Goal: Task Accomplishment & Management: Use online tool/utility

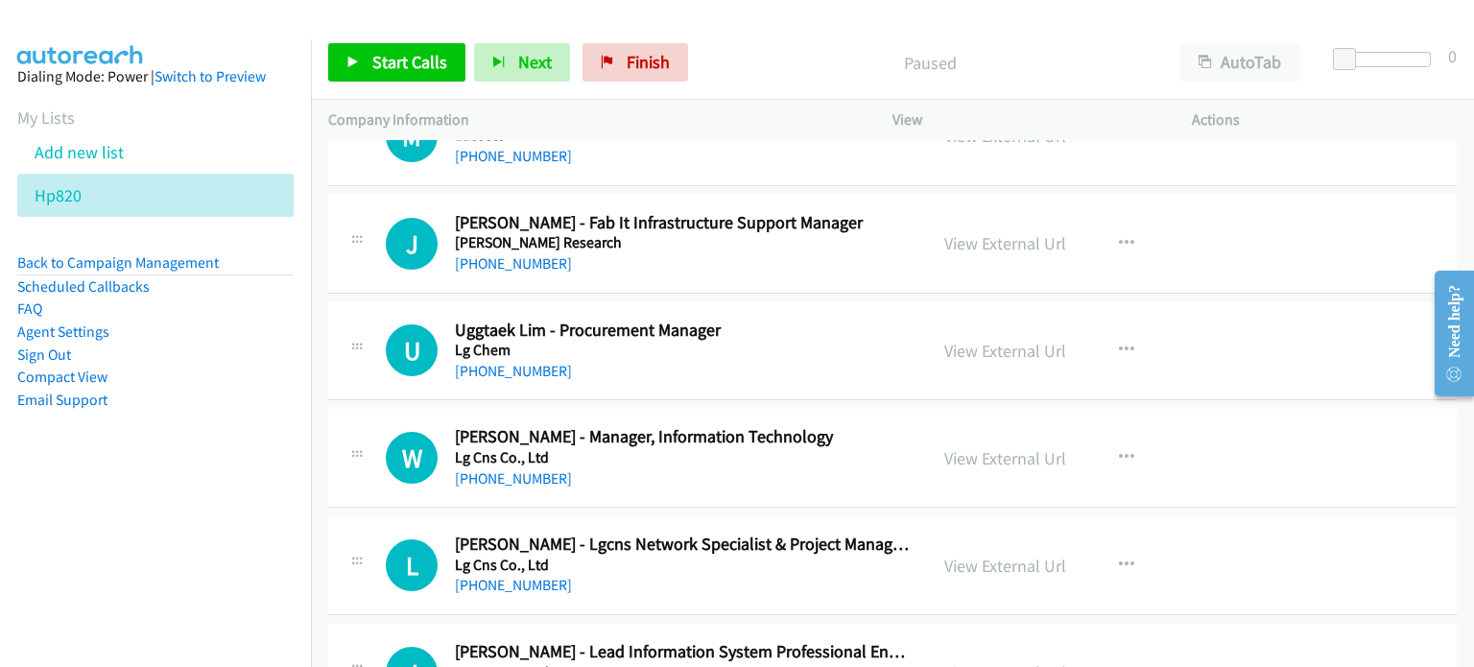
scroll to position [380, 0]
click at [955, 453] on link "View External Url" at bounding box center [1005, 457] width 122 height 22
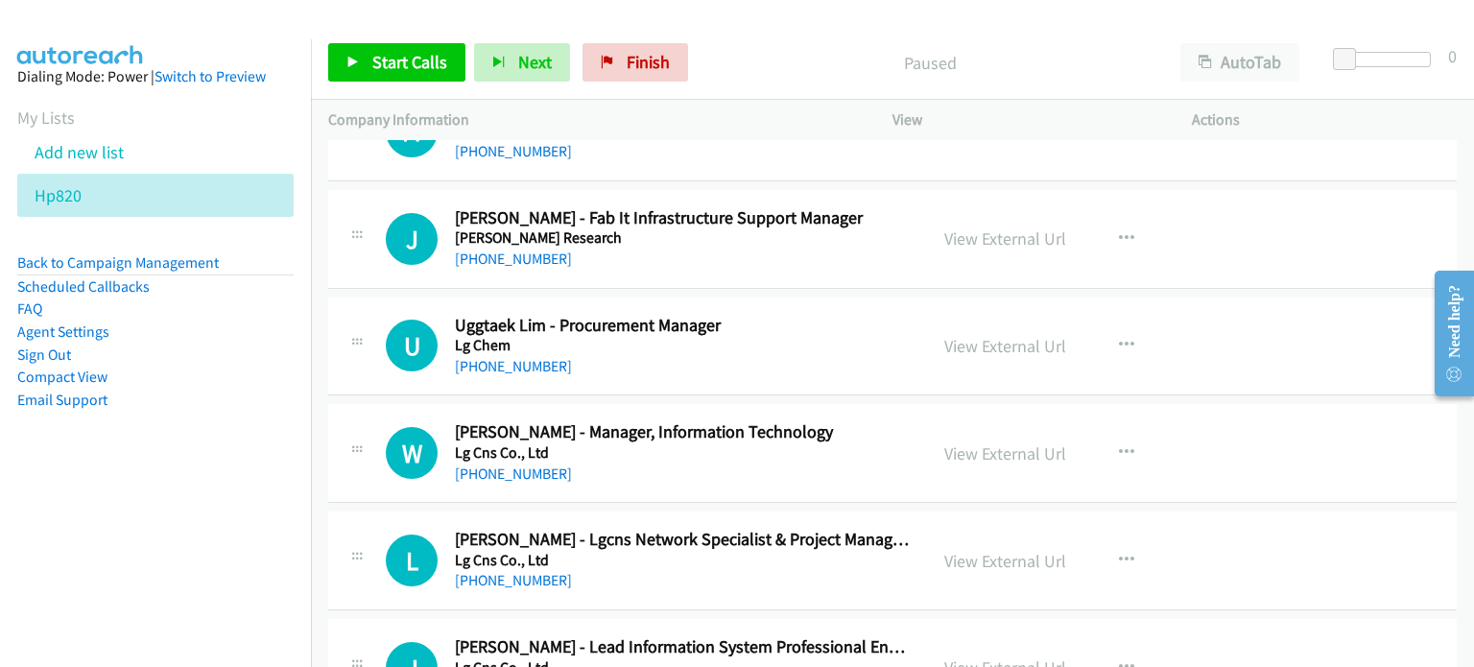
scroll to position [384, 0]
click at [1119, 233] on icon "button" at bounding box center [1126, 238] width 15 height 15
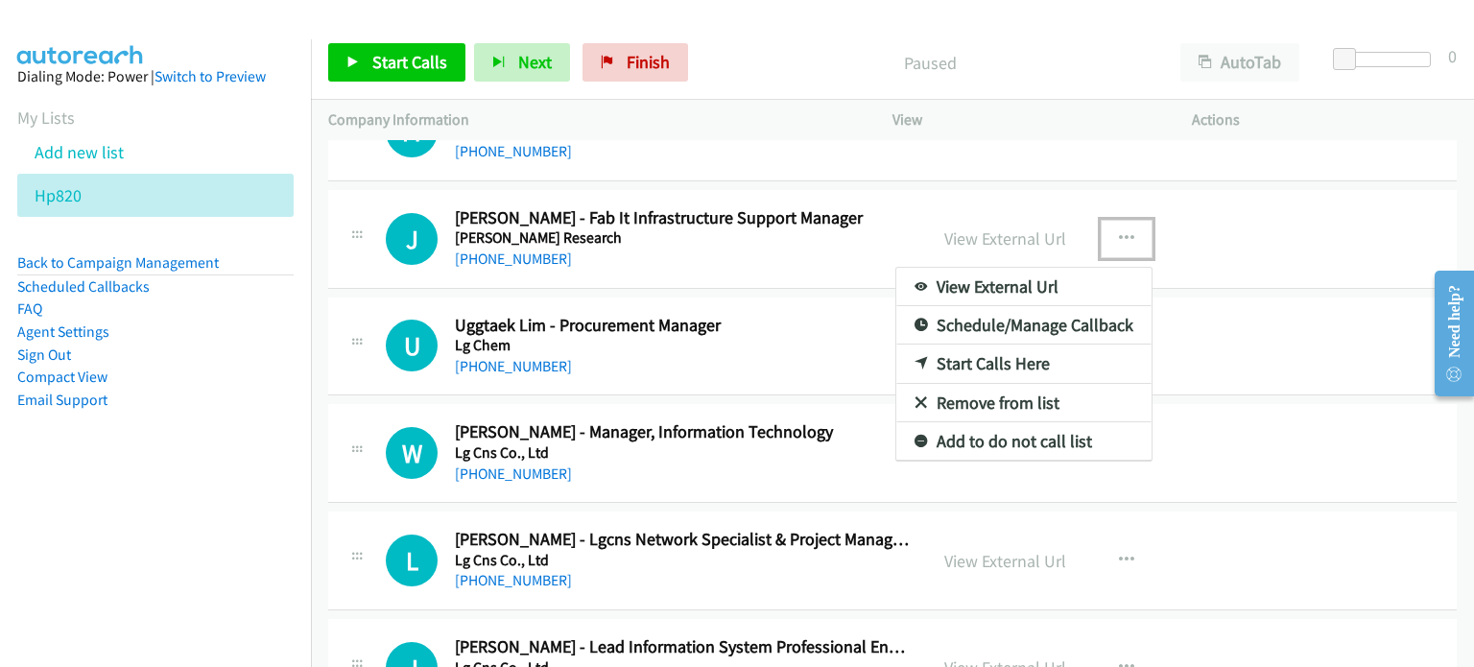
click at [1005, 364] on link "Start Calls Here" at bounding box center [1023, 363] width 255 height 38
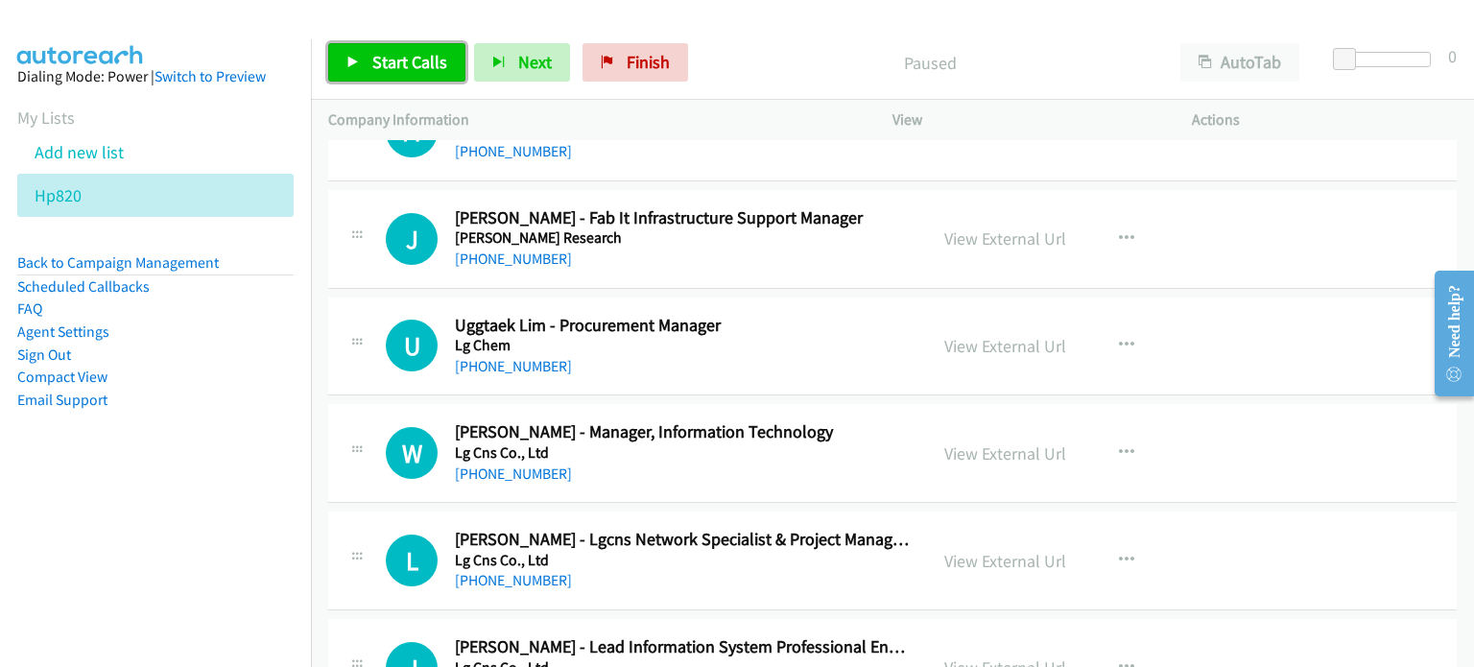
click at [420, 63] on span "Start Calls" at bounding box center [409, 62] width 75 height 22
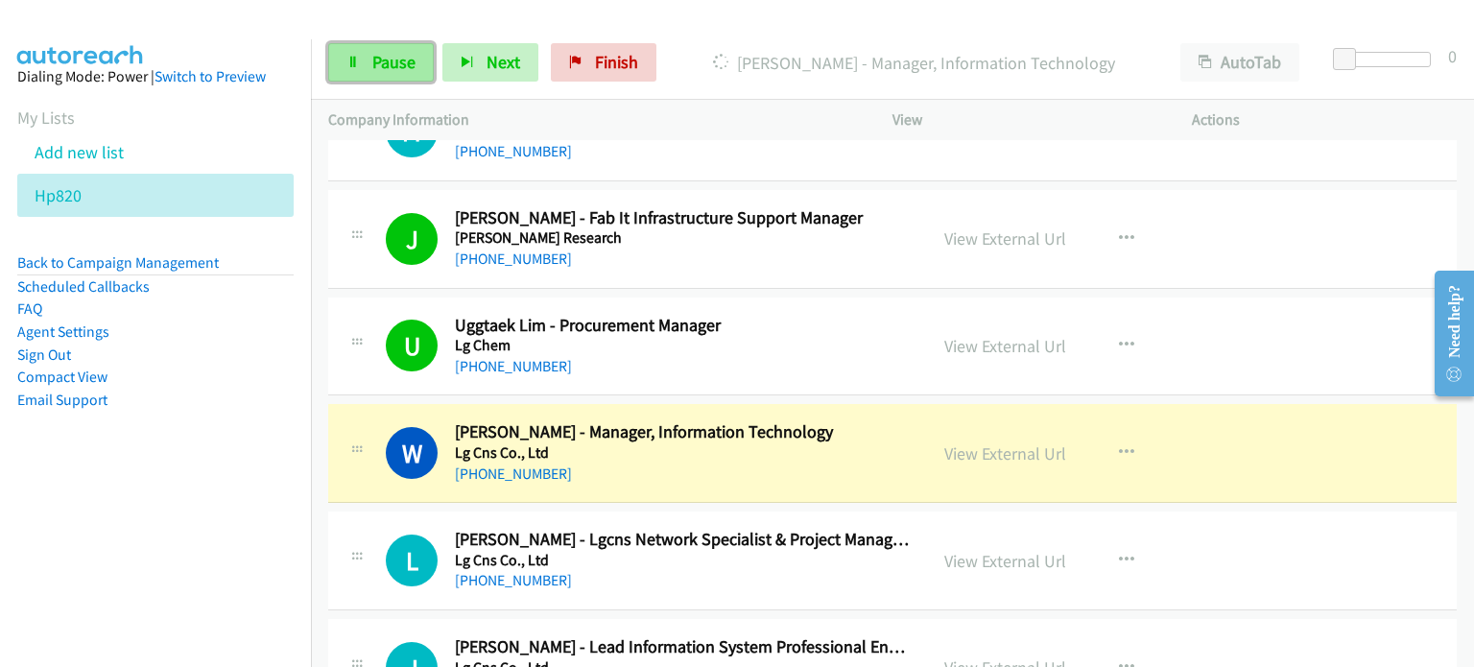
click at [358, 57] on icon at bounding box center [352, 63] width 13 height 13
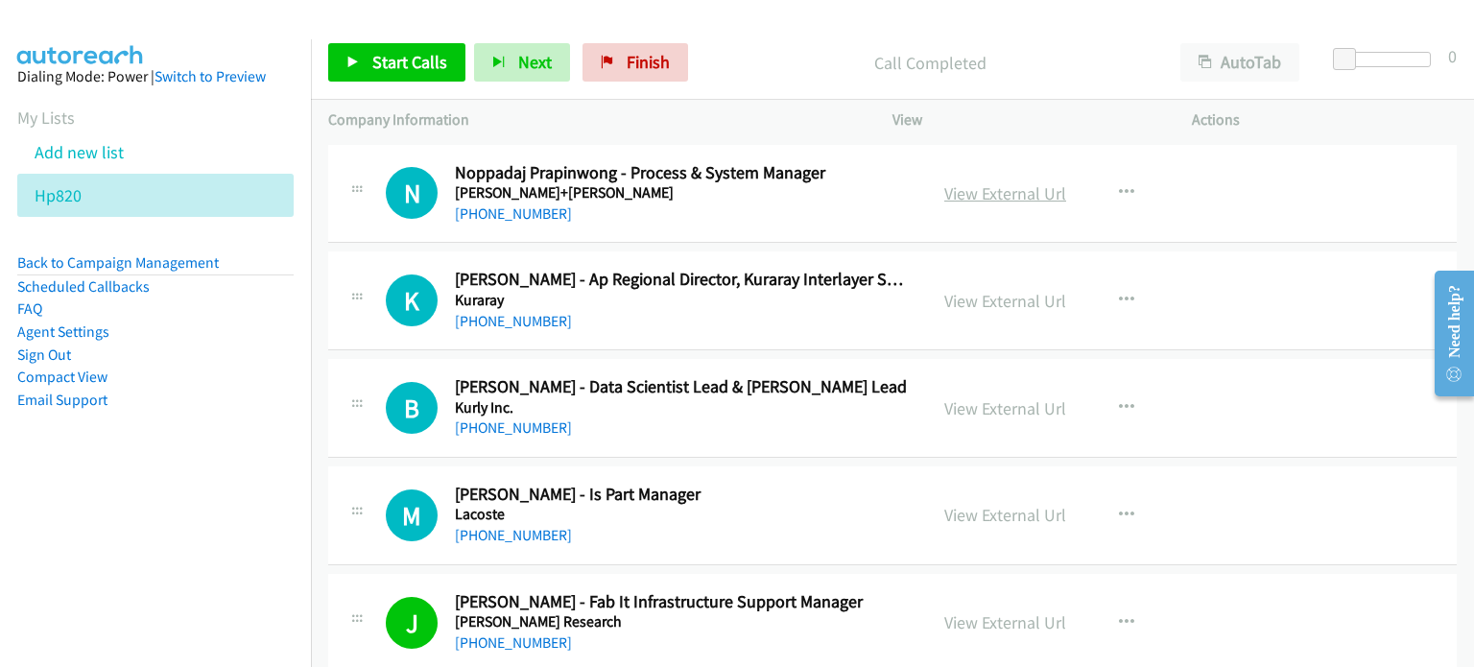
click at [1032, 191] on link "View External Url" at bounding box center [1005, 193] width 122 height 22
click at [984, 300] on link "View External Url" at bounding box center [1005, 301] width 122 height 22
click at [952, 410] on link "View External Url" at bounding box center [1005, 408] width 122 height 22
click at [1019, 524] on link "View External Url" at bounding box center [1005, 515] width 122 height 22
click at [1120, 195] on icon "button" at bounding box center [1126, 192] width 15 height 15
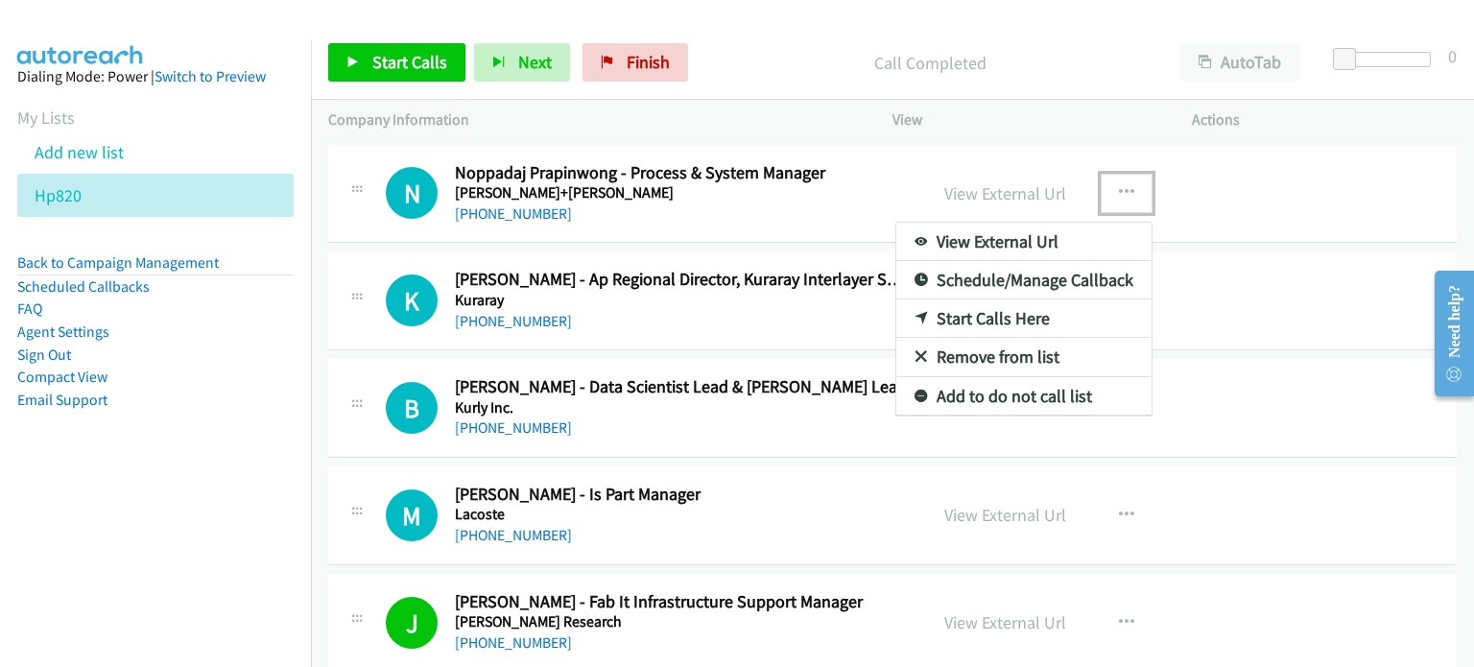
click at [974, 319] on link "Start Calls Here" at bounding box center [1023, 318] width 255 height 38
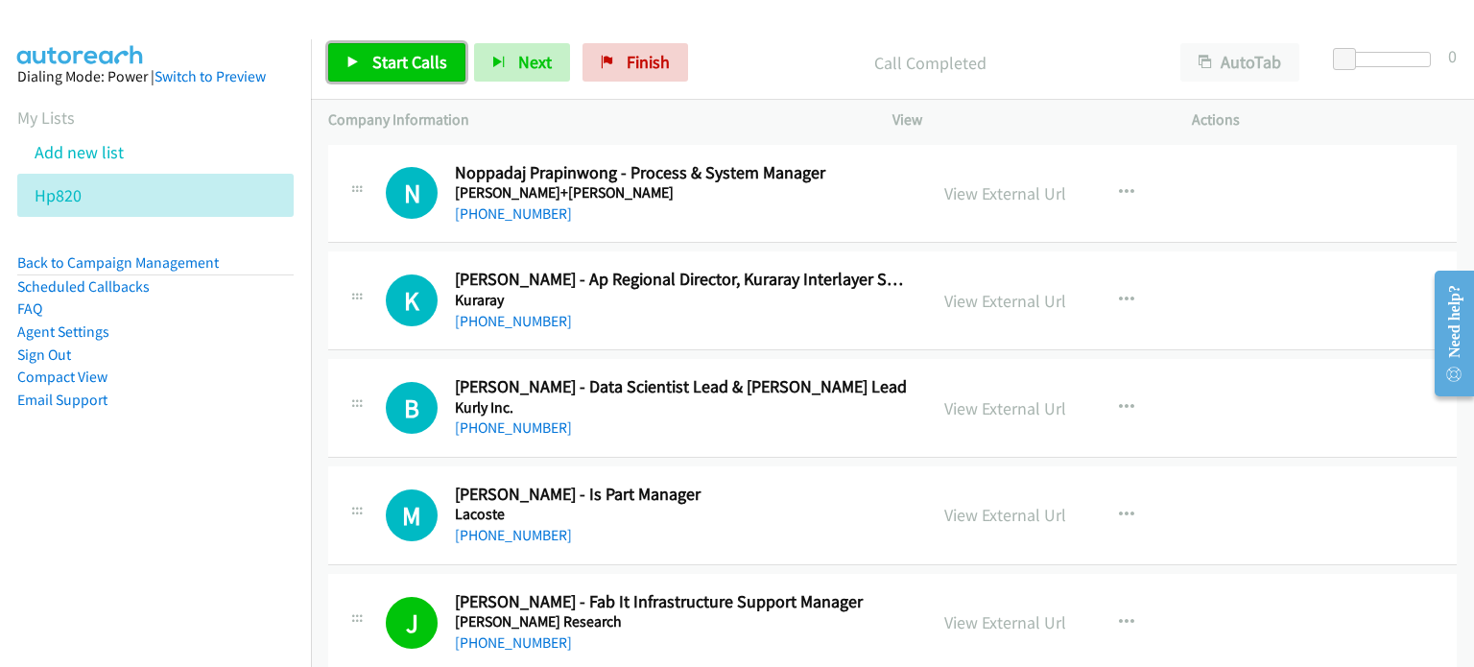
click at [405, 65] on span "Start Calls" at bounding box center [409, 62] width 75 height 22
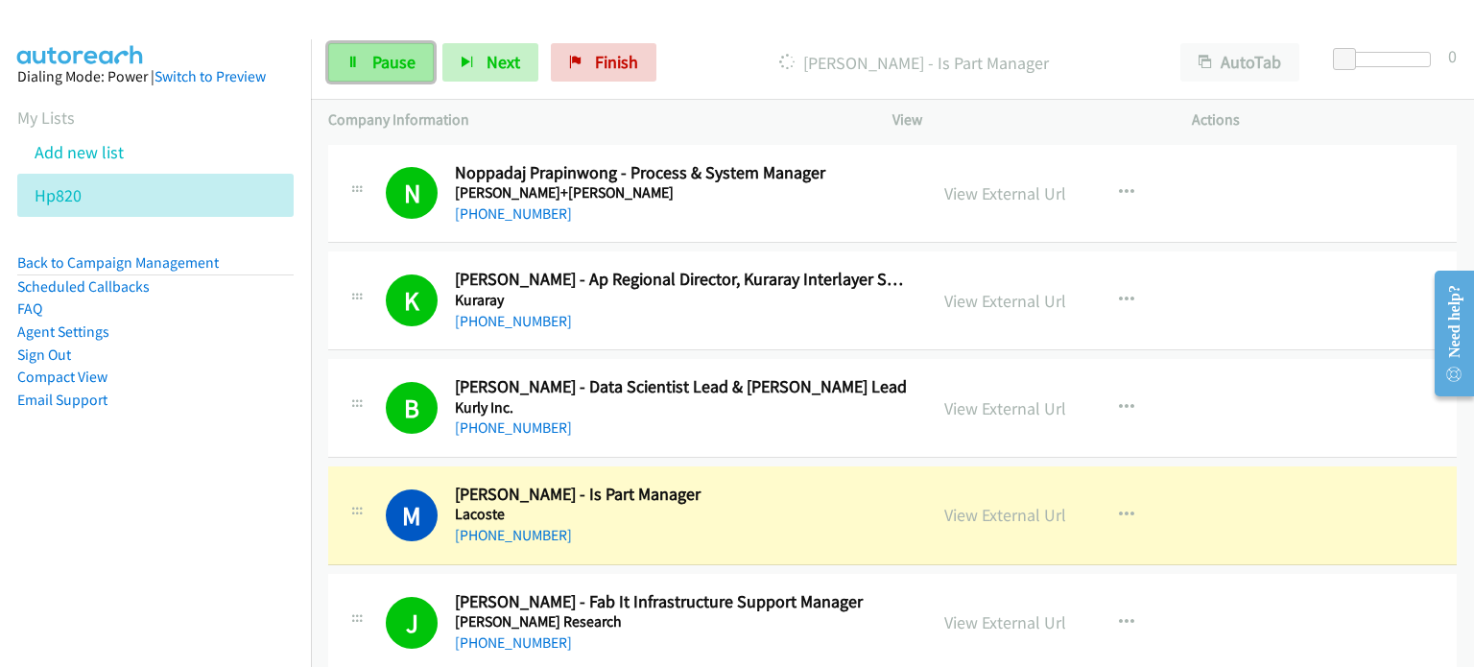
click at [389, 62] on span "Pause" at bounding box center [393, 62] width 43 height 22
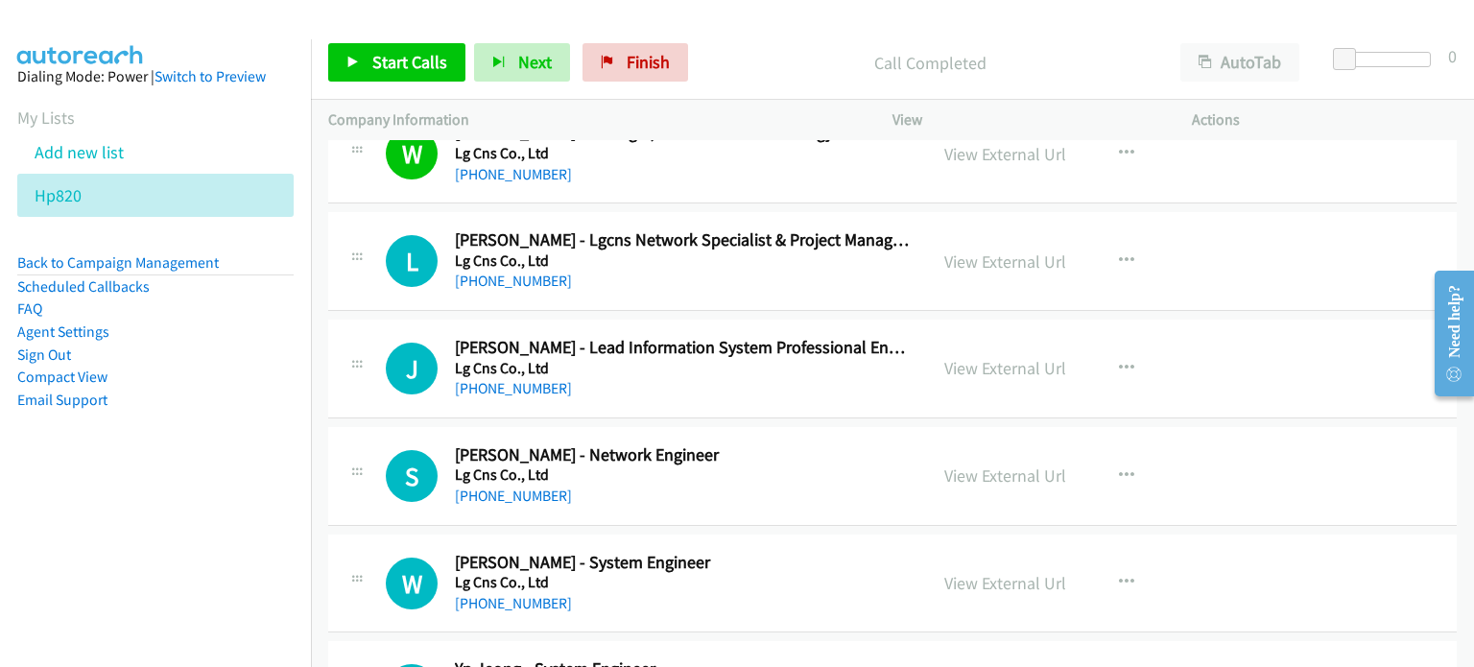
scroll to position [672, 0]
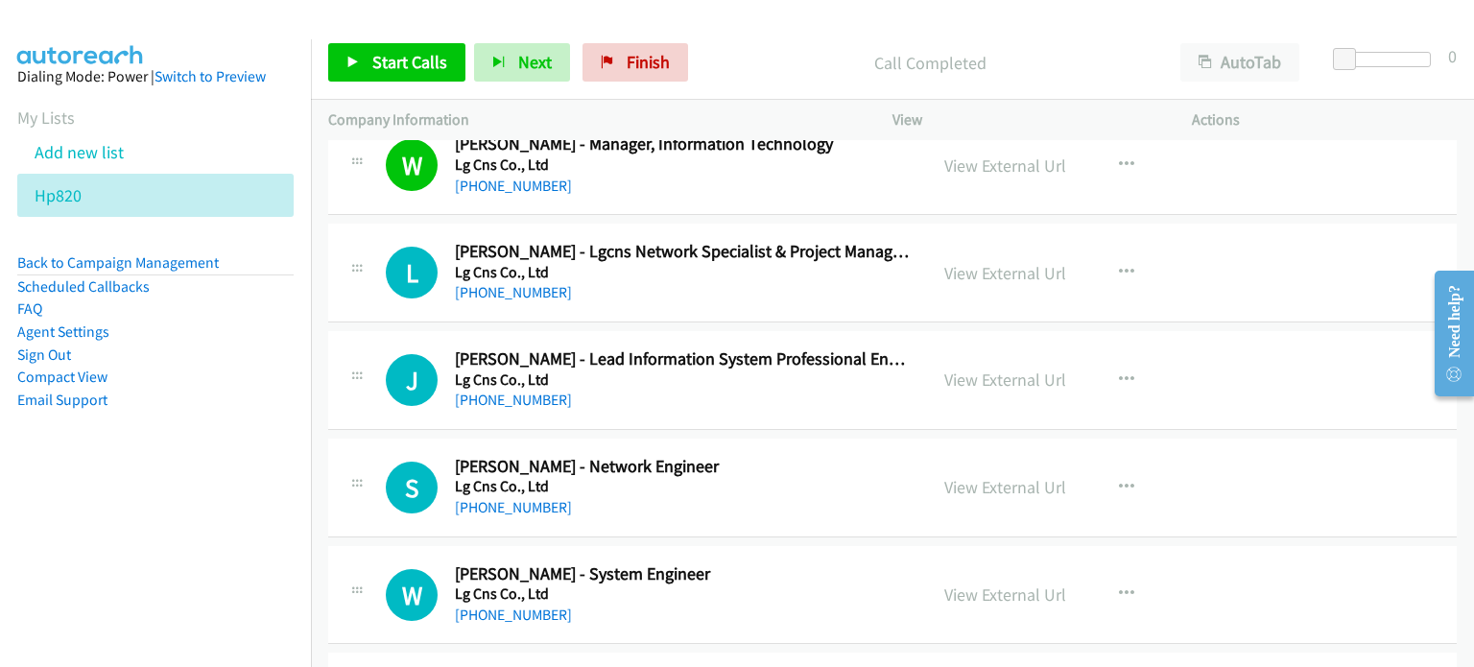
drag, startPoint x: 988, startPoint y: 265, endPoint x: 970, endPoint y: 258, distance: 19.4
click at [1014, 266] on link "View External Url" at bounding box center [1005, 273] width 122 height 22
click at [976, 378] on link "View External Url" at bounding box center [1005, 379] width 122 height 22
click at [971, 479] on link "View External Url" at bounding box center [1005, 487] width 122 height 22
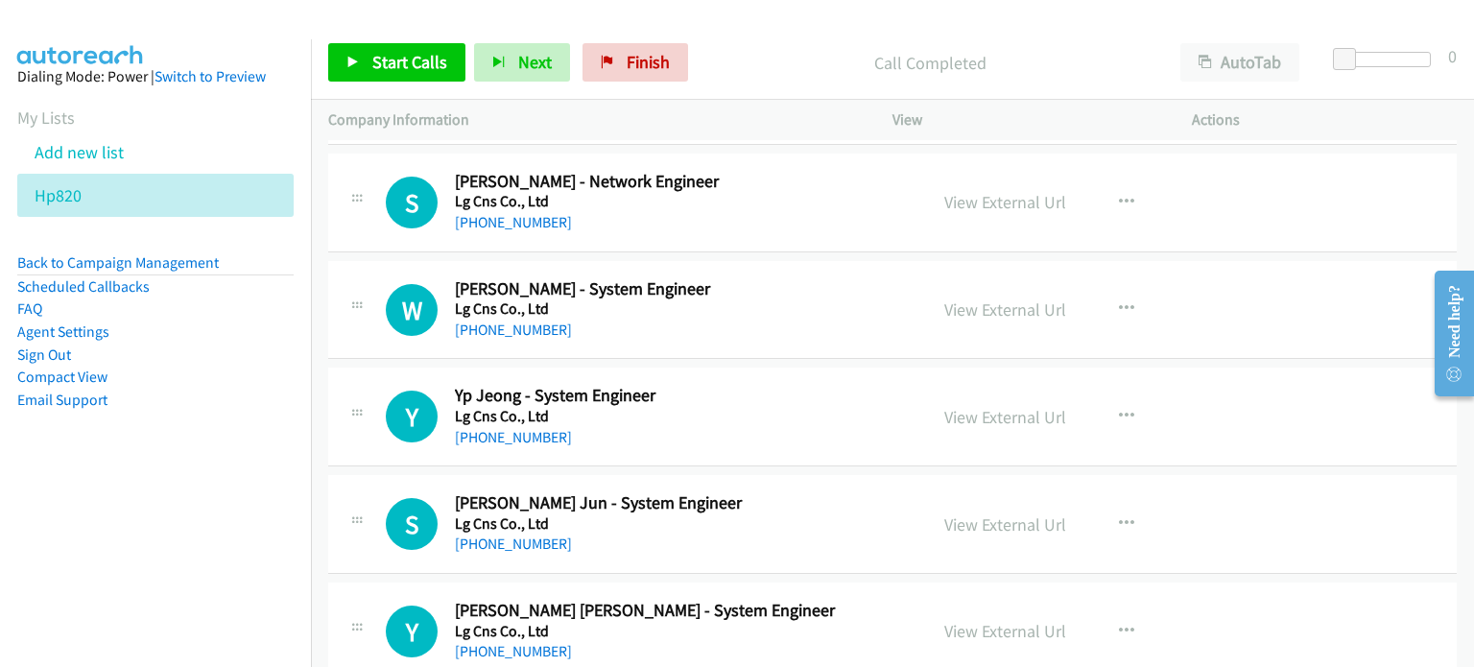
scroll to position [958, 0]
click at [990, 297] on link "View External Url" at bounding box center [1005, 307] width 122 height 22
click at [994, 410] on link "View External Url" at bounding box center [1005, 415] width 122 height 22
click at [944, 523] on link "View External Url" at bounding box center [1005, 522] width 122 height 22
click at [995, 631] on link "View External Url" at bounding box center [1005, 629] width 122 height 22
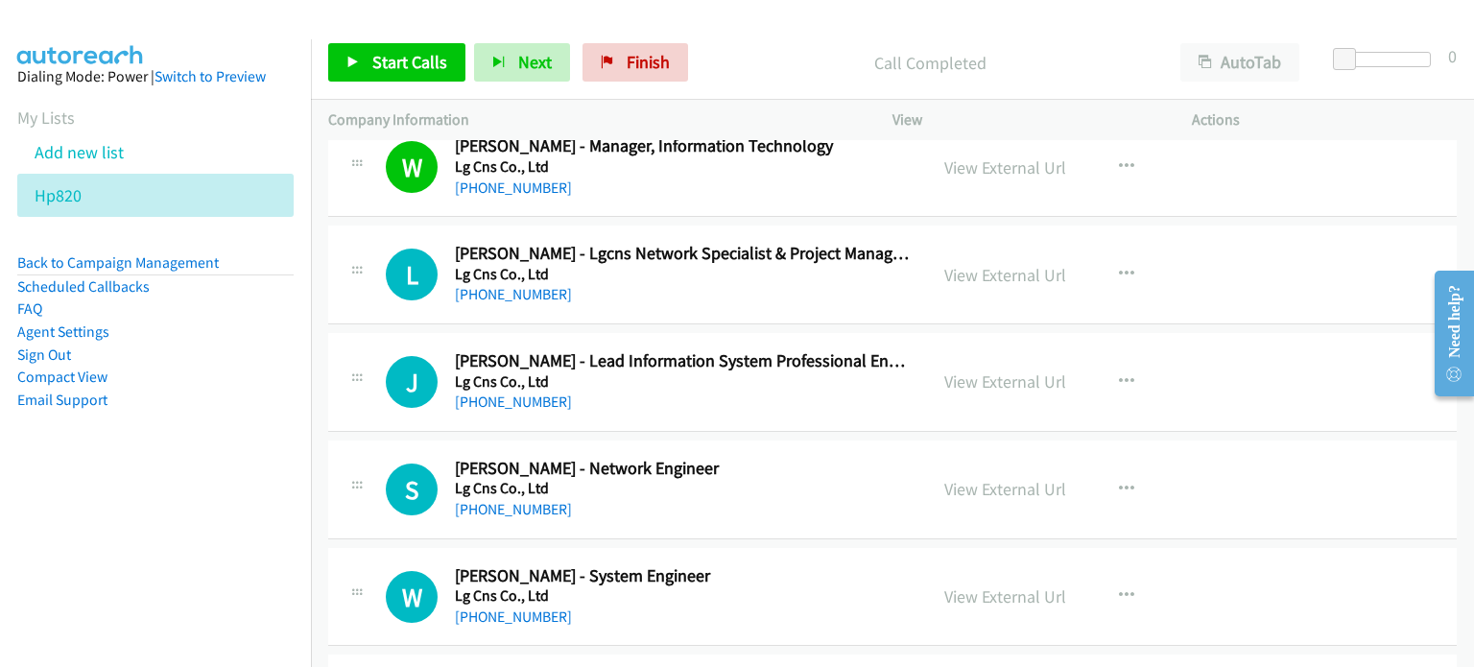
scroll to position [671, 0]
click at [1122, 272] on icon "button" at bounding box center [1126, 273] width 15 height 15
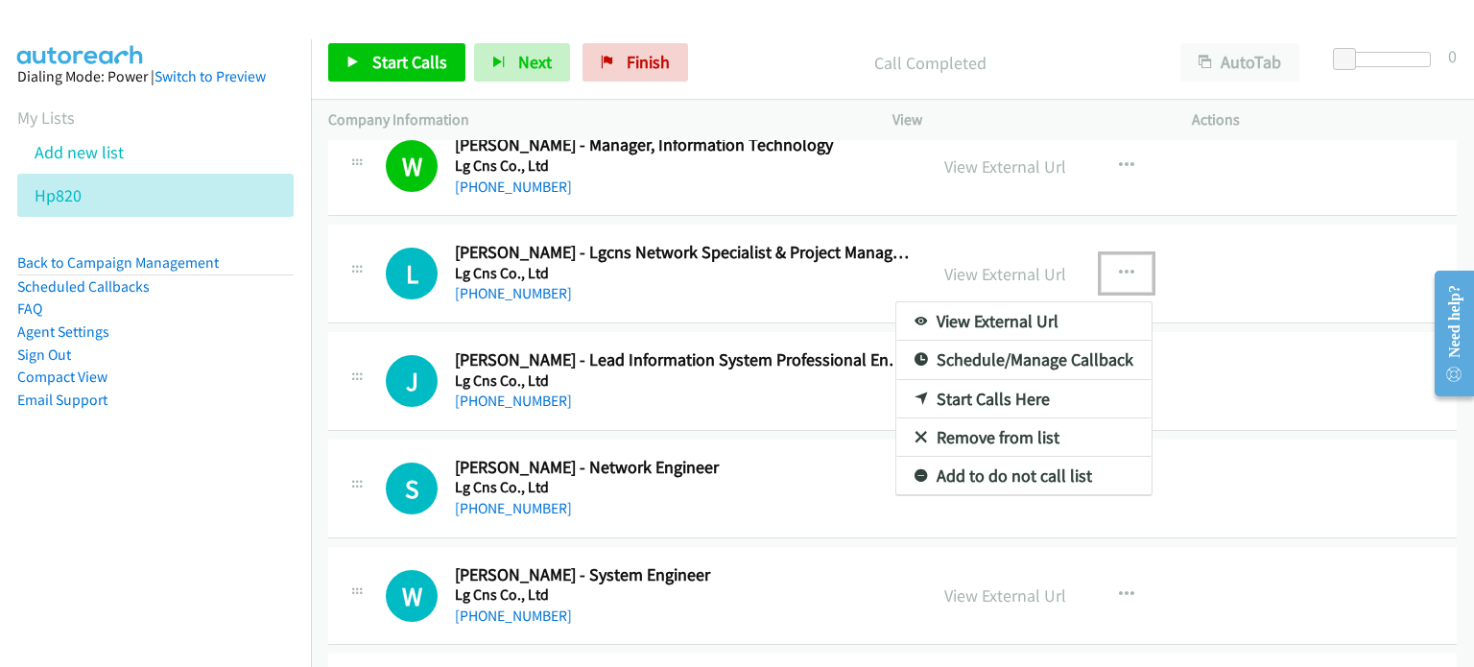
click at [965, 401] on link "Start Calls Here" at bounding box center [1023, 399] width 255 height 38
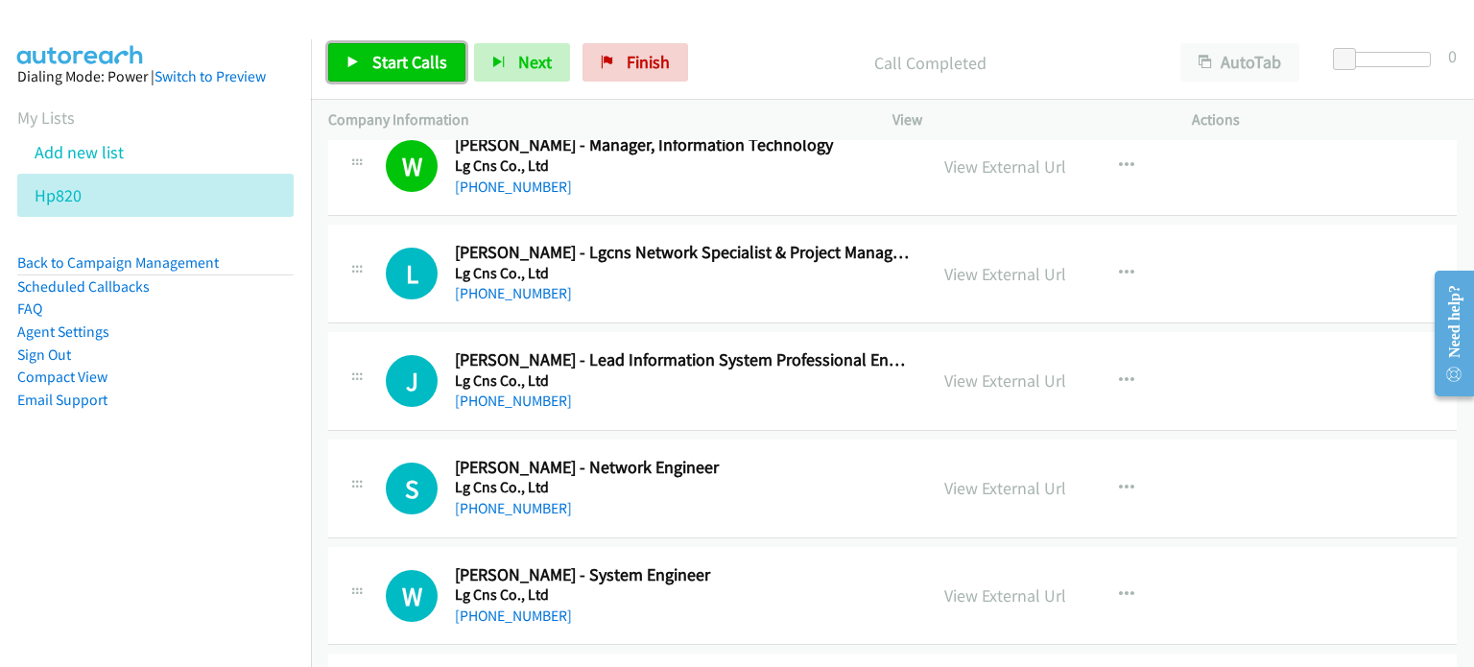
click at [405, 74] on link "Start Calls" at bounding box center [396, 62] width 137 height 38
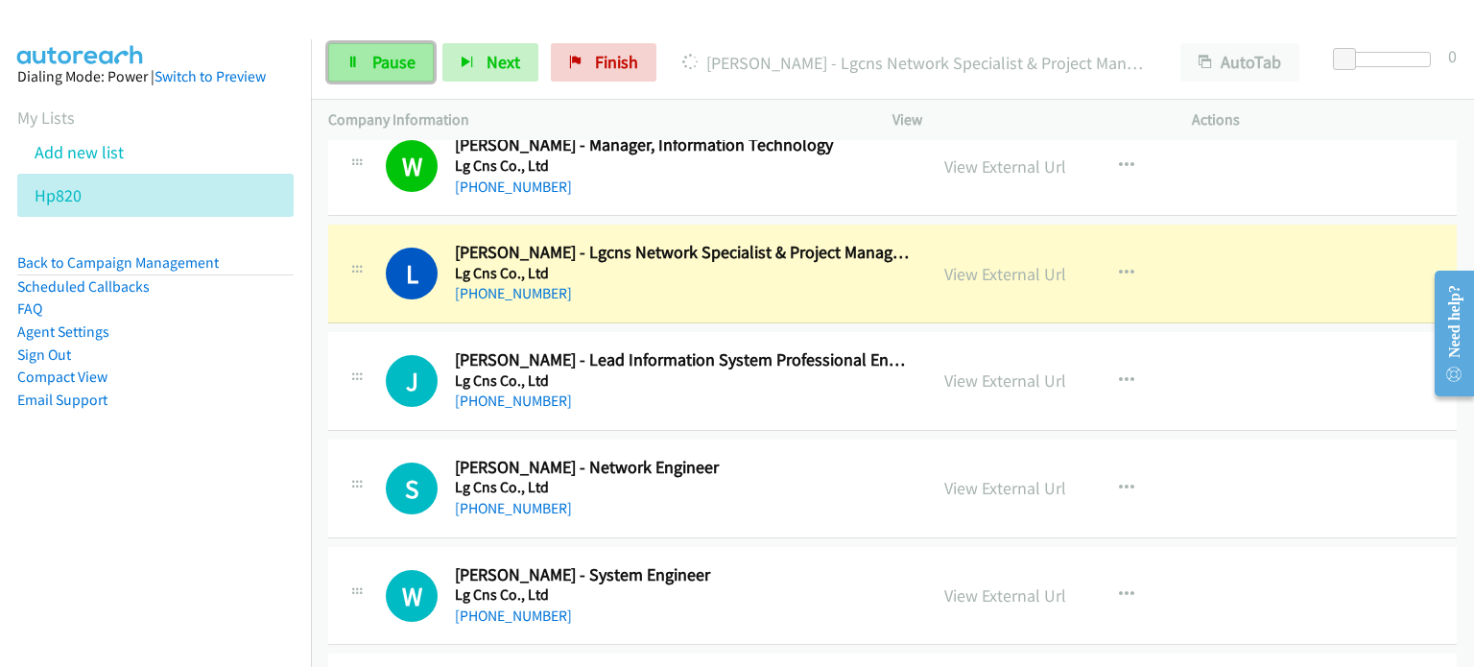
click at [368, 65] on link "Pause" at bounding box center [381, 62] width 106 height 38
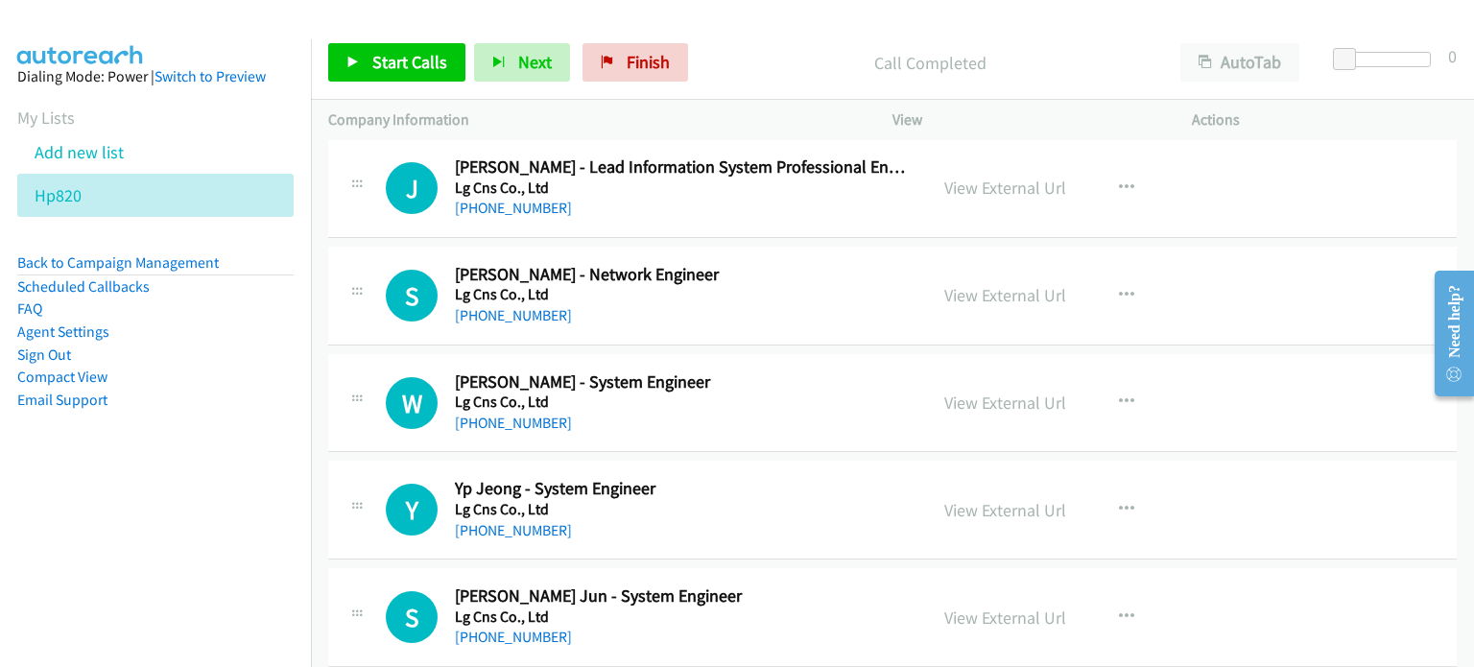
scroll to position [863, 0]
drag, startPoint x: 1125, startPoint y: 187, endPoint x: 1117, endPoint y: 194, distance: 10.9
click at [1125, 187] on button "button" at bounding box center [1126, 188] width 52 height 38
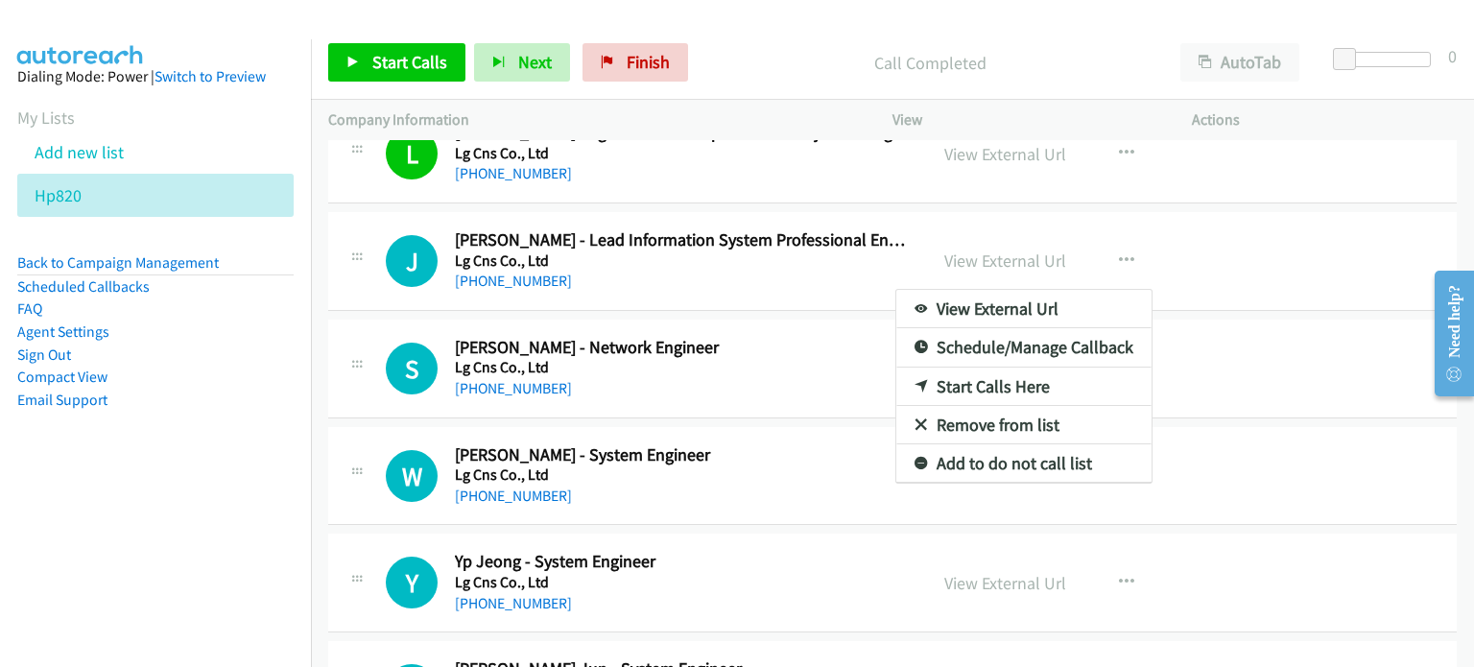
scroll to position [789, 0]
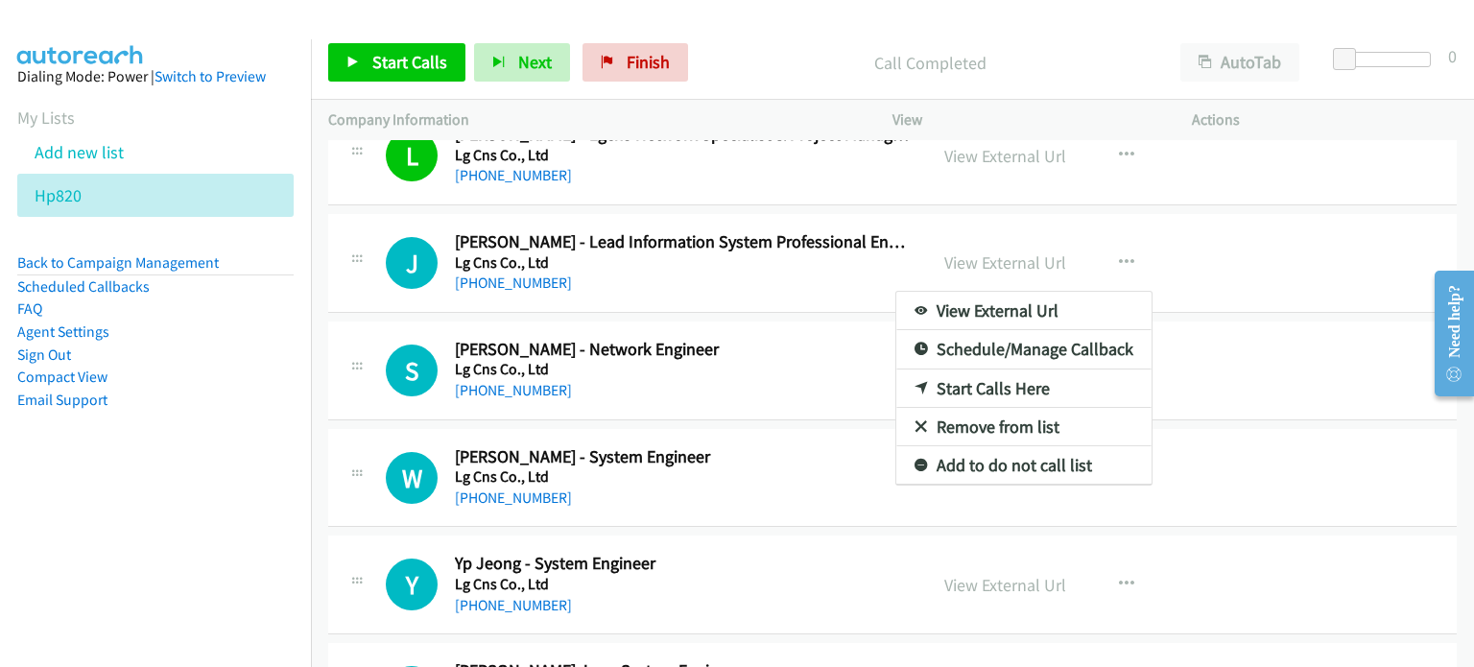
click at [937, 378] on link "Start Calls Here" at bounding box center [1023, 388] width 255 height 38
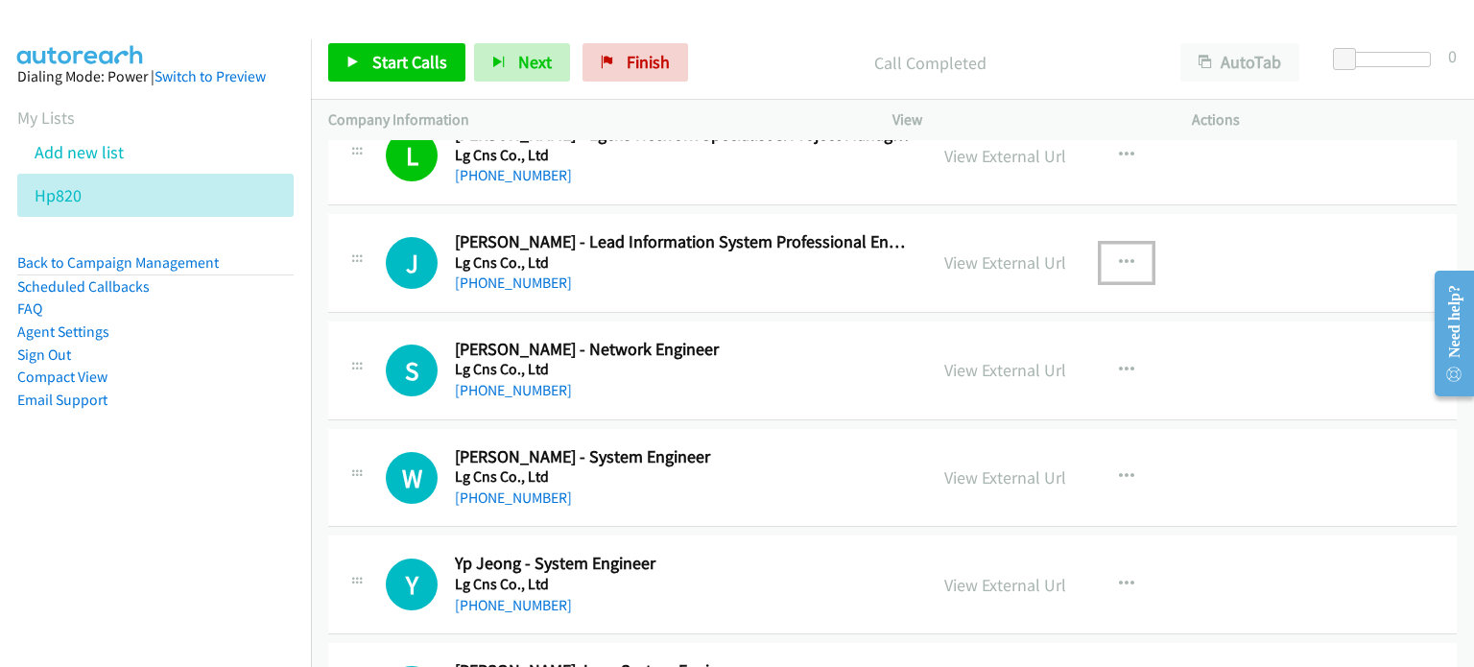
click at [1119, 258] on icon "button" at bounding box center [1126, 262] width 15 height 15
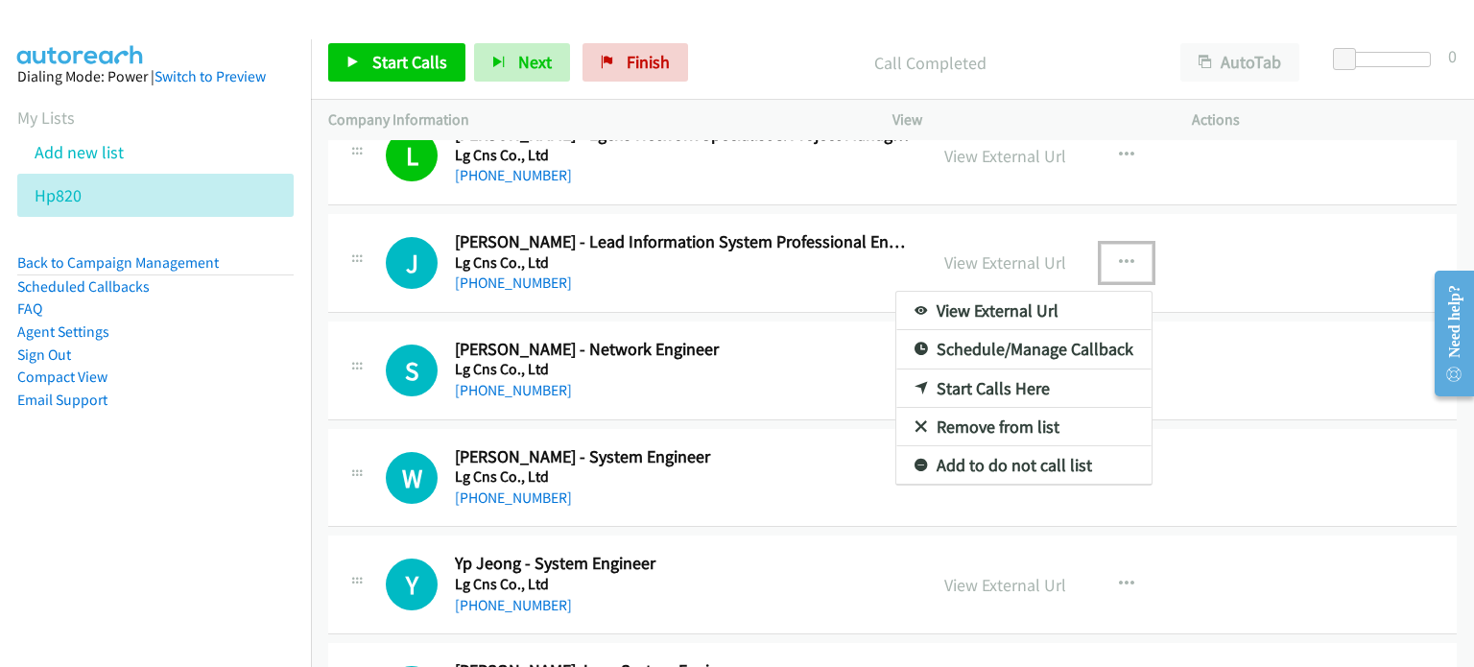
click at [957, 385] on link "Start Calls Here" at bounding box center [1023, 388] width 255 height 38
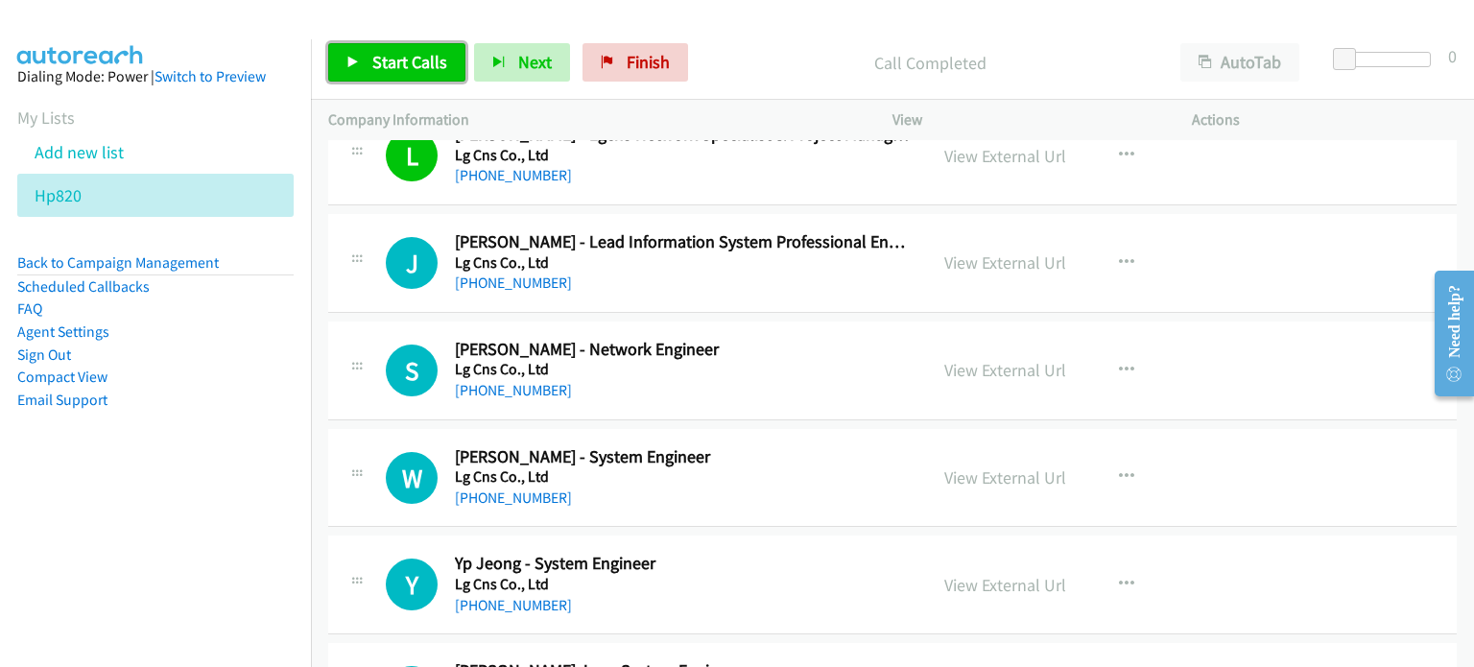
click at [411, 68] on span "Start Calls" at bounding box center [409, 62] width 75 height 22
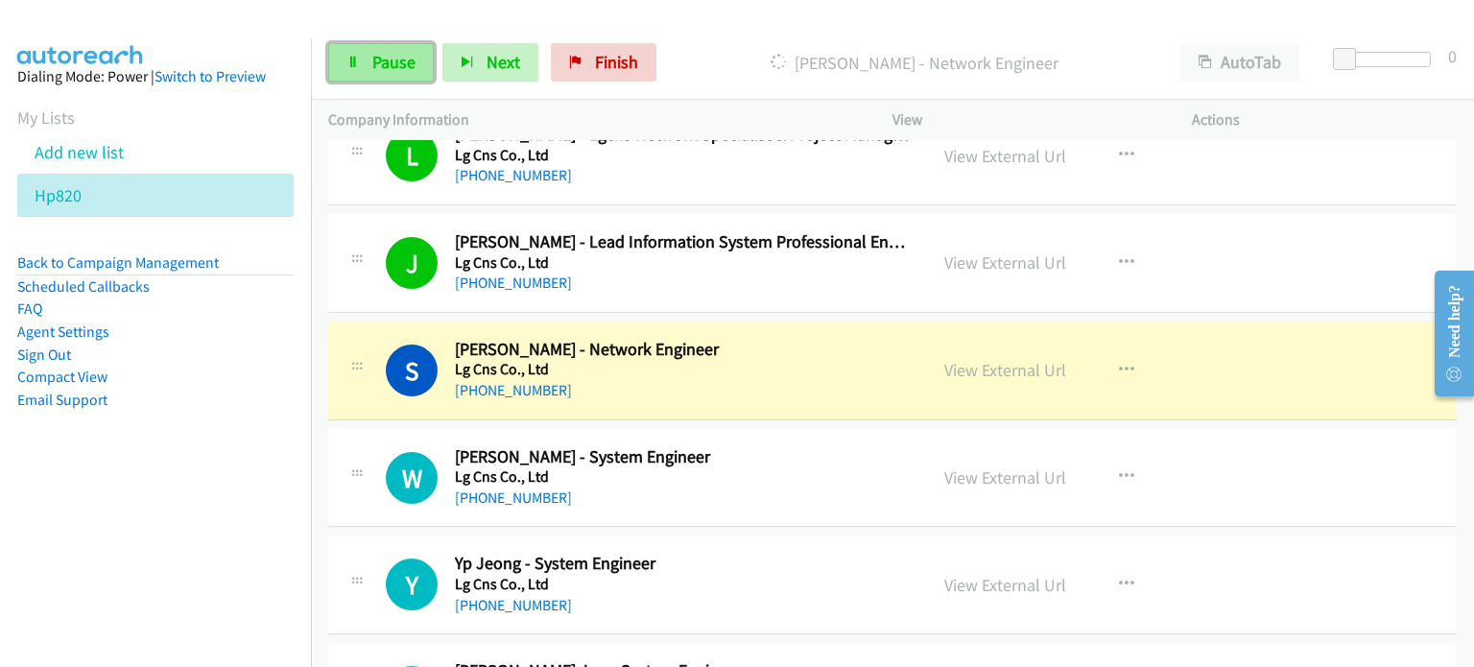
click at [383, 53] on span "Pause" at bounding box center [393, 62] width 43 height 22
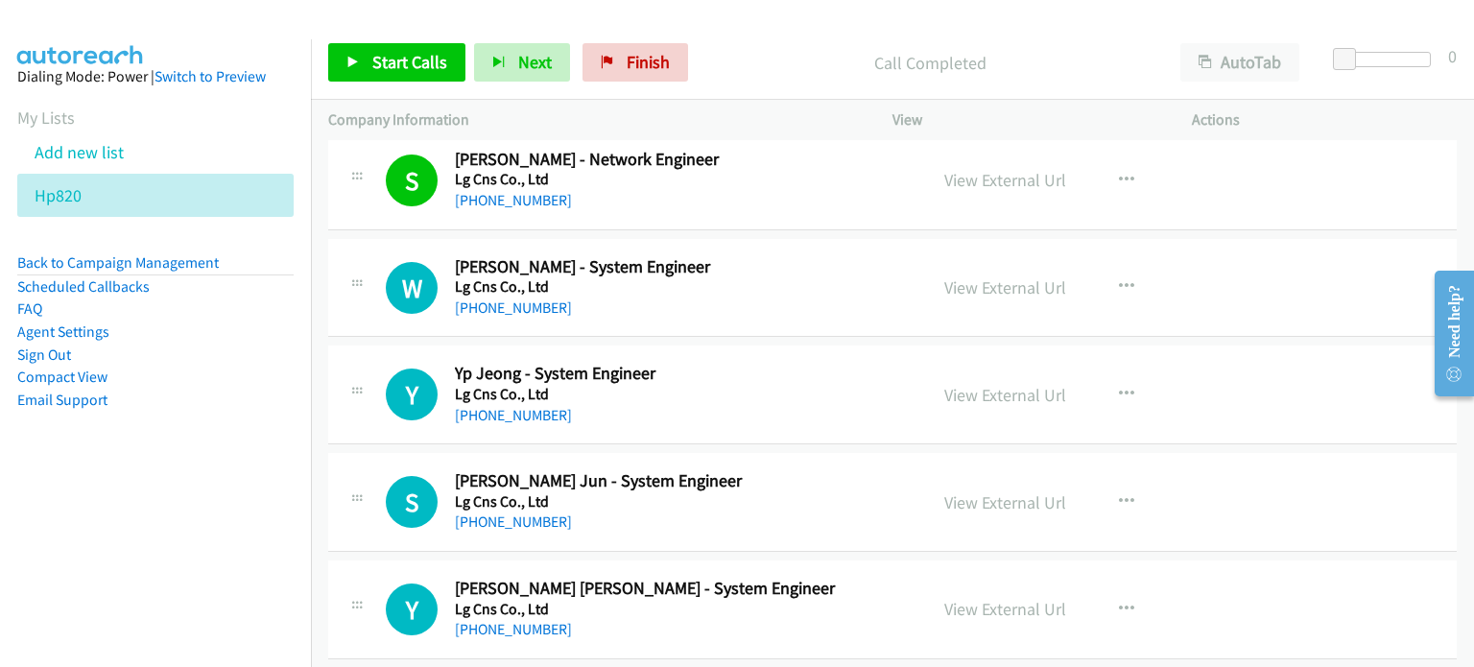
scroll to position [980, 0]
click at [1119, 279] on icon "button" at bounding box center [1126, 285] width 15 height 15
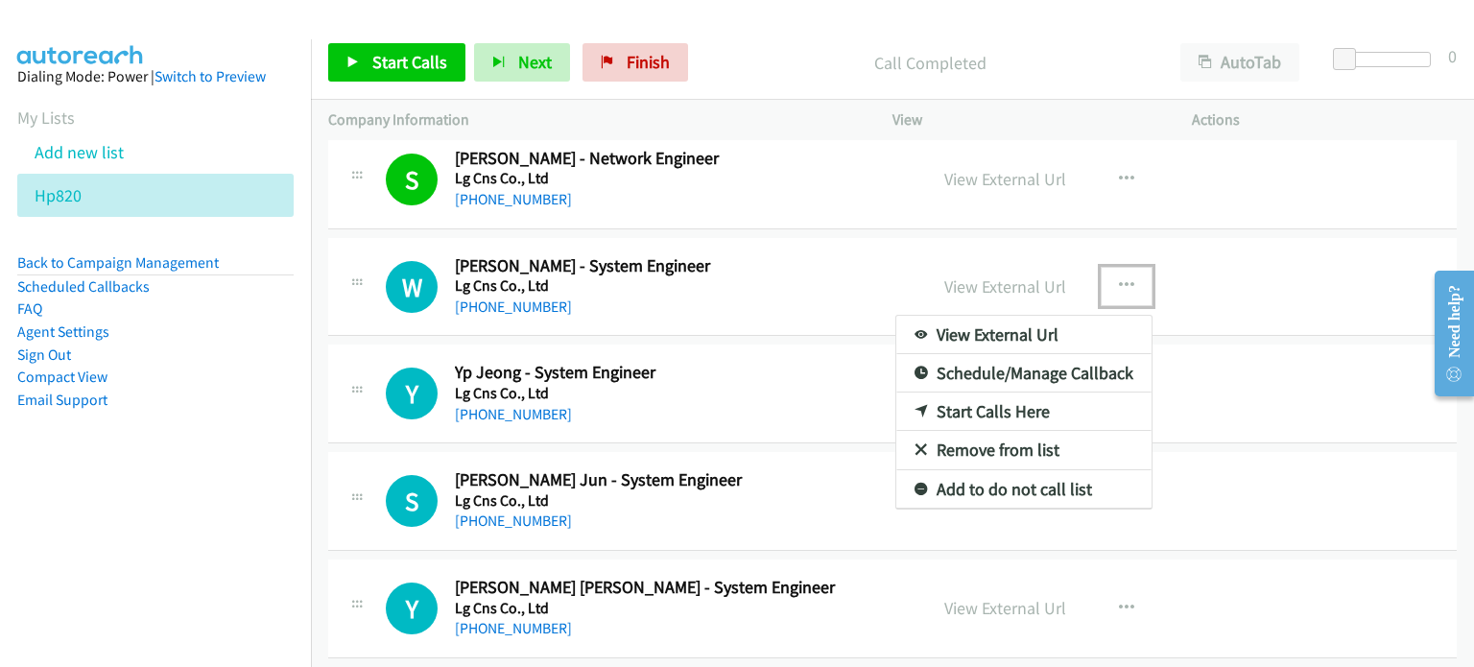
click at [1026, 414] on link "Start Calls Here" at bounding box center [1023, 411] width 255 height 38
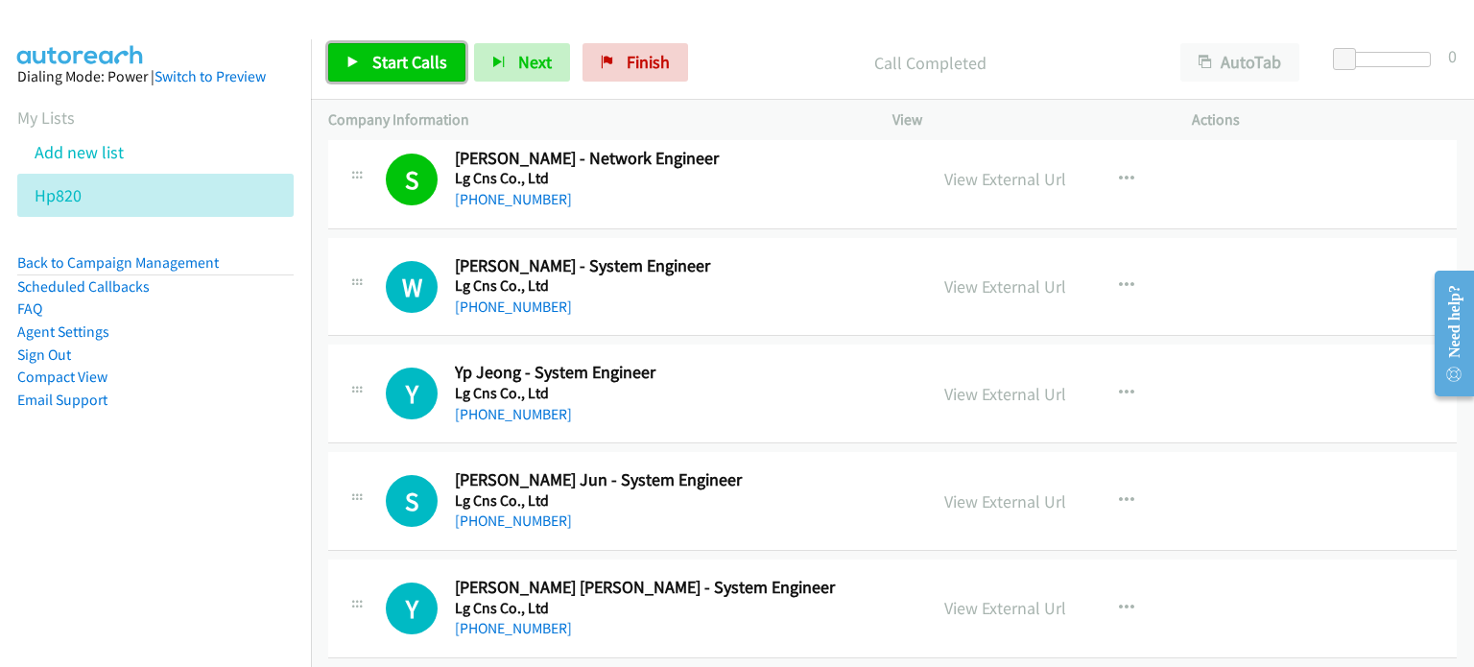
click at [372, 66] on span "Start Calls" at bounding box center [409, 62] width 75 height 22
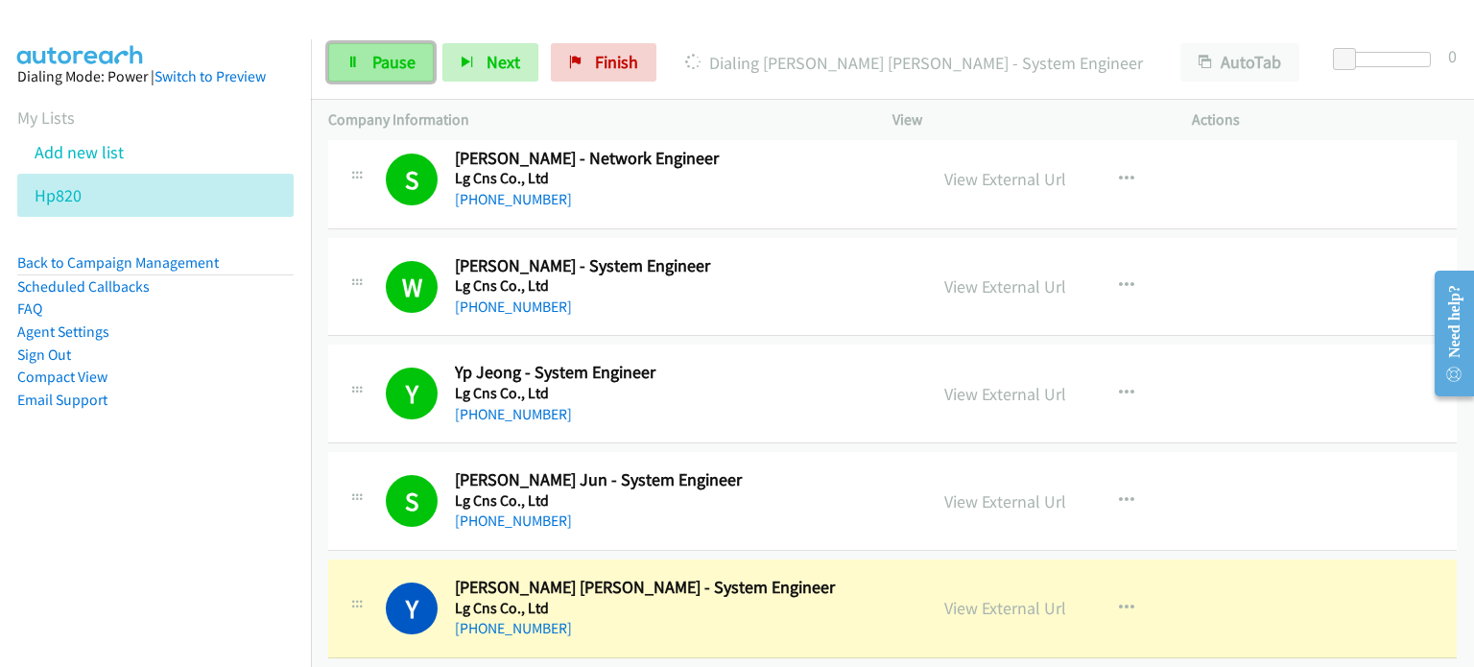
click at [400, 66] on span "Pause" at bounding box center [393, 62] width 43 height 22
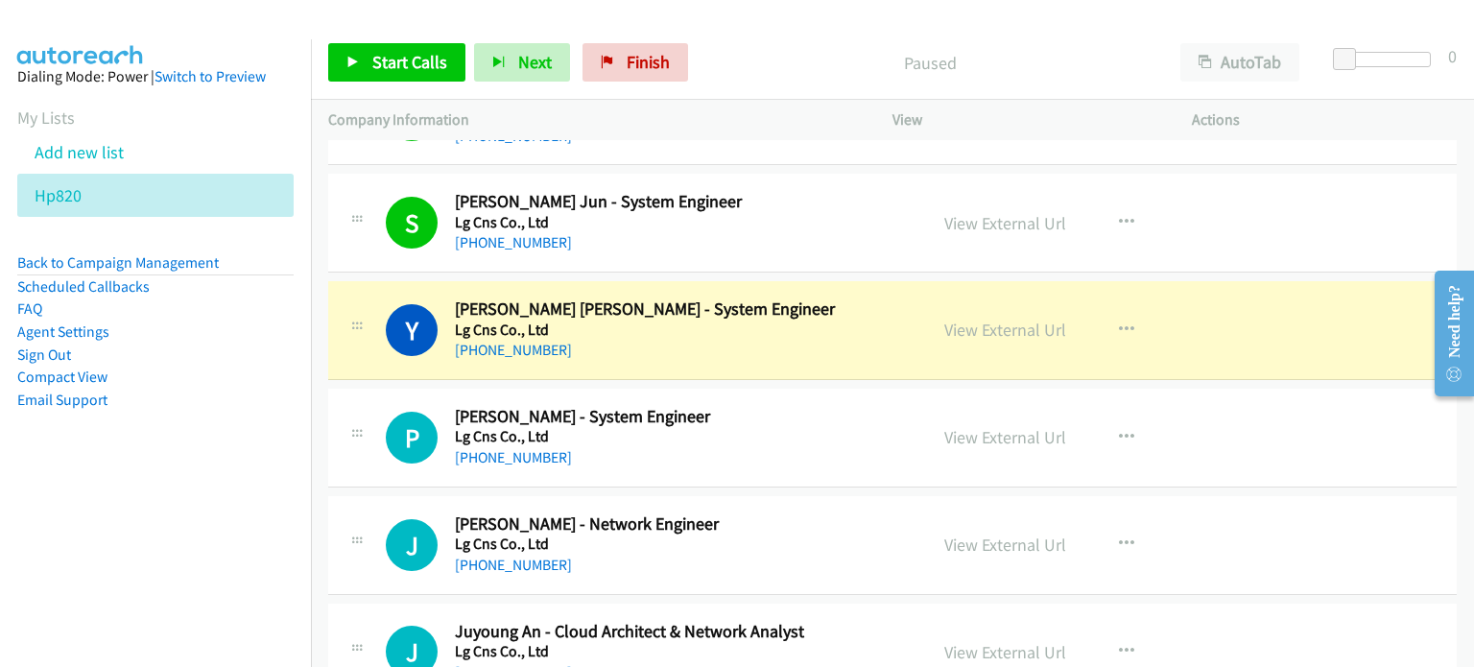
scroll to position [1267, 0]
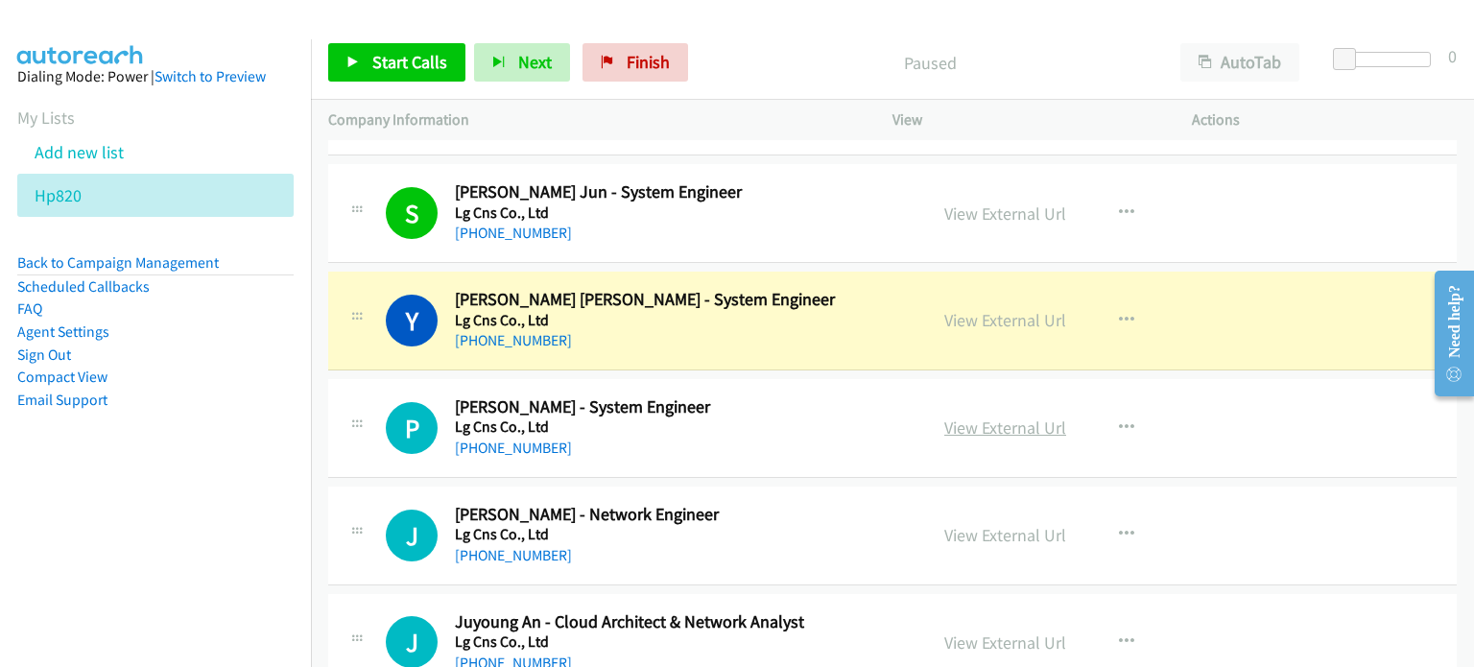
click at [1010, 429] on link "View External Url" at bounding box center [1005, 427] width 122 height 22
drag, startPoint x: 959, startPoint y: 529, endPoint x: 576, endPoint y: 149, distance: 540.0
click at [1015, 538] on link "View External Url" at bounding box center [1005, 535] width 122 height 22
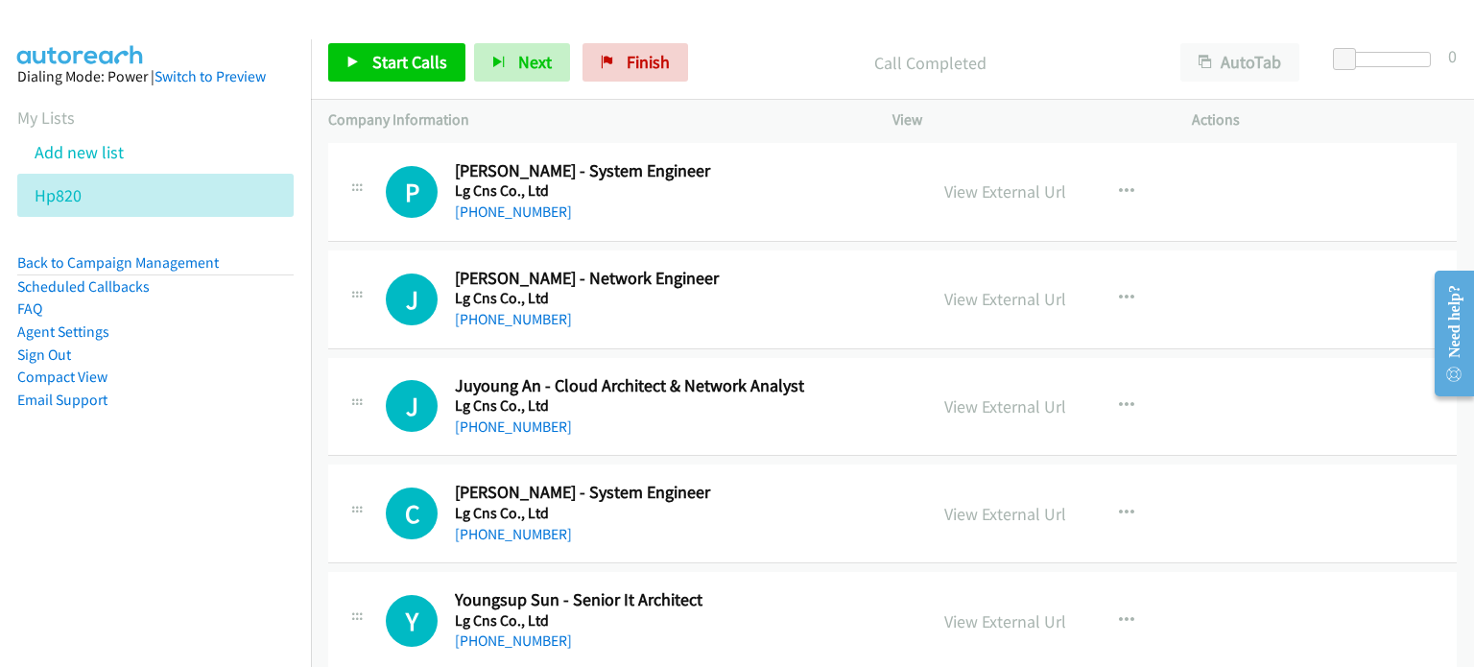
scroll to position [1554, 0]
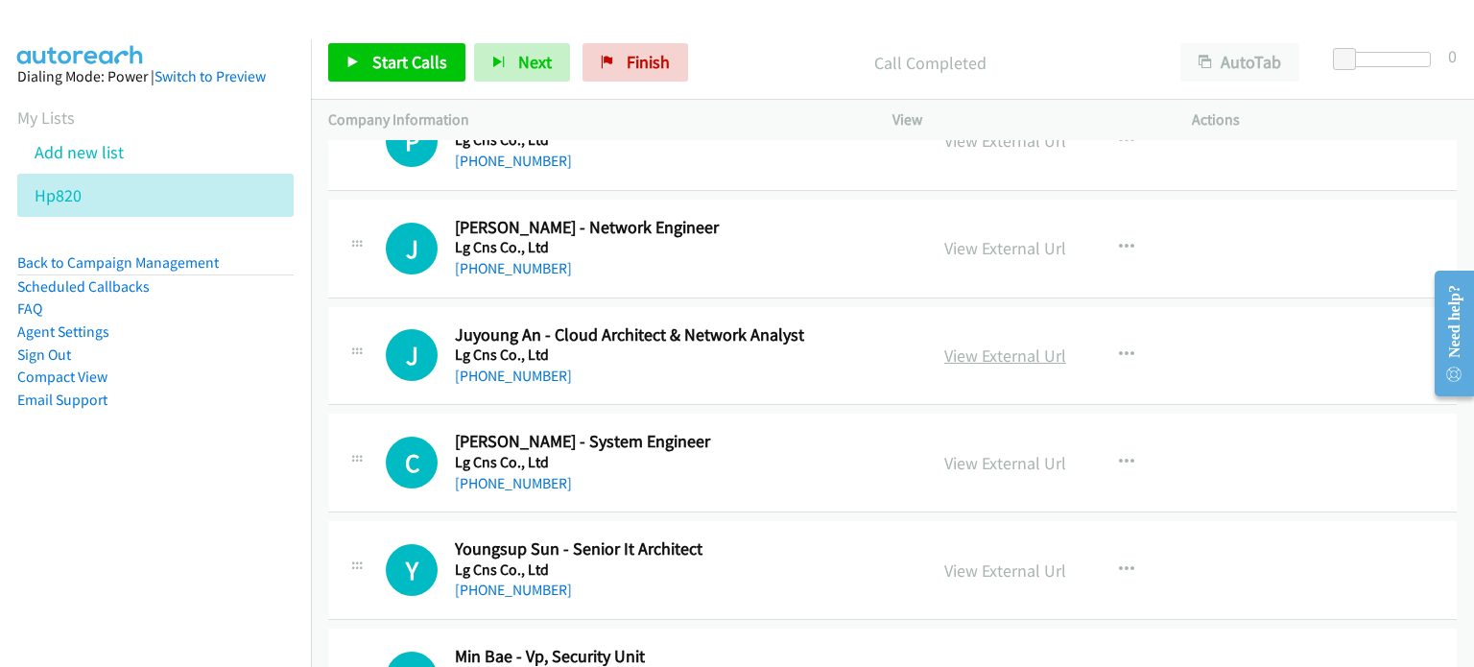
click at [979, 344] on link "View External Url" at bounding box center [1005, 355] width 122 height 22
click at [947, 455] on link "View External Url" at bounding box center [1005, 463] width 122 height 22
click at [986, 569] on link "View External Url" at bounding box center [1005, 570] width 122 height 22
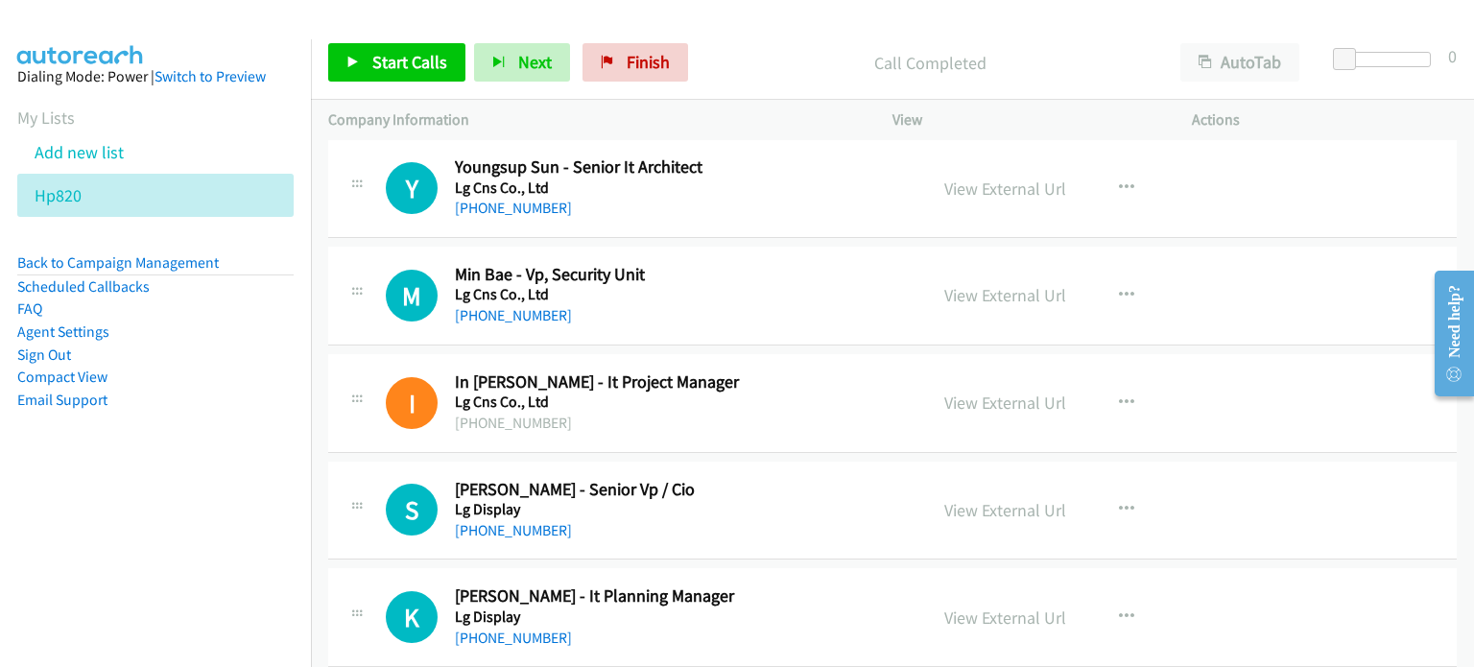
scroll to position [1937, 0]
click at [1123, 289] on icon "button" at bounding box center [1126, 294] width 15 height 15
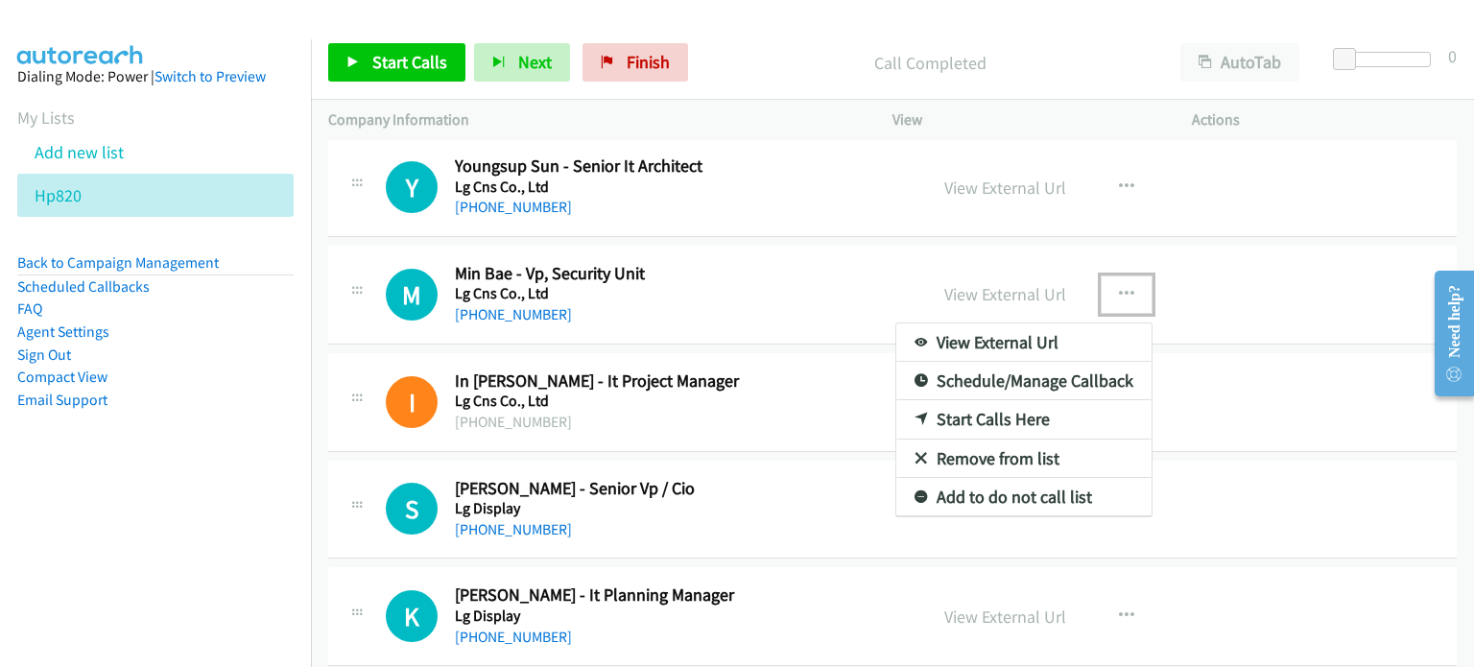
click at [991, 453] on link "Remove from list" at bounding box center [1023, 458] width 255 height 38
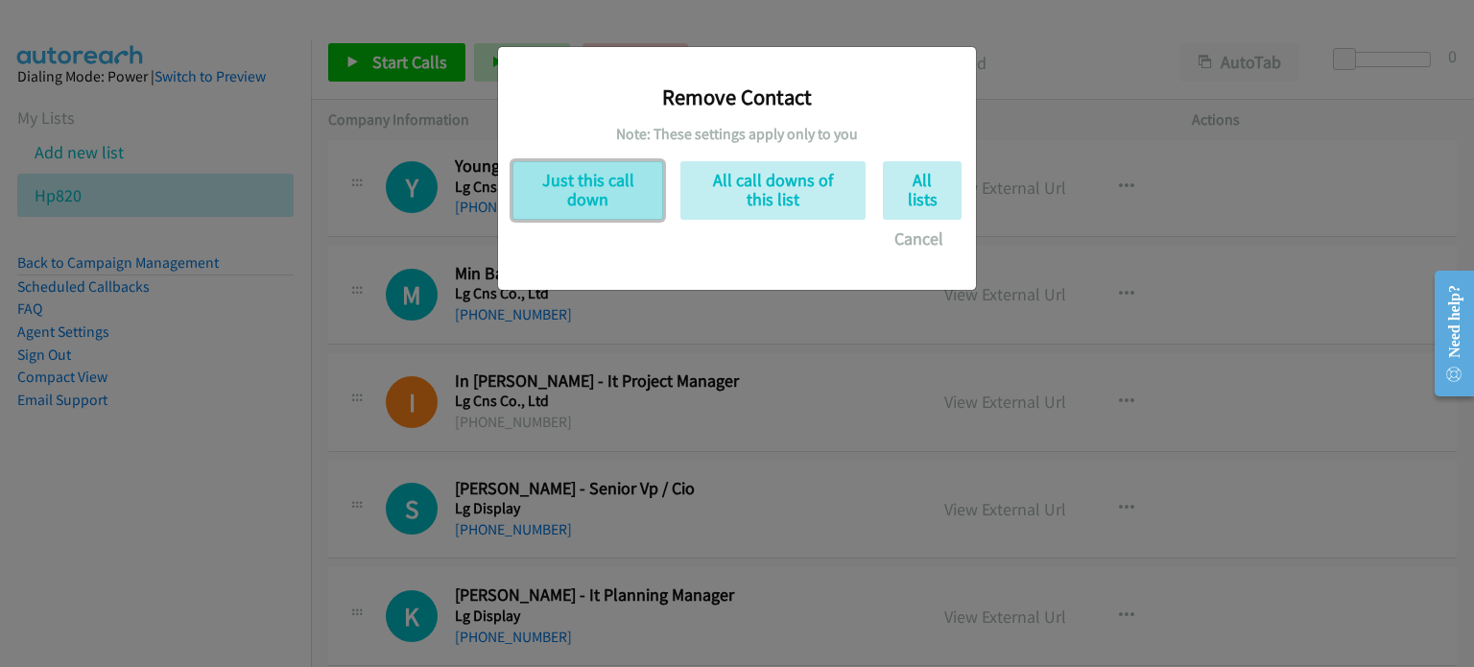
click at [621, 184] on button "Just this call down" at bounding box center [587, 190] width 151 height 59
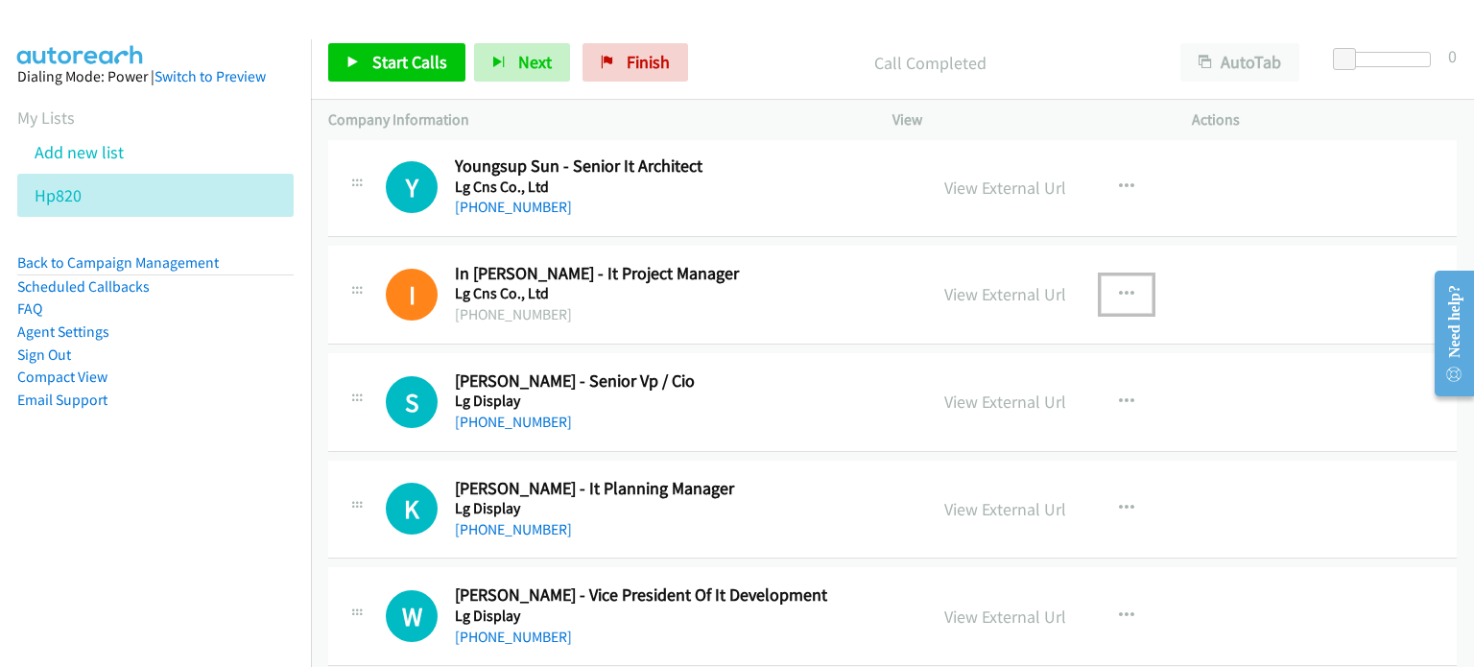
click at [1123, 291] on icon "button" at bounding box center [1126, 294] width 15 height 15
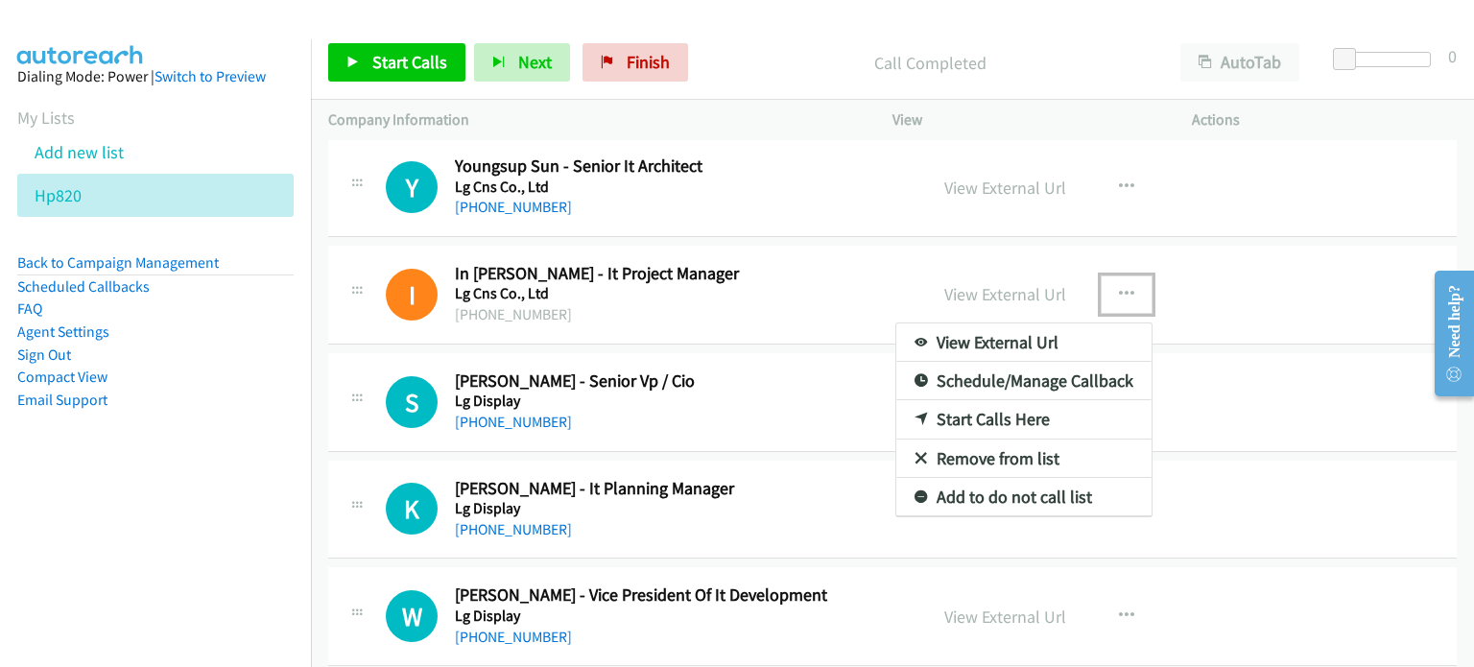
click at [964, 460] on link "Remove from list" at bounding box center [1023, 458] width 255 height 38
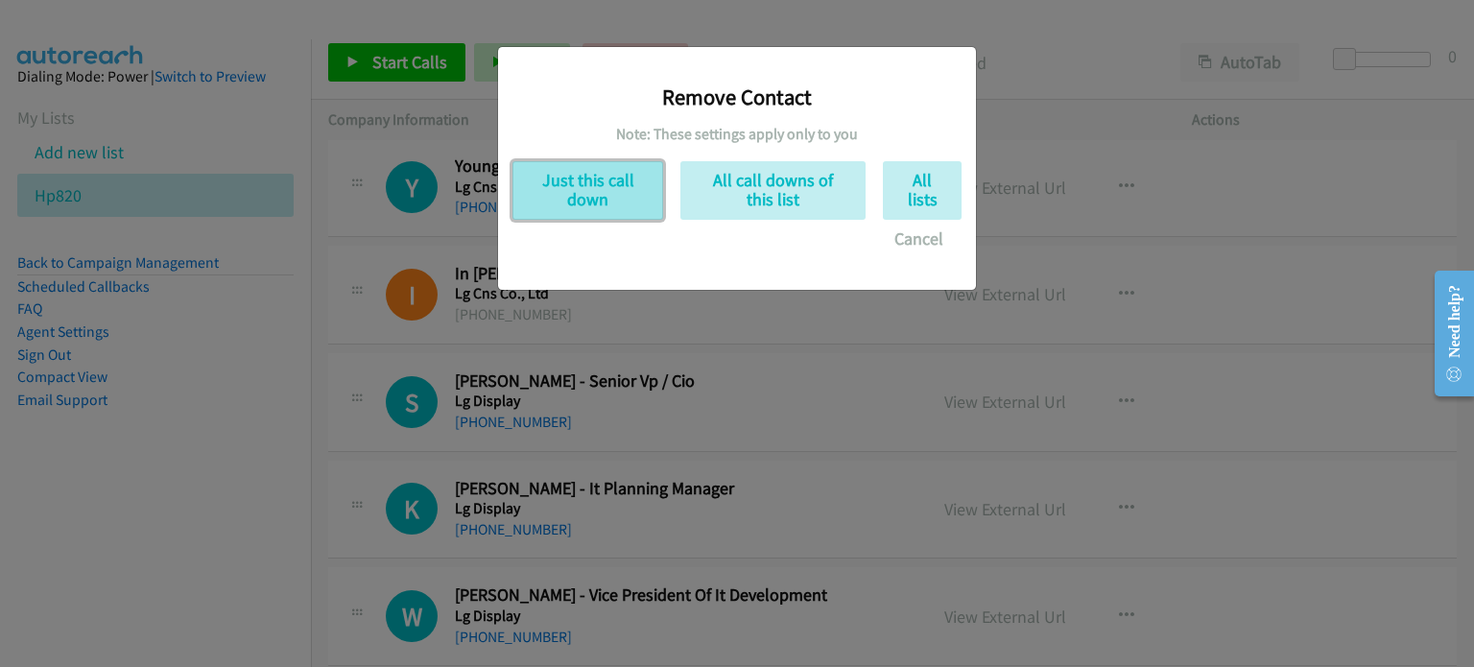
click at [549, 177] on button "Just this call down" at bounding box center [587, 190] width 151 height 59
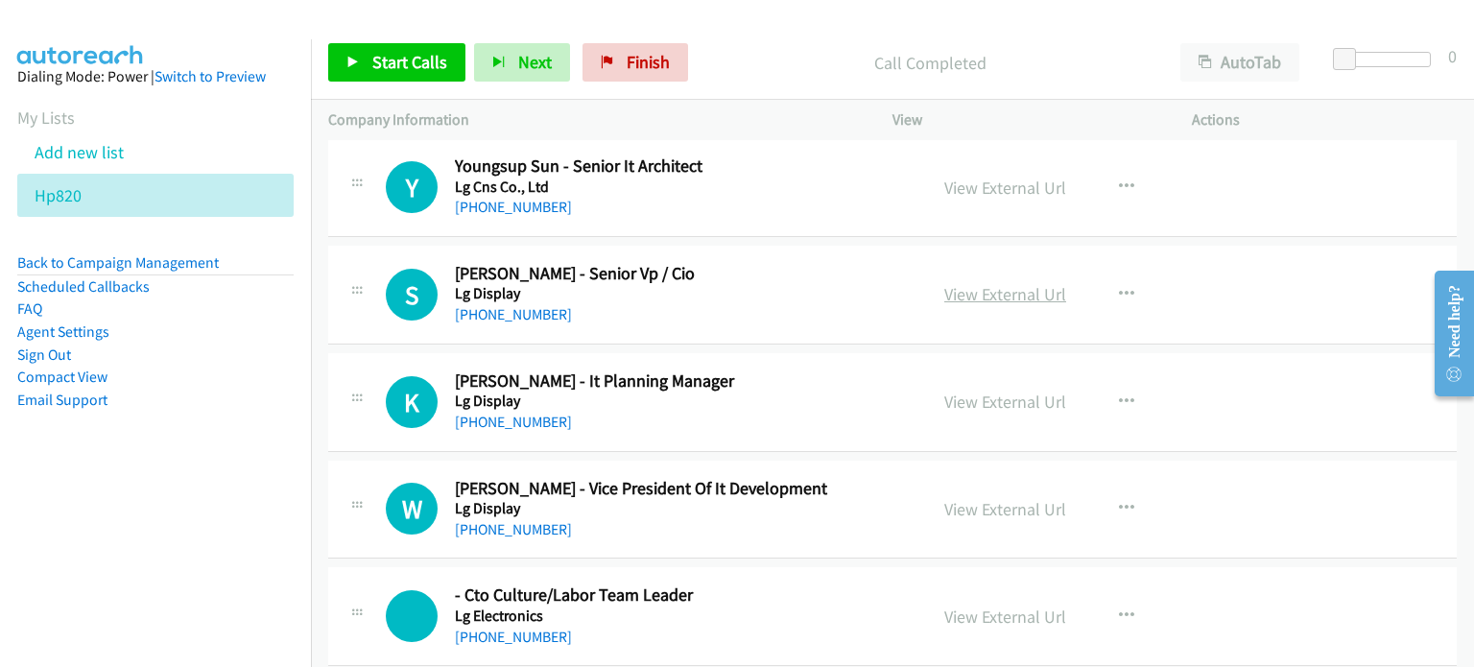
click at [1005, 283] on link "View External Url" at bounding box center [1005, 294] width 122 height 22
click at [979, 400] on link "View External Url" at bounding box center [1005, 401] width 122 height 22
click at [952, 500] on link "View External Url" at bounding box center [1005, 509] width 122 height 22
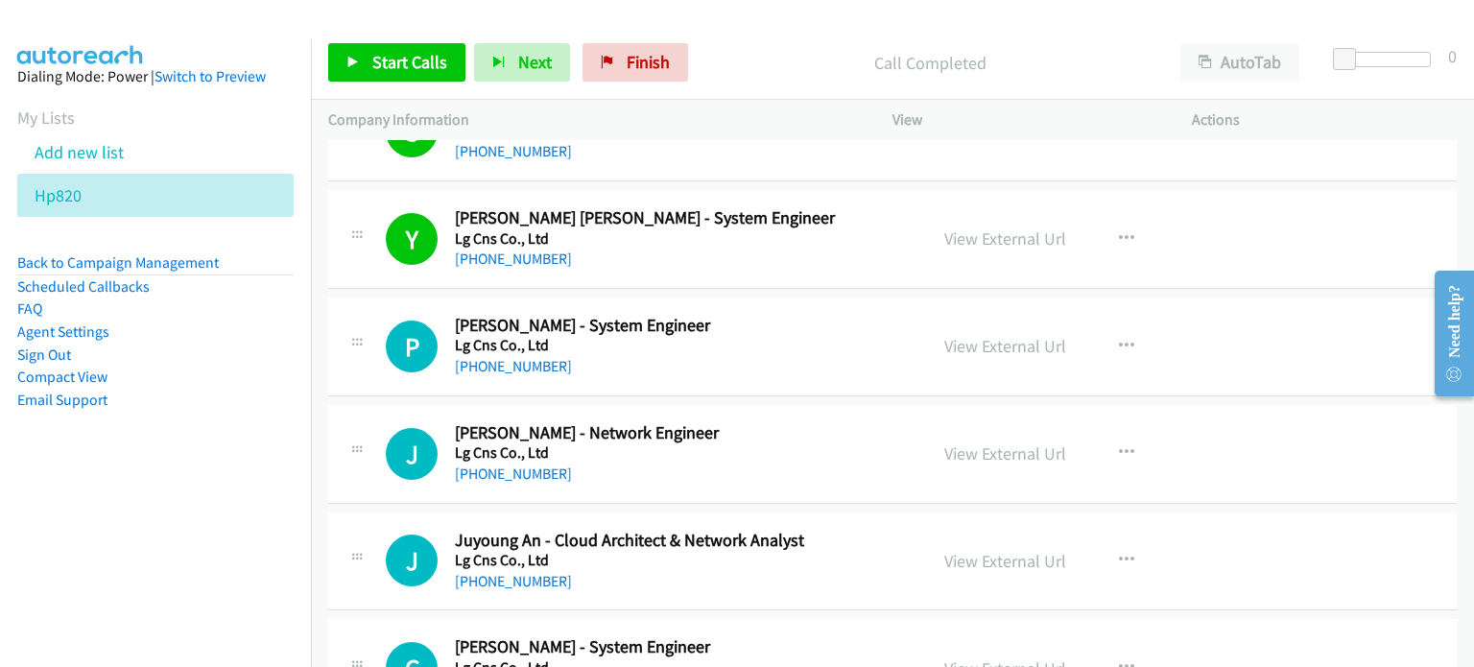
scroll to position [1361, 0]
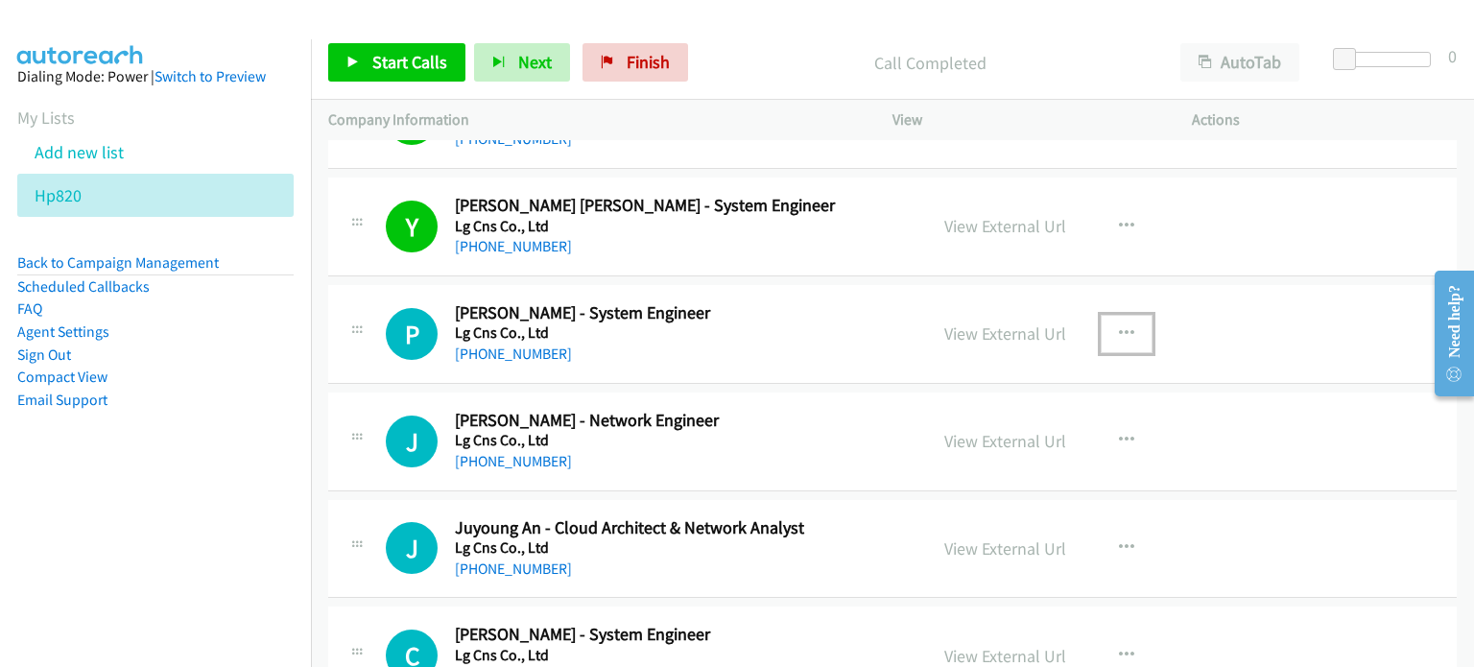
click at [1129, 321] on button "button" at bounding box center [1126, 334] width 52 height 38
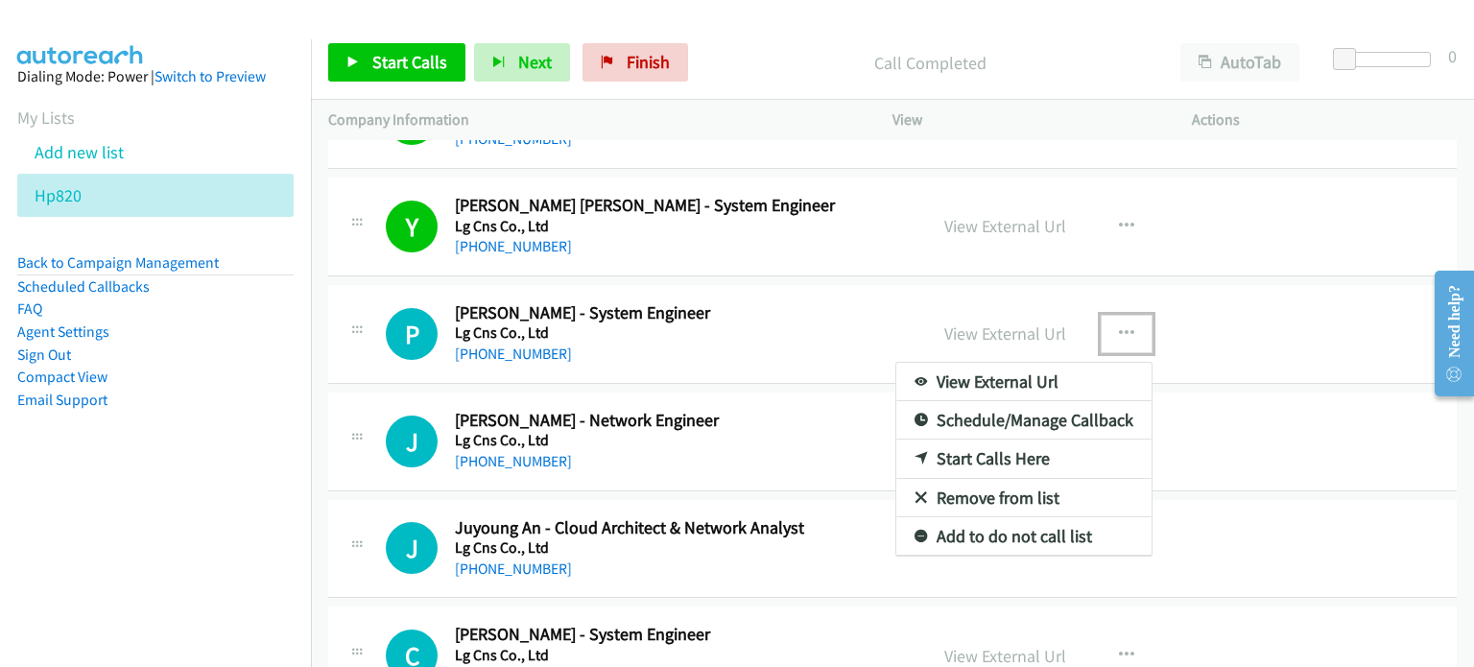
click at [985, 452] on link "Start Calls Here" at bounding box center [1023, 458] width 255 height 38
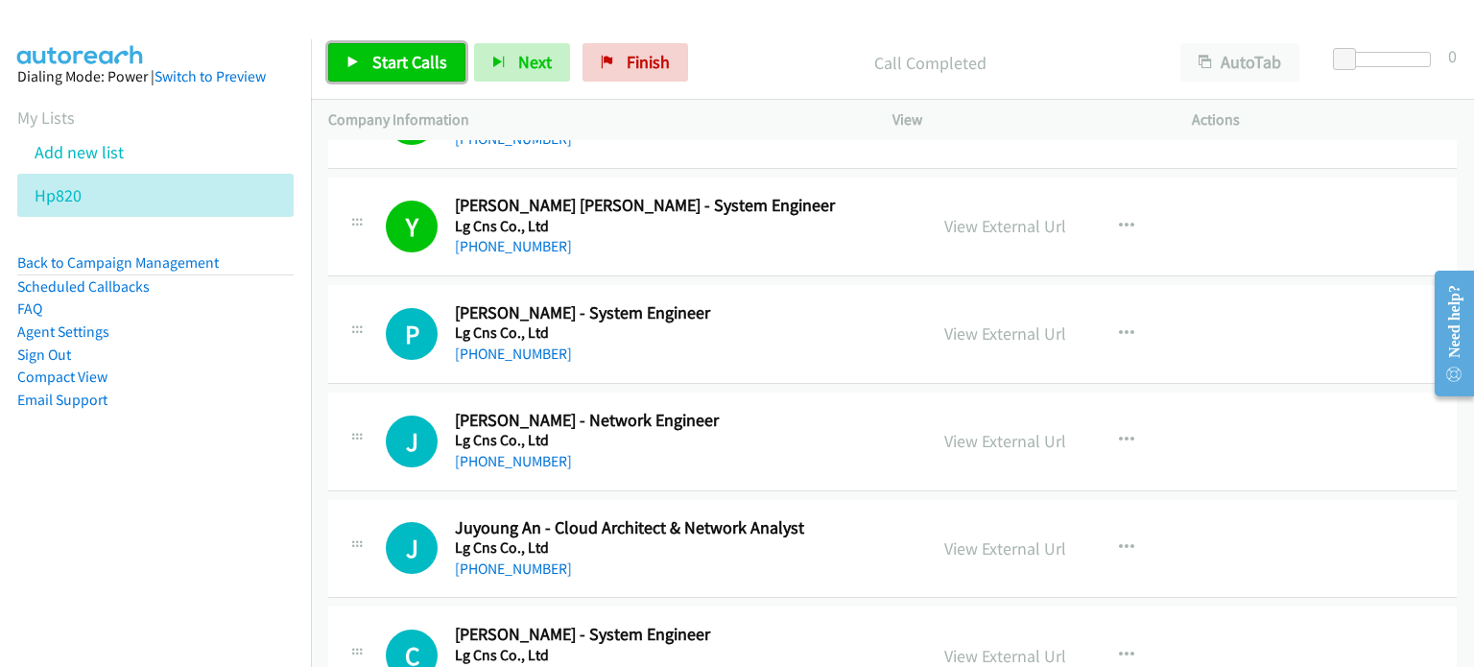
click at [420, 74] on link "Start Calls" at bounding box center [396, 62] width 137 height 38
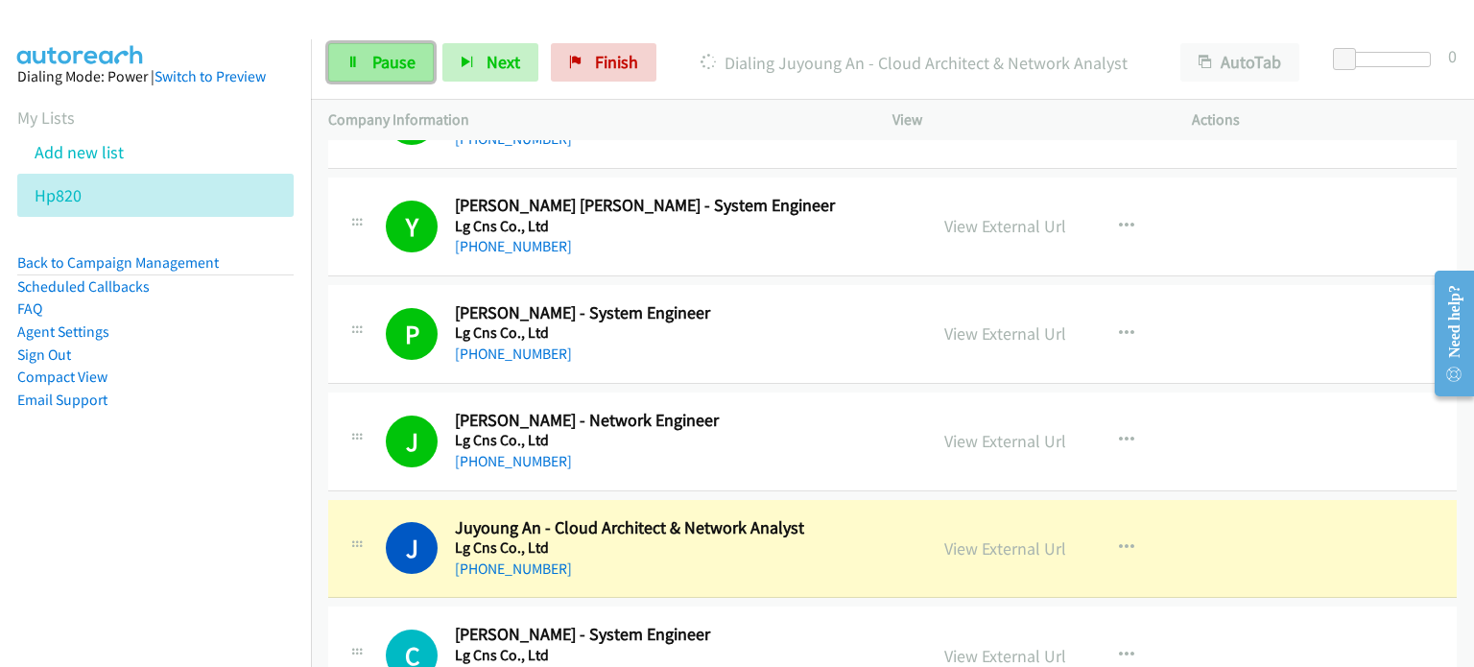
click at [377, 75] on link "Pause" at bounding box center [381, 62] width 106 height 38
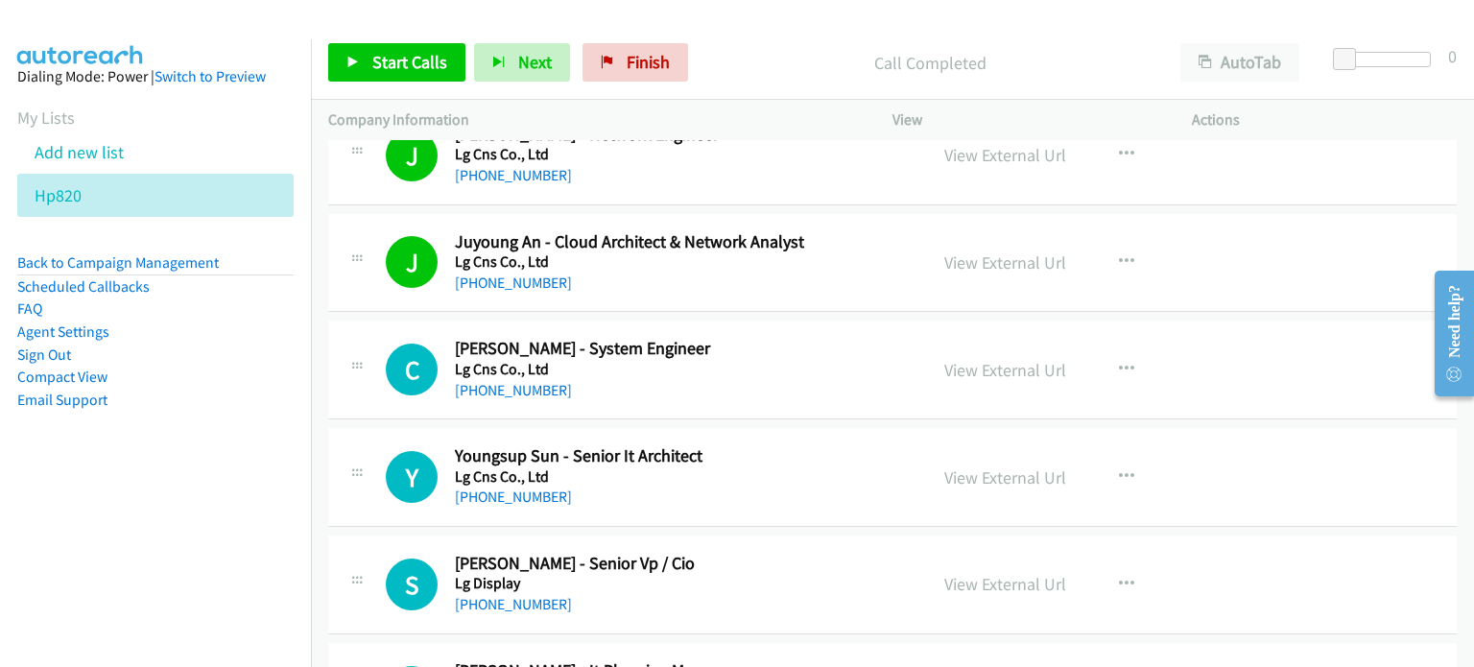
scroll to position [1648, 0]
click at [1110, 371] on button "button" at bounding box center [1126, 368] width 52 height 38
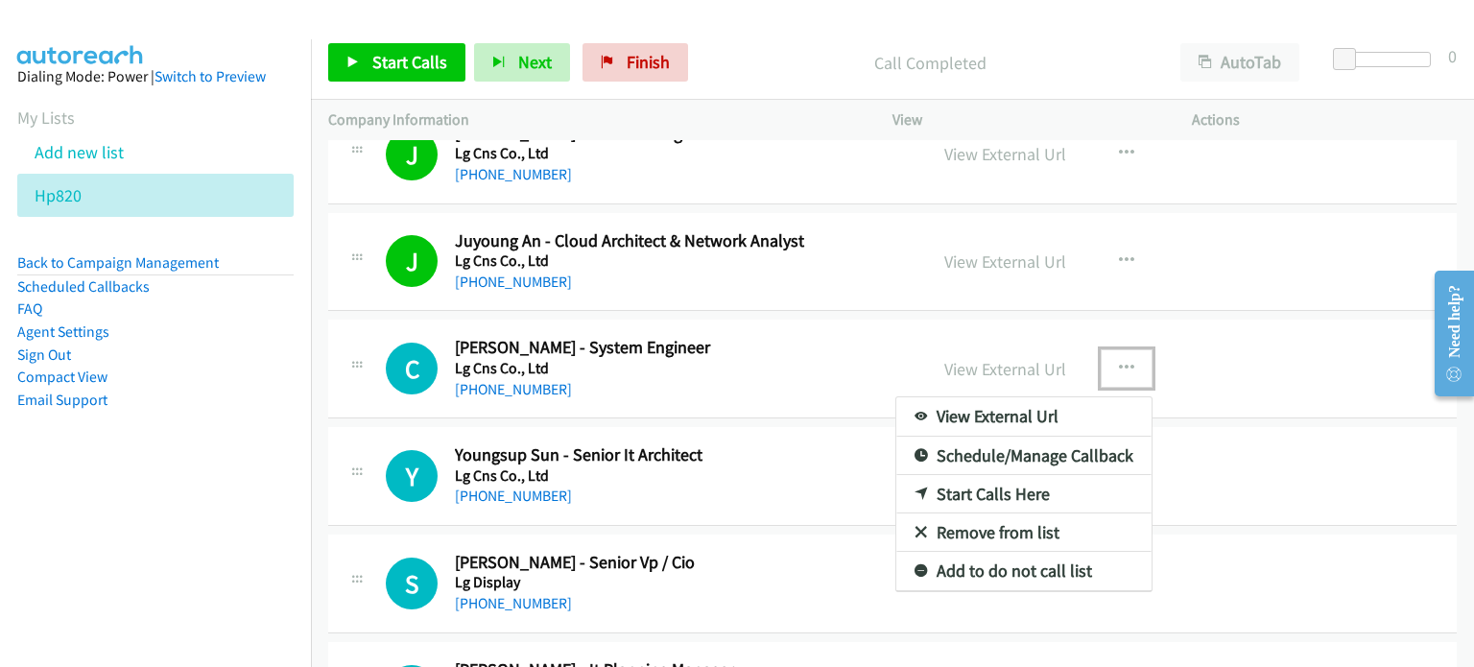
click at [967, 487] on link "Start Calls Here" at bounding box center [1023, 494] width 255 height 38
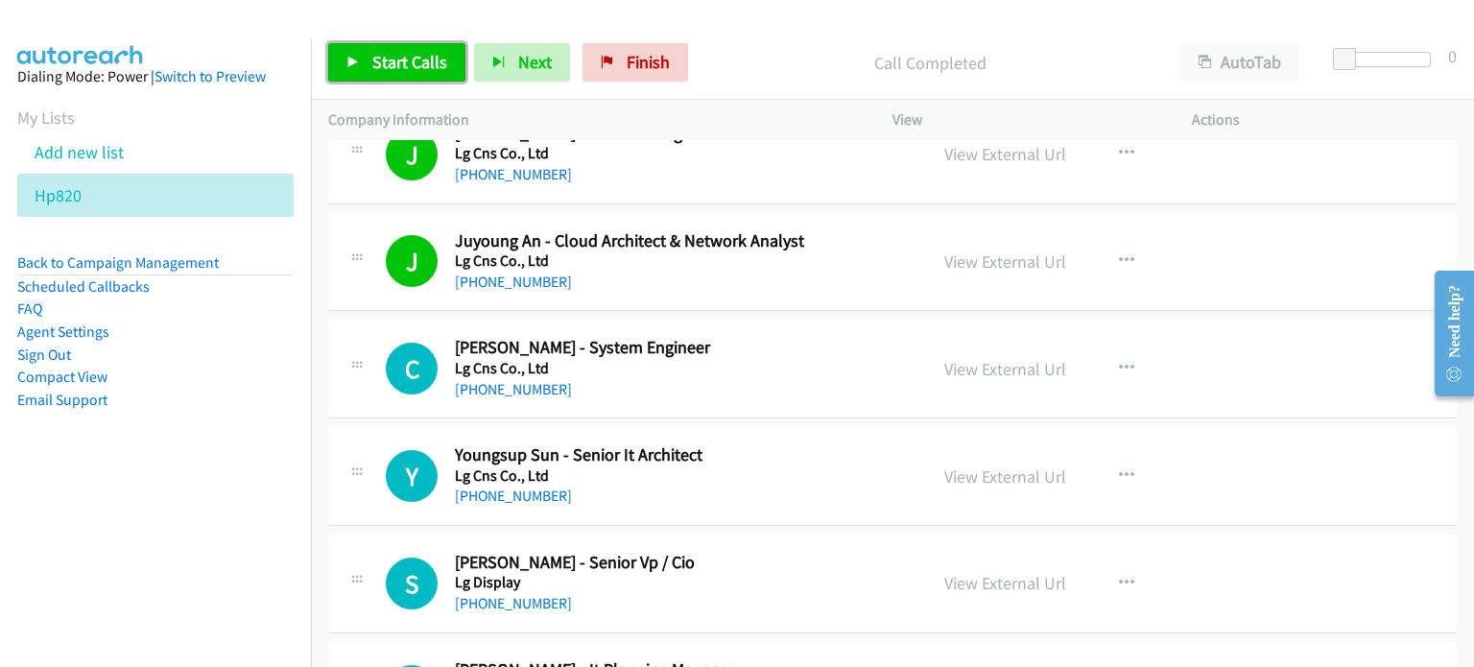
click at [374, 51] on span "Start Calls" at bounding box center [409, 62] width 75 height 22
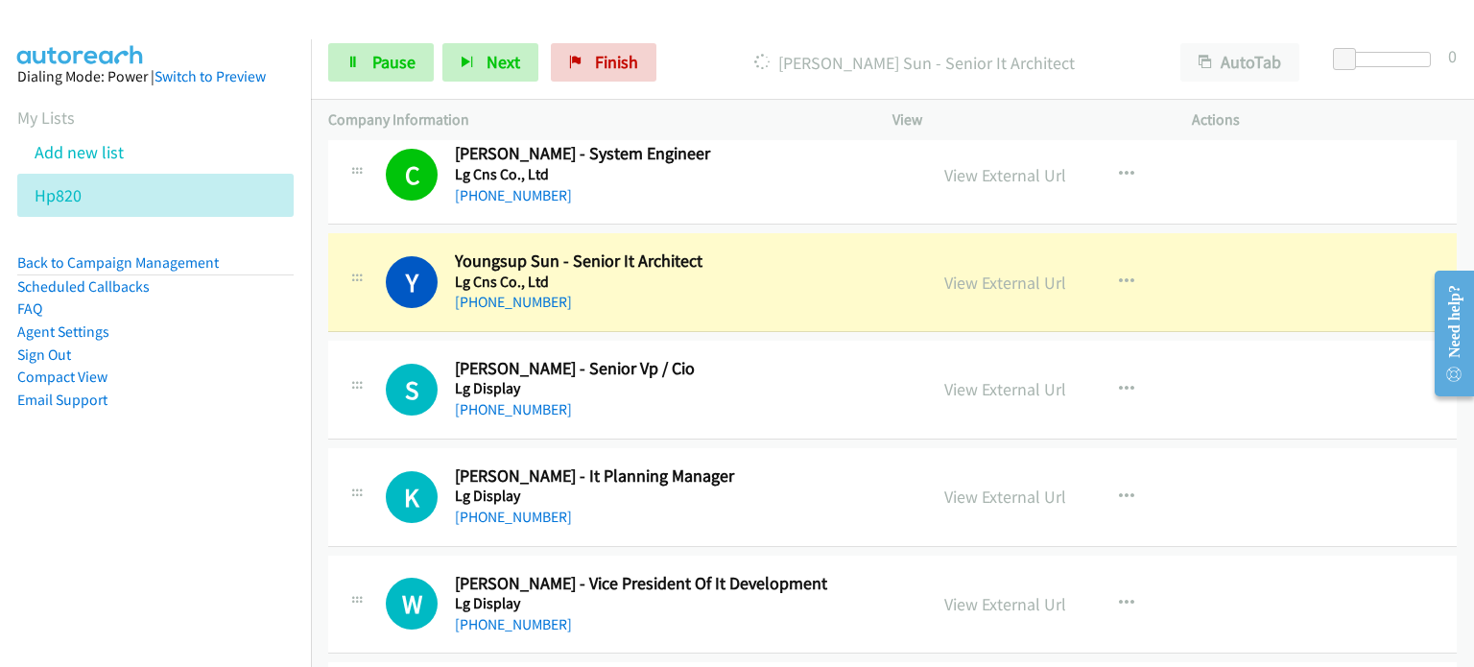
scroll to position [1841, 0]
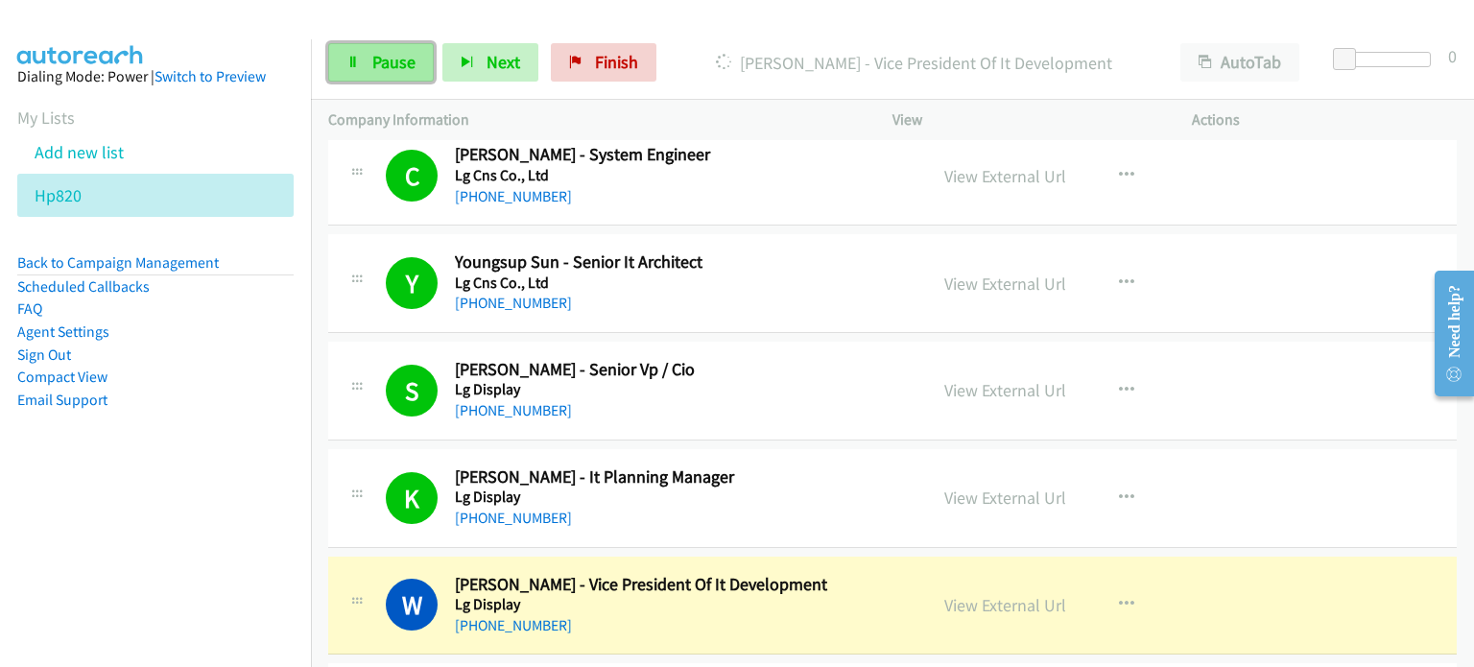
click at [399, 77] on link "Pause" at bounding box center [381, 62] width 106 height 38
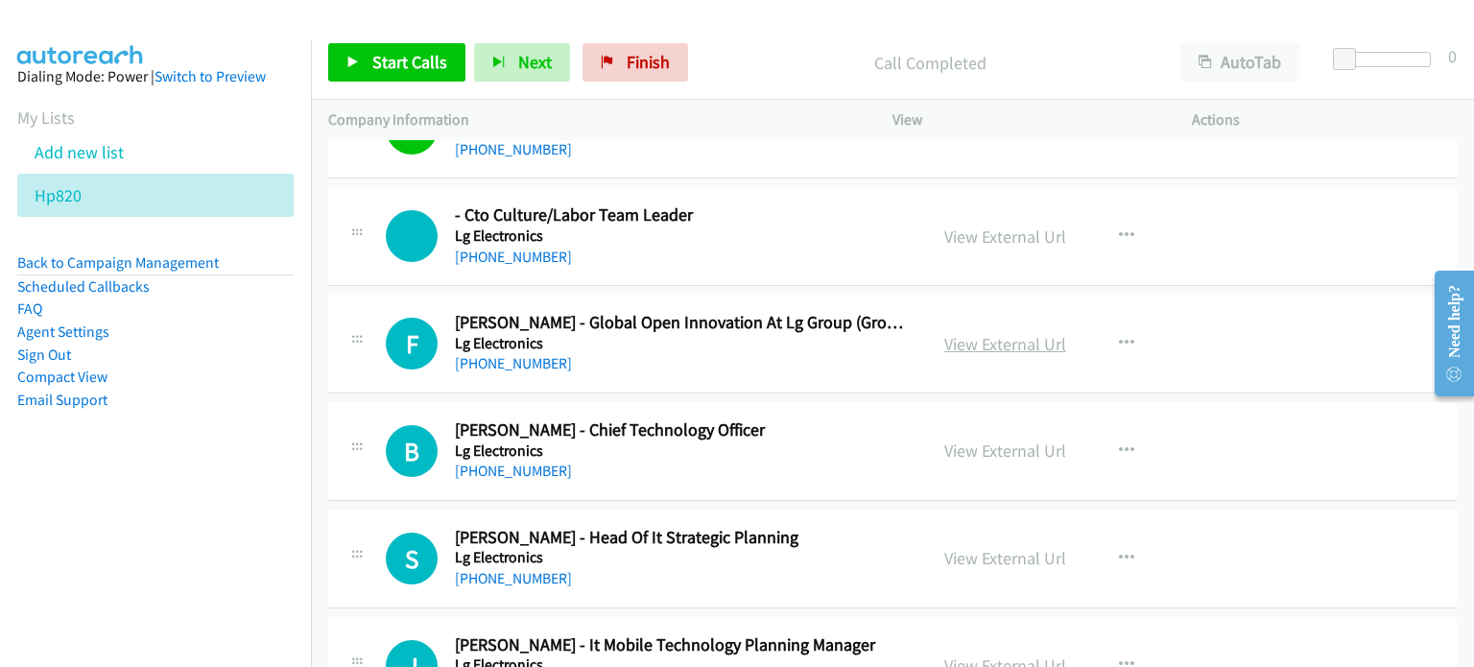
scroll to position [2318, 0]
click at [977, 439] on link "View External Url" at bounding box center [1005, 449] width 122 height 22
click at [979, 552] on link "View External Url" at bounding box center [1005, 557] width 122 height 22
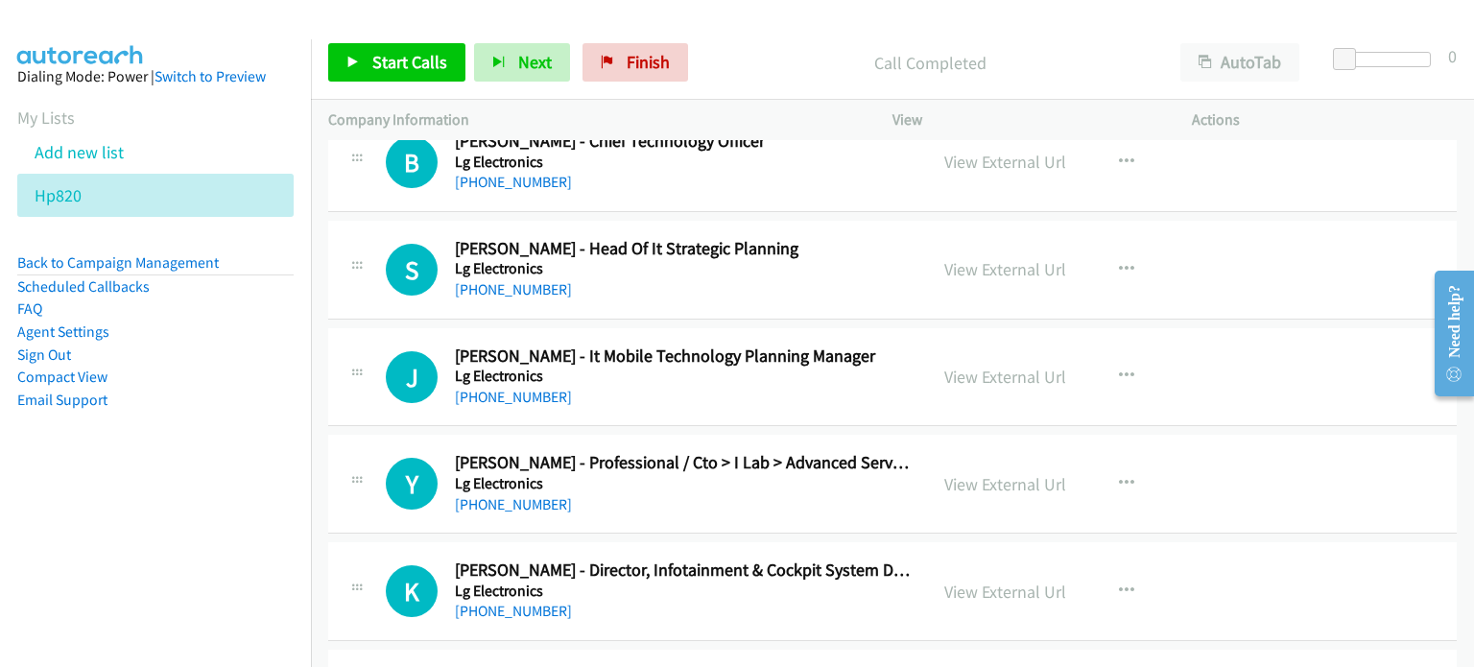
scroll to position [2606, 0]
click at [952, 366] on link "View External Url" at bounding box center [1005, 377] width 122 height 22
click at [1028, 480] on link "View External Url" at bounding box center [1005, 484] width 122 height 22
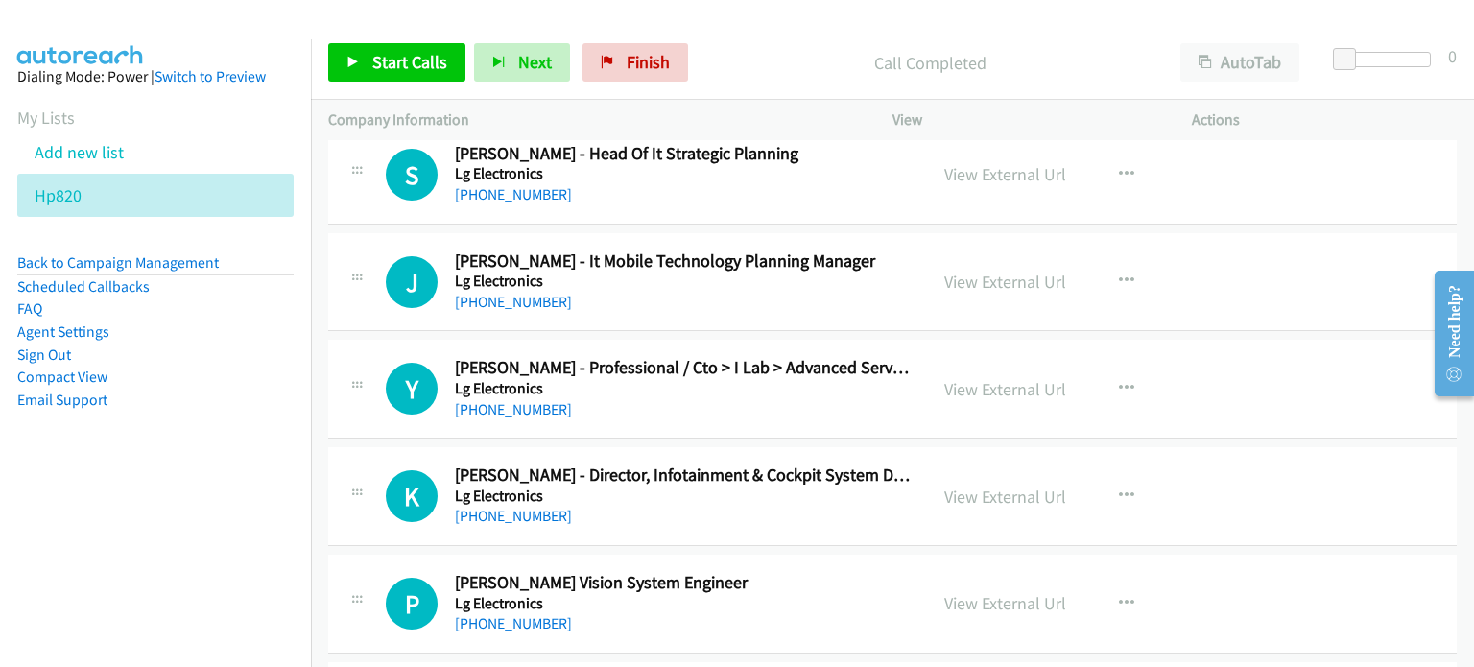
scroll to position [2702, 0]
click at [967, 490] on link "View External Url" at bounding box center [1005, 496] width 122 height 22
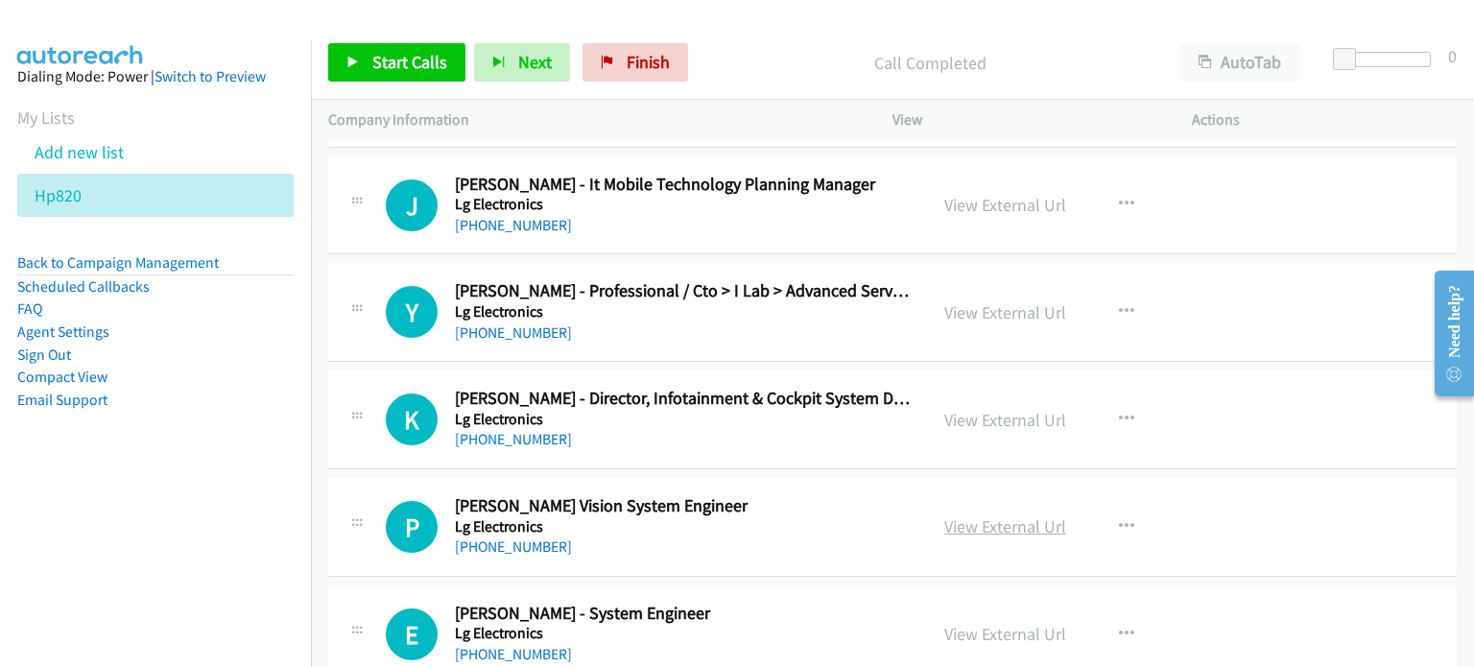
scroll to position [2778, 0]
click at [962, 517] on link "View External Url" at bounding box center [1005, 525] width 122 height 22
click at [976, 632] on link "View External Url" at bounding box center [1005, 633] width 122 height 22
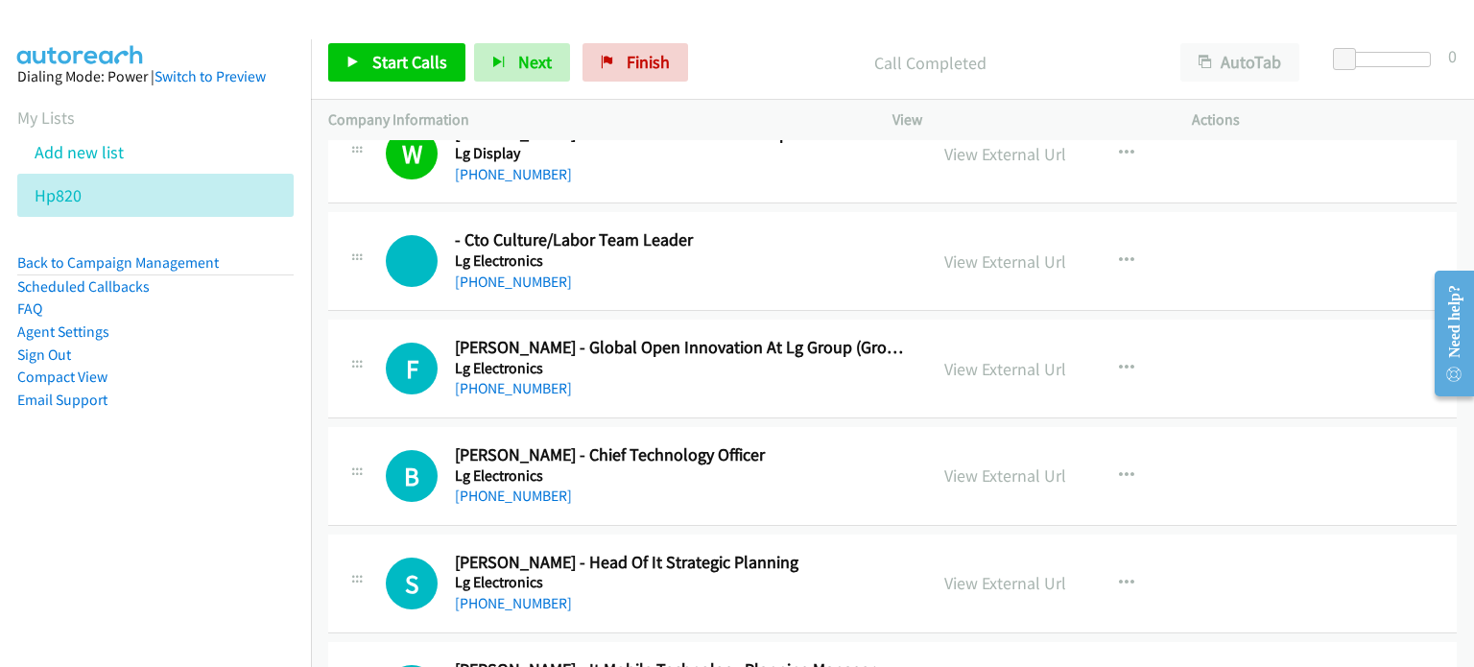
scroll to position [2297, 0]
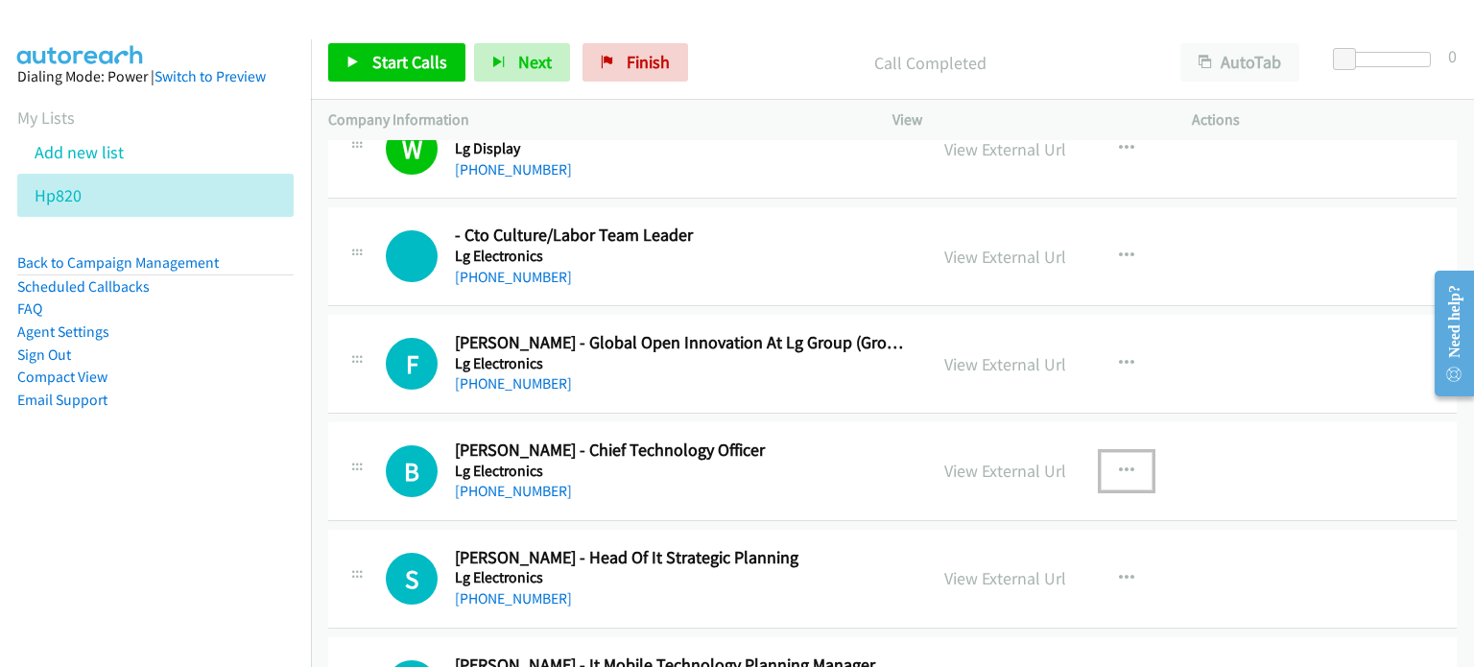
click at [1119, 463] on icon "button" at bounding box center [1126, 470] width 15 height 15
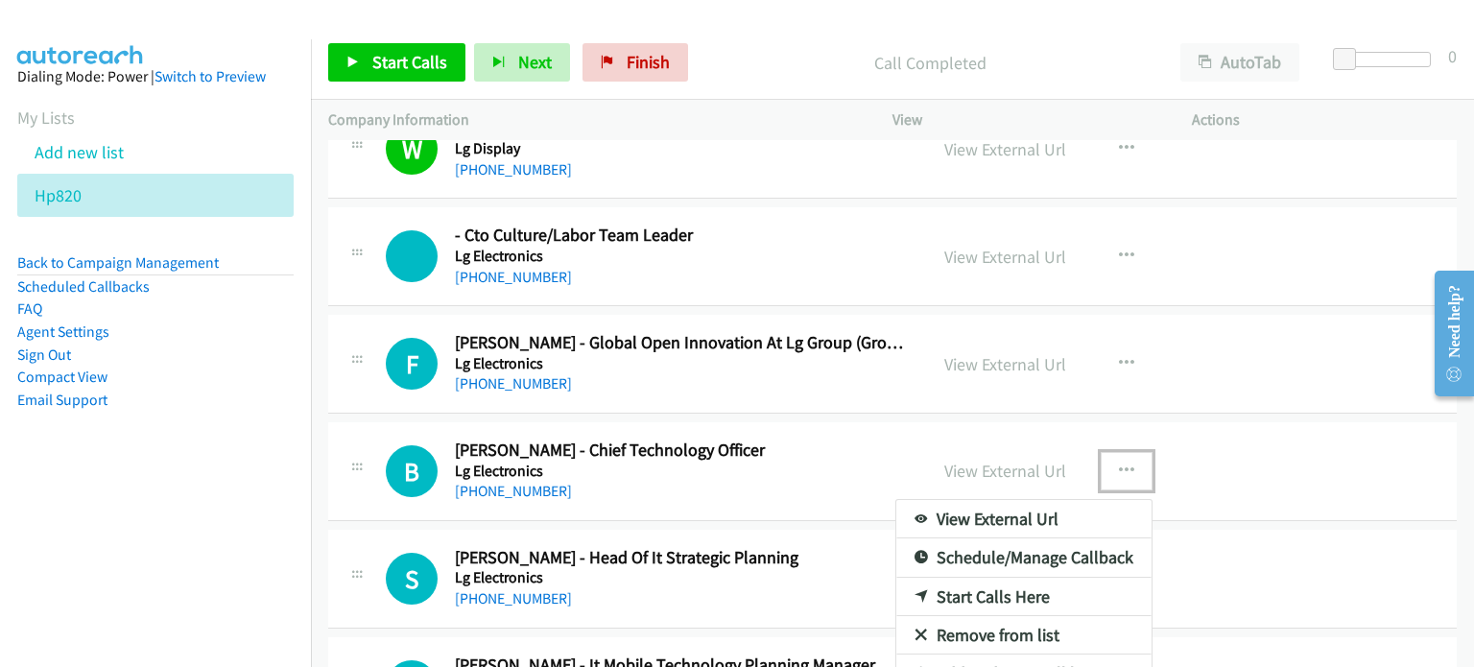
click at [936, 594] on link "Start Calls Here" at bounding box center [1023, 597] width 255 height 38
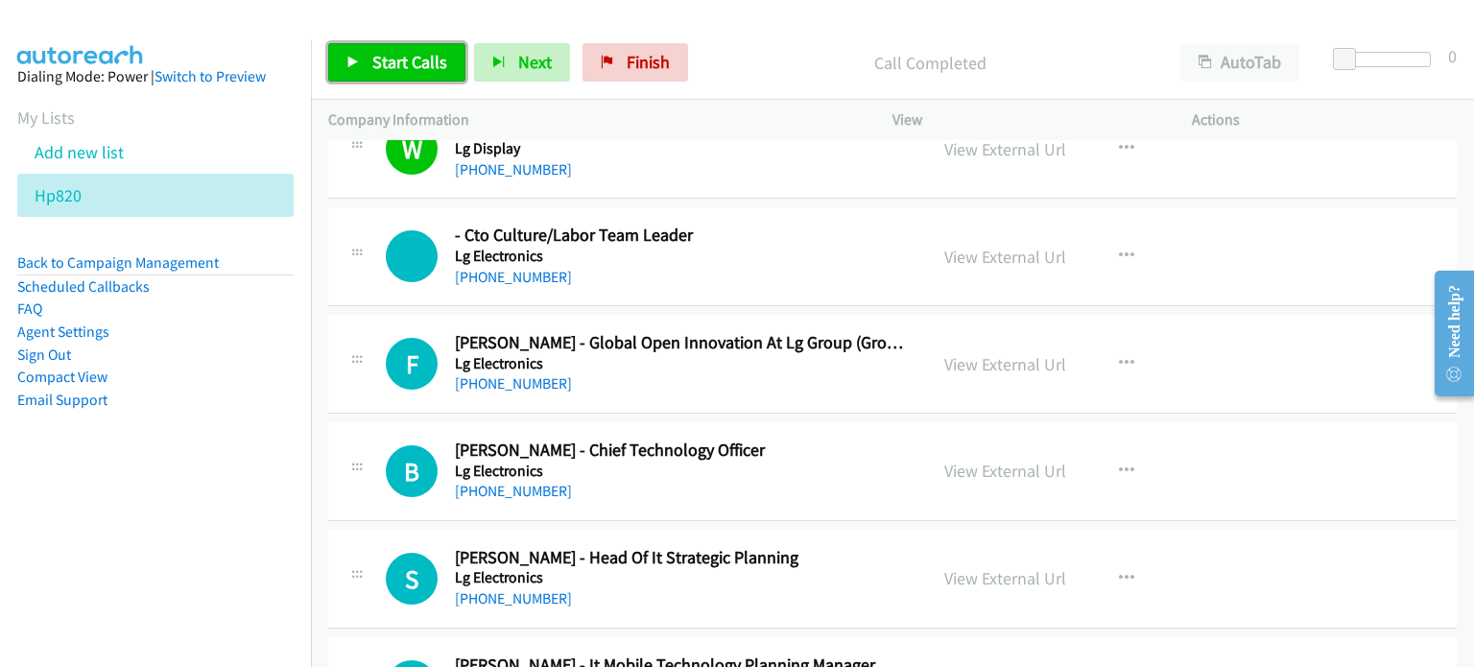
click at [395, 64] on span "Start Calls" at bounding box center [409, 62] width 75 height 22
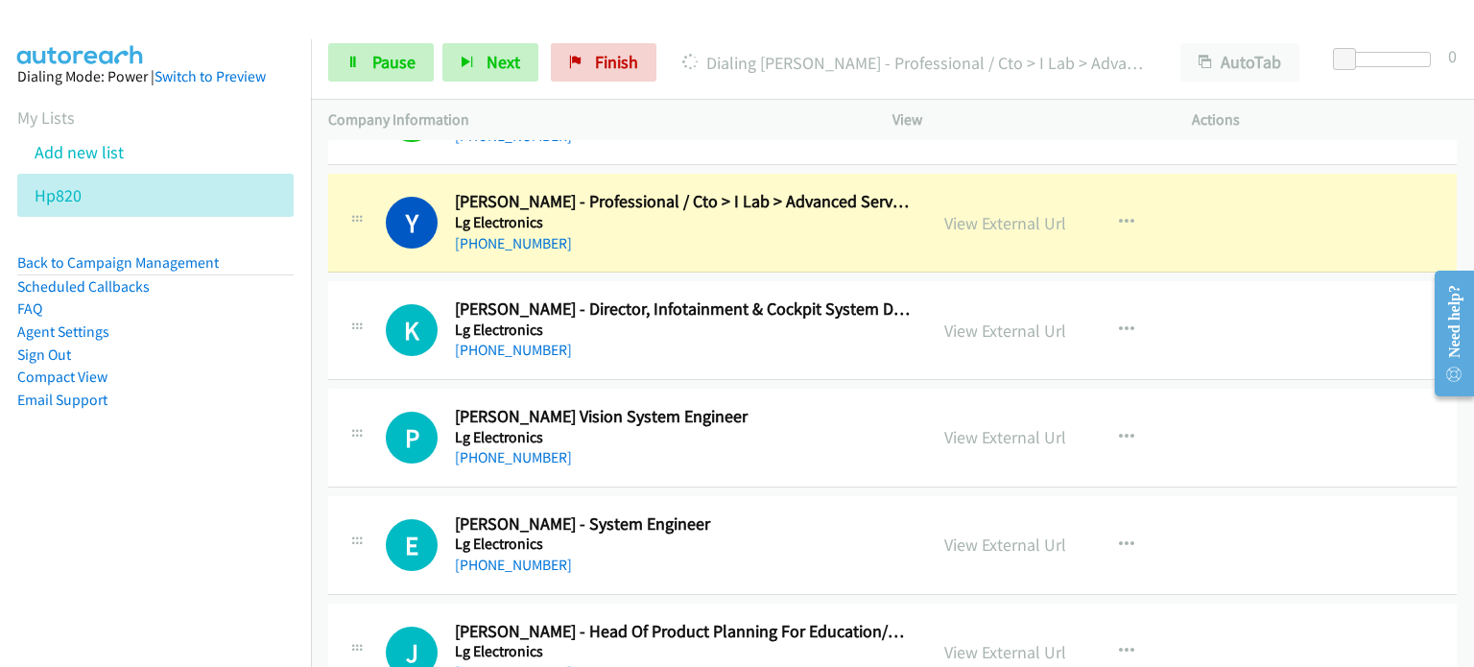
scroll to position [2870, 0]
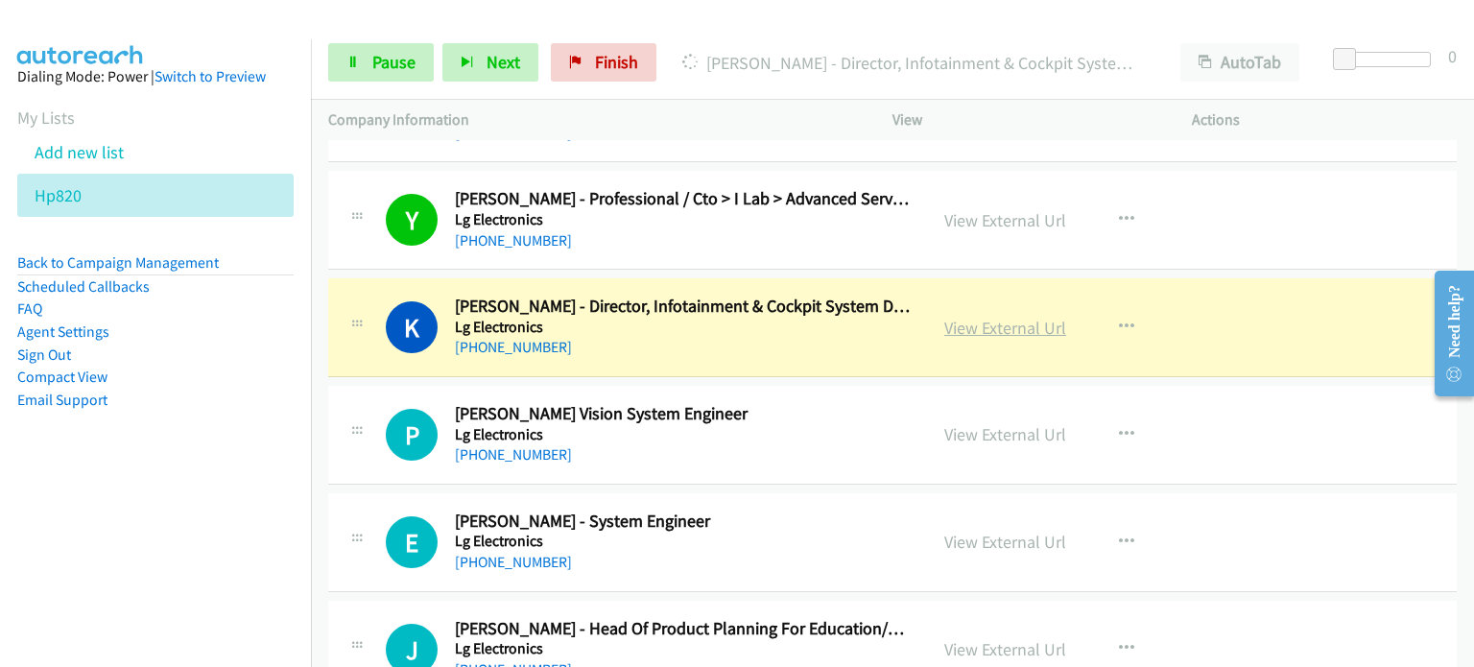
click at [1005, 324] on link "View External Url" at bounding box center [1005, 328] width 122 height 22
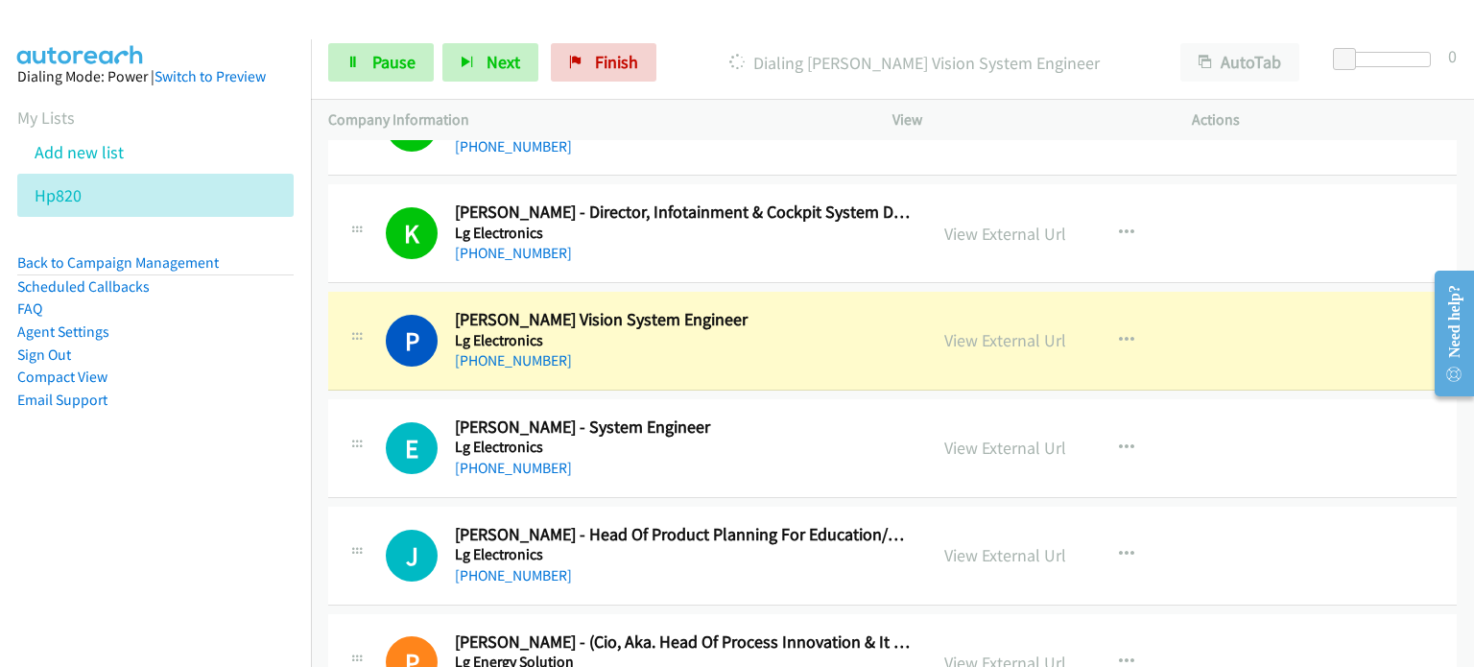
scroll to position [2965, 0]
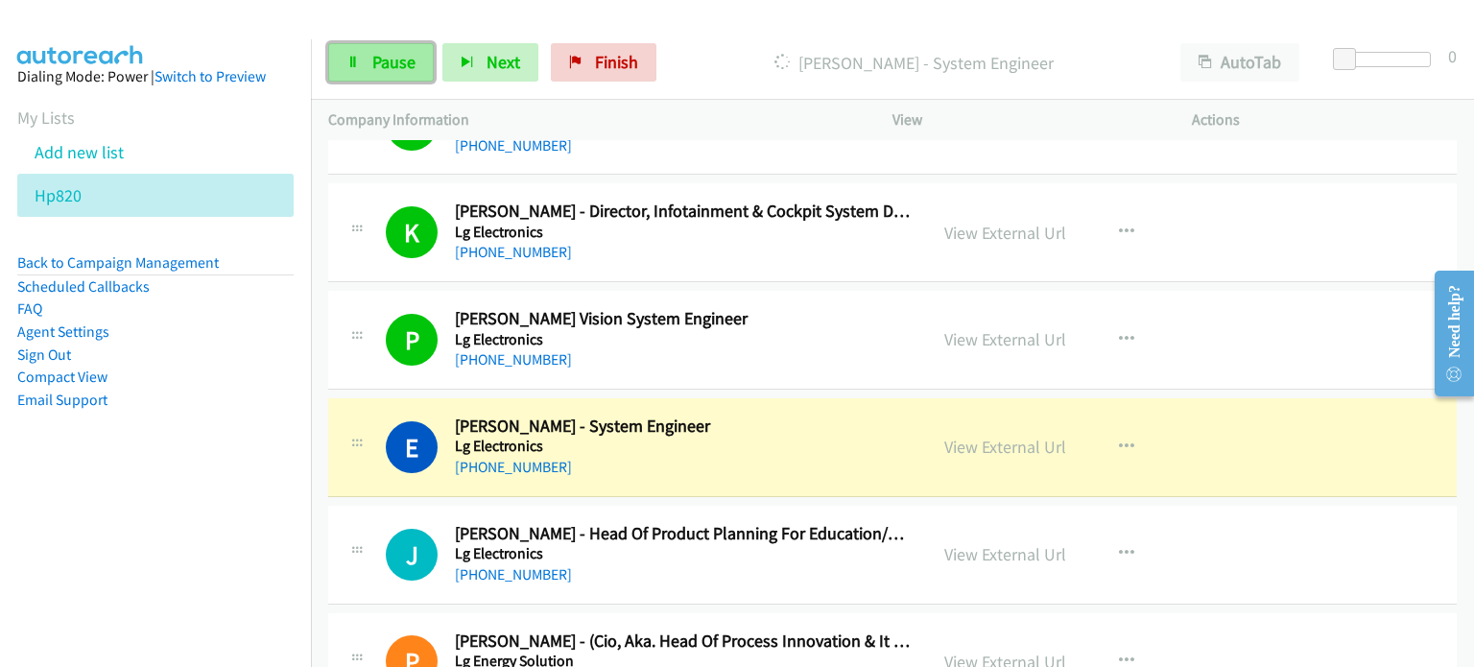
click at [390, 73] on link "Pause" at bounding box center [381, 62] width 106 height 38
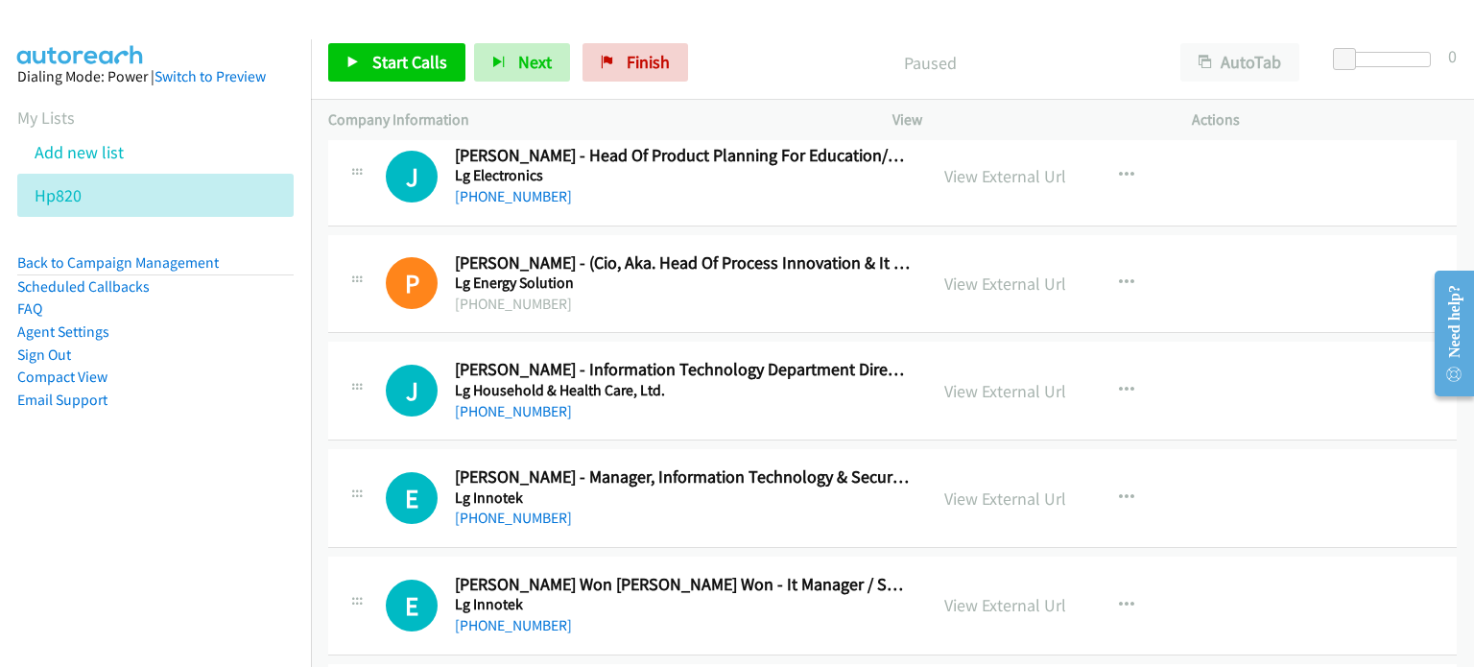
scroll to position [3346, 0]
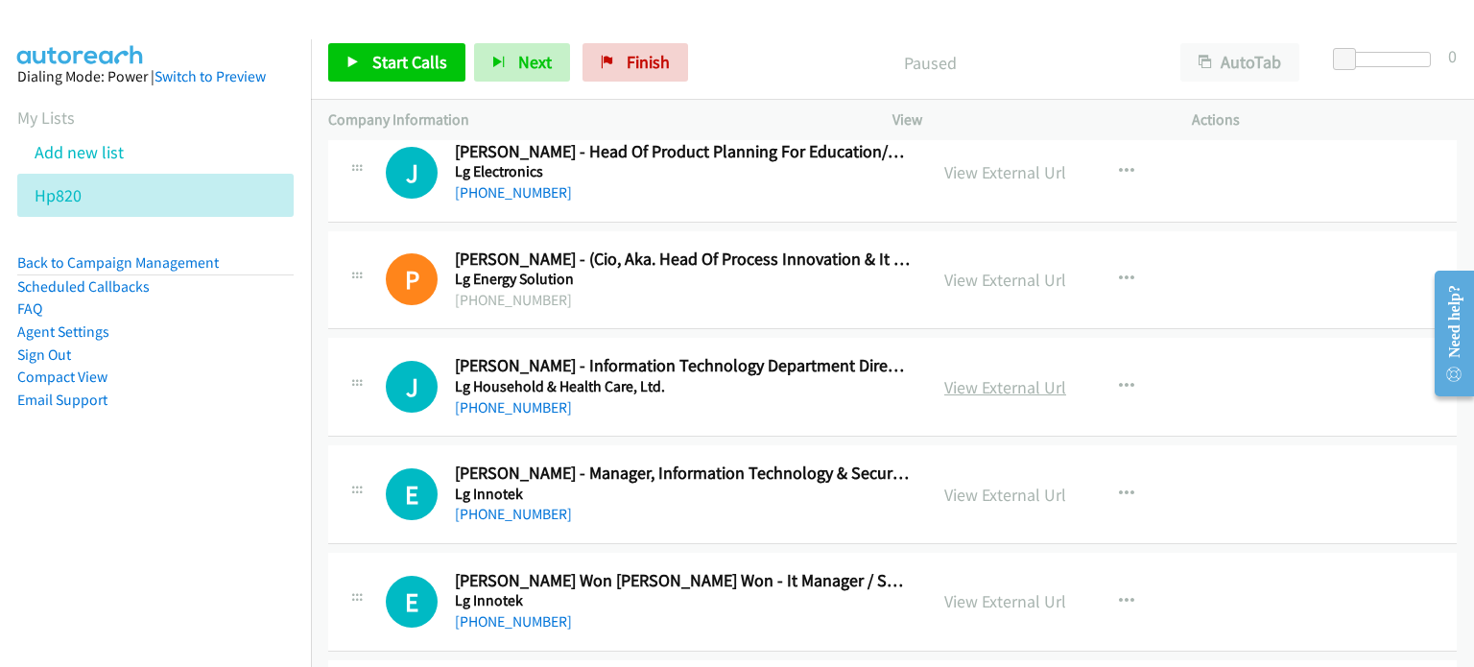
click at [992, 385] on link "View External Url" at bounding box center [1005, 387] width 122 height 22
click at [999, 494] on link "View External Url" at bounding box center [1005, 495] width 122 height 22
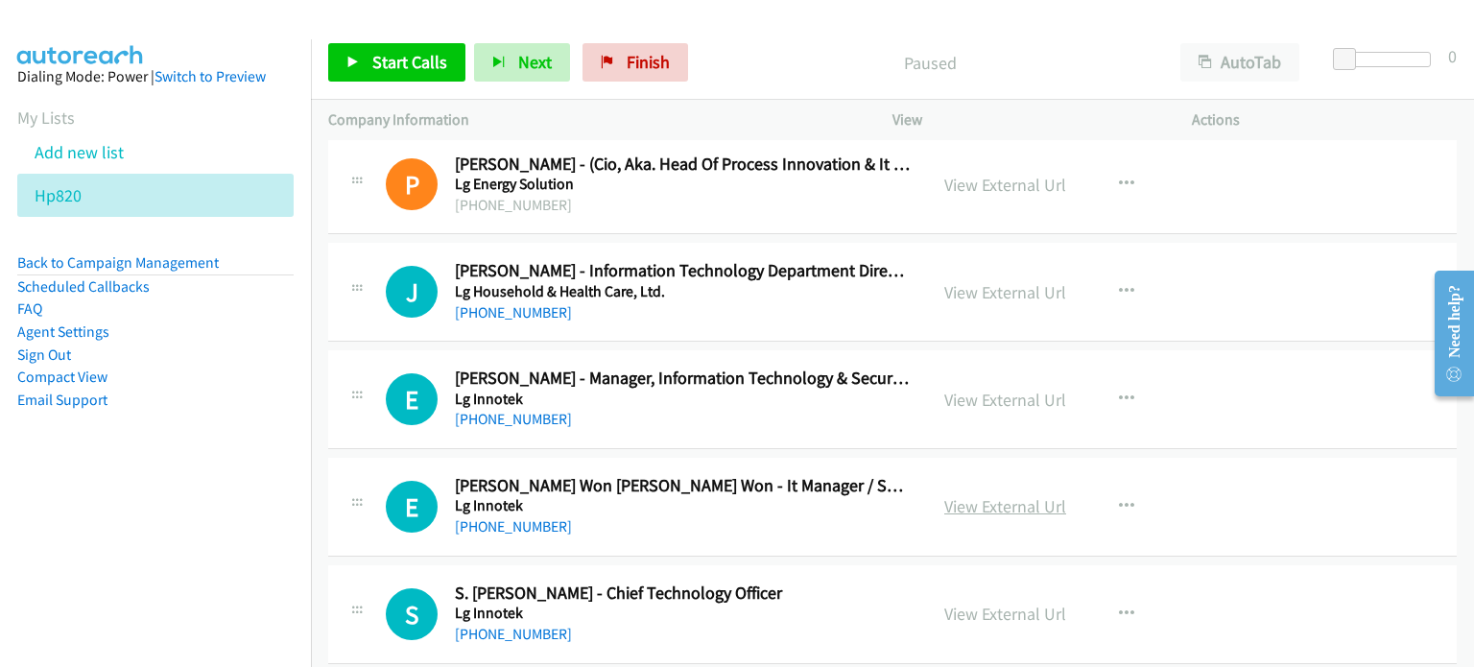
scroll to position [3442, 0]
click at [985, 504] on link "View External Url" at bounding box center [1005, 505] width 122 height 22
click at [963, 602] on link "View External Url" at bounding box center [1005, 613] width 122 height 22
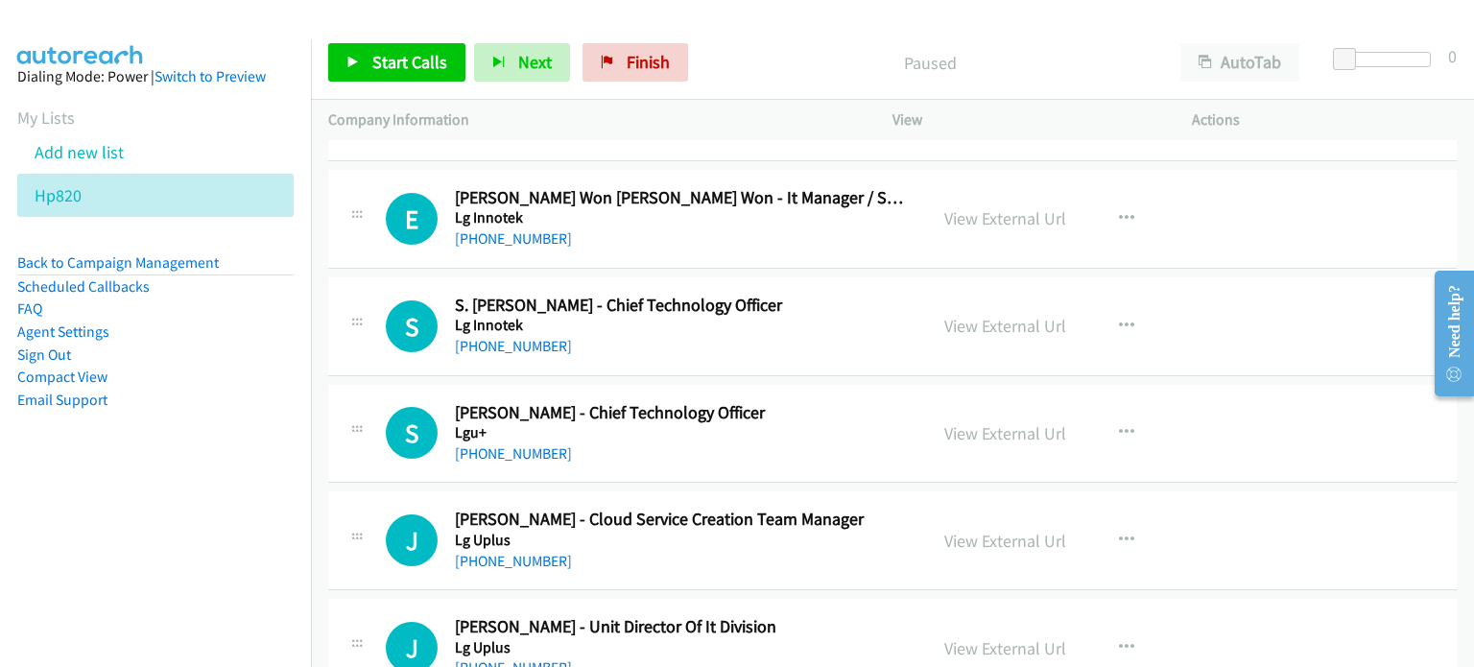
scroll to position [3730, 0]
click at [998, 421] on link "View External Url" at bounding box center [1005, 432] width 122 height 22
click at [980, 529] on link "View External Url" at bounding box center [1005, 540] width 122 height 22
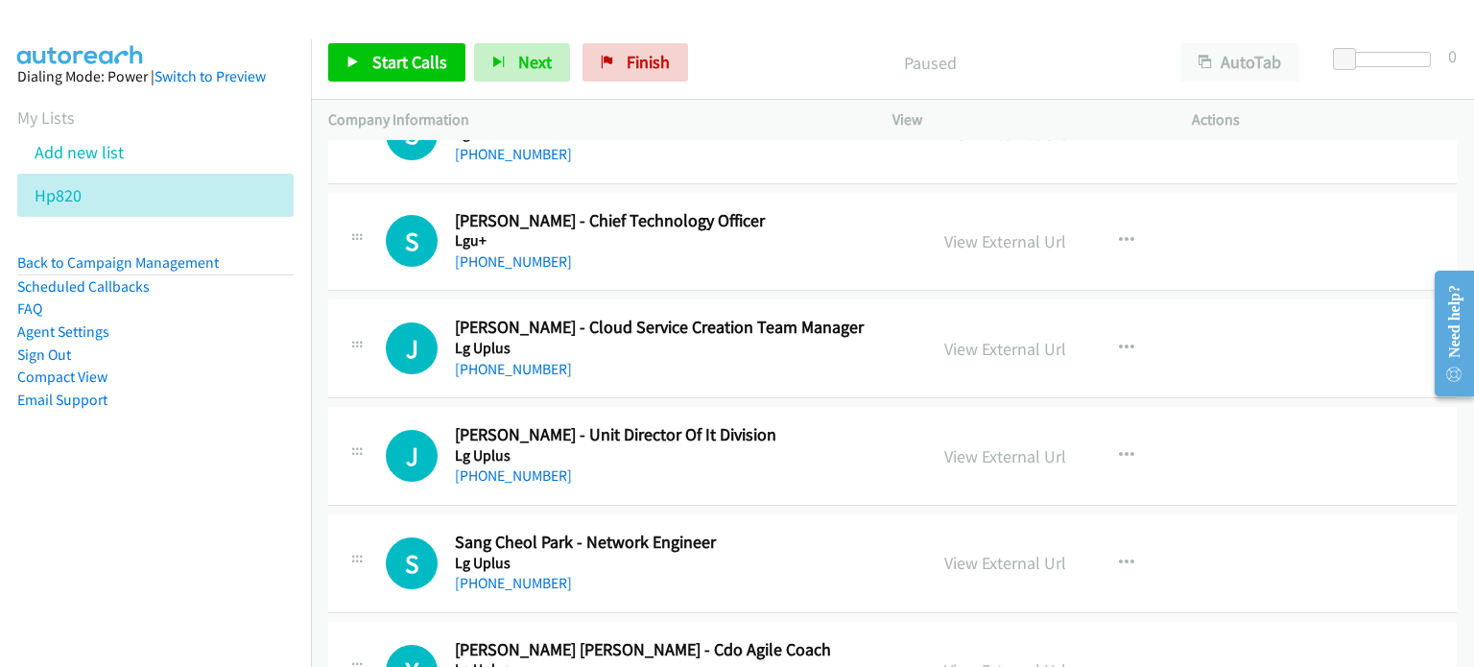
scroll to position [3922, 0]
click at [982, 447] on link "View External Url" at bounding box center [1005, 455] width 122 height 22
click at [970, 552] on link "View External Url" at bounding box center [1005, 562] width 122 height 22
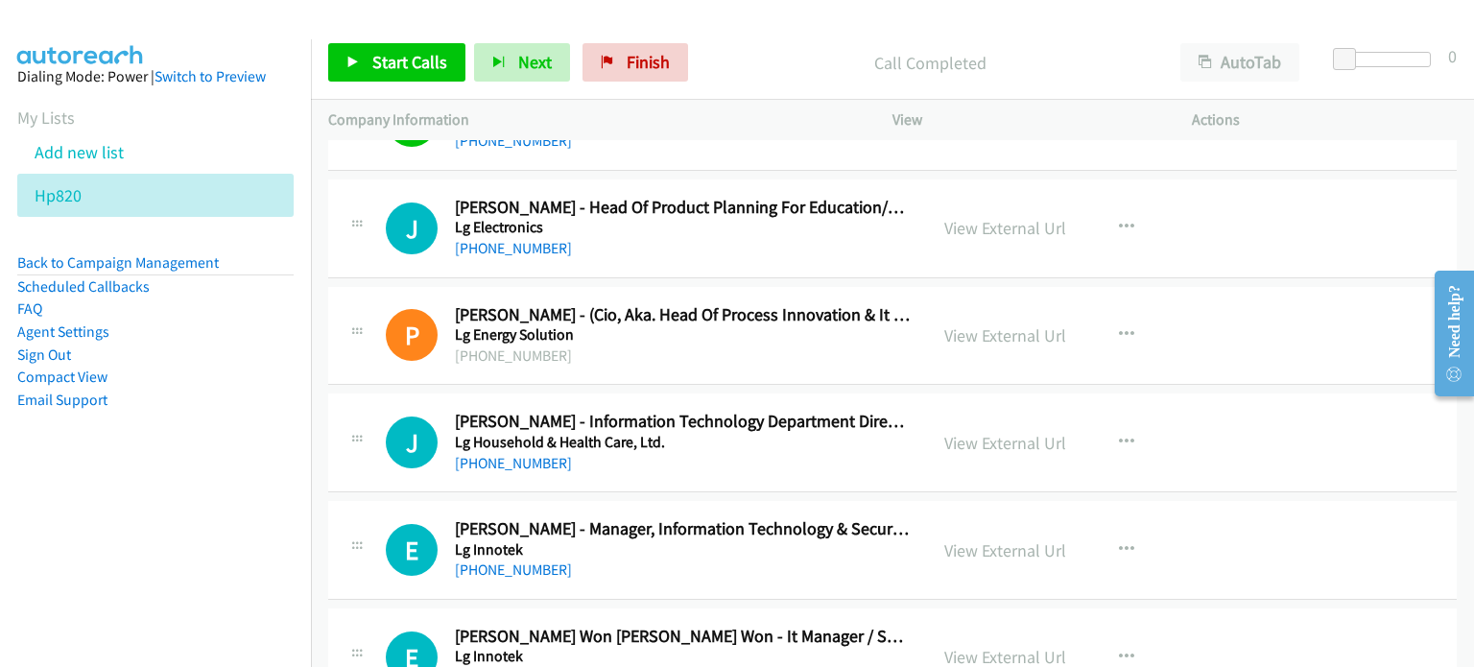
scroll to position [3346, 0]
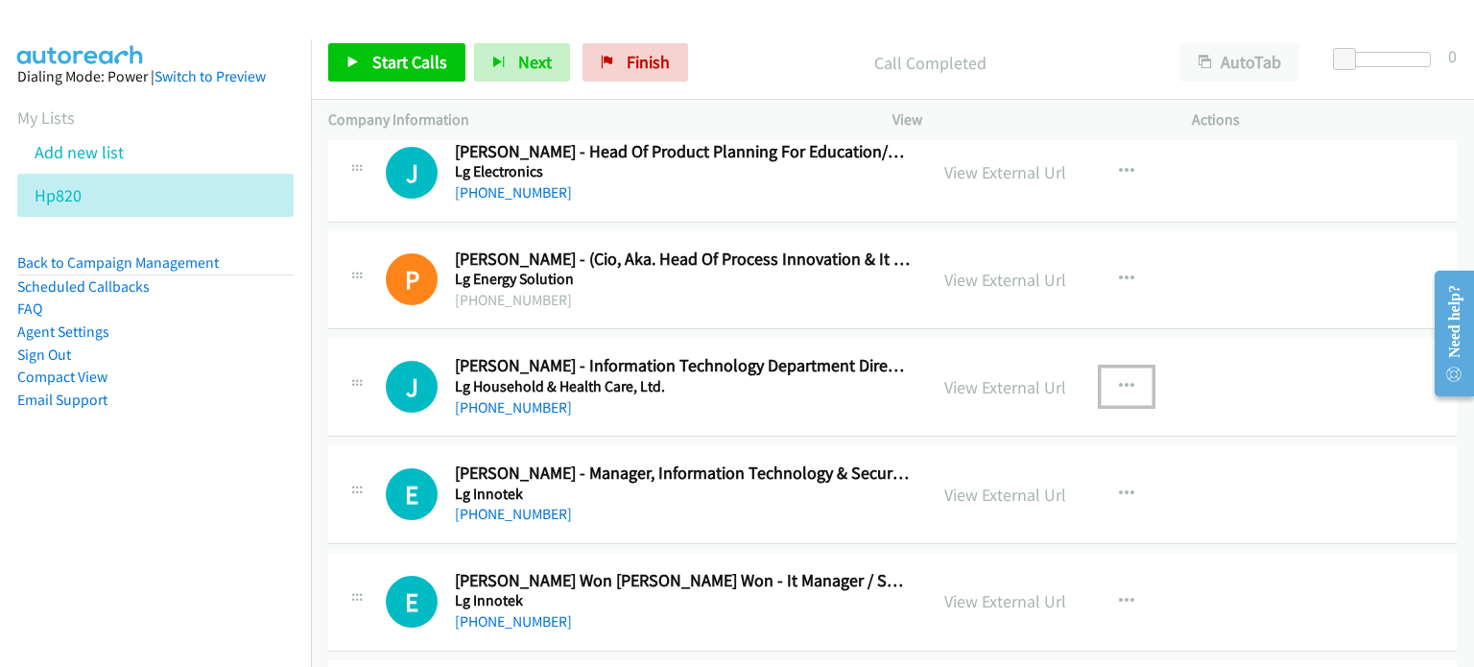
drag, startPoint x: 1123, startPoint y: 373, endPoint x: 1109, endPoint y: 383, distance: 16.5
click at [1123, 379] on icon "button" at bounding box center [1126, 386] width 15 height 15
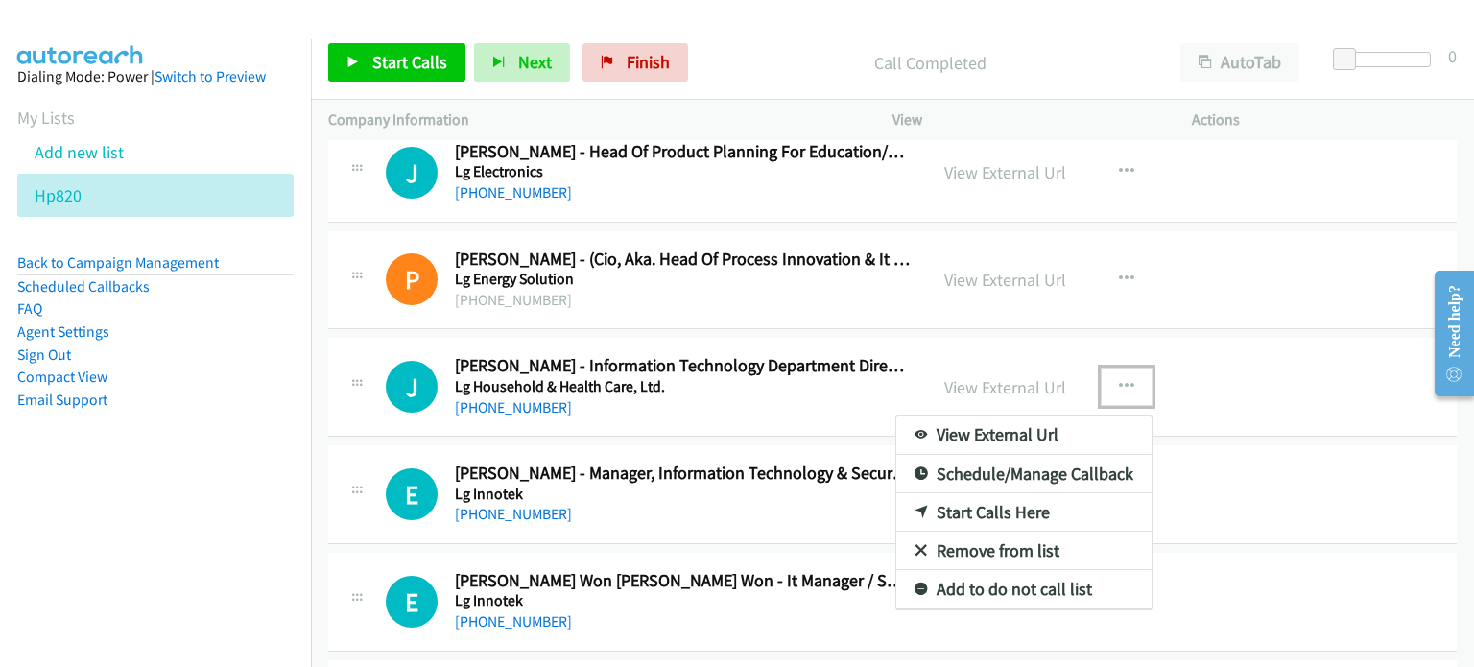
click at [994, 502] on link "Start Calls Here" at bounding box center [1023, 512] width 255 height 38
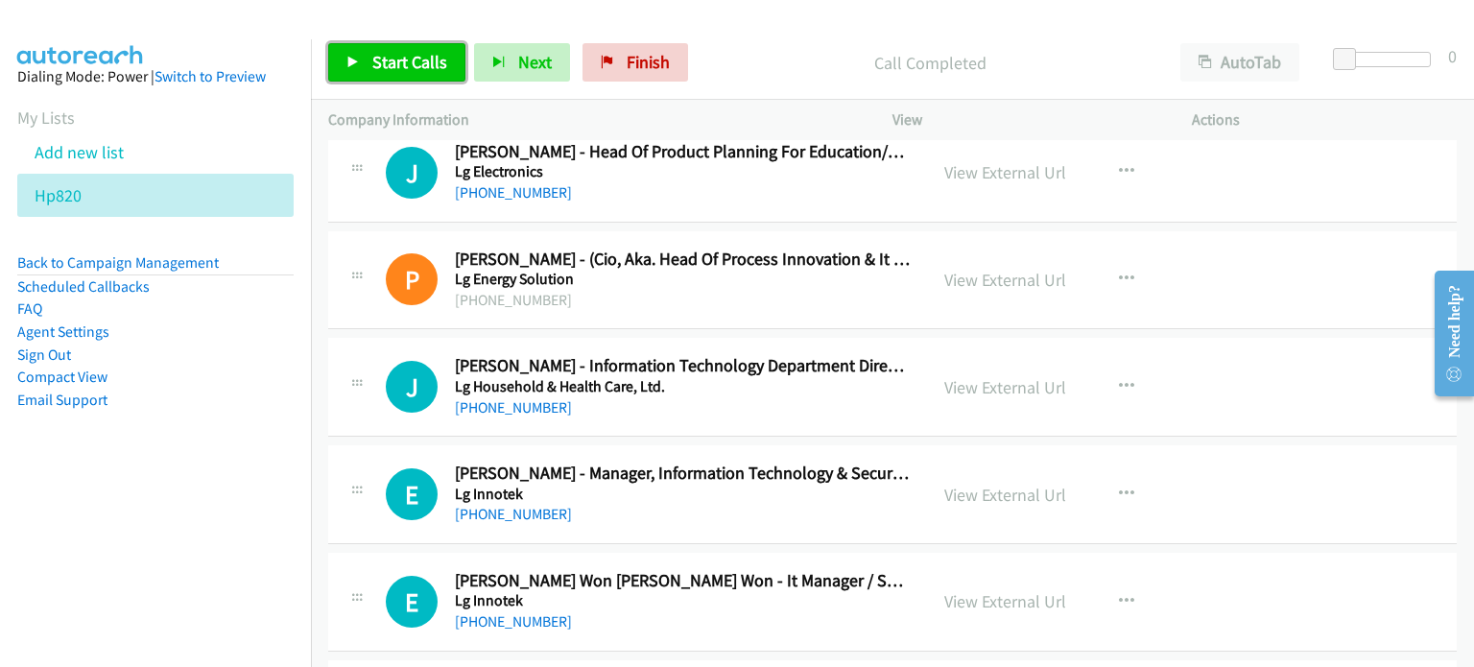
click at [391, 69] on span "Start Calls" at bounding box center [409, 62] width 75 height 22
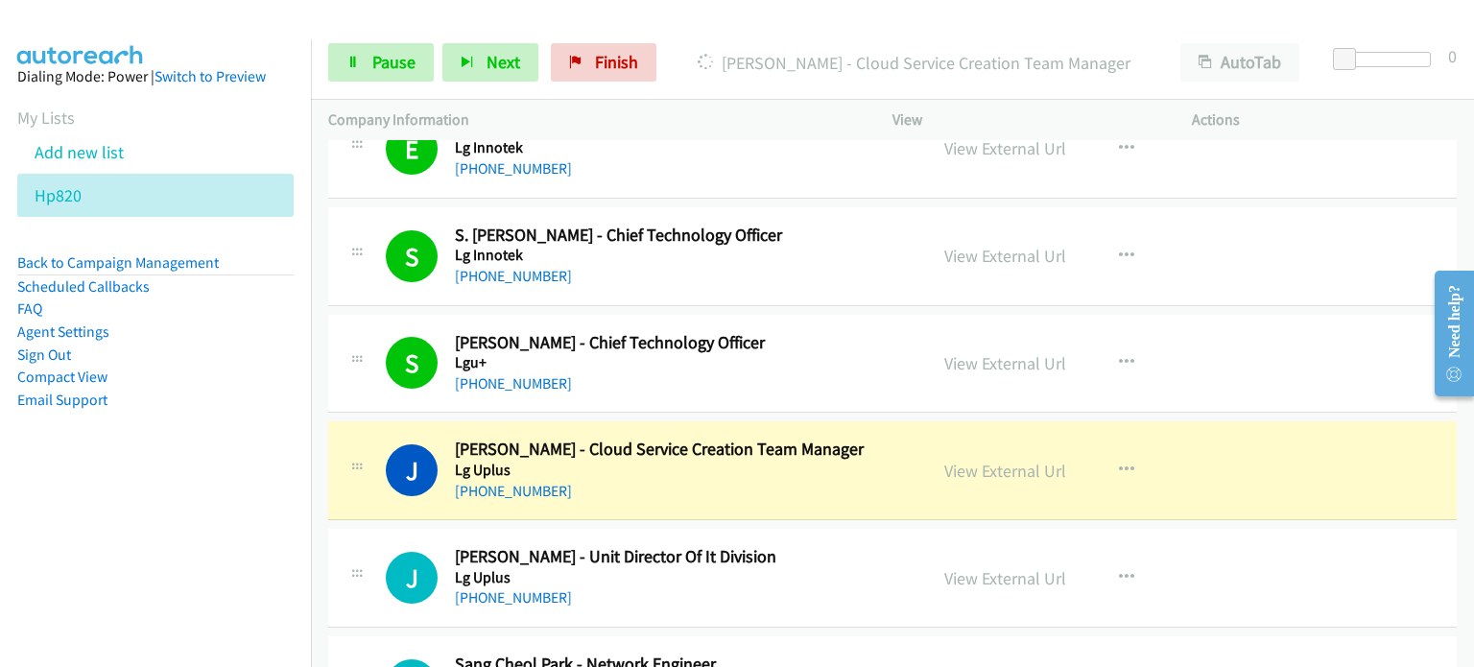
scroll to position [3810, 0]
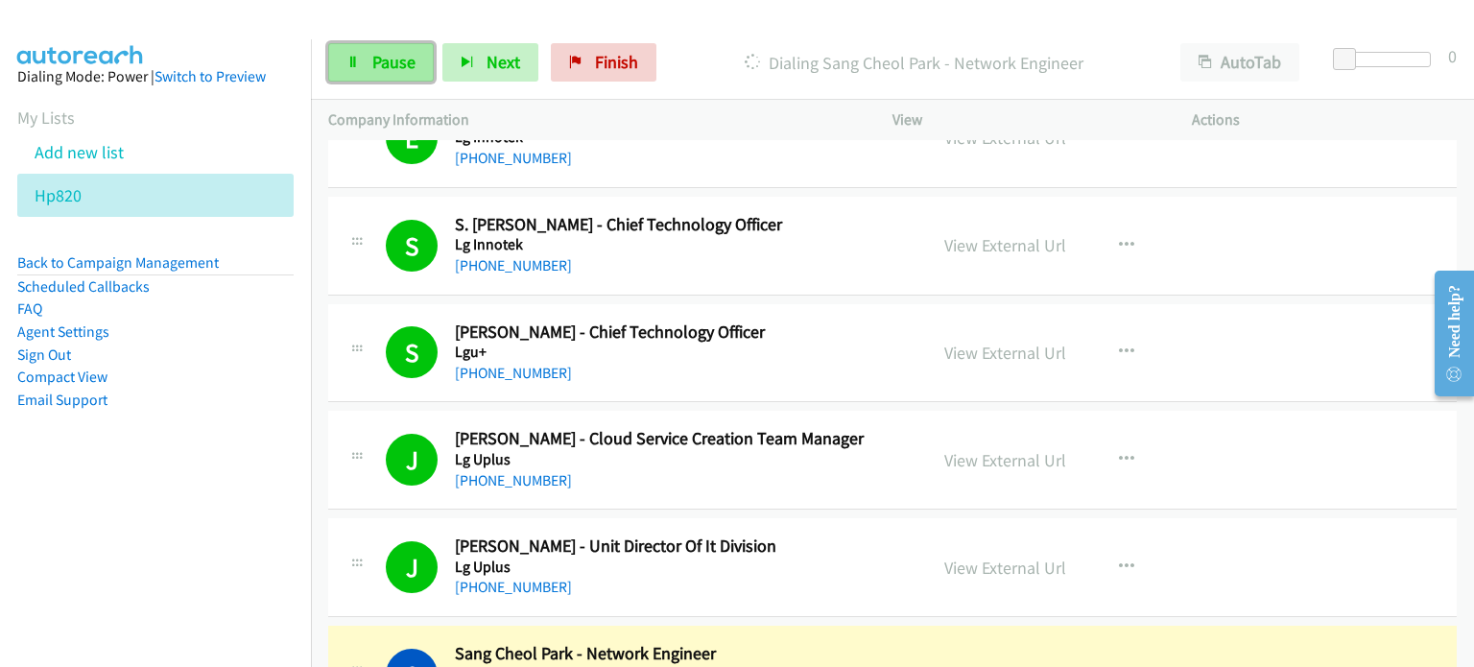
click at [399, 78] on link "Pause" at bounding box center [381, 62] width 106 height 38
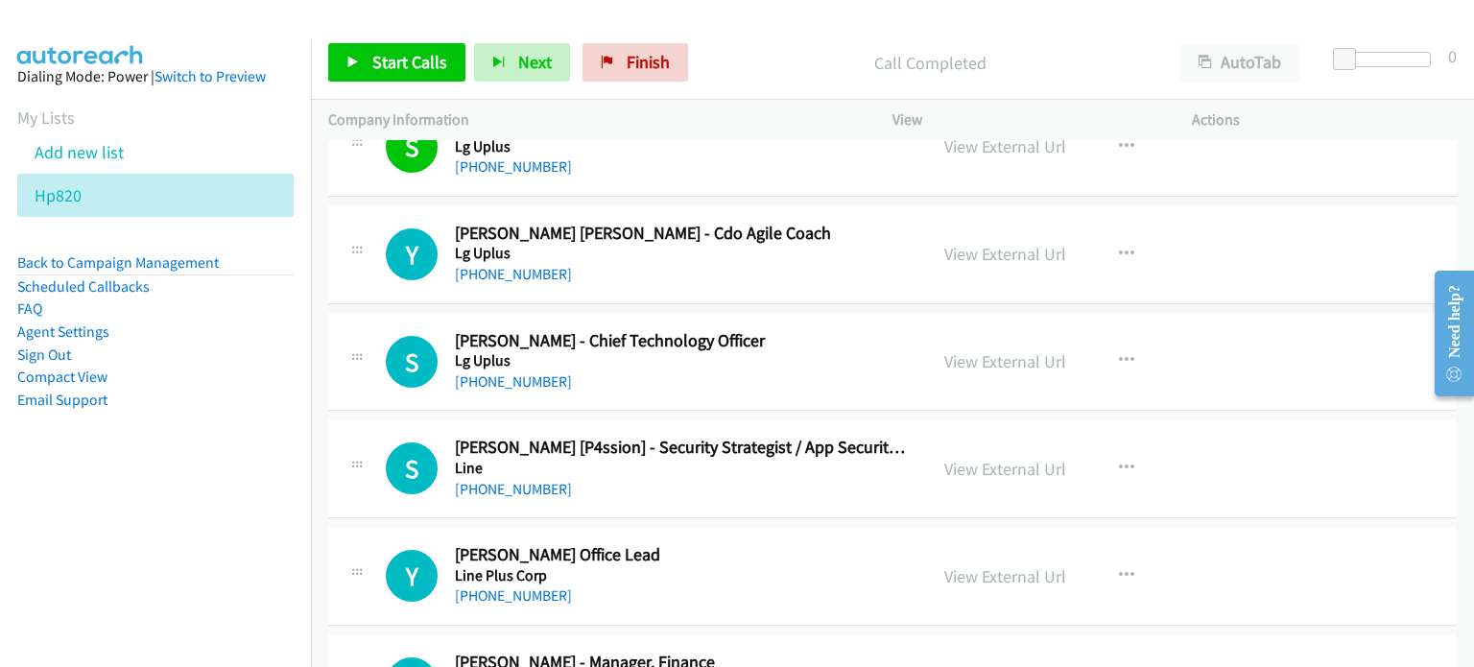
scroll to position [4338, 0]
click at [1005, 355] on link "View External Url" at bounding box center [1005, 360] width 122 height 22
click at [990, 466] on link "View External Url" at bounding box center [1005, 468] width 122 height 22
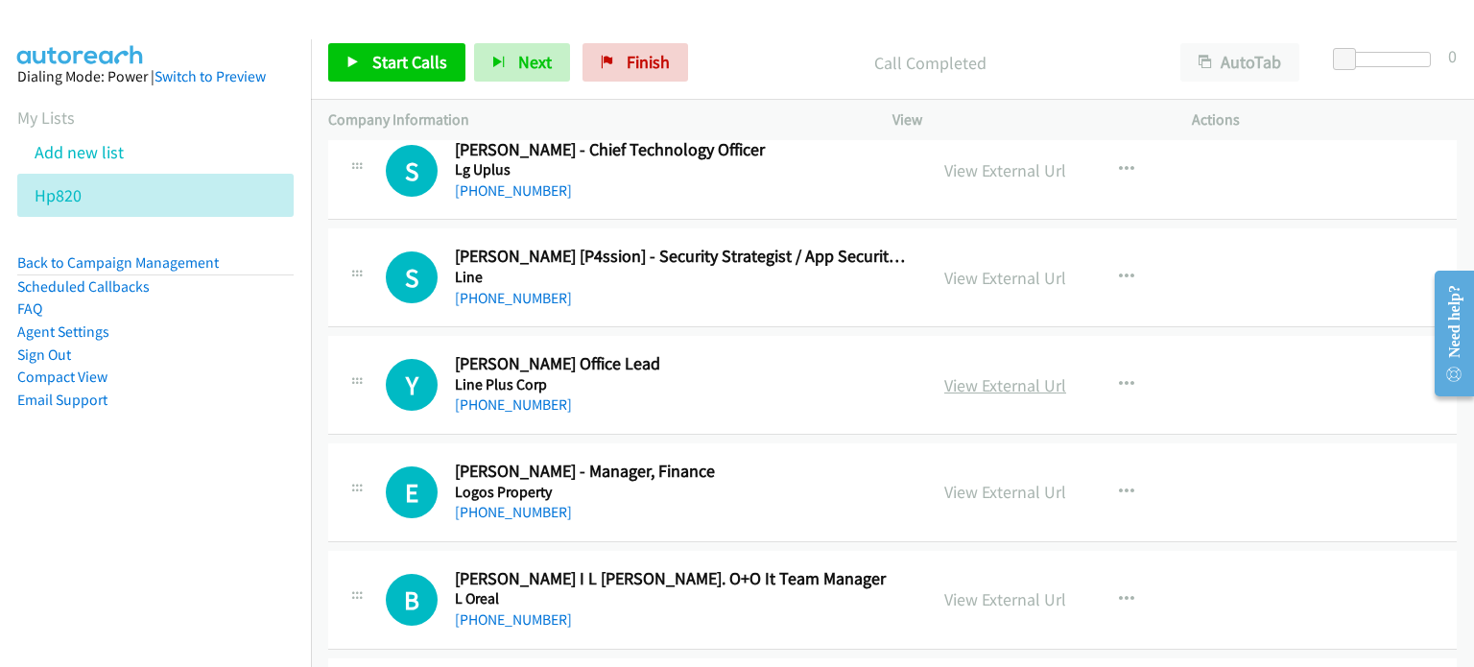
scroll to position [4529, 0]
click at [990, 381] on link "View External Url" at bounding box center [1005, 384] width 122 height 22
click at [1021, 481] on link "View External Url" at bounding box center [1005, 491] width 122 height 22
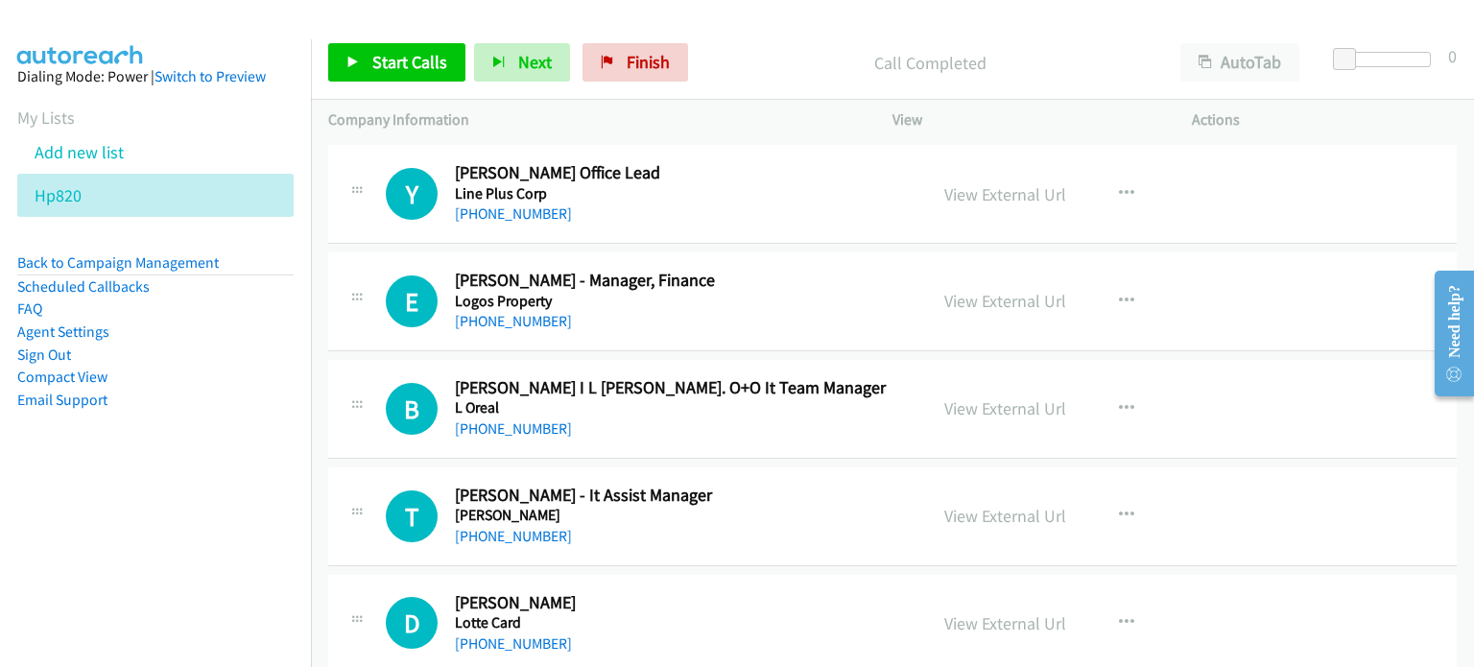
scroll to position [4721, 0]
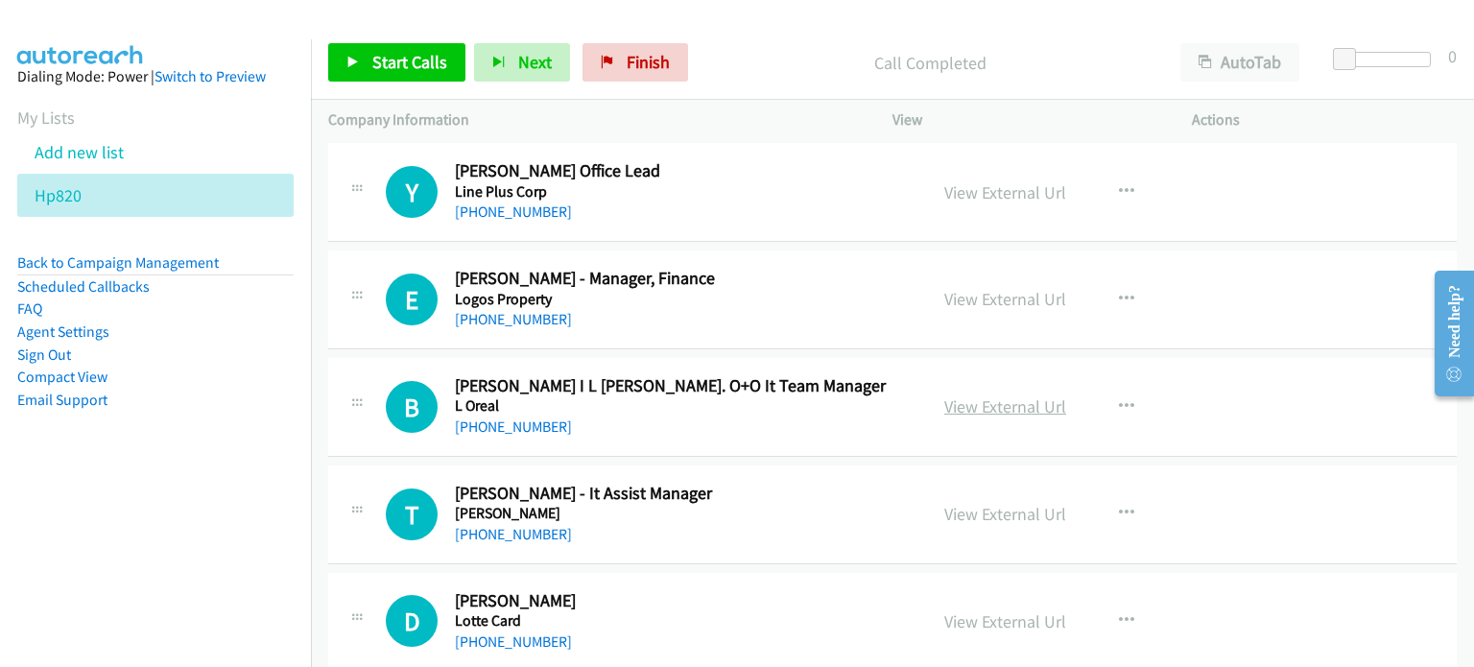
click at [960, 397] on link "View External Url" at bounding box center [1005, 406] width 122 height 22
click at [959, 506] on link "View External Url" at bounding box center [1005, 514] width 122 height 22
click at [1042, 610] on link "View External Url" at bounding box center [1005, 621] width 122 height 22
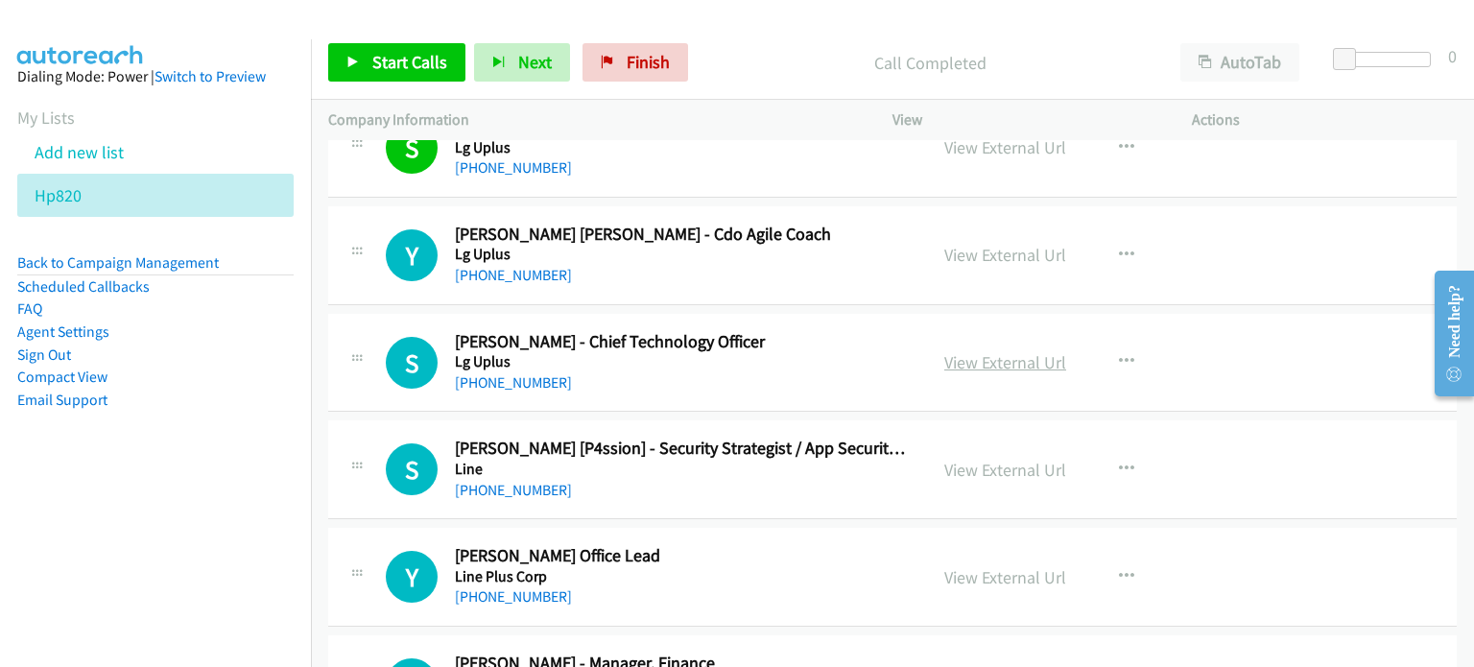
scroll to position [4338, 0]
click at [1108, 353] on button "button" at bounding box center [1126, 361] width 52 height 38
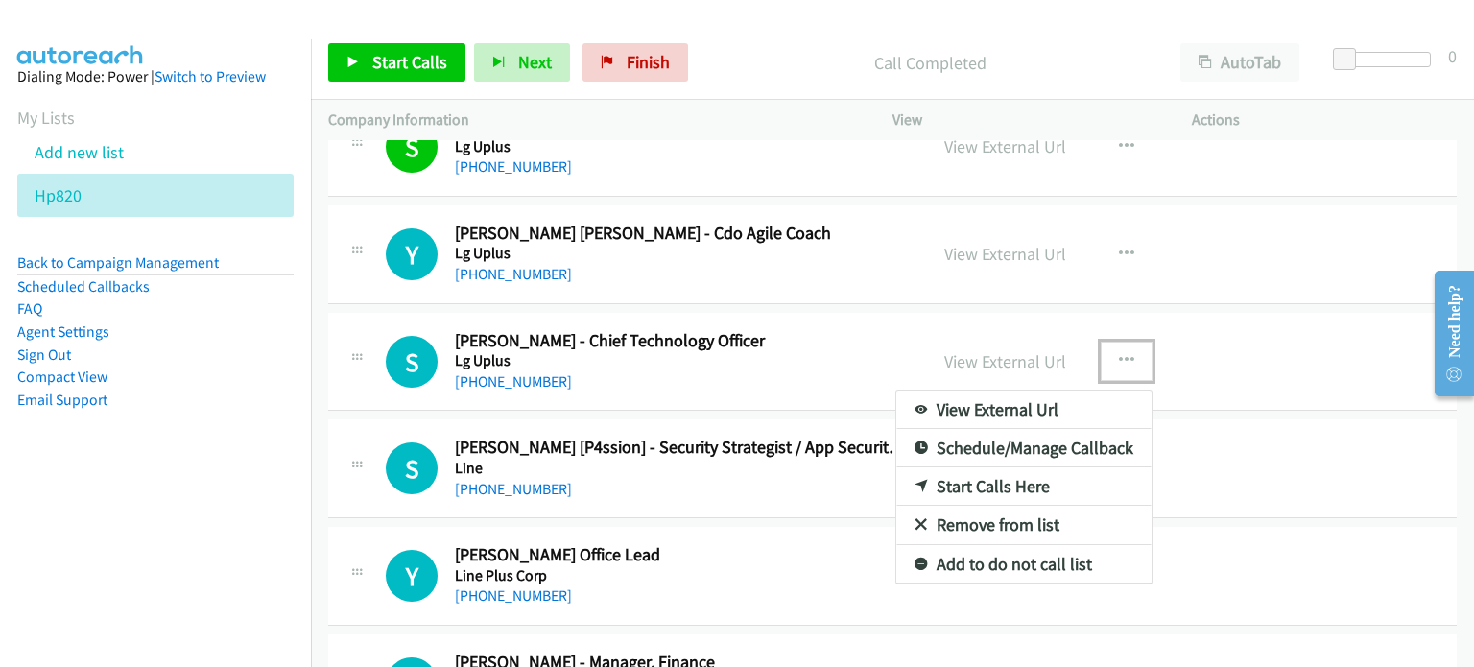
click at [958, 483] on link "Start Calls Here" at bounding box center [1023, 486] width 255 height 38
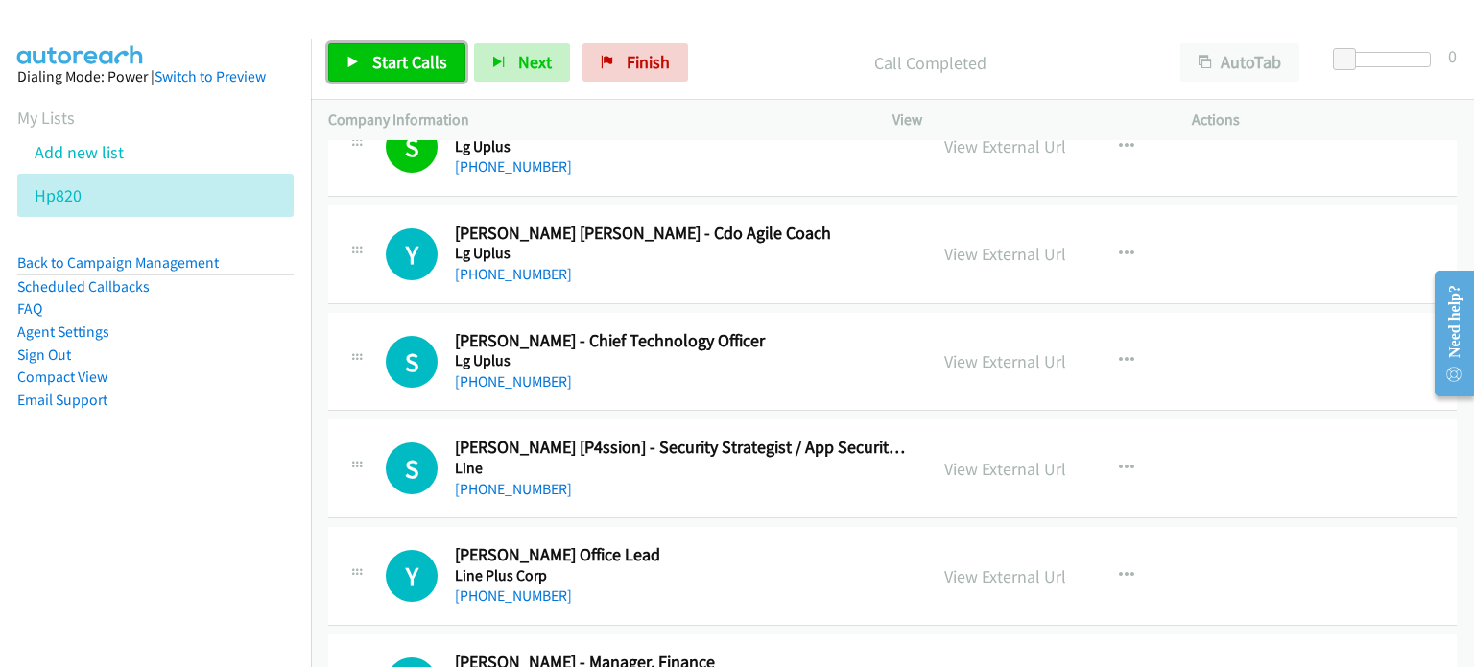
click at [380, 77] on link "Start Calls" at bounding box center [396, 62] width 137 height 38
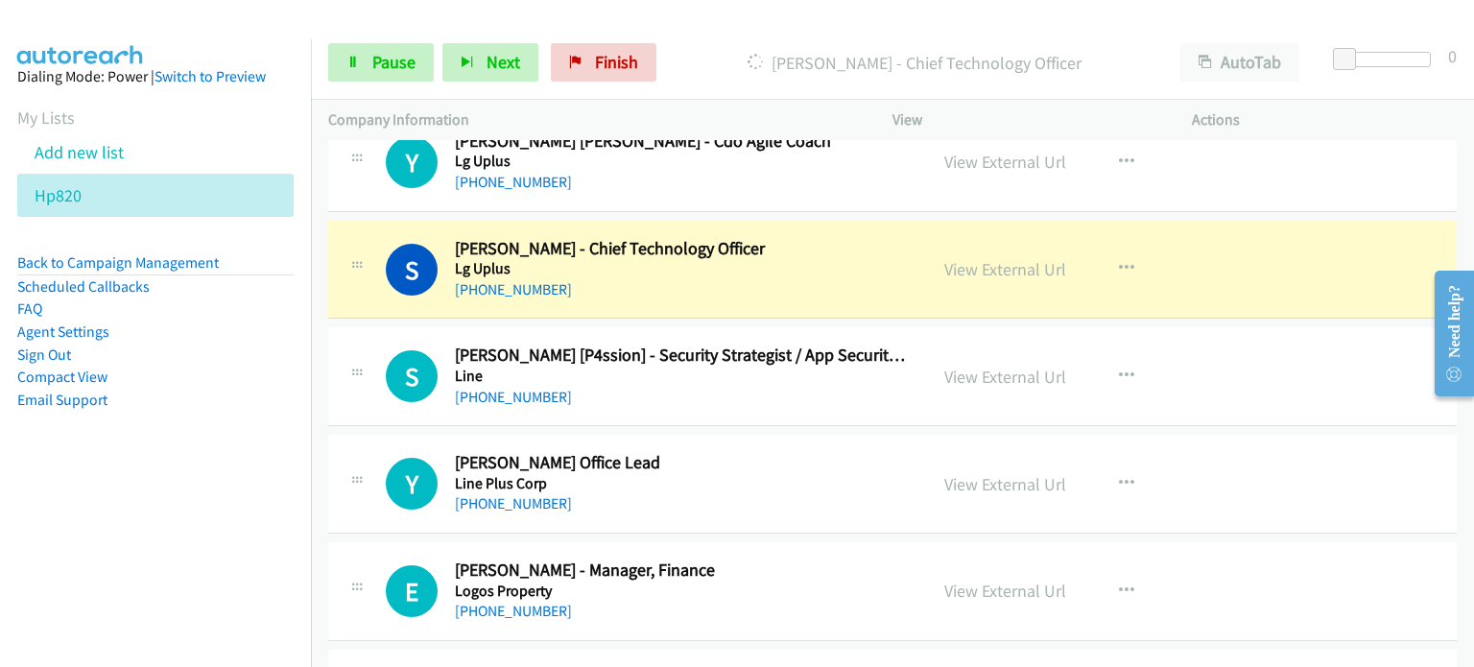
scroll to position [4434, 0]
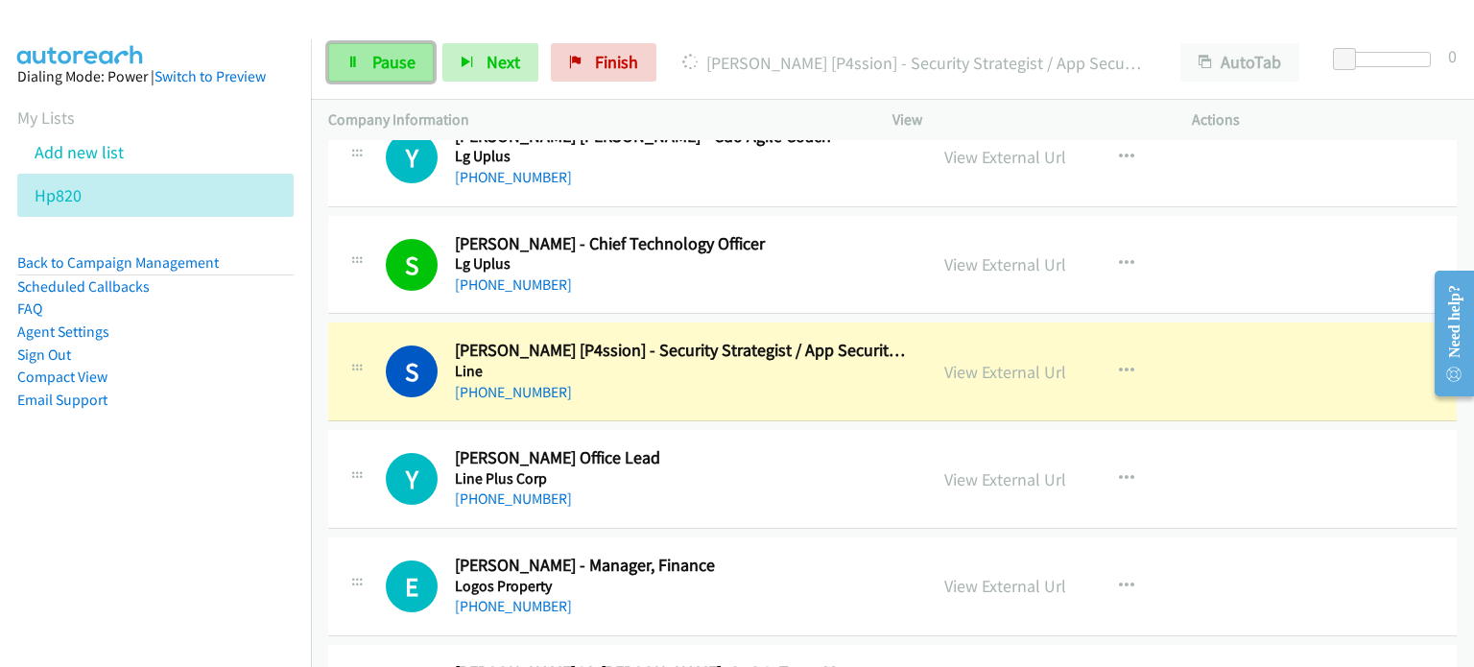
click at [393, 59] on span "Pause" at bounding box center [393, 62] width 43 height 22
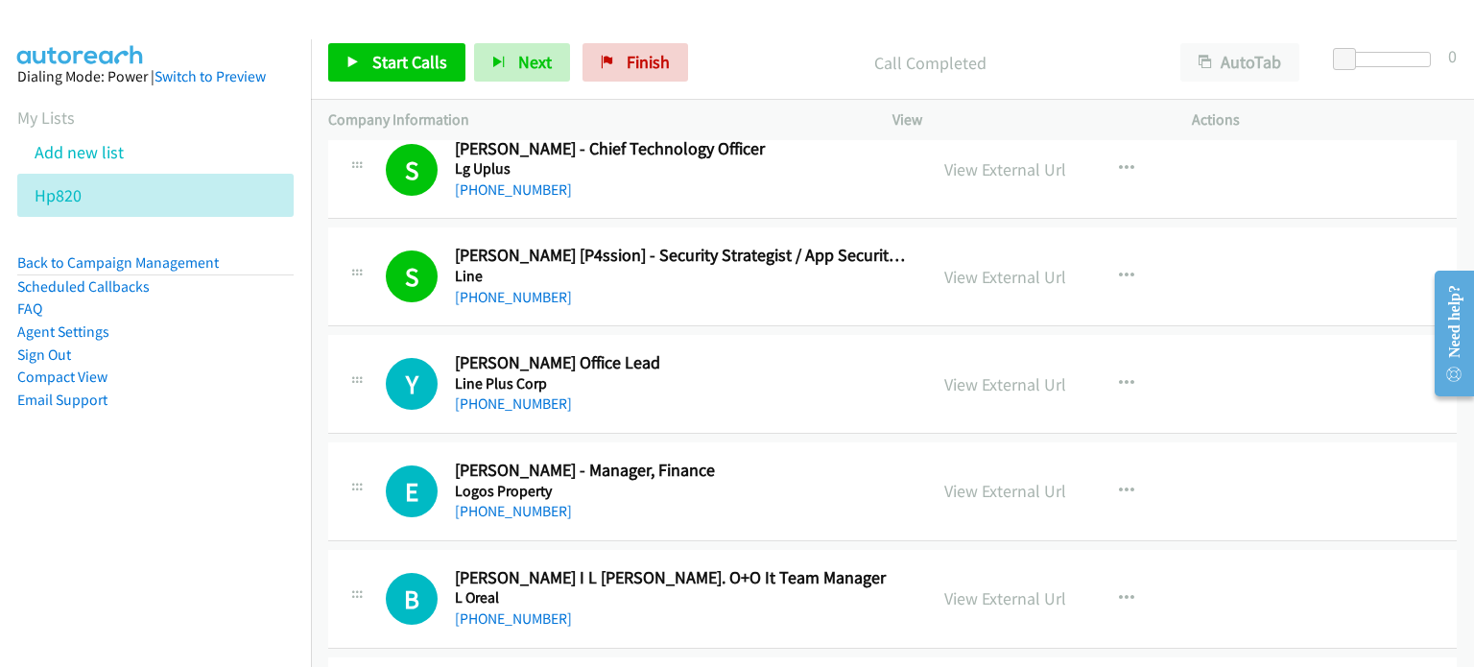
scroll to position [4530, 0]
click at [1123, 375] on icon "button" at bounding box center [1126, 382] width 15 height 15
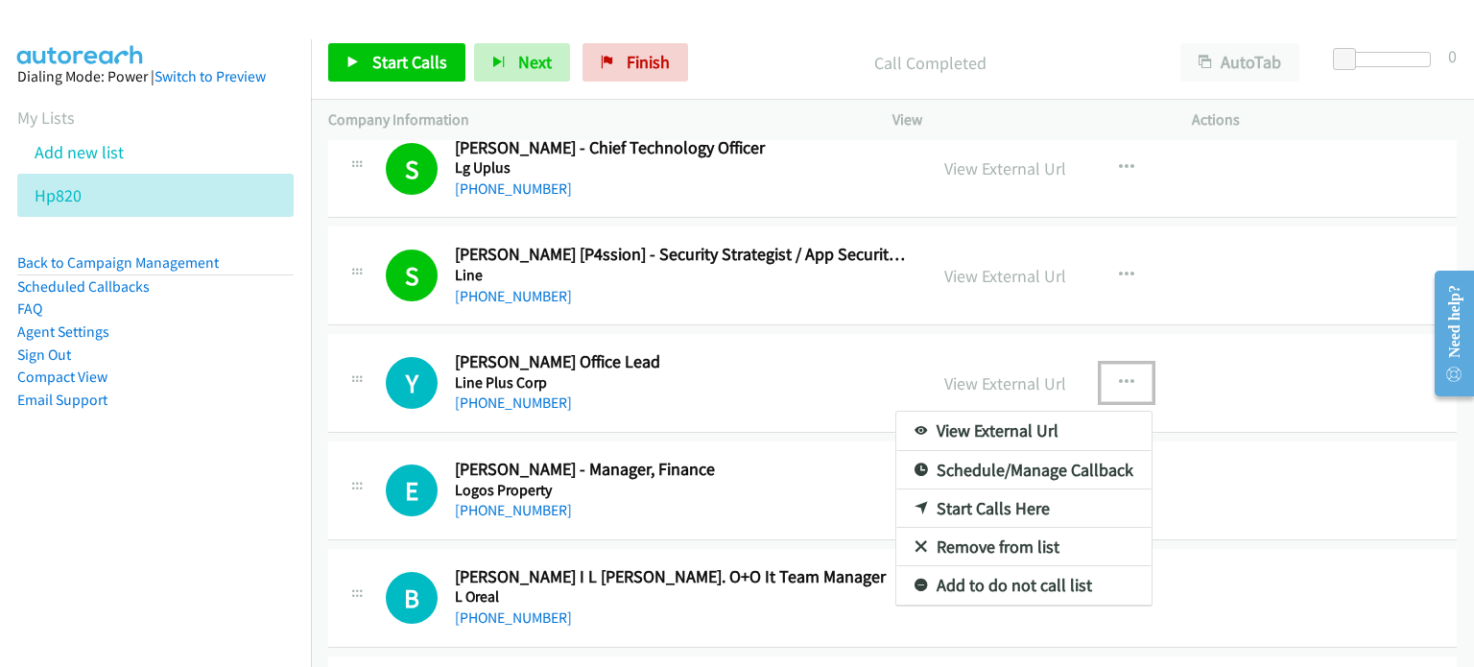
click at [999, 495] on link "Start Calls Here" at bounding box center [1023, 508] width 255 height 38
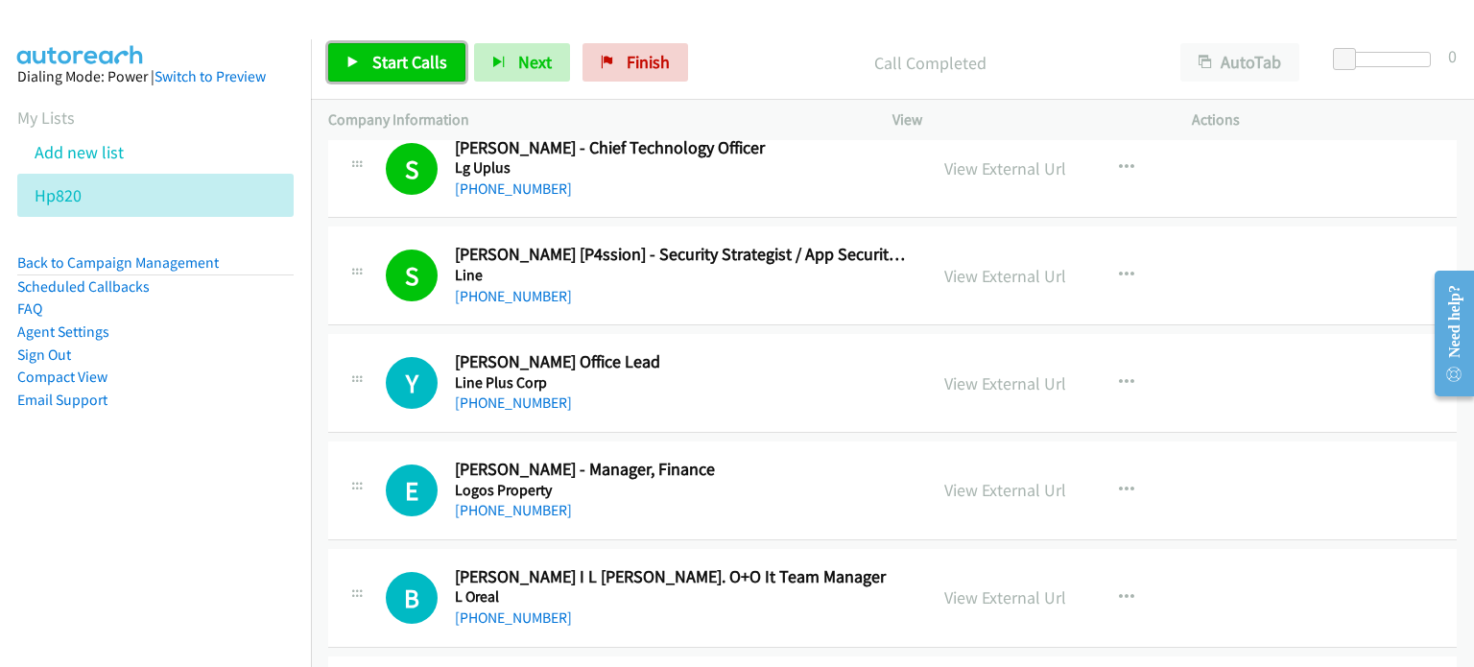
click at [412, 70] on span "Start Calls" at bounding box center [409, 62] width 75 height 22
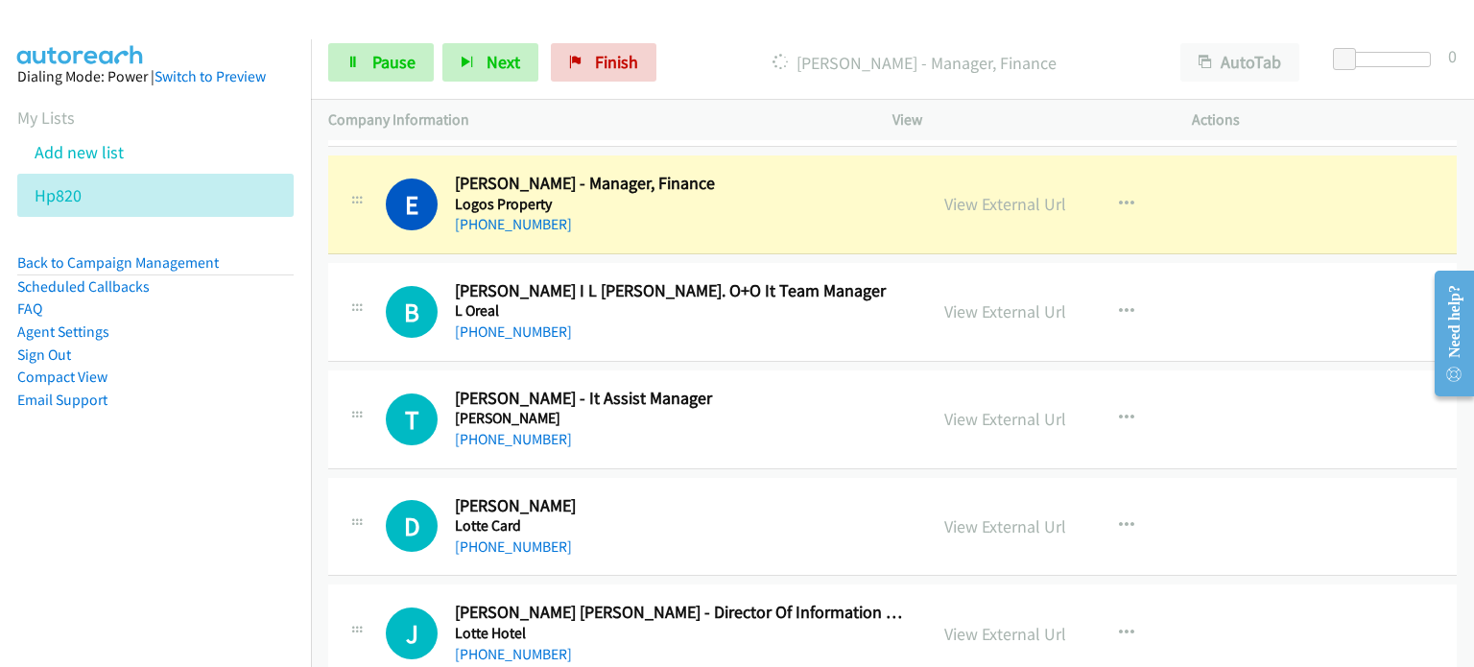
scroll to position [4817, 0]
click at [399, 64] on span "Pause" at bounding box center [393, 62] width 43 height 22
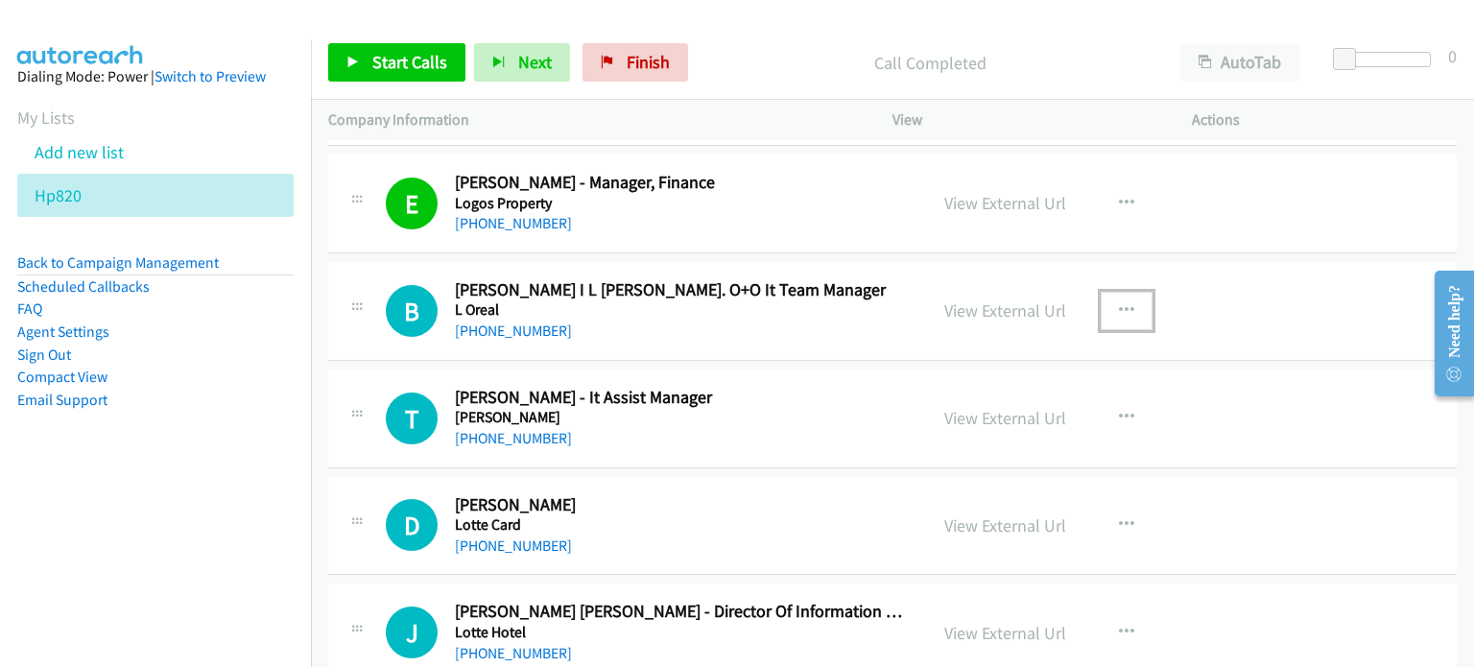
click at [1119, 303] on icon "button" at bounding box center [1126, 310] width 15 height 15
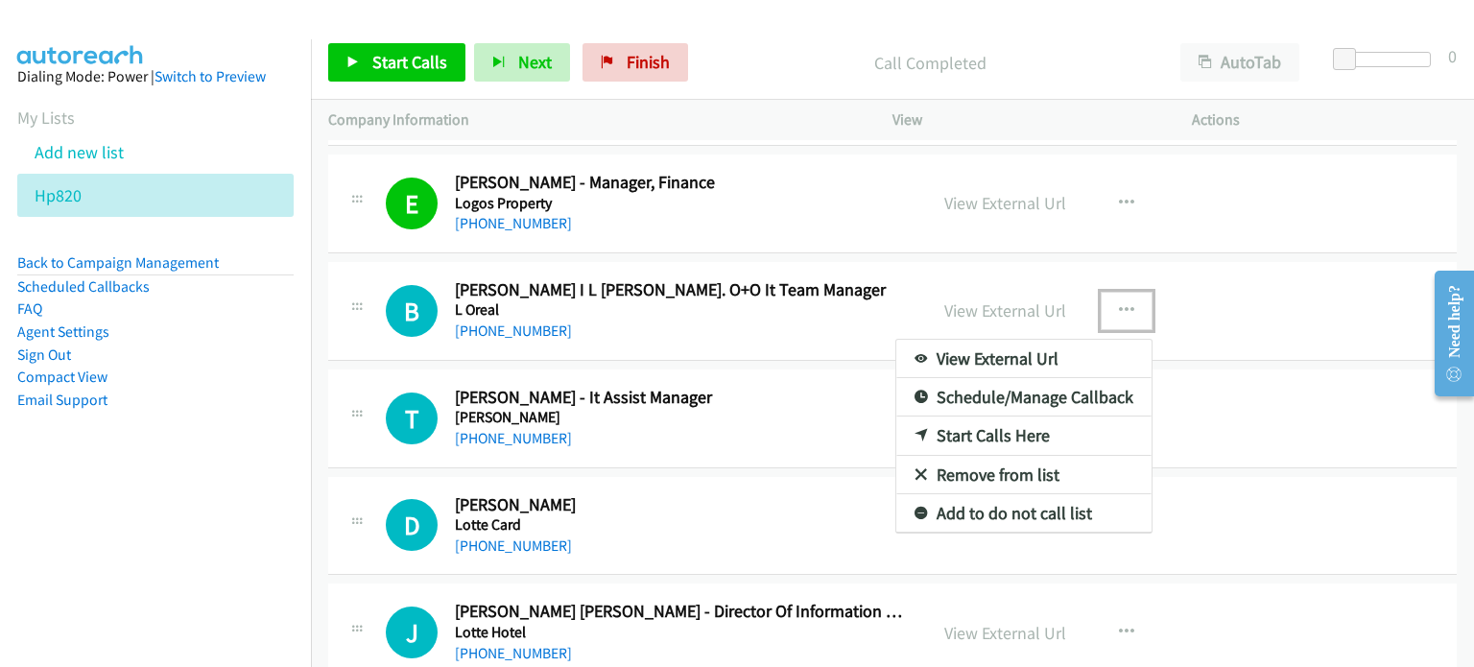
click at [1026, 421] on link "Start Calls Here" at bounding box center [1023, 435] width 255 height 38
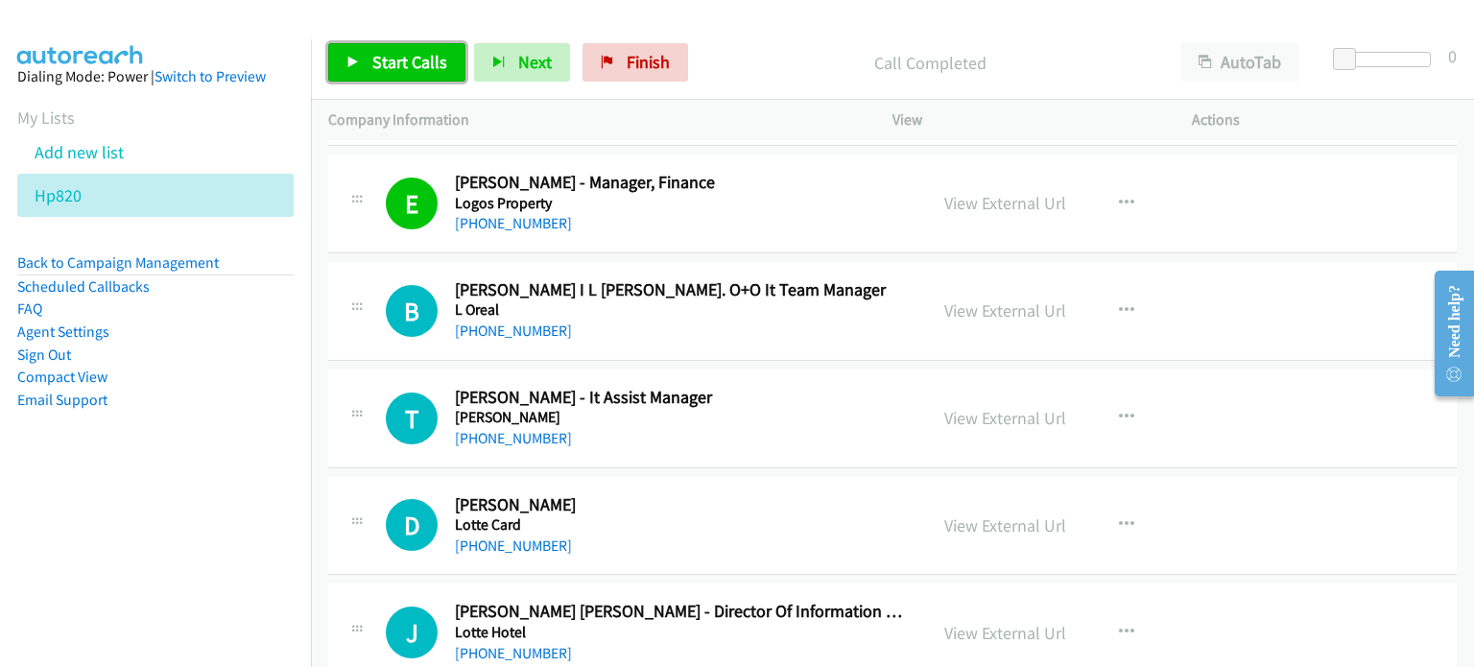
click at [367, 50] on link "Start Calls" at bounding box center [396, 62] width 137 height 38
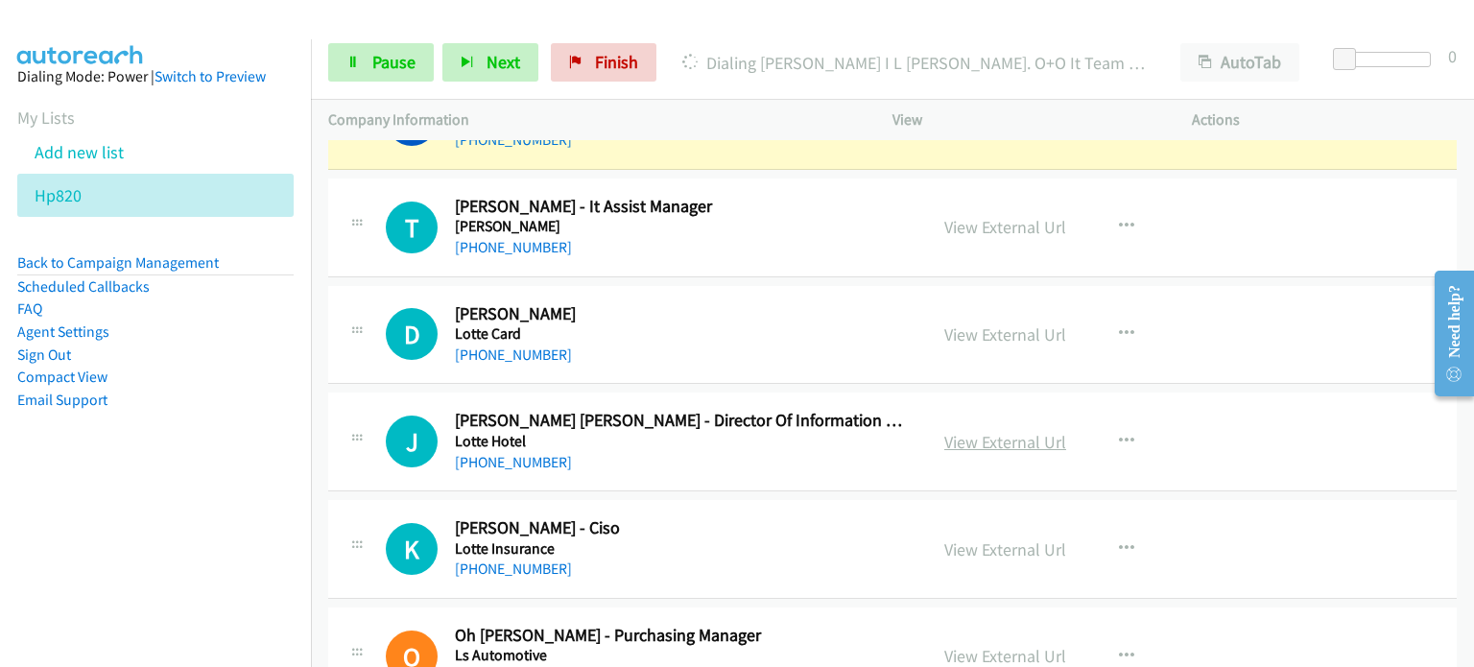
scroll to position [5009, 0]
click at [1022, 430] on link "View External Url" at bounding box center [1005, 441] width 122 height 22
click at [993, 535] on div "View External Url" at bounding box center [1005, 548] width 122 height 26
click at [977, 539] on link "View External Url" at bounding box center [1005, 548] width 122 height 22
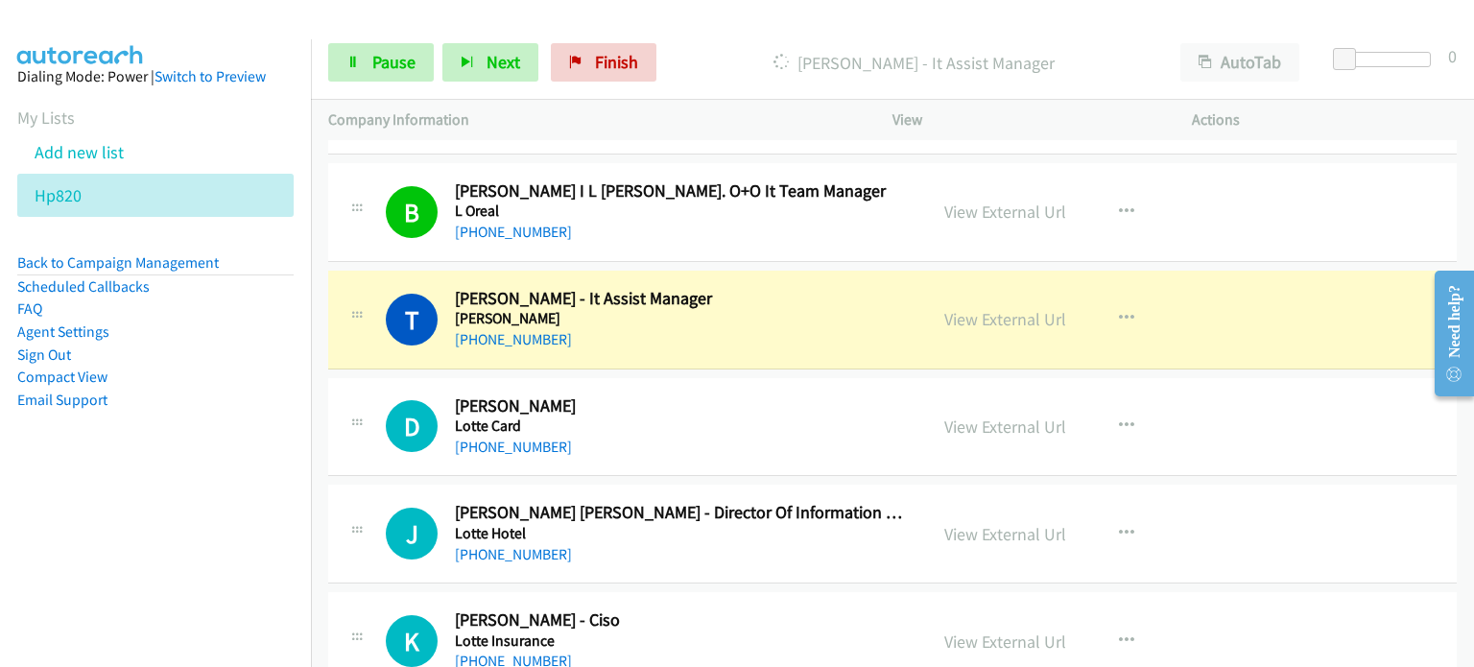
scroll to position [4916, 0]
click at [392, 61] on span "Pause" at bounding box center [393, 62] width 43 height 22
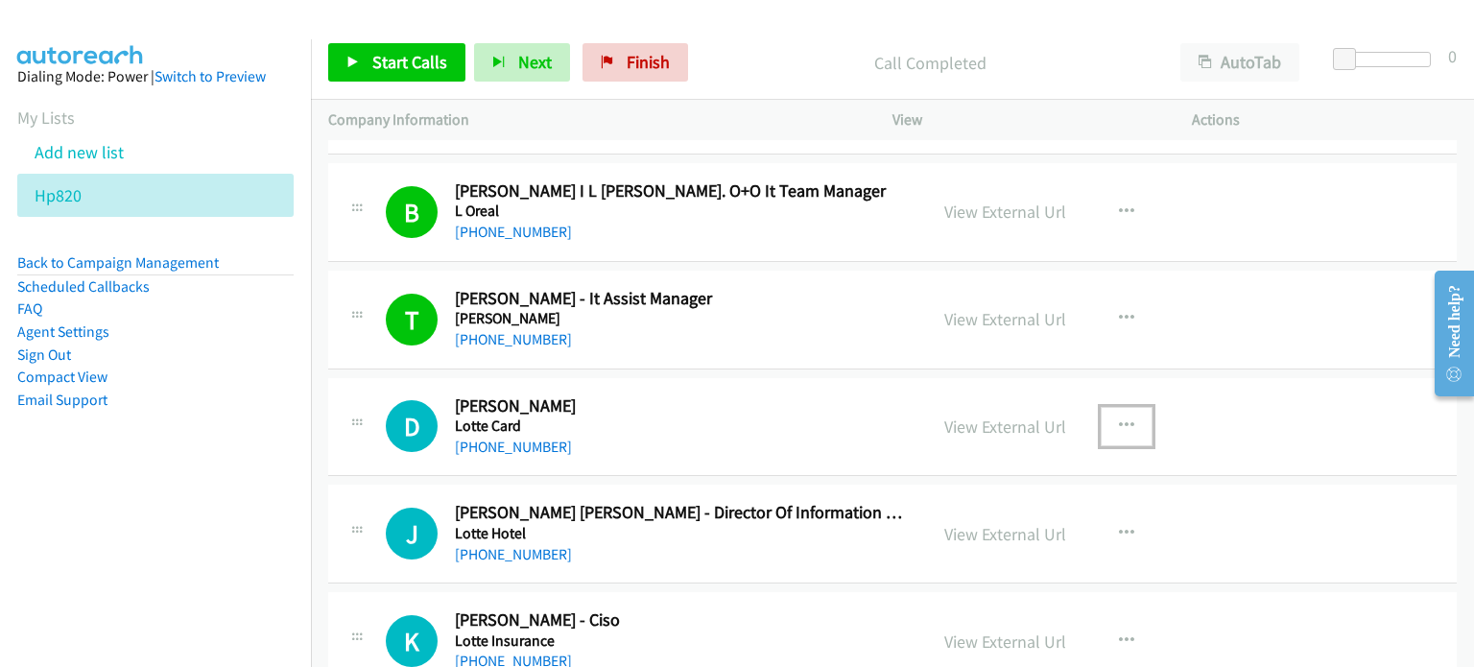
click at [1119, 418] on icon "button" at bounding box center [1126, 425] width 15 height 15
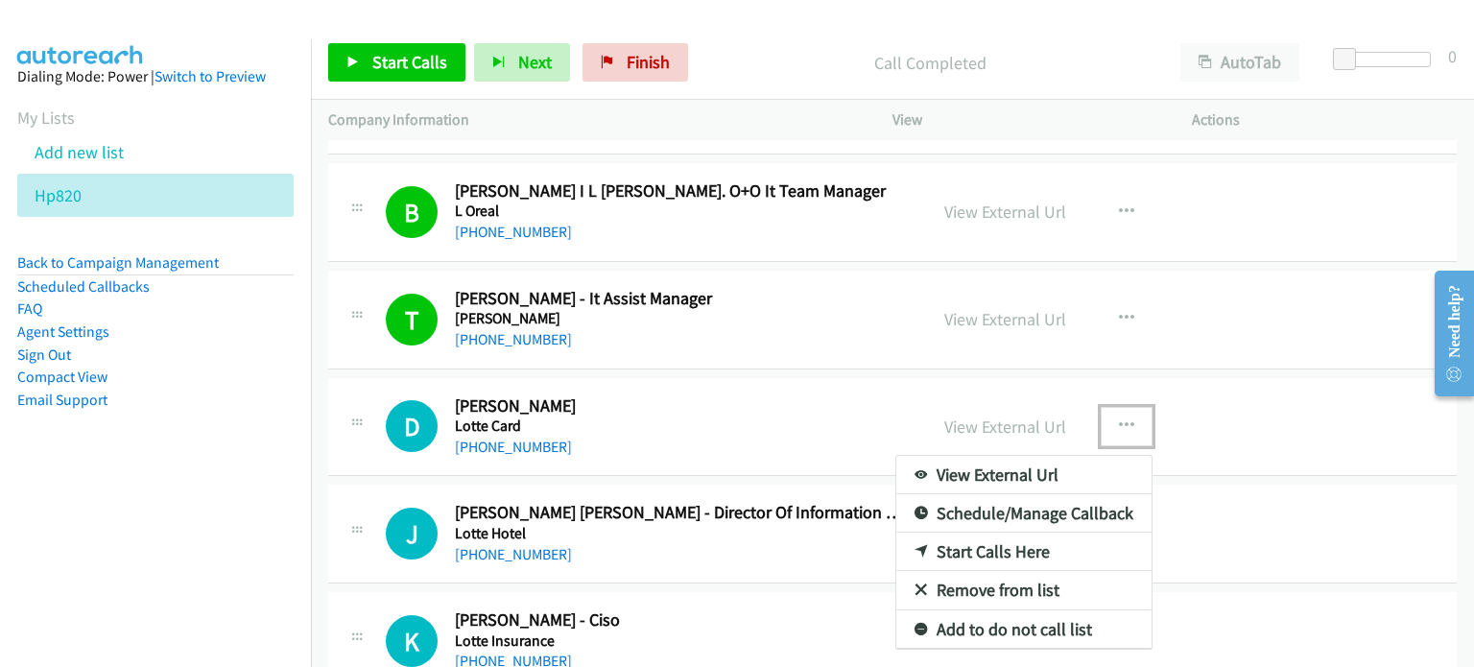
click at [968, 540] on link "Start Calls Here" at bounding box center [1023, 551] width 255 height 38
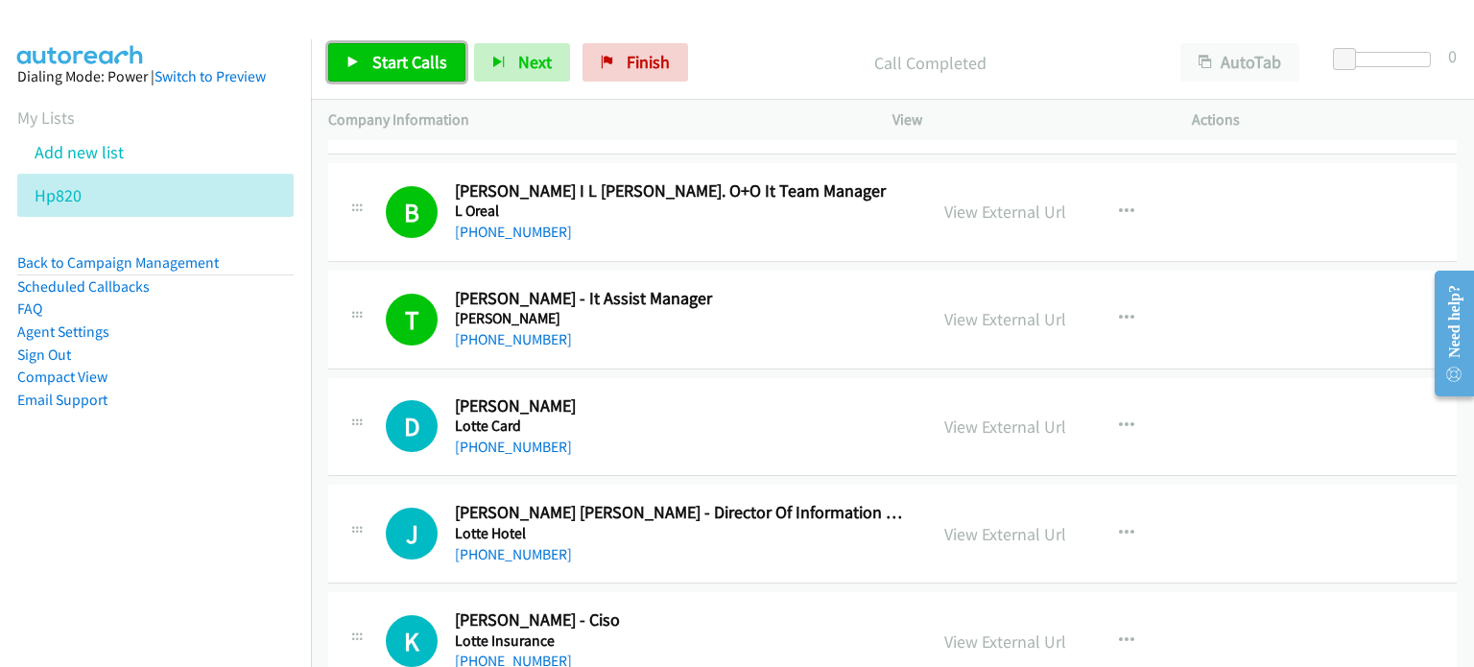
click at [394, 56] on span "Start Calls" at bounding box center [409, 62] width 75 height 22
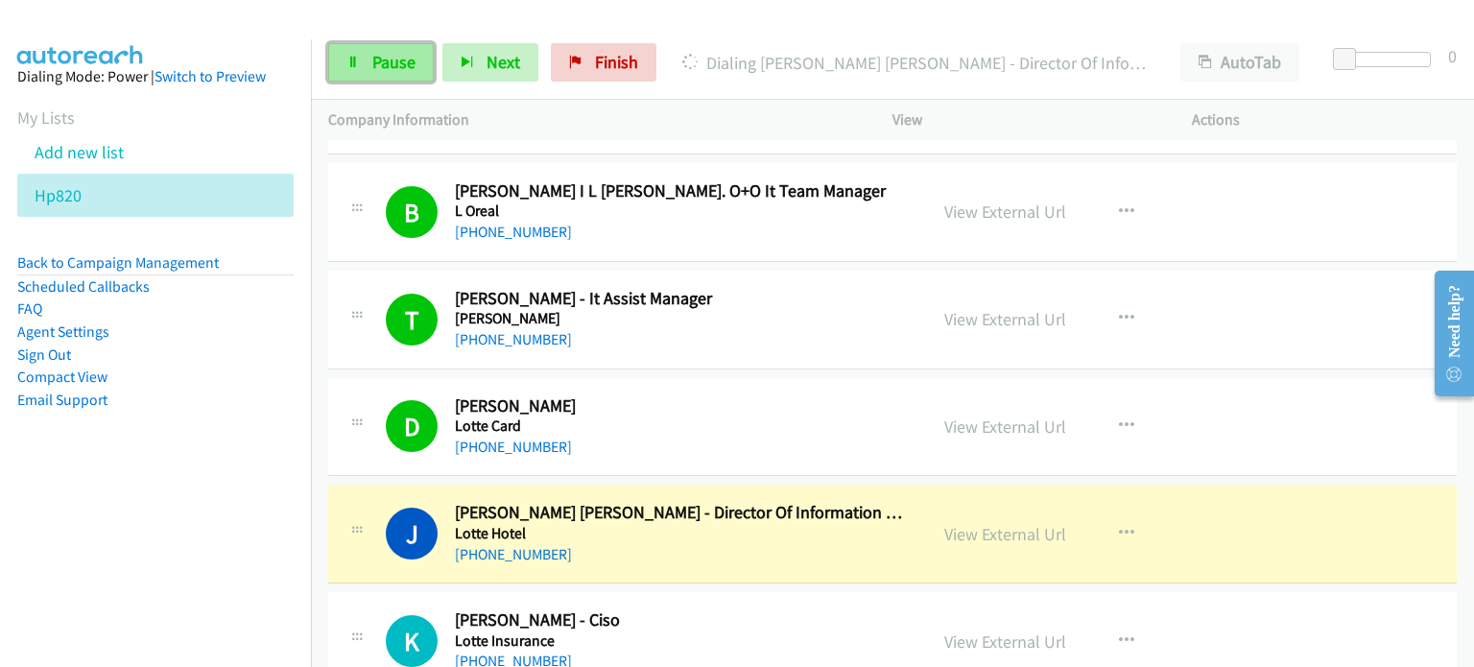
click at [390, 76] on link "Pause" at bounding box center [381, 62] width 106 height 38
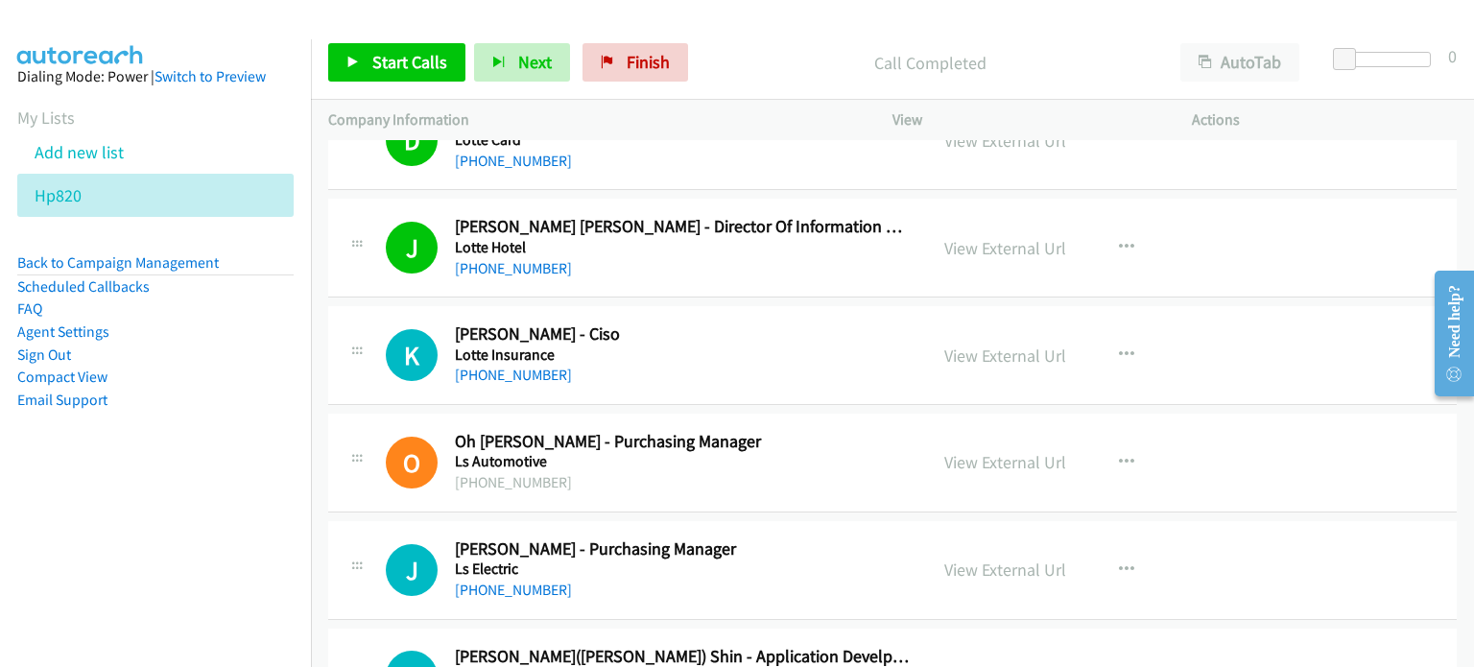
scroll to position [5203, 0]
click at [1119, 346] on icon "button" at bounding box center [1126, 353] width 15 height 15
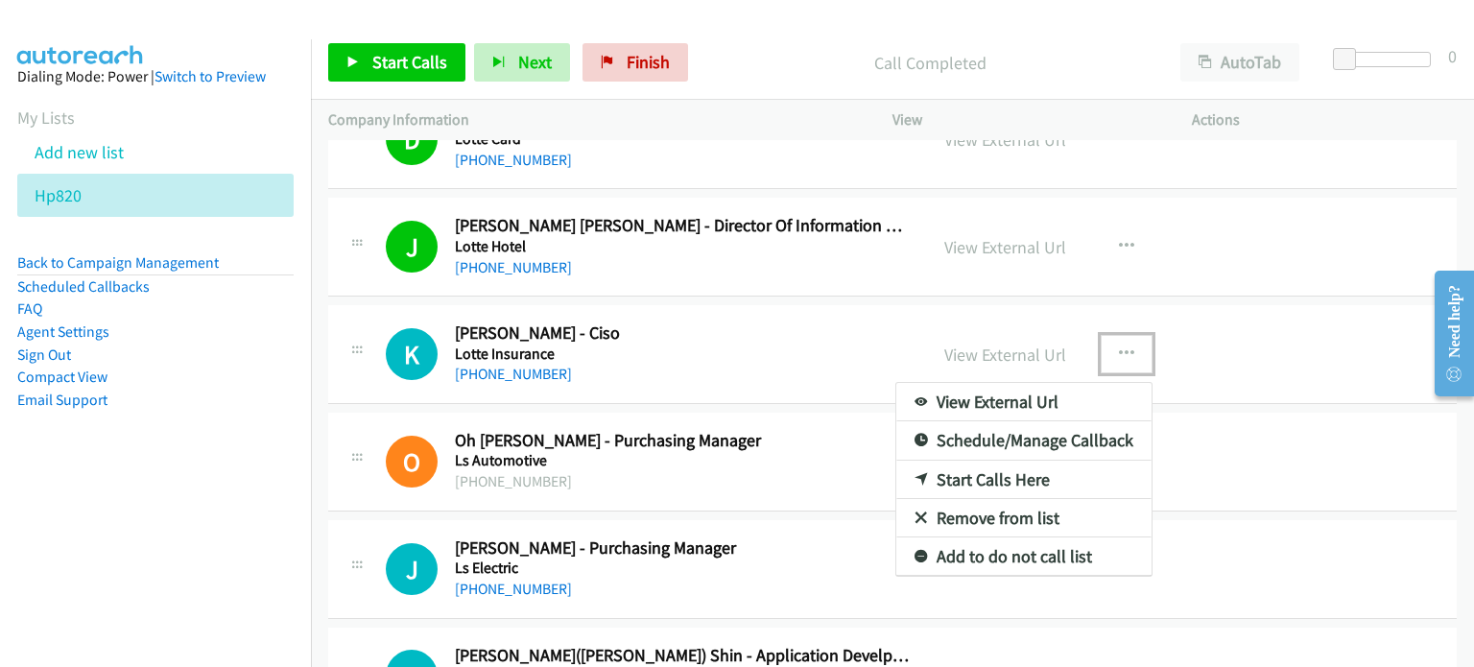
click at [988, 471] on link "Start Calls Here" at bounding box center [1023, 480] width 255 height 38
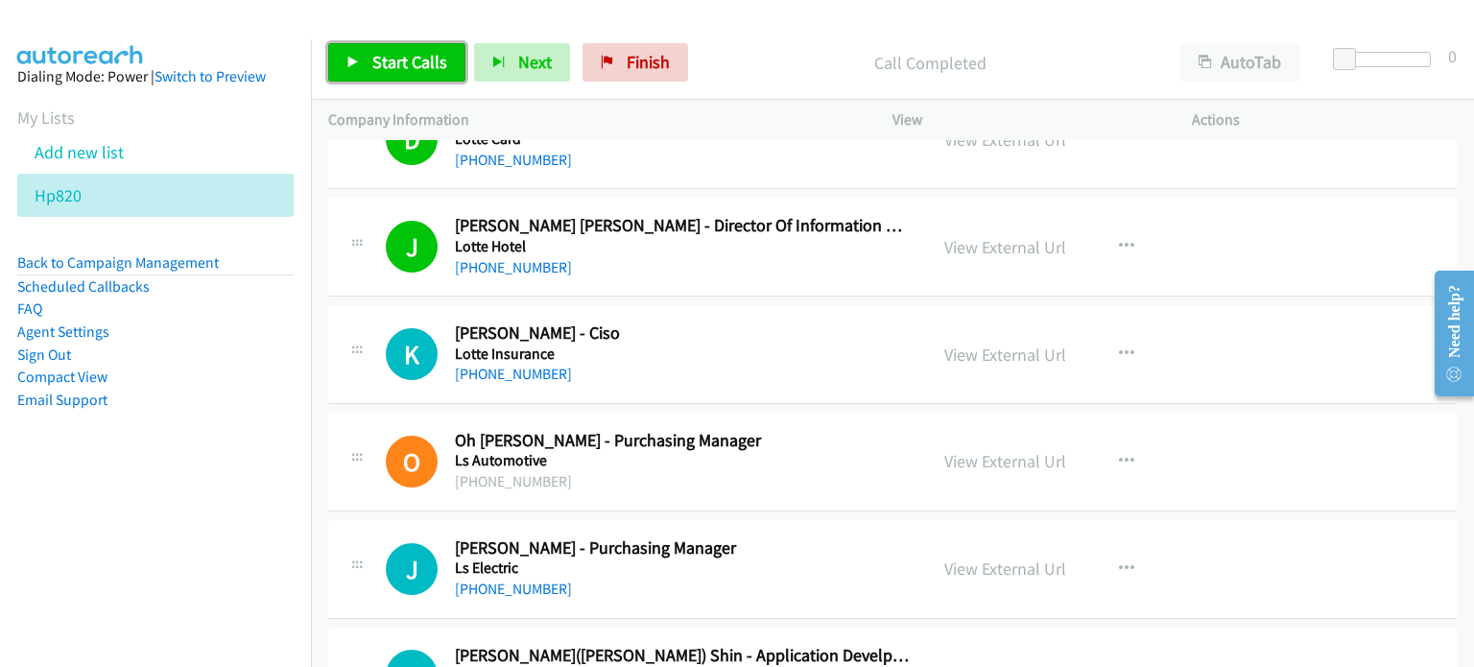
click at [367, 56] on link "Start Calls" at bounding box center [396, 62] width 137 height 38
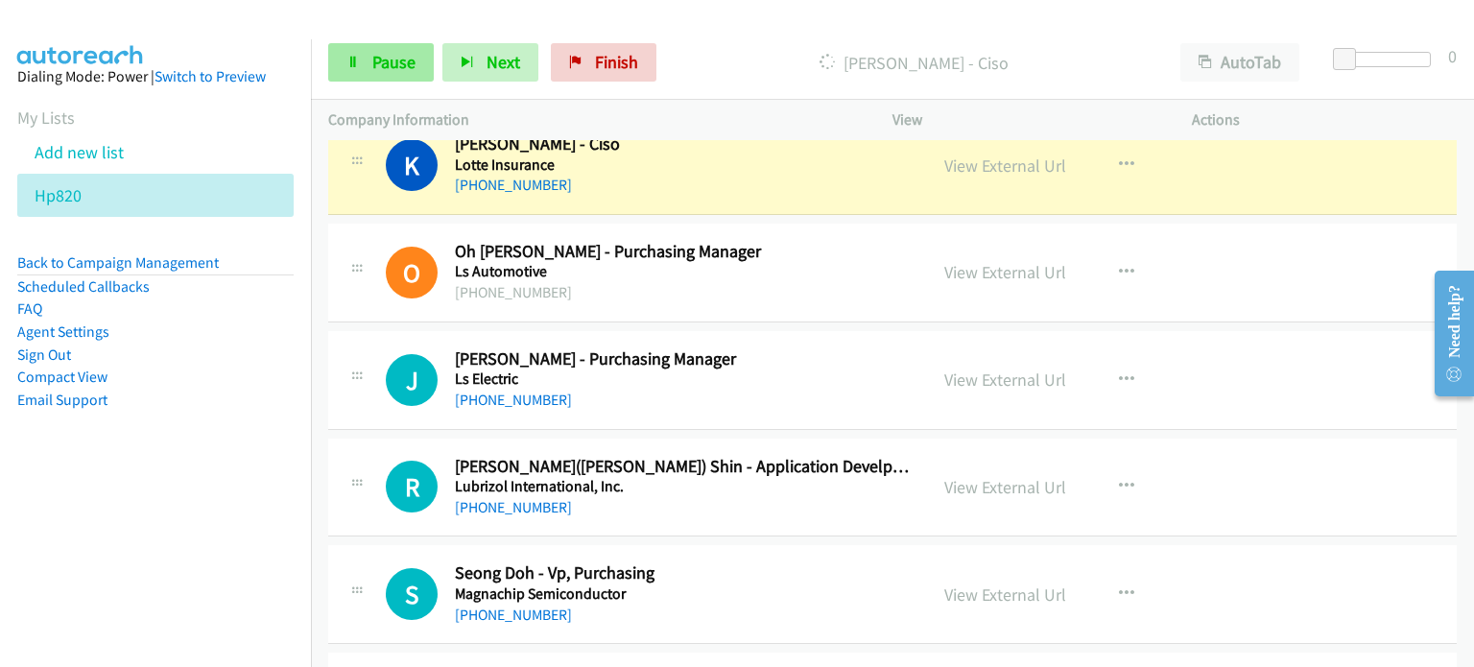
scroll to position [5394, 0]
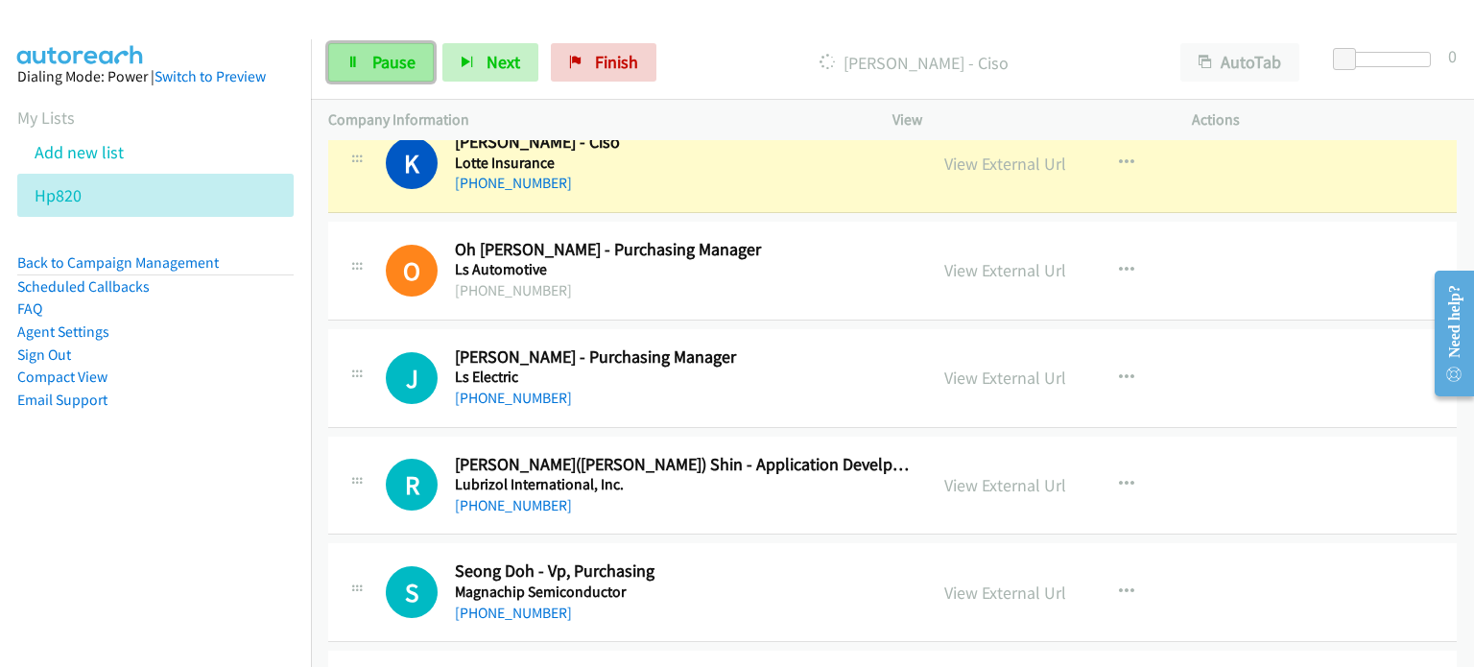
click at [391, 58] on span "Pause" at bounding box center [393, 62] width 43 height 22
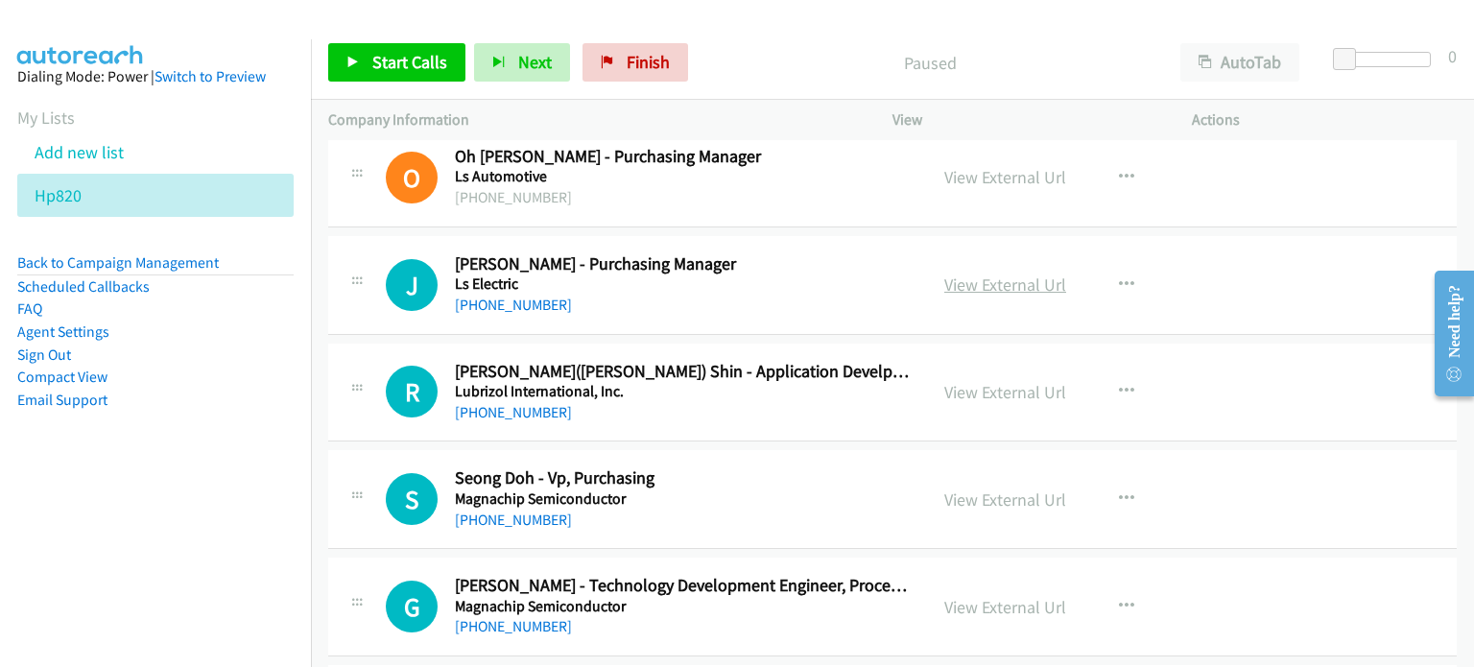
scroll to position [5488, 0]
click at [984, 272] on link "View External Url" at bounding box center [1005, 283] width 122 height 22
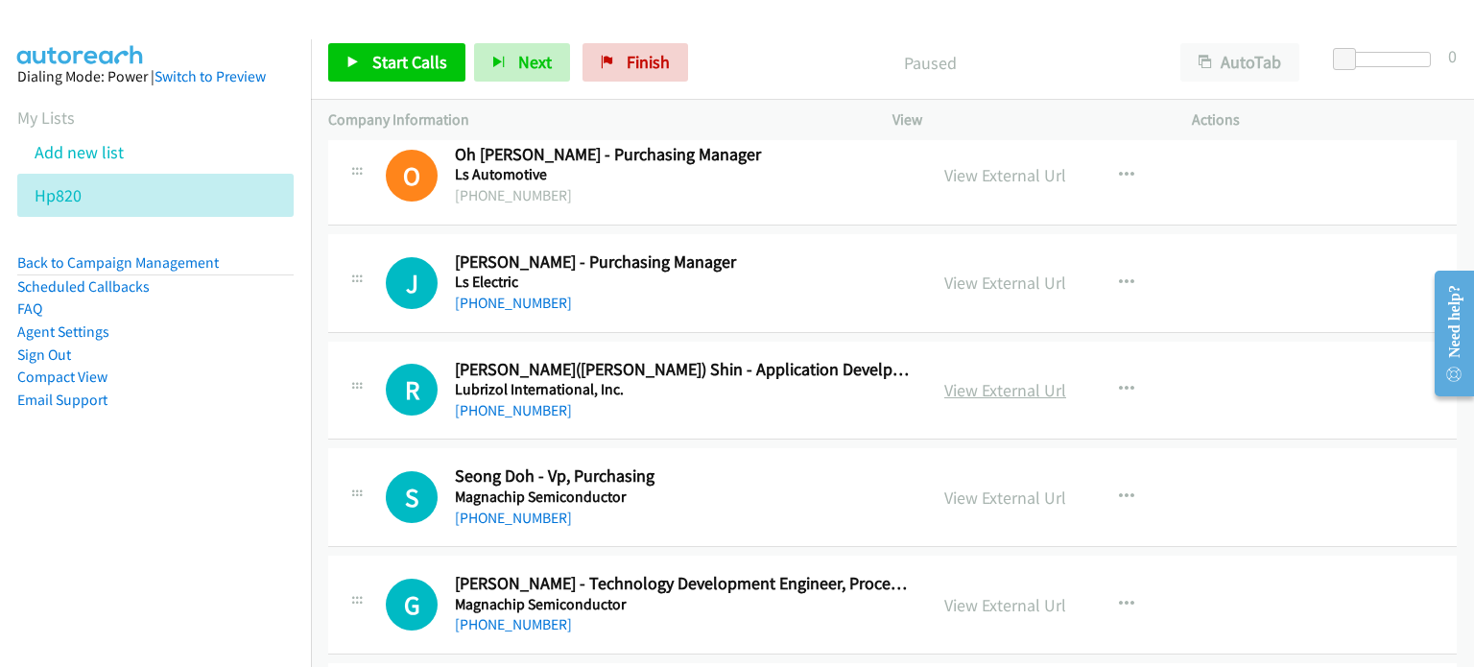
click at [982, 382] on link "View External Url" at bounding box center [1005, 390] width 122 height 22
click at [992, 486] on link "View External Url" at bounding box center [1005, 497] width 122 height 22
click at [991, 594] on link "View External Url" at bounding box center [1005, 605] width 122 height 22
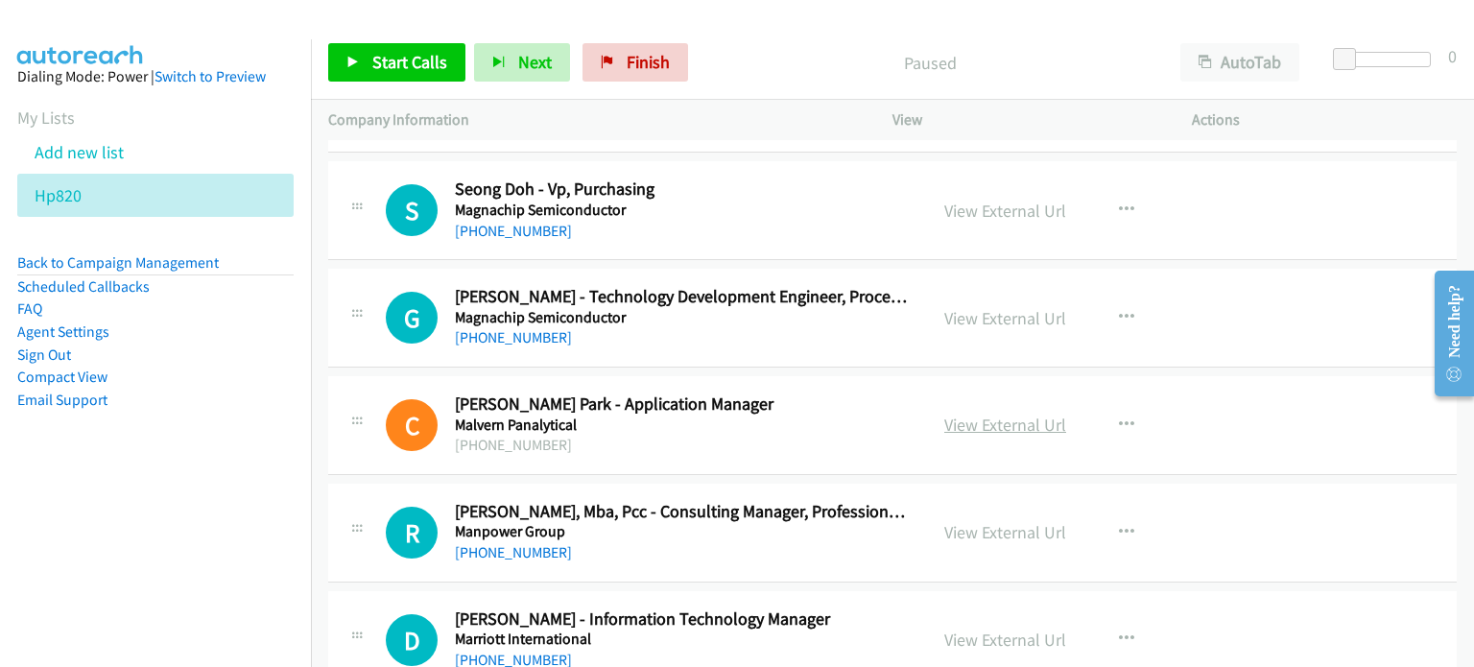
scroll to position [5777, 0]
click at [1119, 416] on icon "button" at bounding box center [1126, 423] width 15 height 15
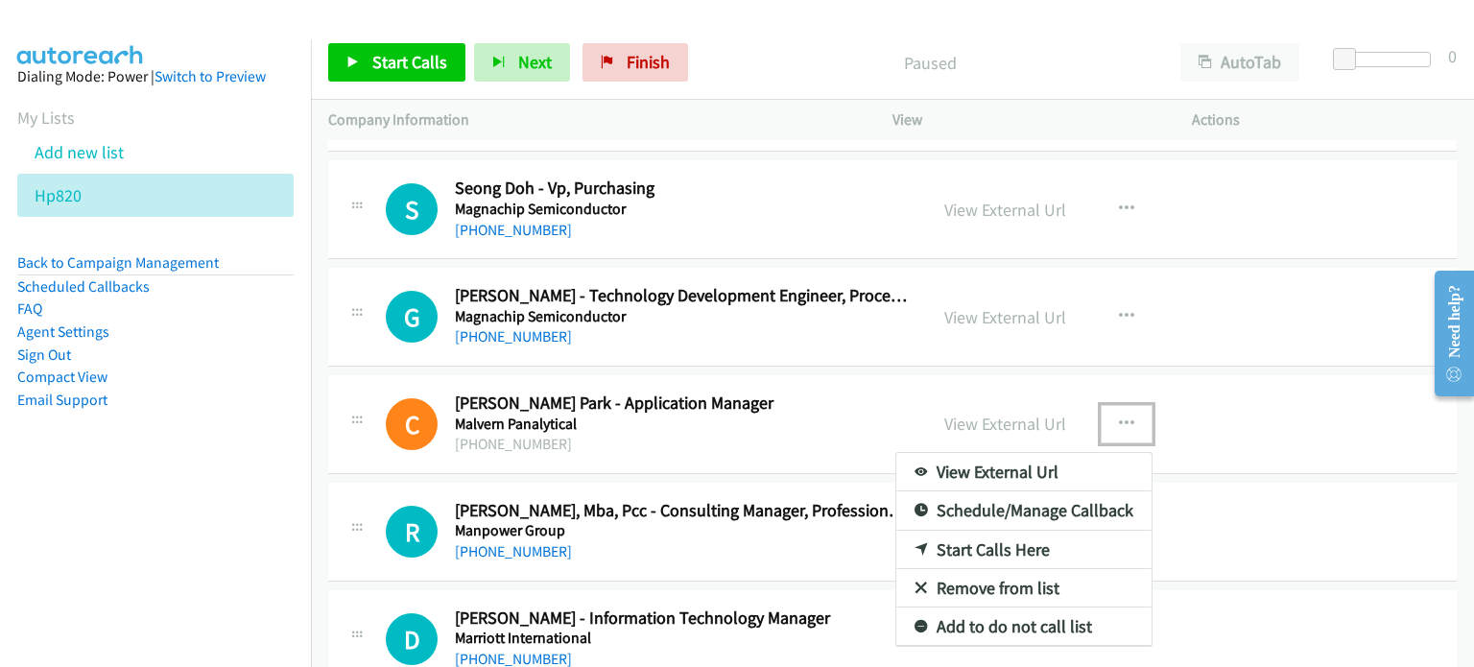
click at [977, 571] on link "Remove from list" at bounding box center [1023, 588] width 255 height 38
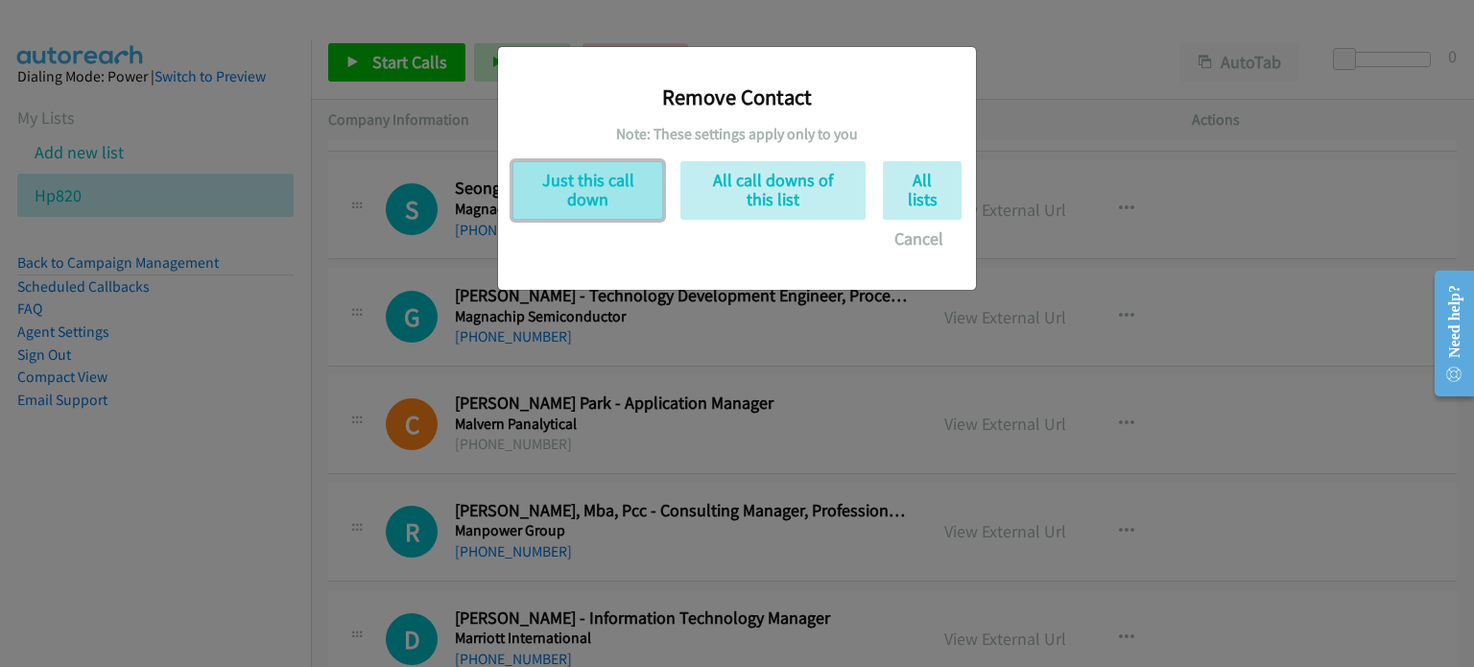
click at [546, 206] on button "Just this call down" at bounding box center [587, 190] width 151 height 59
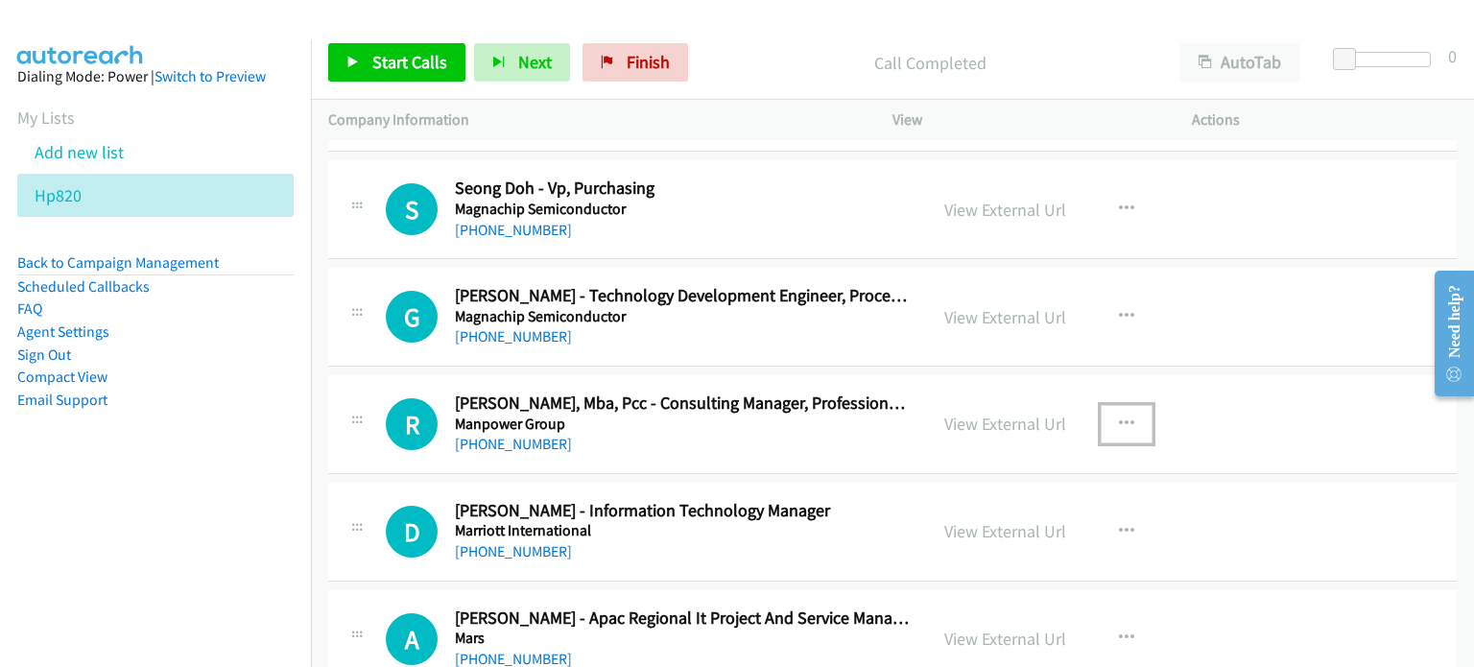
click at [1119, 416] on icon "button" at bounding box center [1126, 423] width 15 height 15
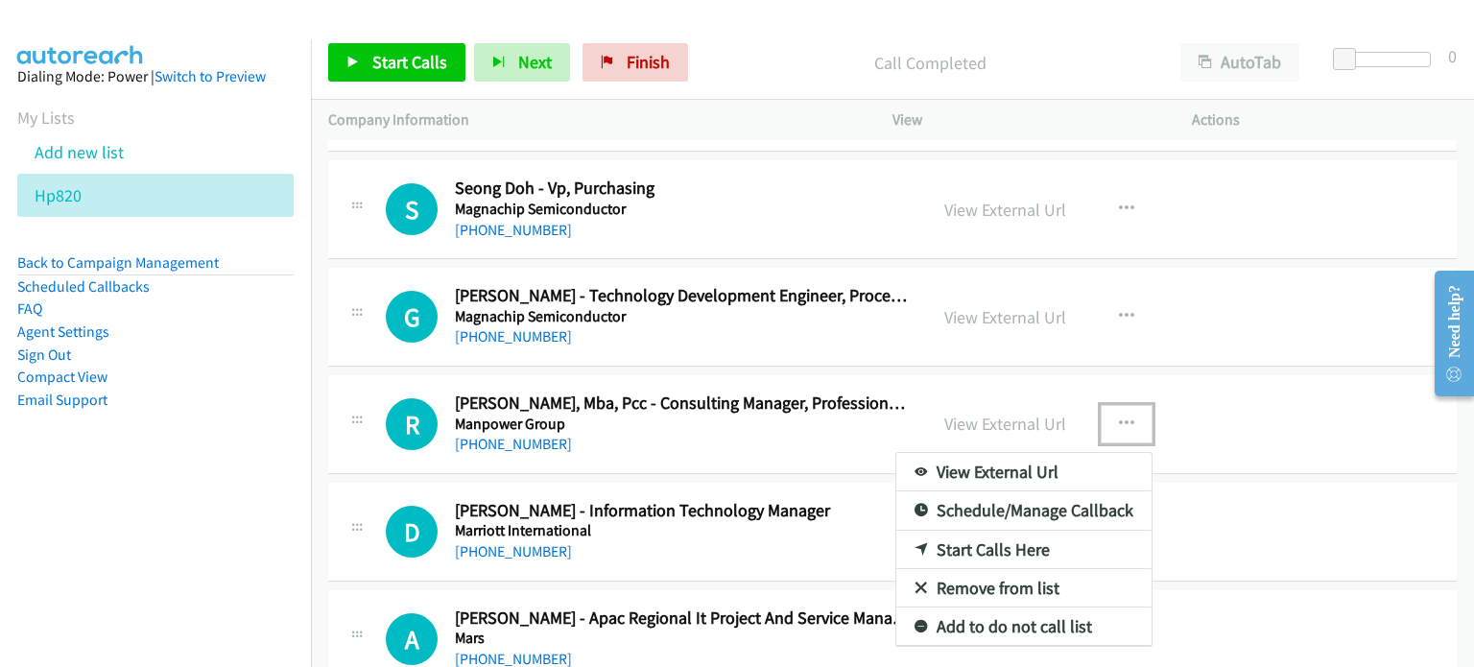
click at [978, 579] on link "Remove from list" at bounding box center [1023, 588] width 255 height 38
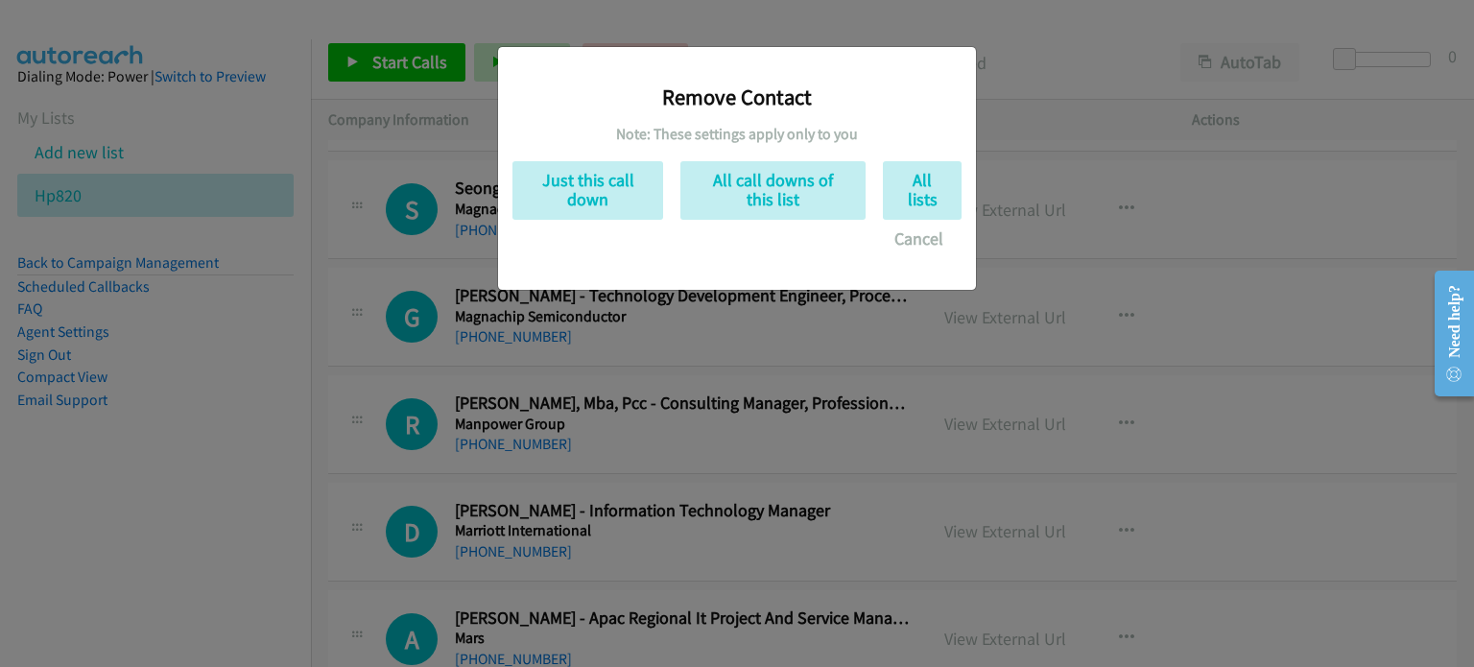
click at [561, 153] on div "Remove Contact Note: These settings apply only to you Just this call down All c…" at bounding box center [736, 159] width 449 height 197
click at [574, 184] on button "Just this call down" at bounding box center [587, 190] width 151 height 59
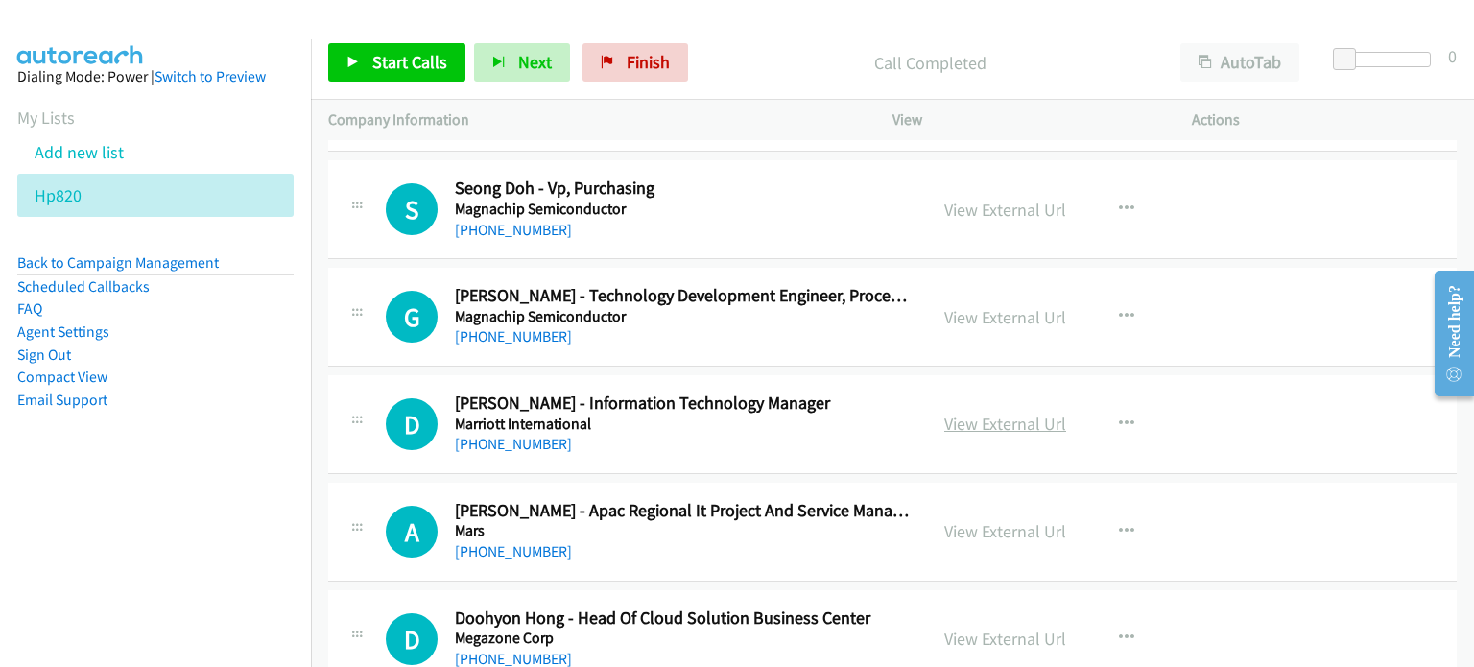
click at [981, 415] on link "View External Url" at bounding box center [1005, 424] width 122 height 22
click at [976, 525] on link "View External Url" at bounding box center [1005, 531] width 122 height 22
click at [996, 630] on link "View External Url" at bounding box center [1005, 638] width 122 height 22
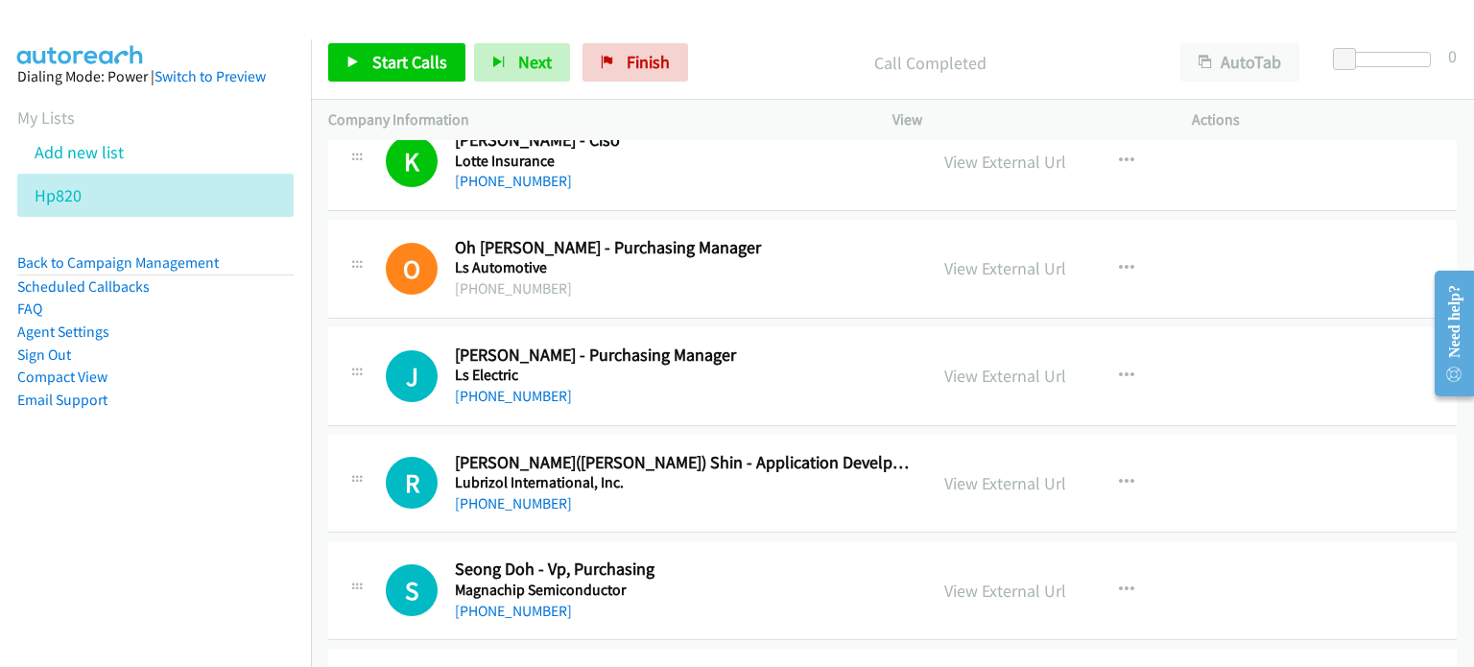
scroll to position [5394, 0]
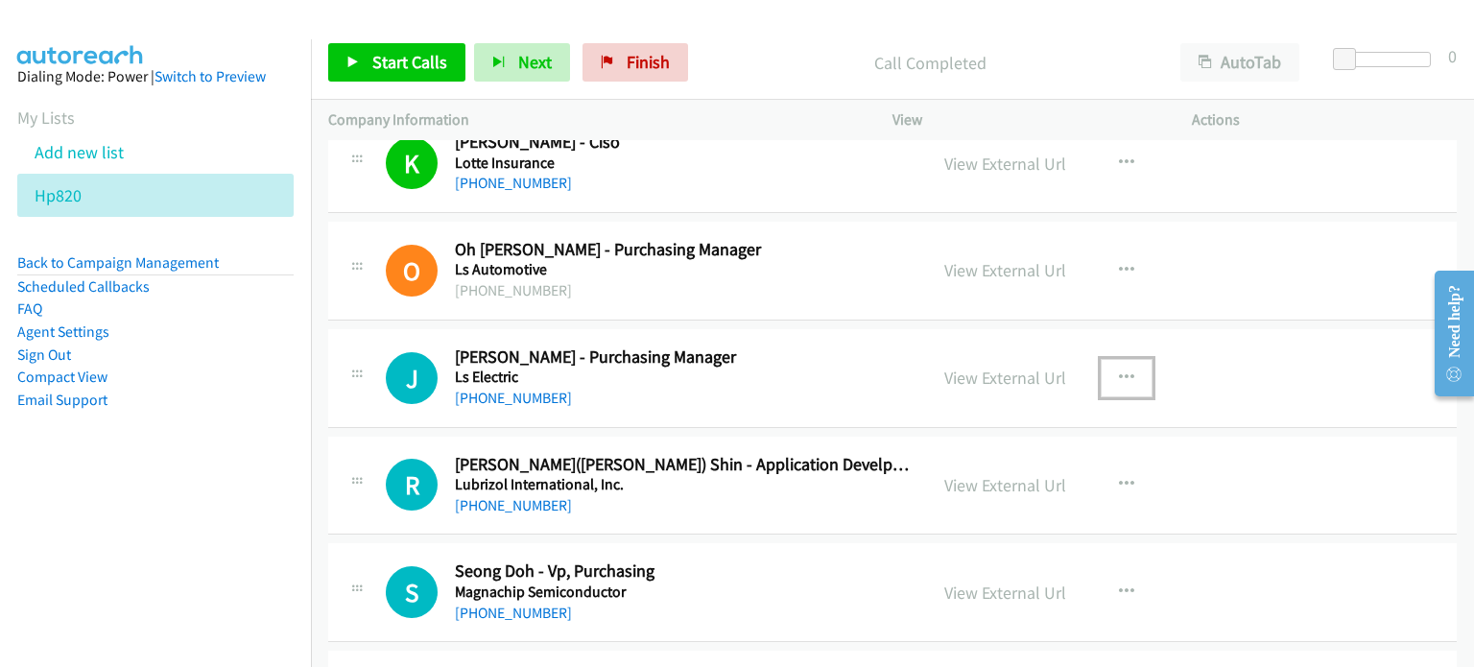
click at [1109, 360] on button "button" at bounding box center [1126, 378] width 52 height 38
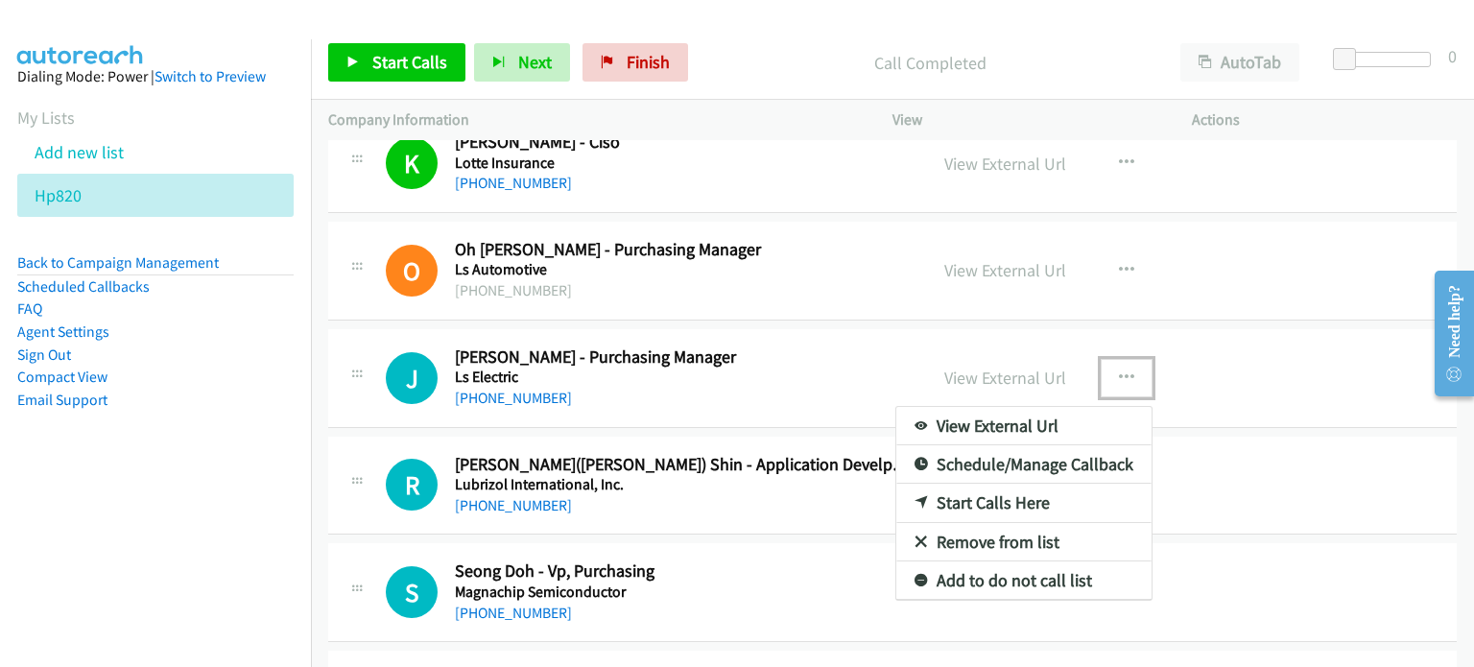
click at [968, 485] on link "Start Calls Here" at bounding box center [1023, 503] width 255 height 38
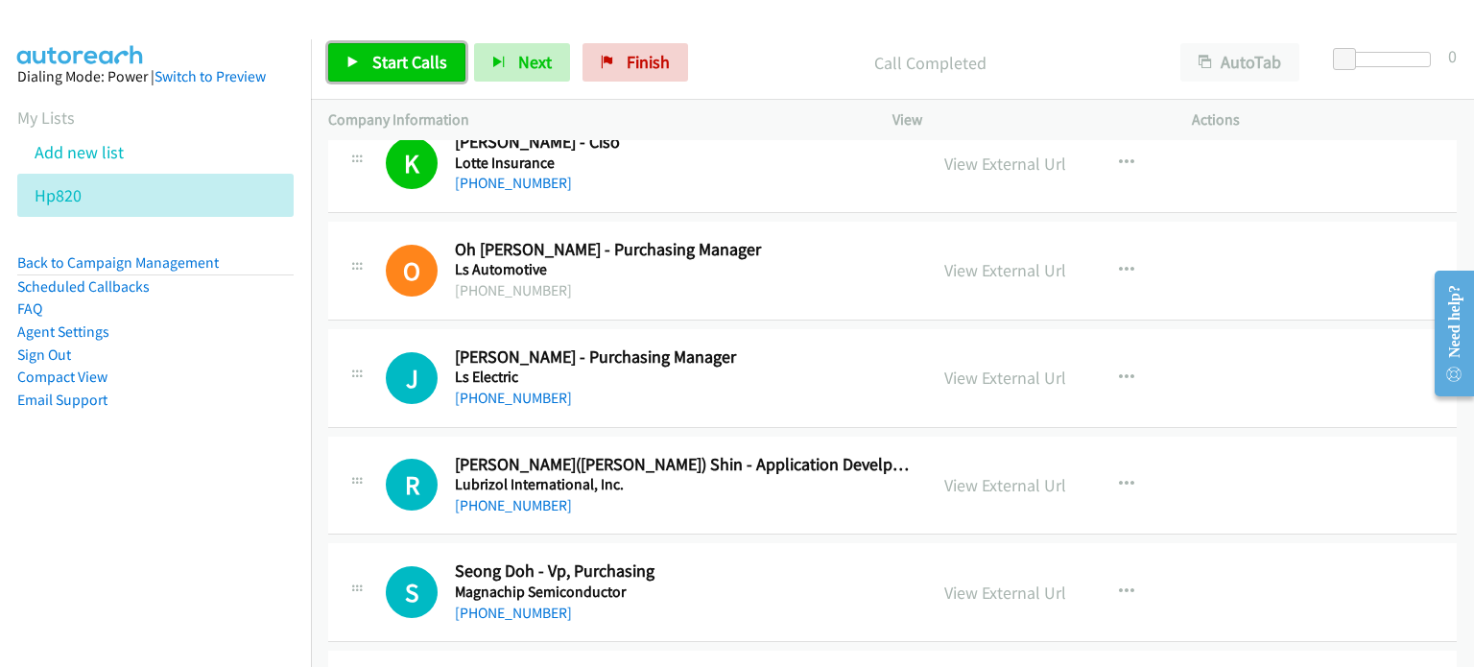
click at [385, 53] on span "Start Calls" at bounding box center [409, 62] width 75 height 22
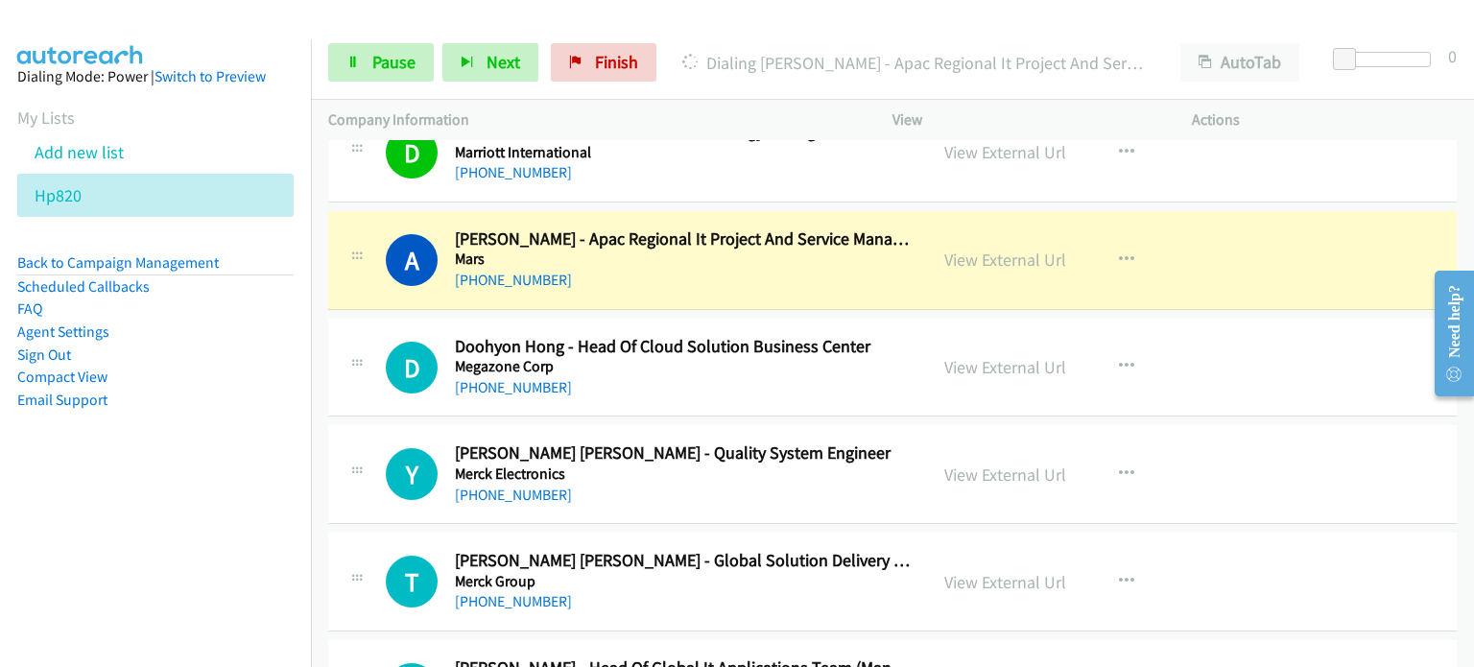
scroll to position [6058, 0]
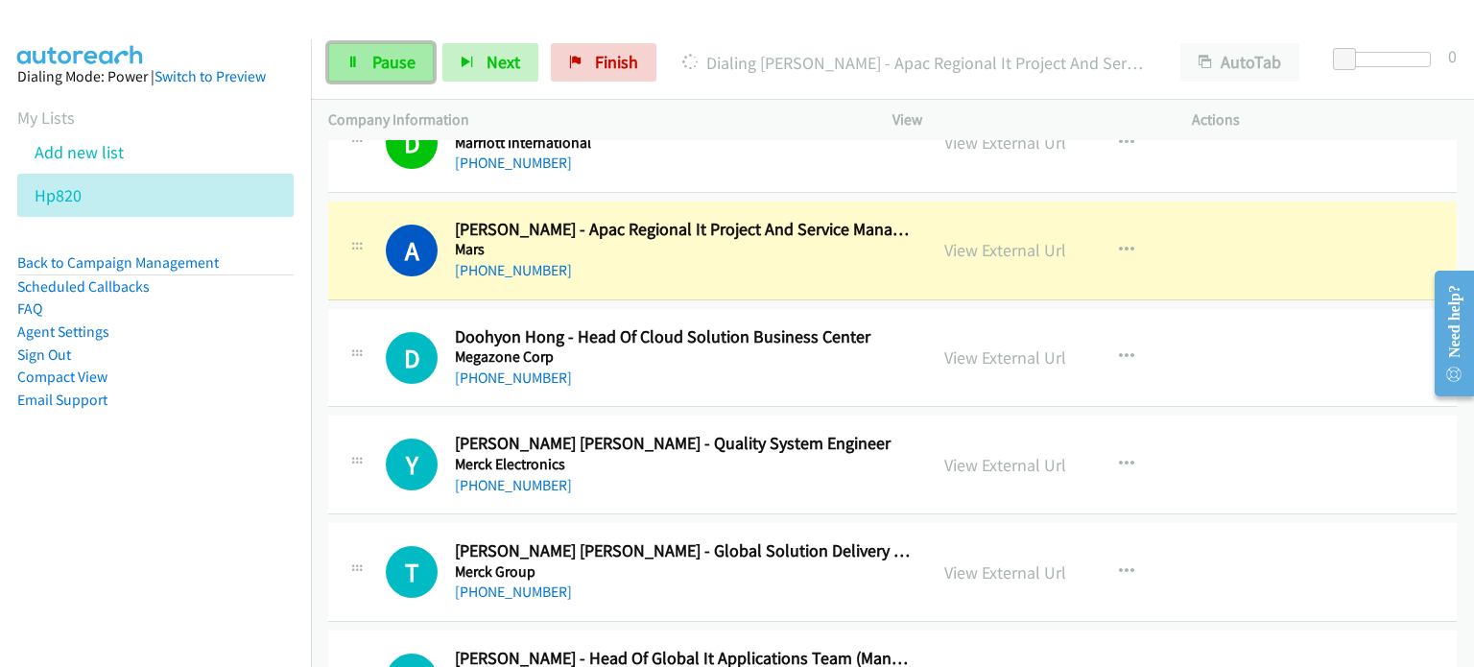
click at [389, 68] on span "Pause" at bounding box center [393, 62] width 43 height 22
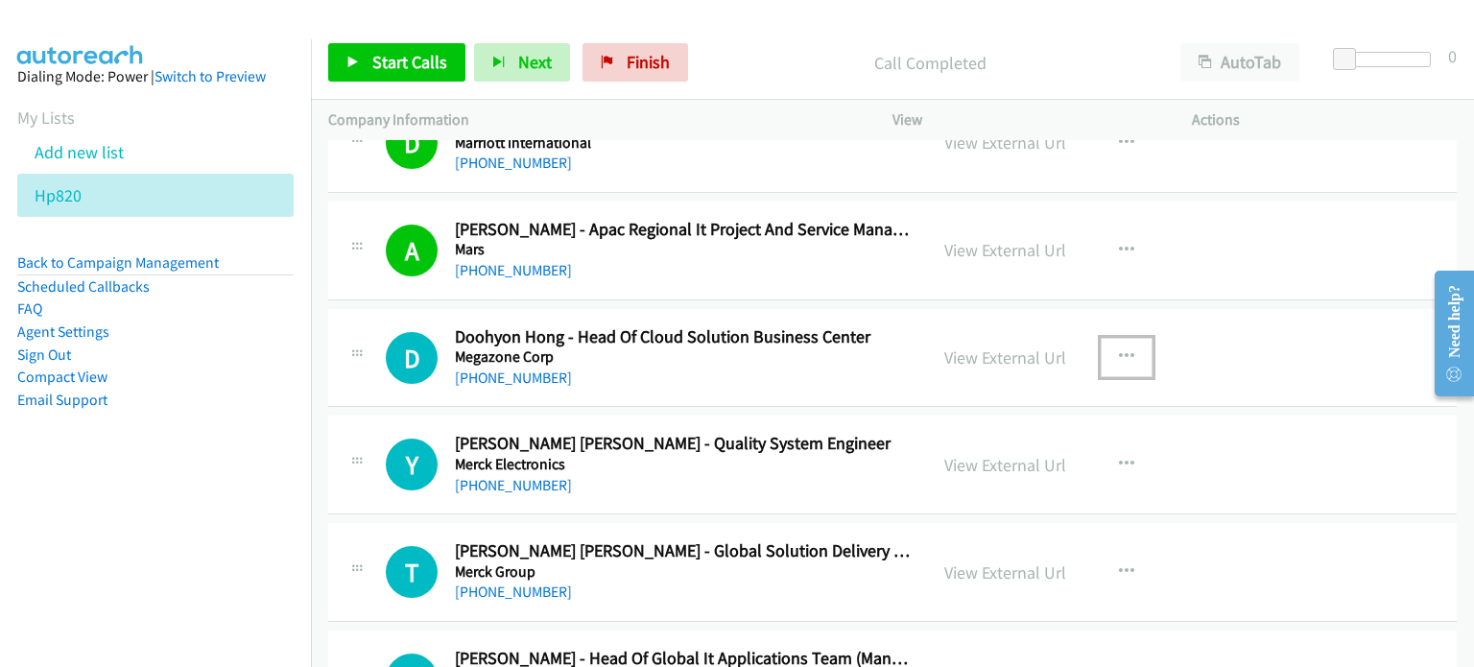
click at [1124, 349] on icon "button" at bounding box center [1126, 356] width 15 height 15
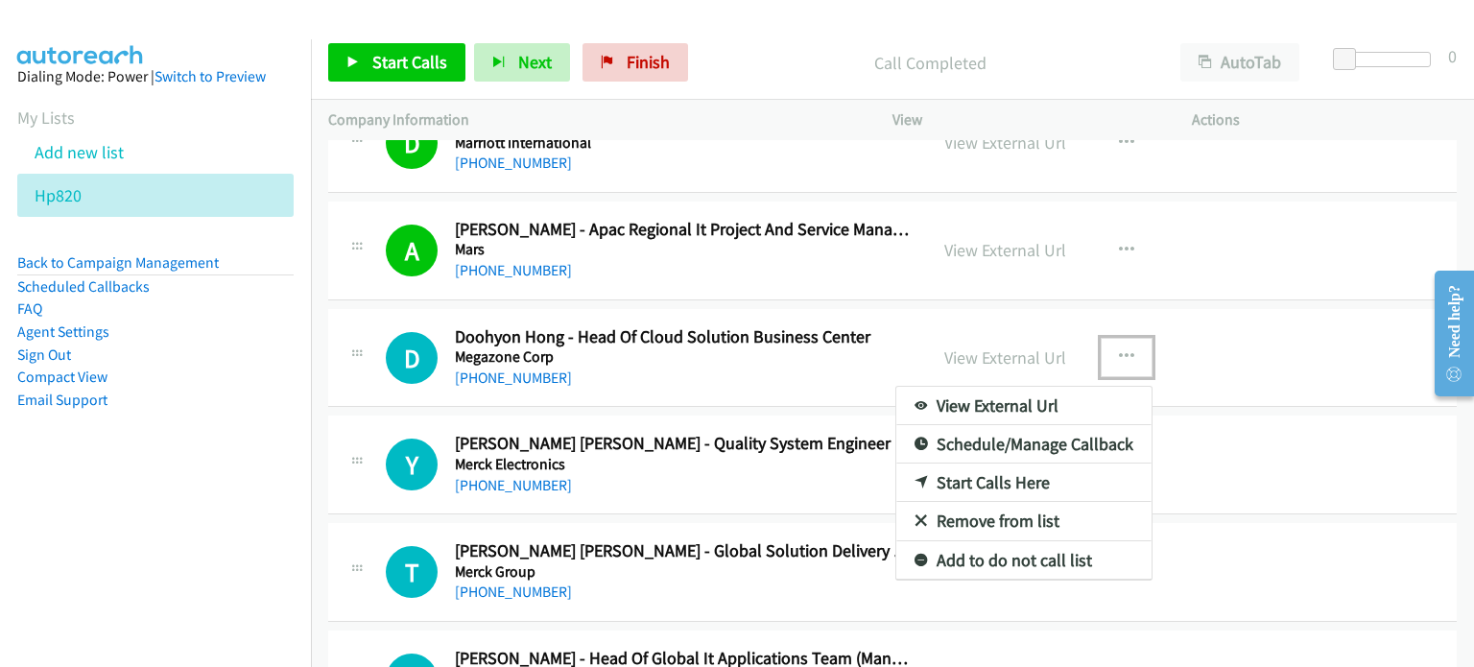
click at [1017, 470] on link "Start Calls Here" at bounding box center [1023, 482] width 255 height 38
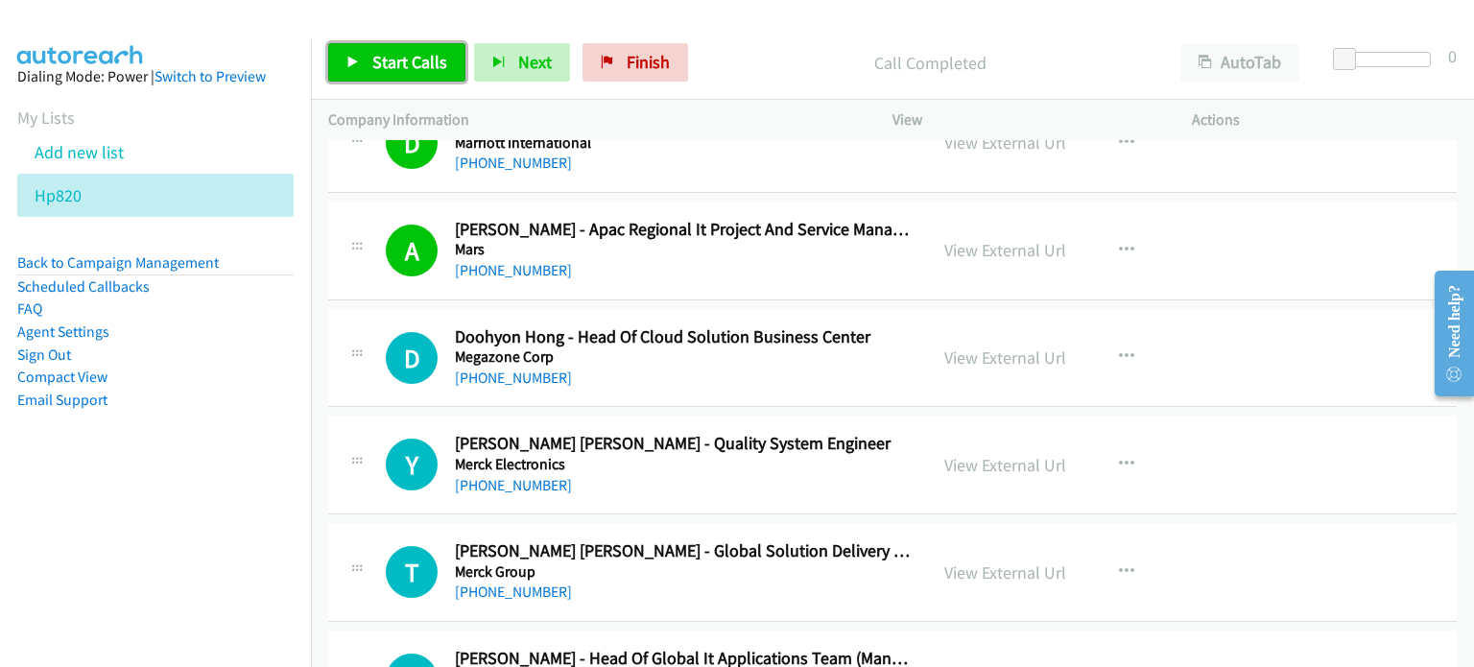
click at [366, 60] on link "Start Calls" at bounding box center [396, 62] width 137 height 38
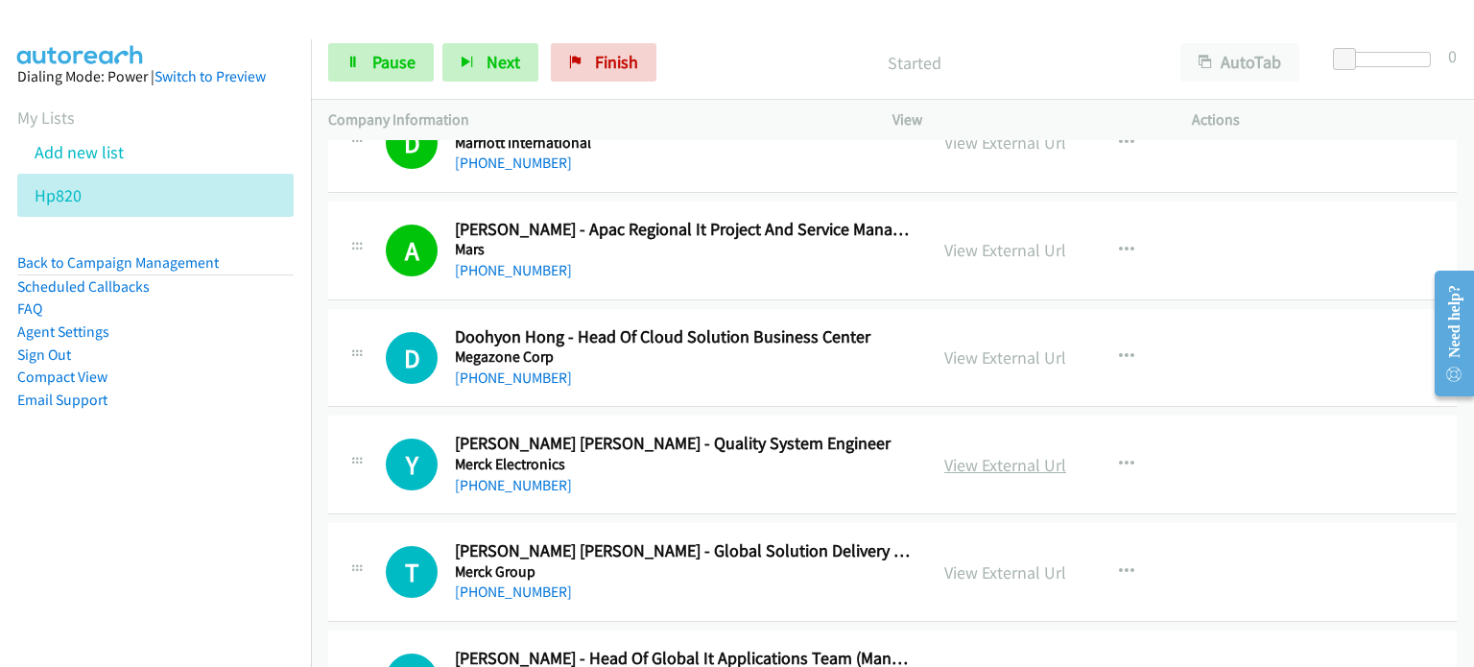
click at [1005, 457] on link "View External Url" at bounding box center [1005, 465] width 122 height 22
click at [975, 561] on link "View External Url" at bounding box center [1005, 572] width 122 height 22
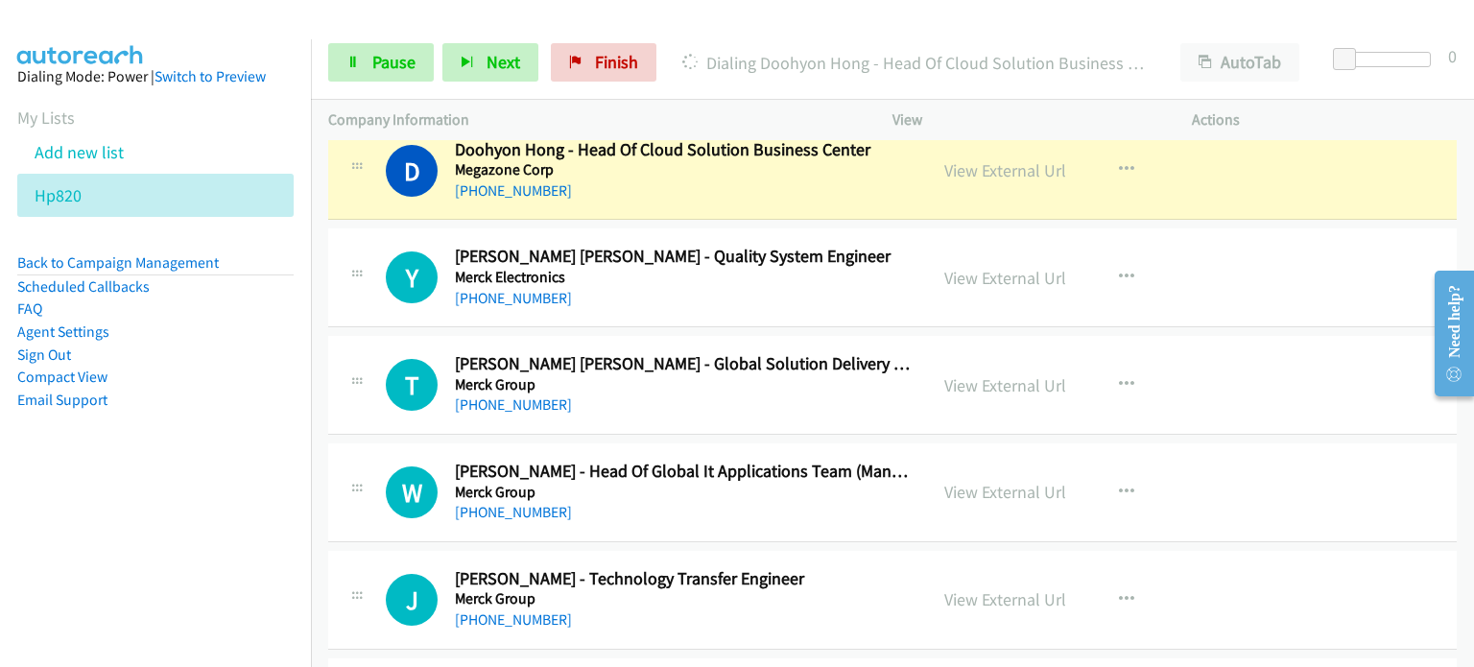
scroll to position [6246, 0]
click at [1000, 480] on link "View External Url" at bounding box center [1005, 491] width 122 height 22
click at [978, 591] on link "View External Url" at bounding box center [1005, 598] width 122 height 22
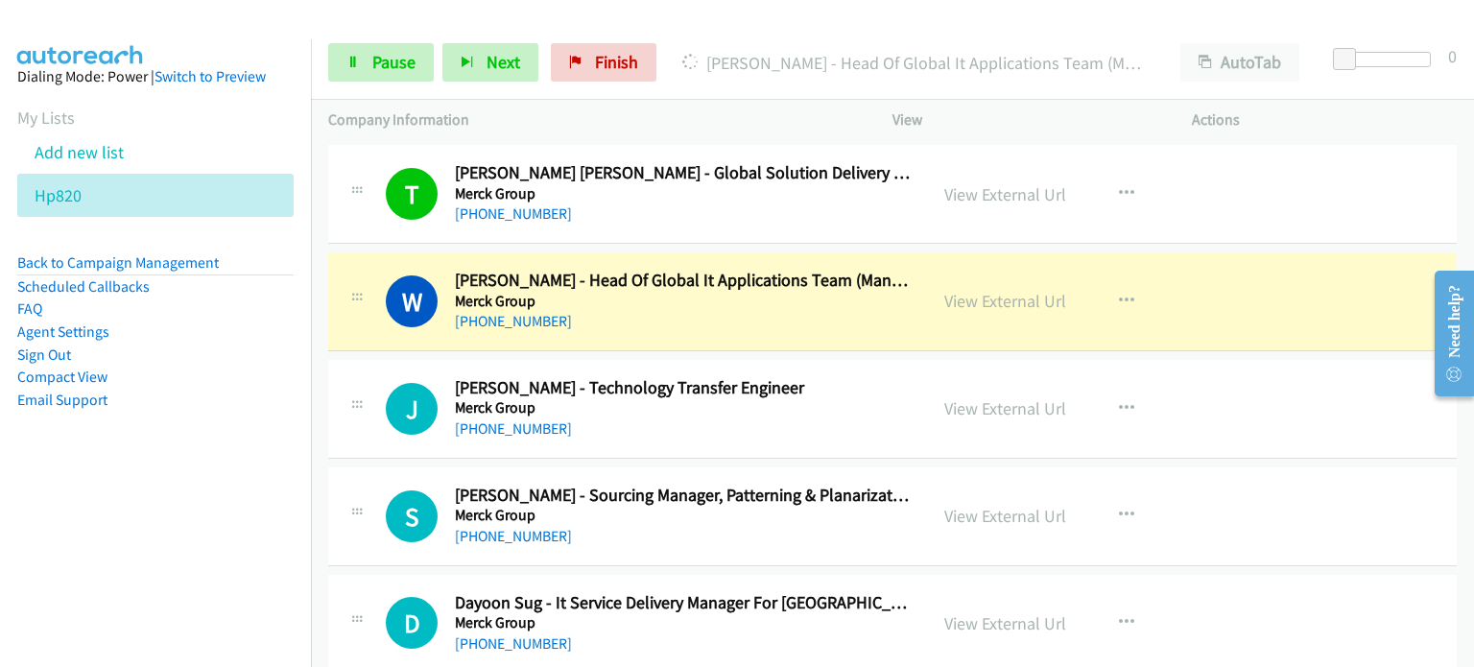
scroll to position [6436, 0]
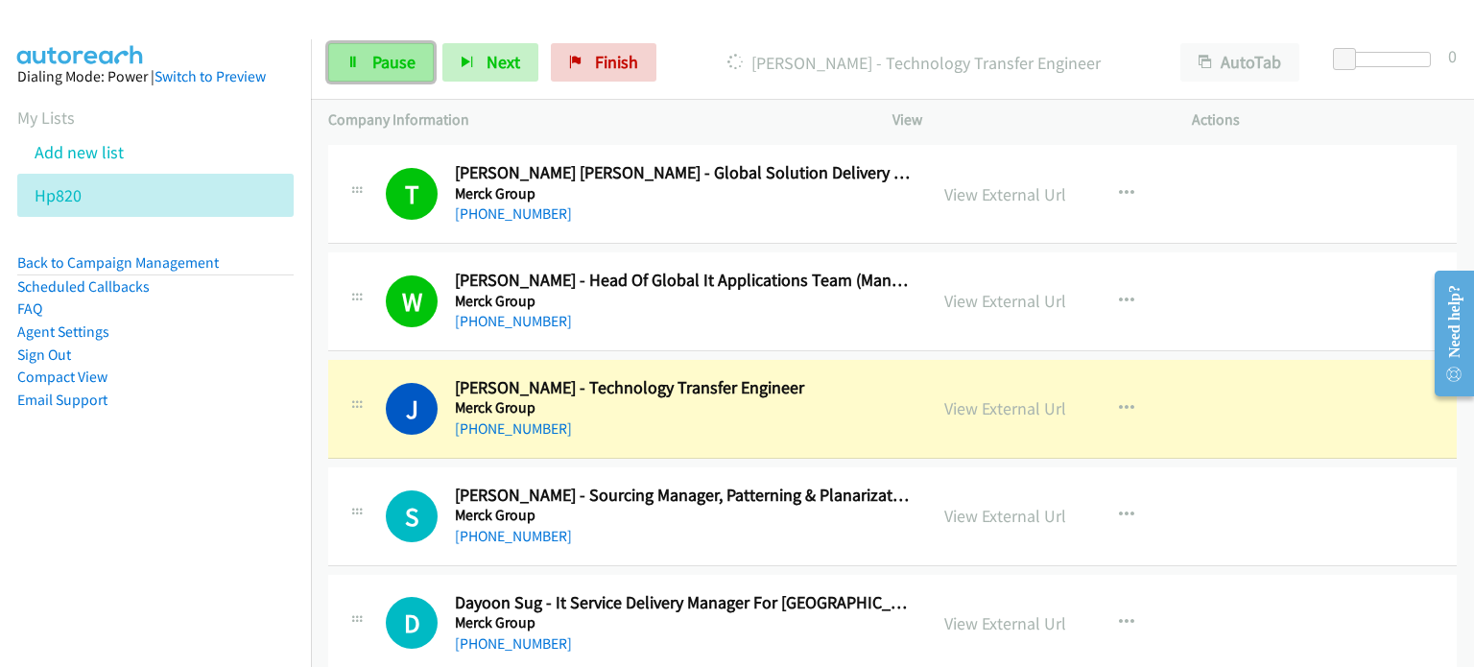
drag, startPoint x: 396, startPoint y: 68, endPoint x: 424, endPoint y: 53, distance: 31.8
click at [396, 68] on span "Pause" at bounding box center [393, 62] width 43 height 22
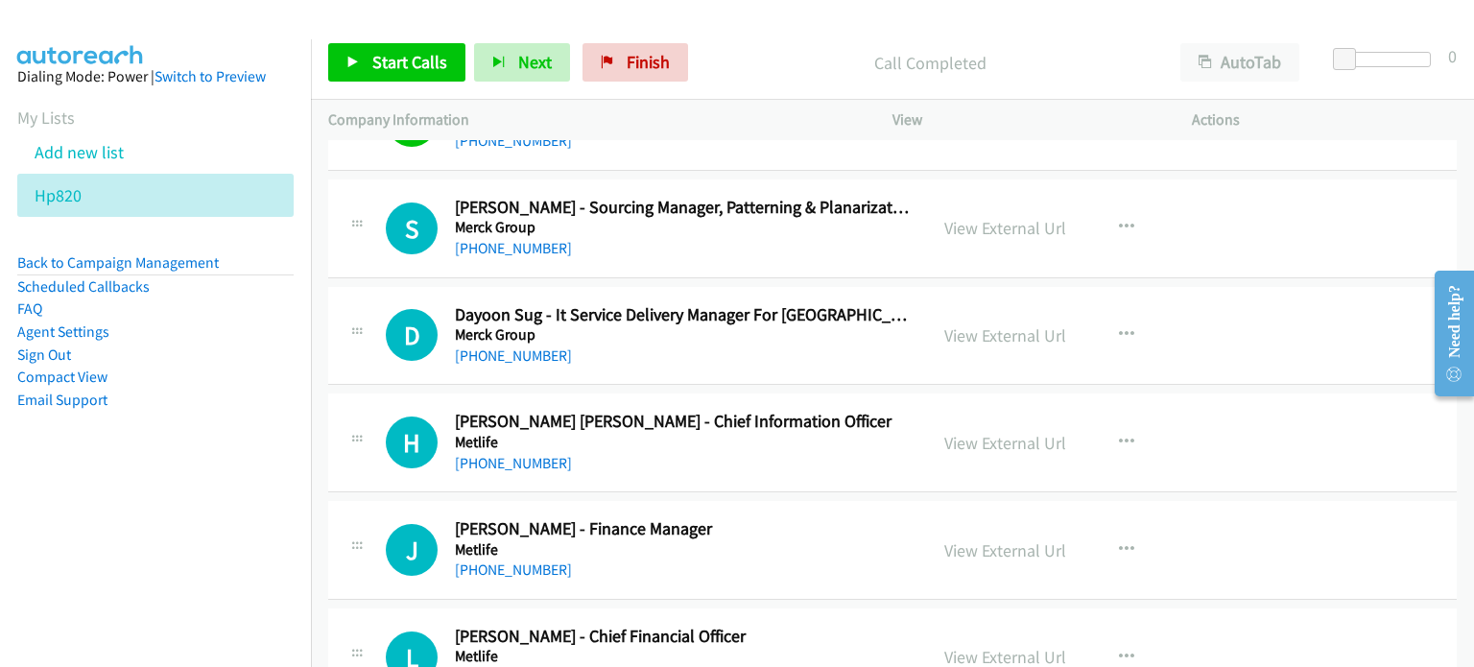
scroll to position [6724, 0]
click at [964, 324] on link "View External Url" at bounding box center [1005, 335] width 122 height 22
click at [975, 432] on link "View External Url" at bounding box center [1005, 443] width 122 height 22
click at [963, 539] on link "View External Url" at bounding box center [1005, 550] width 122 height 22
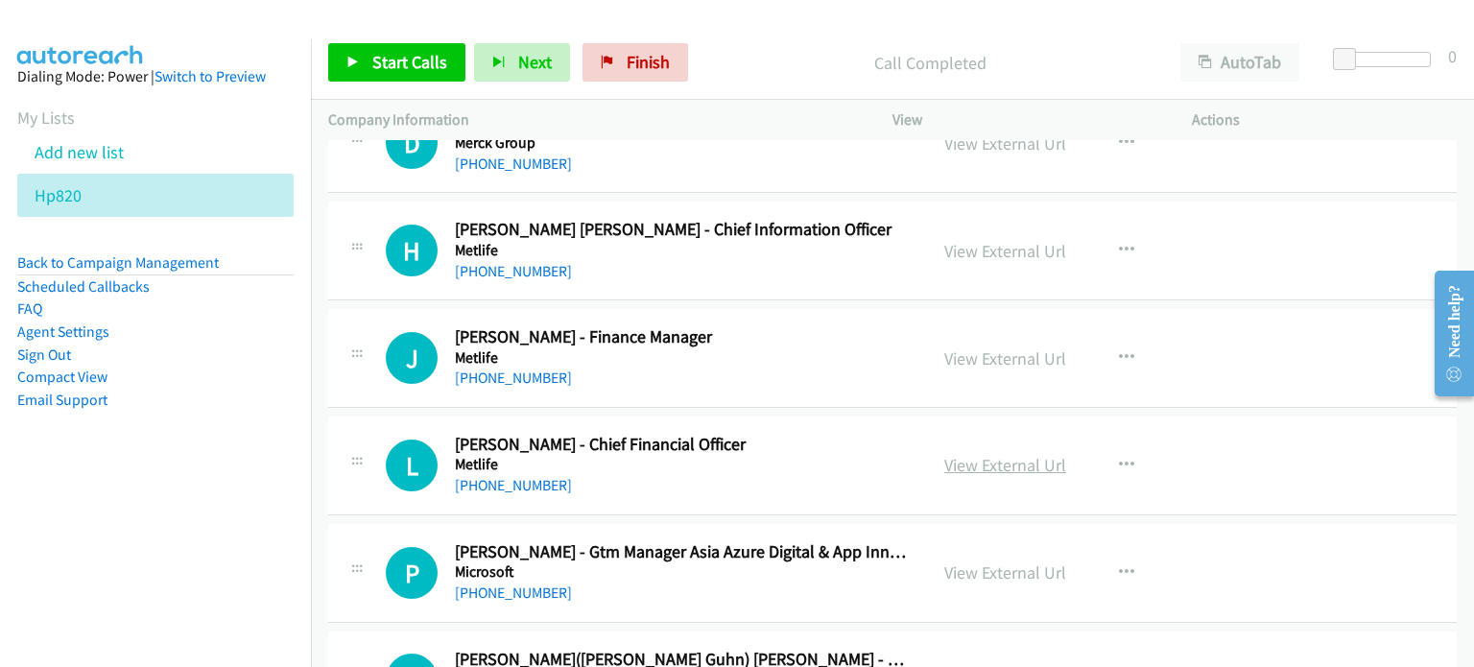
scroll to position [6916, 0]
click at [975, 454] on link "View External Url" at bounding box center [1005, 465] width 122 height 22
click at [967, 561] on link "View External Url" at bounding box center [1005, 572] width 122 height 22
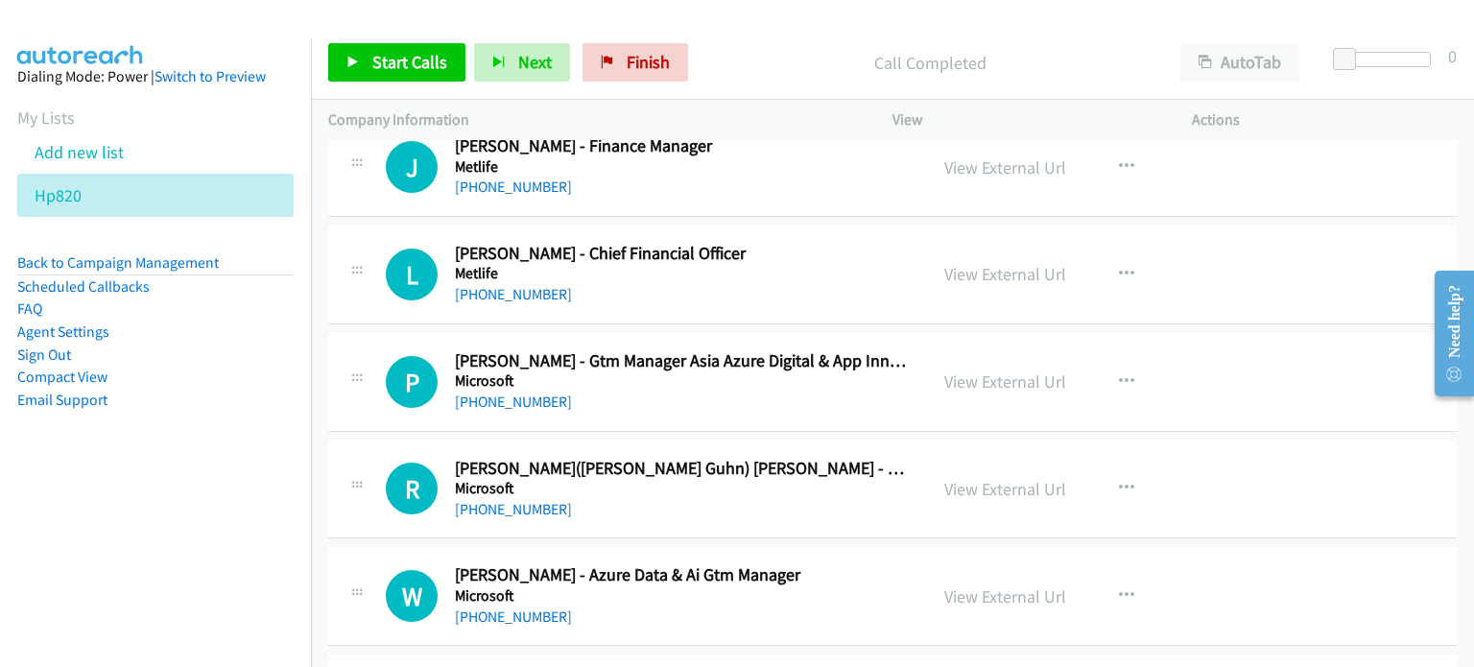
scroll to position [7107, 0]
click at [1057, 477] on link "View External Url" at bounding box center [1005, 488] width 122 height 22
click at [980, 584] on link "View External Url" at bounding box center [1005, 595] width 122 height 22
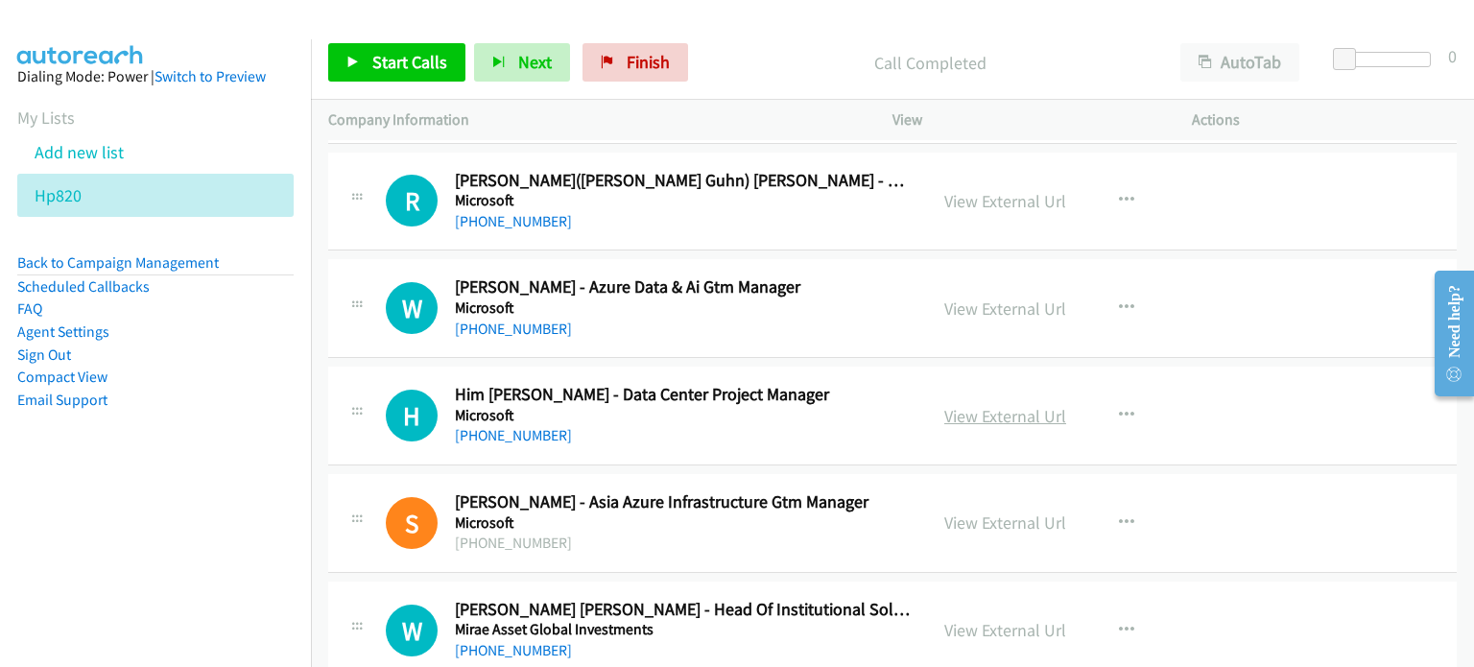
scroll to position [7395, 0]
click at [993, 404] on link "View External Url" at bounding box center [1005, 415] width 122 height 22
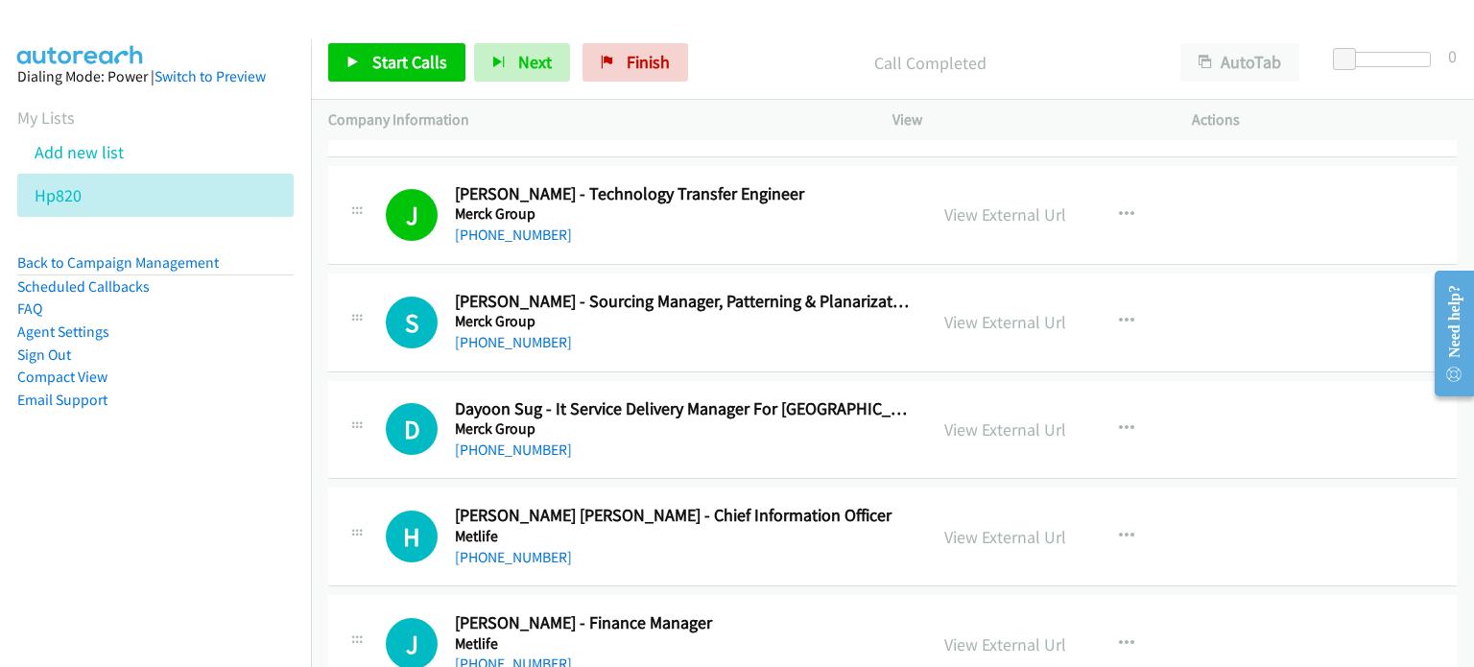
scroll to position [6628, 0]
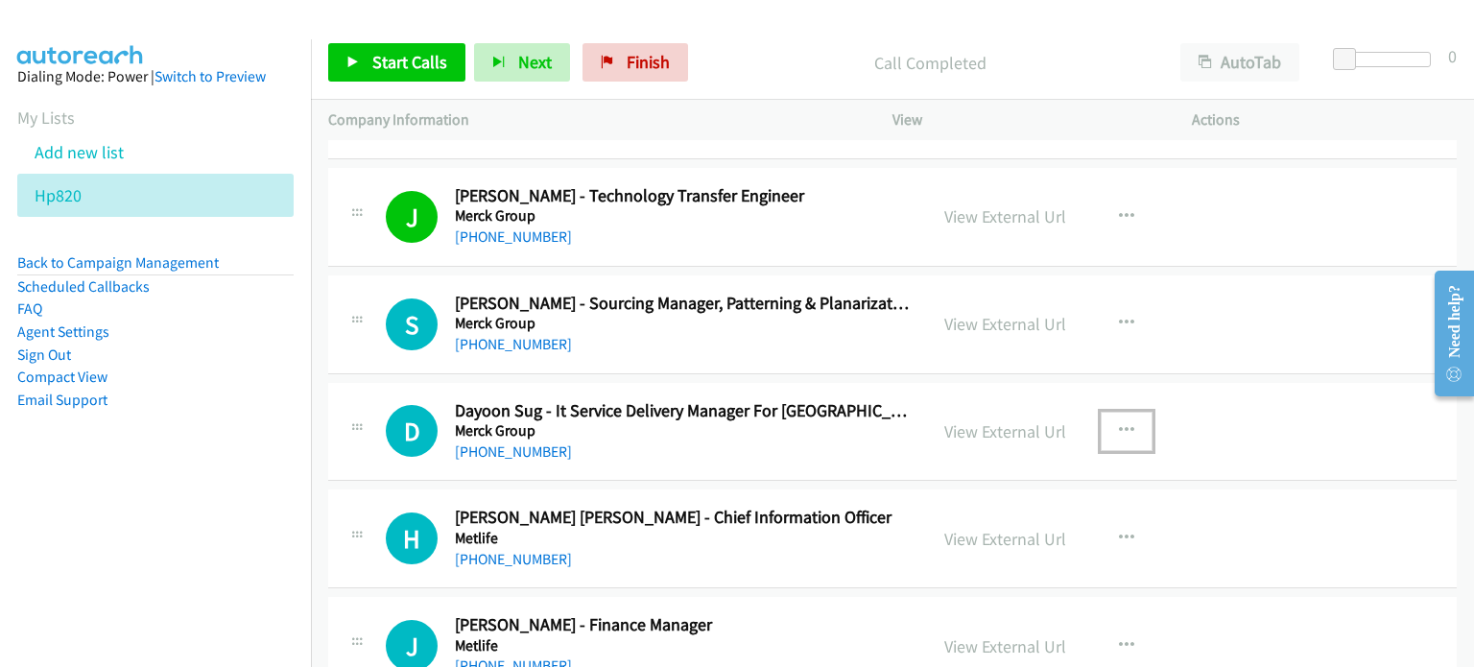
click at [1103, 417] on button "button" at bounding box center [1126, 431] width 52 height 38
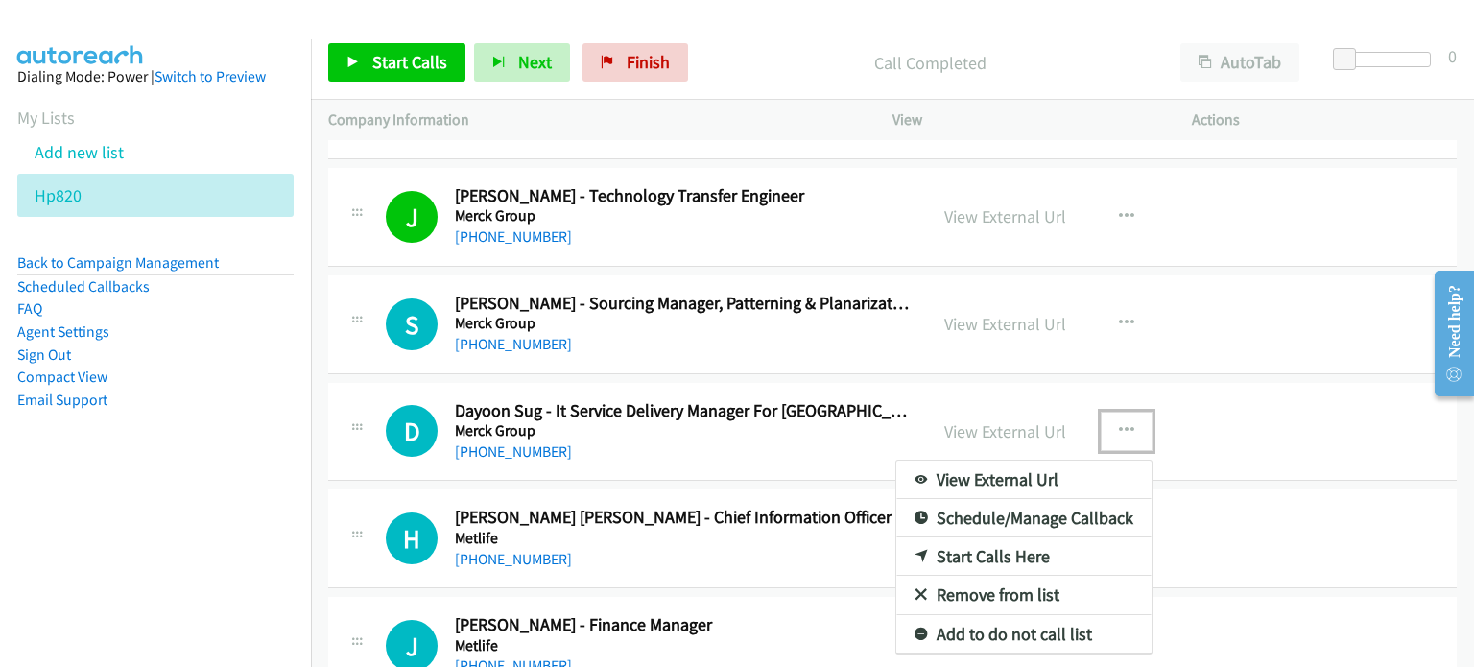
click at [931, 547] on link "Start Calls Here" at bounding box center [1023, 556] width 255 height 38
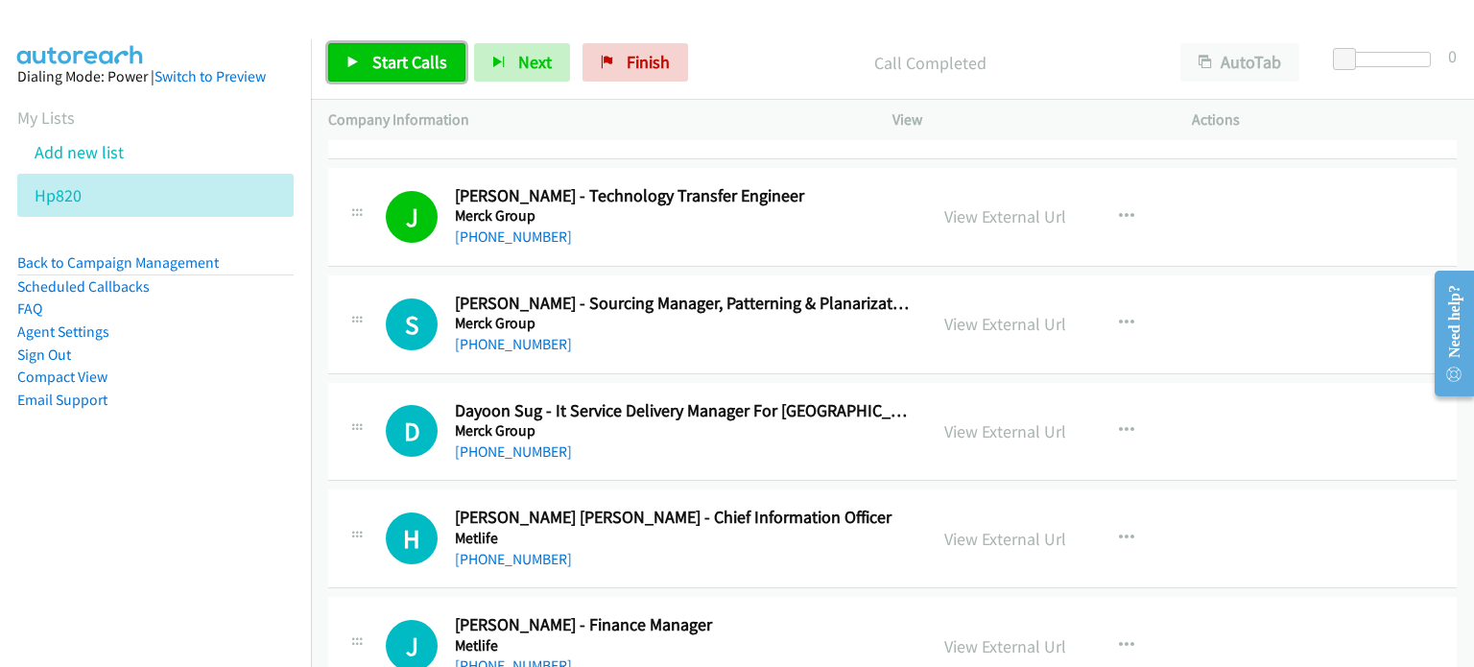
click at [396, 52] on span "Start Calls" at bounding box center [409, 62] width 75 height 22
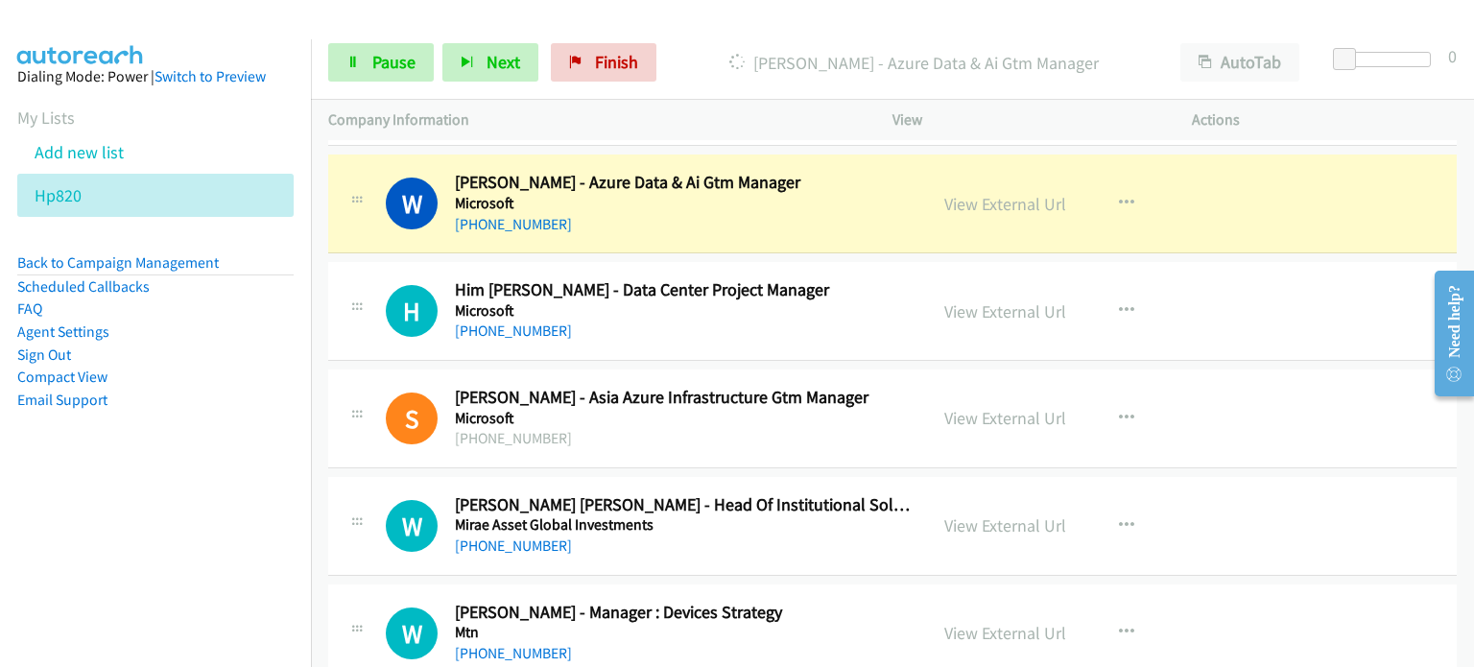
scroll to position [7492, 0]
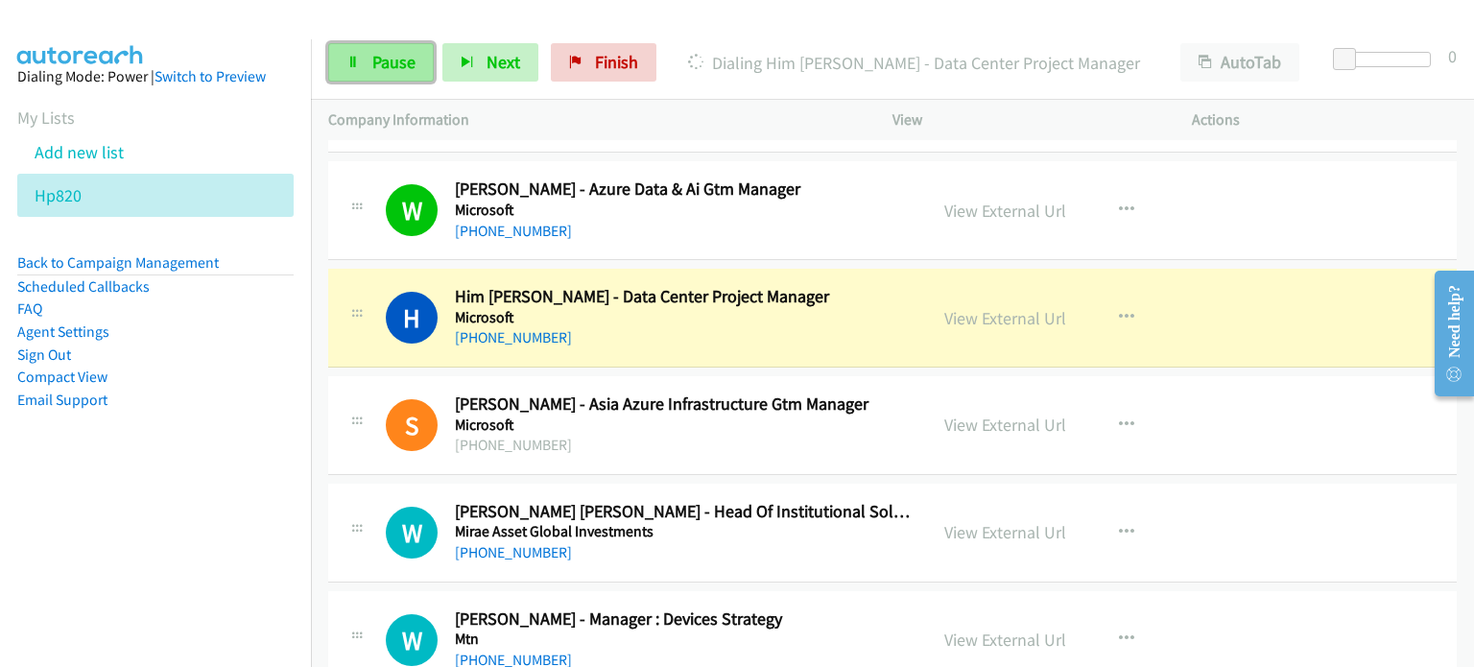
click at [399, 68] on span "Pause" at bounding box center [393, 62] width 43 height 22
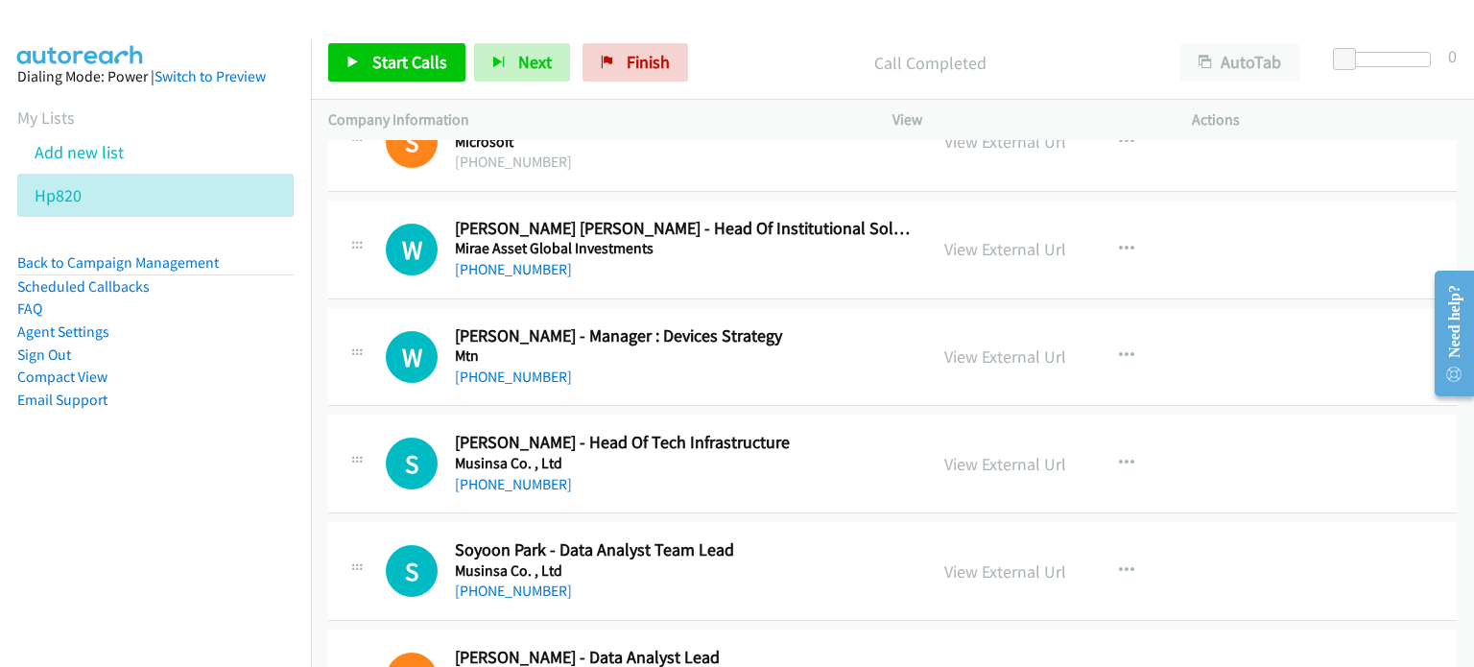
scroll to position [7775, 0]
click at [978, 455] on link "View External Url" at bounding box center [1005, 464] width 122 height 22
click at [1025, 560] on link "View External Url" at bounding box center [1005, 571] width 122 height 22
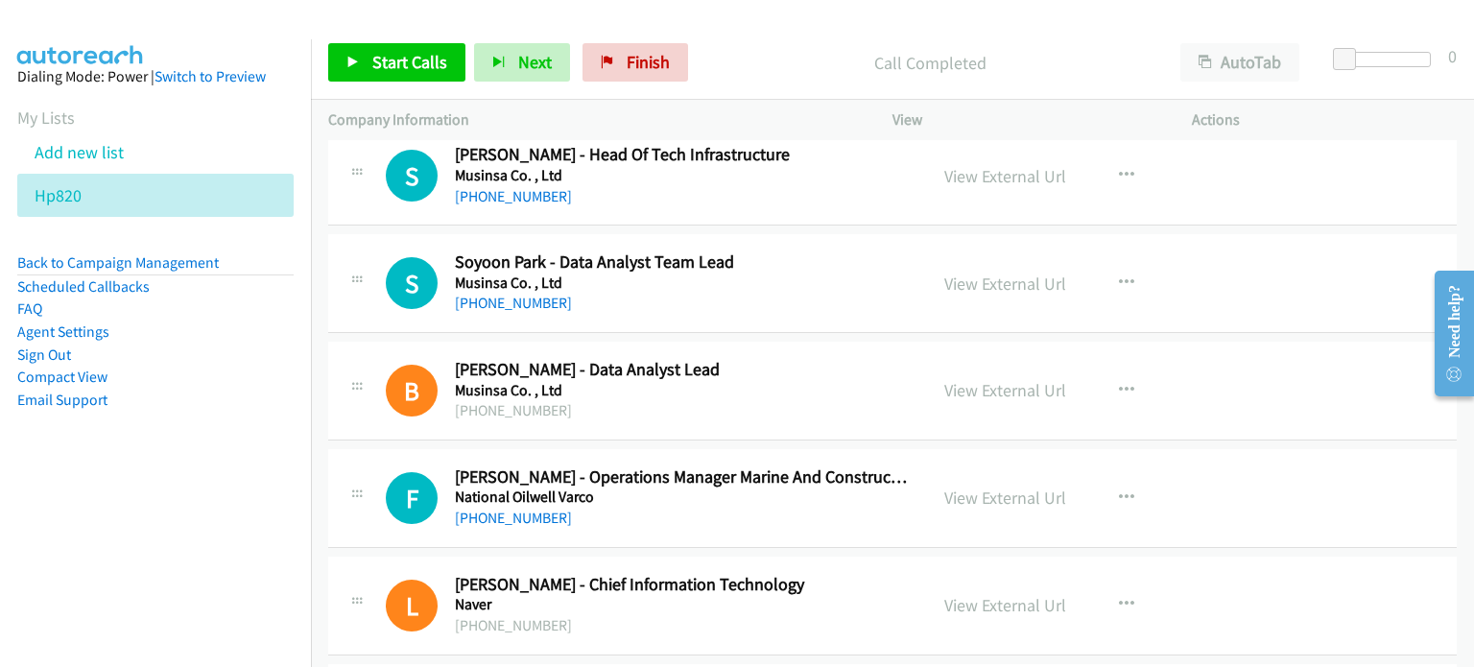
scroll to position [8063, 0]
click at [1119, 383] on icon "button" at bounding box center [1126, 390] width 15 height 15
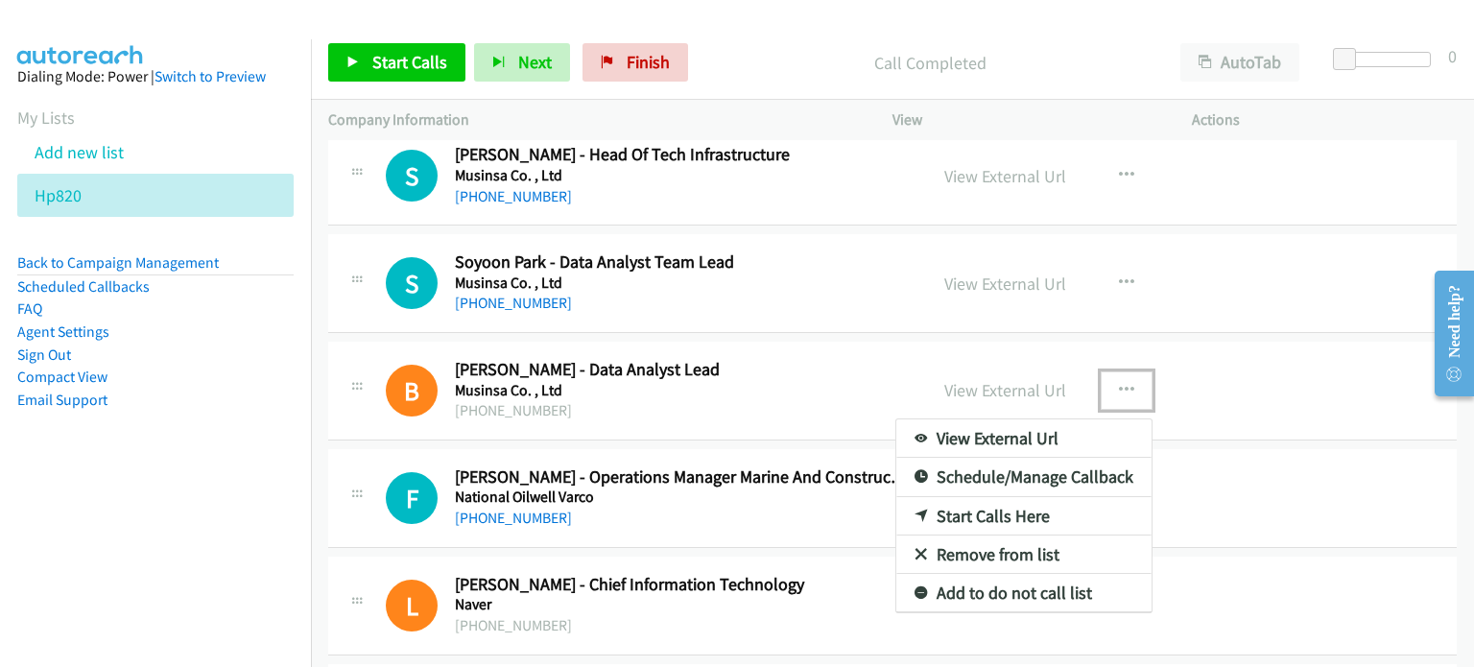
click at [979, 543] on link "Remove from list" at bounding box center [1023, 554] width 255 height 38
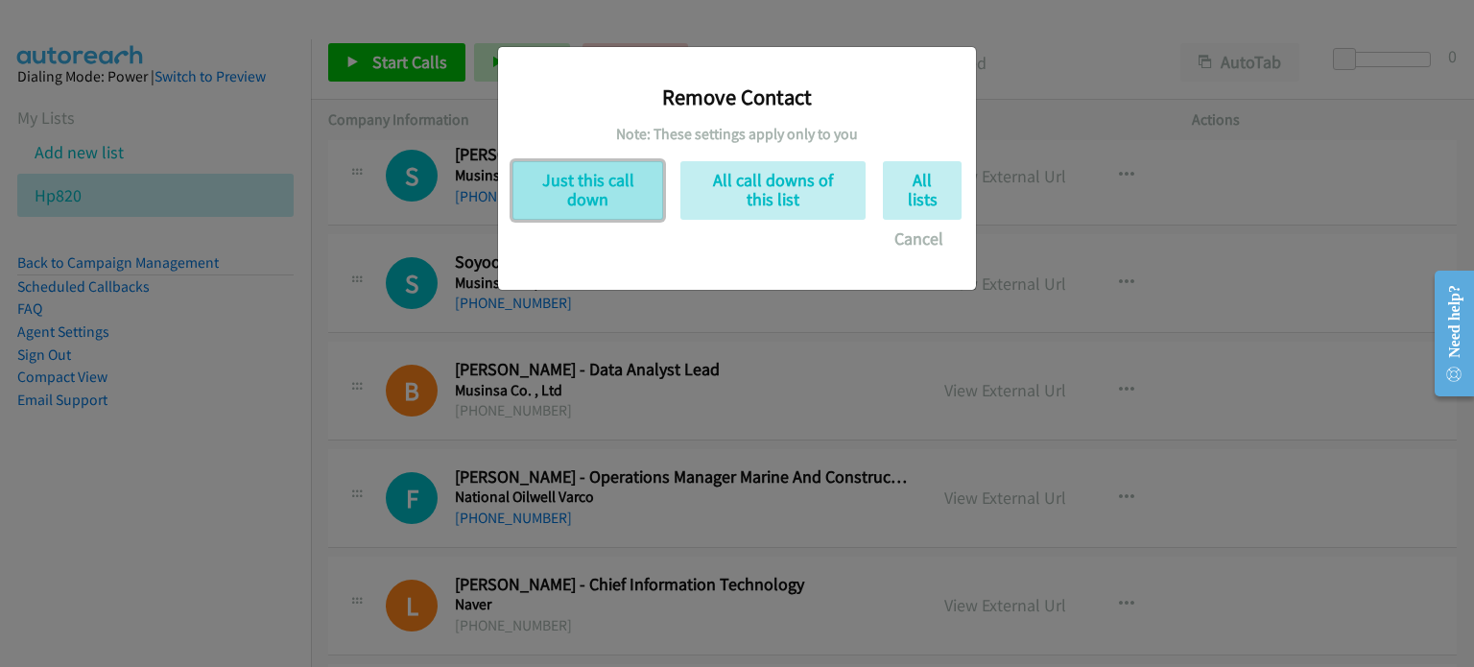
click at [584, 194] on button "Just this call down" at bounding box center [587, 190] width 151 height 59
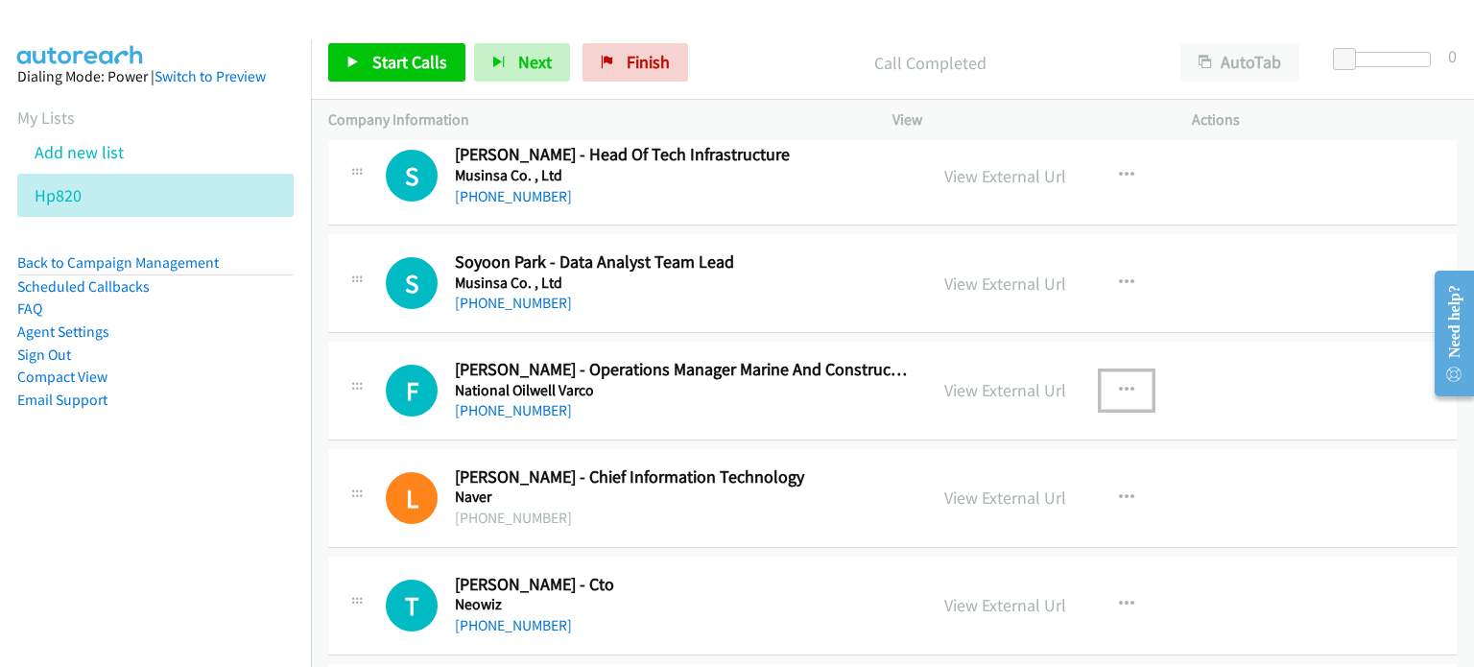
click at [1121, 383] on icon "button" at bounding box center [1126, 390] width 15 height 15
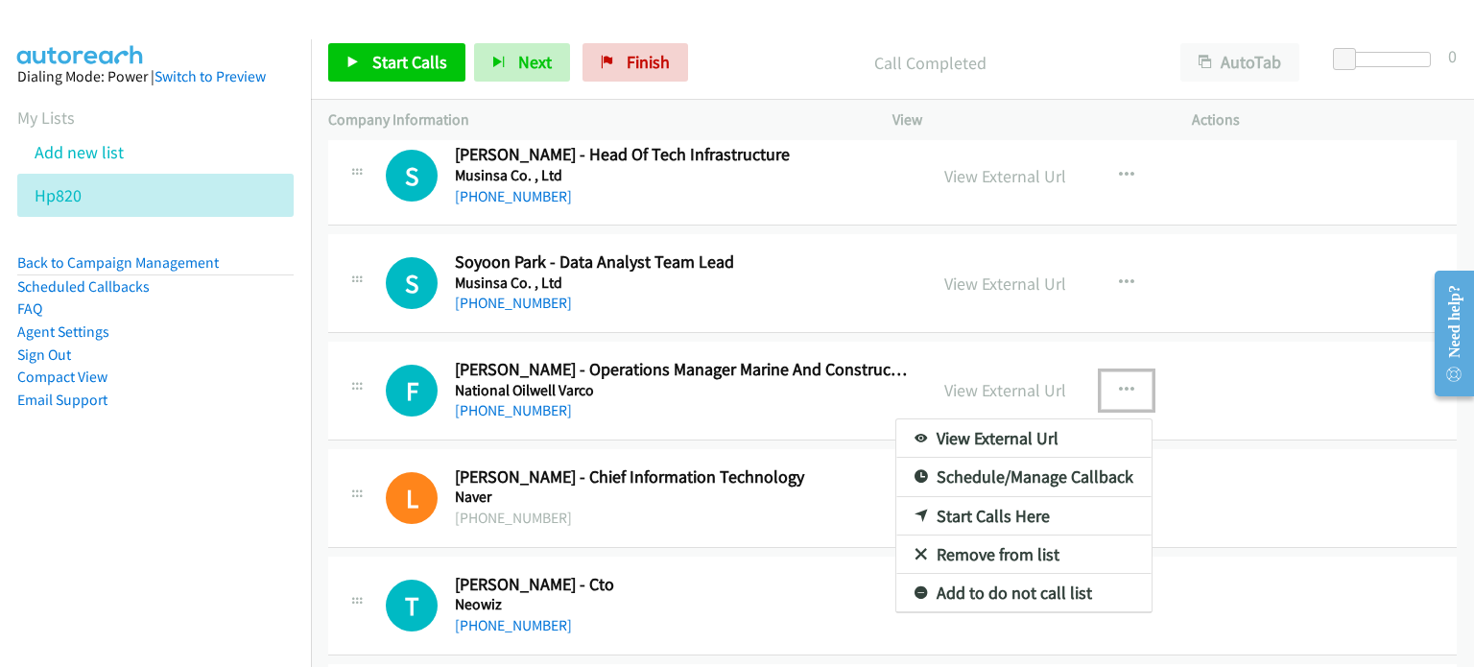
click at [1004, 536] on link "Remove from list" at bounding box center [1023, 554] width 255 height 38
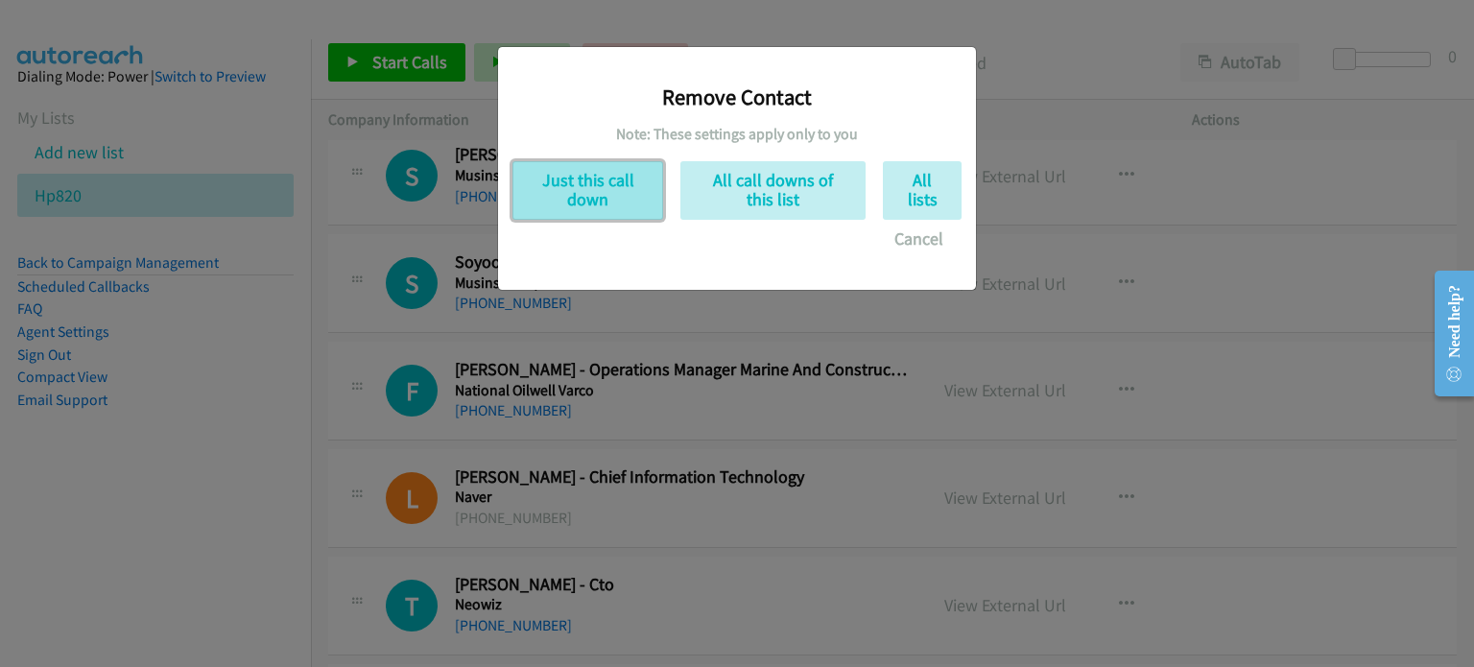
click at [607, 217] on button "Just this call down" at bounding box center [587, 190] width 151 height 59
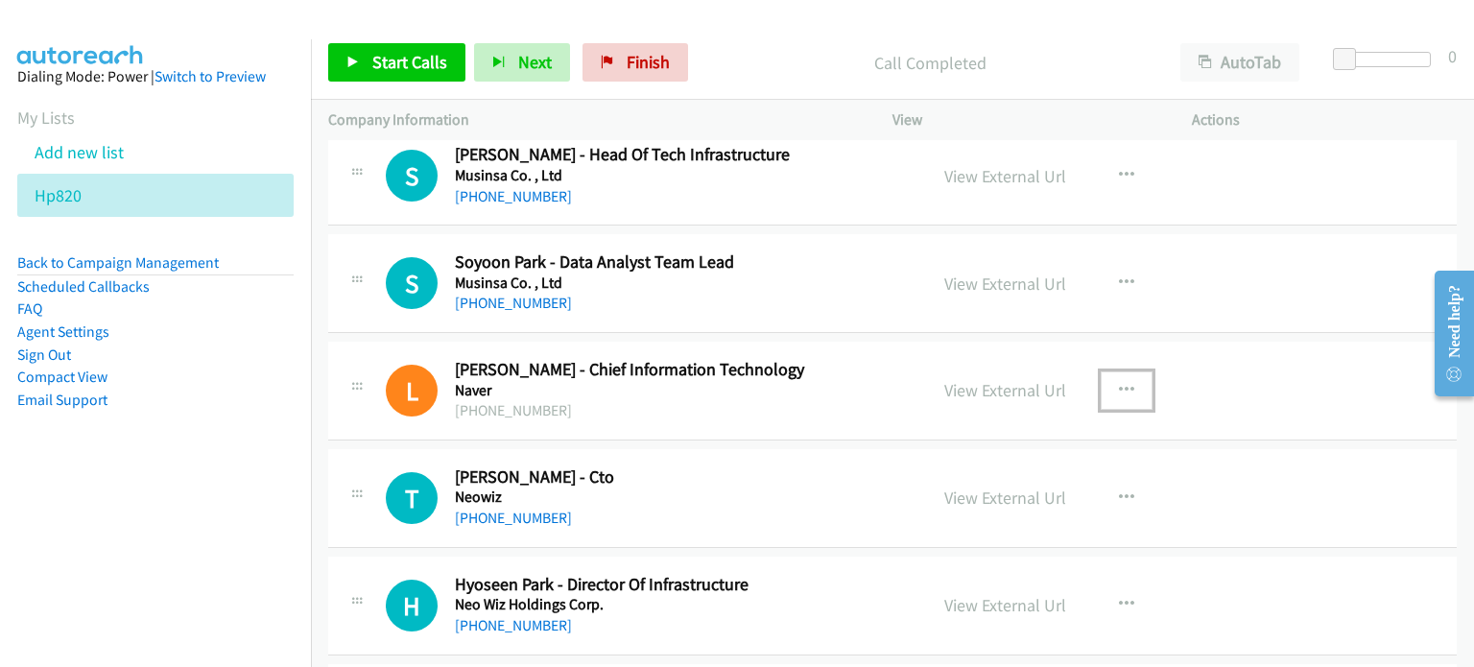
click at [1119, 383] on icon "button" at bounding box center [1126, 390] width 15 height 15
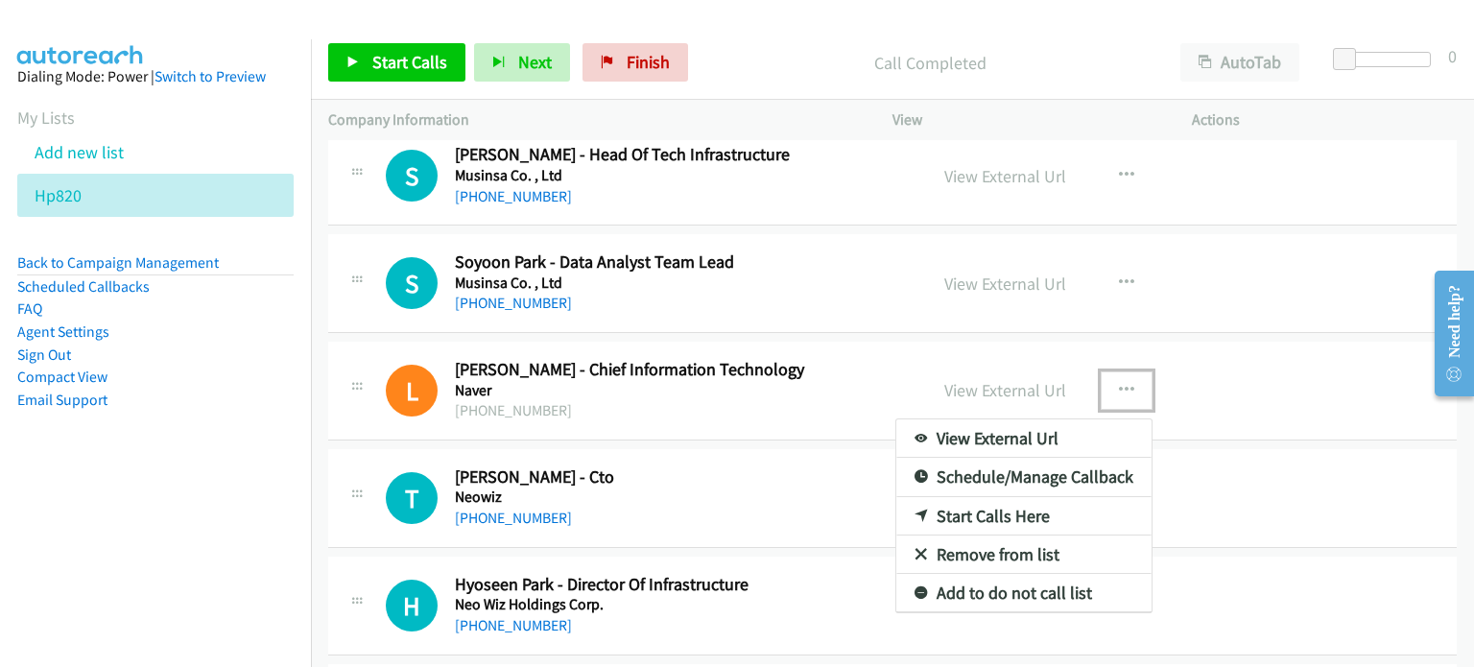
click at [1008, 540] on link "Remove from list" at bounding box center [1023, 554] width 255 height 38
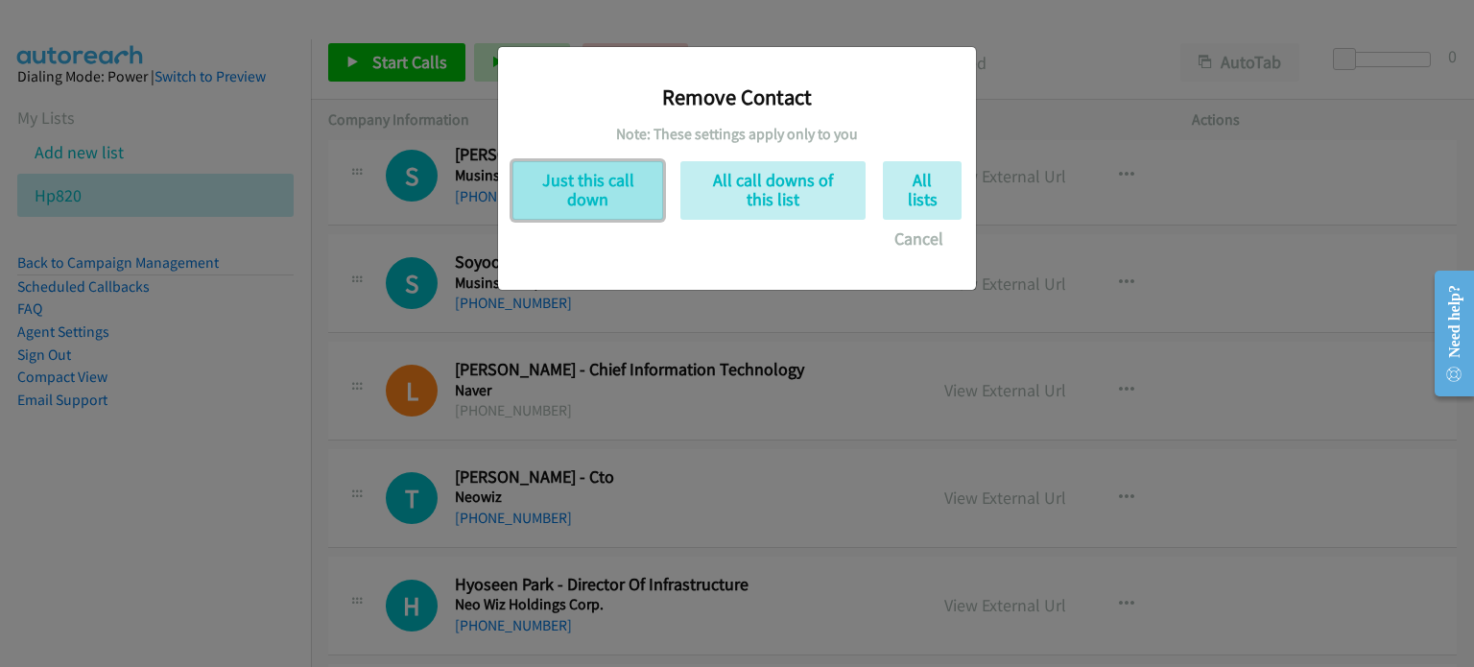
click at [587, 207] on button "Just this call down" at bounding box center [587, 190] width 151 height 59
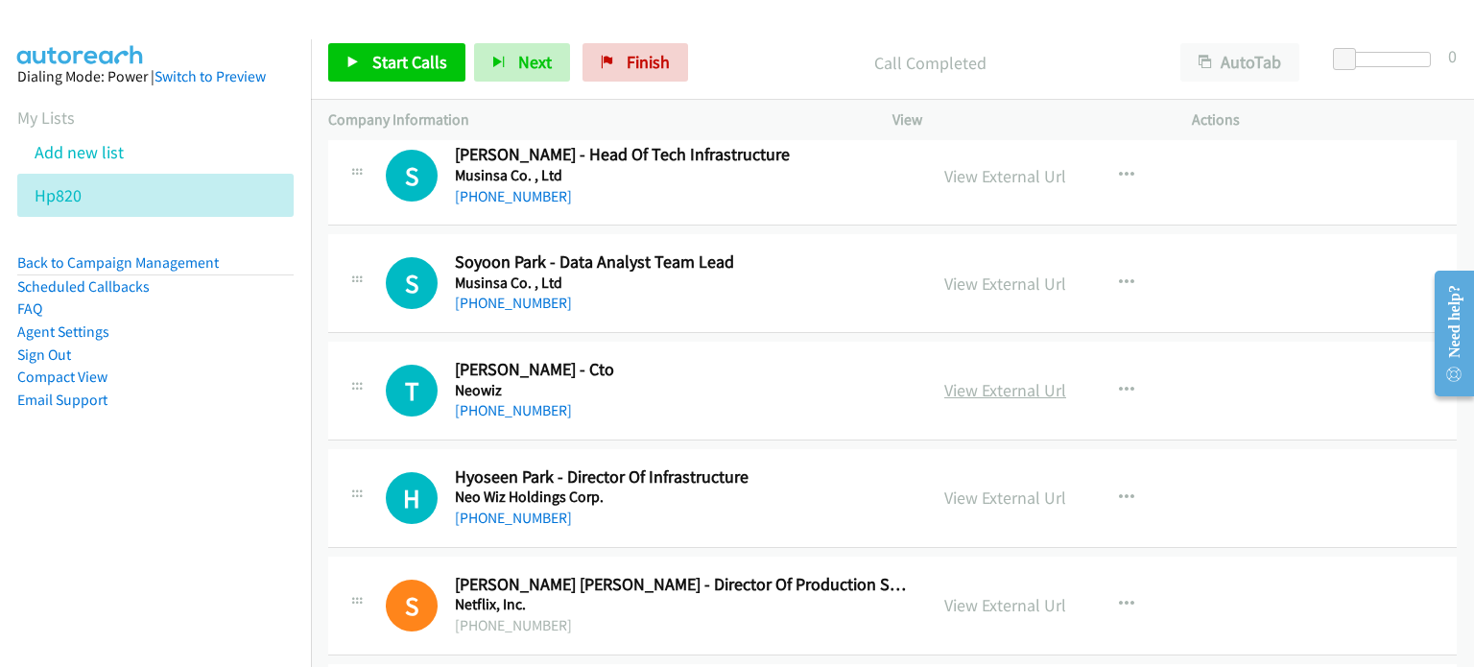
click at [1010, 379] on link "View External Url" at bounding box center [1005, 390] width 122 height 22
click at [1020, 489] on link "View External Url" at bounding box center [1005, 497] width 122 height 22
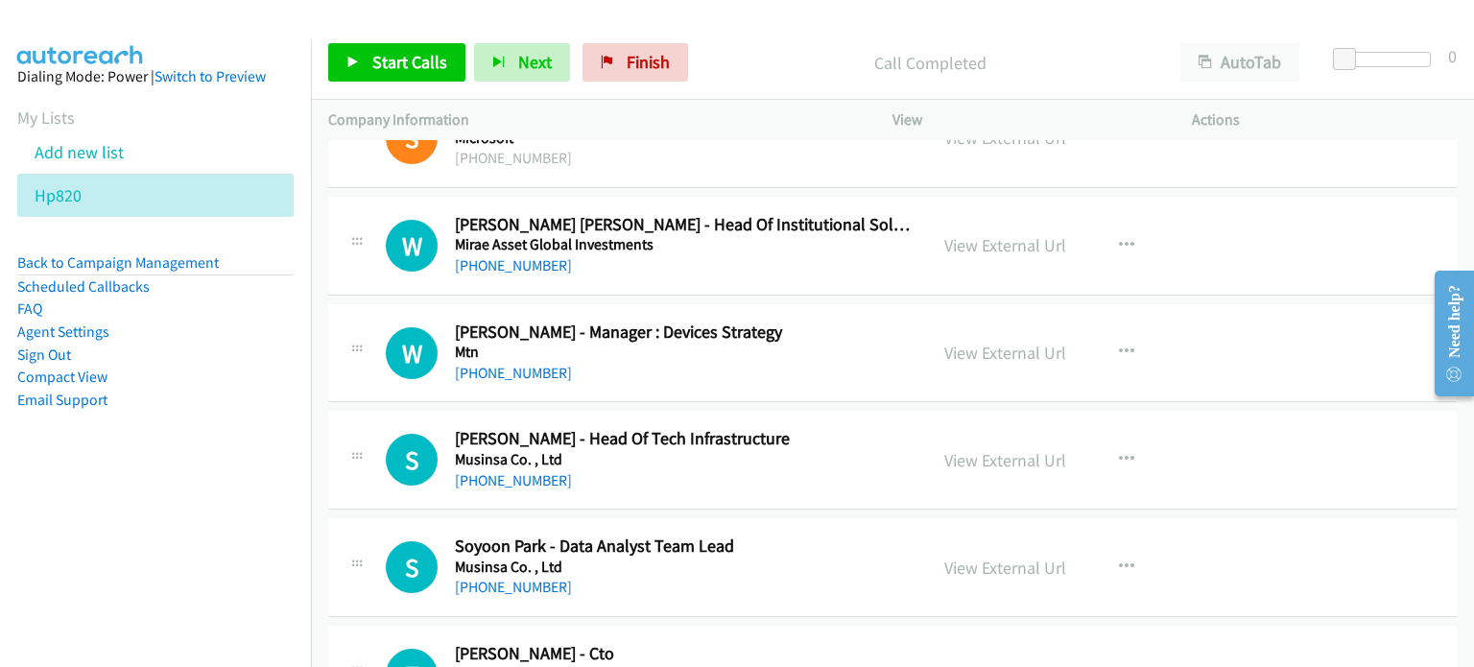
scroll to position [7777, 0]
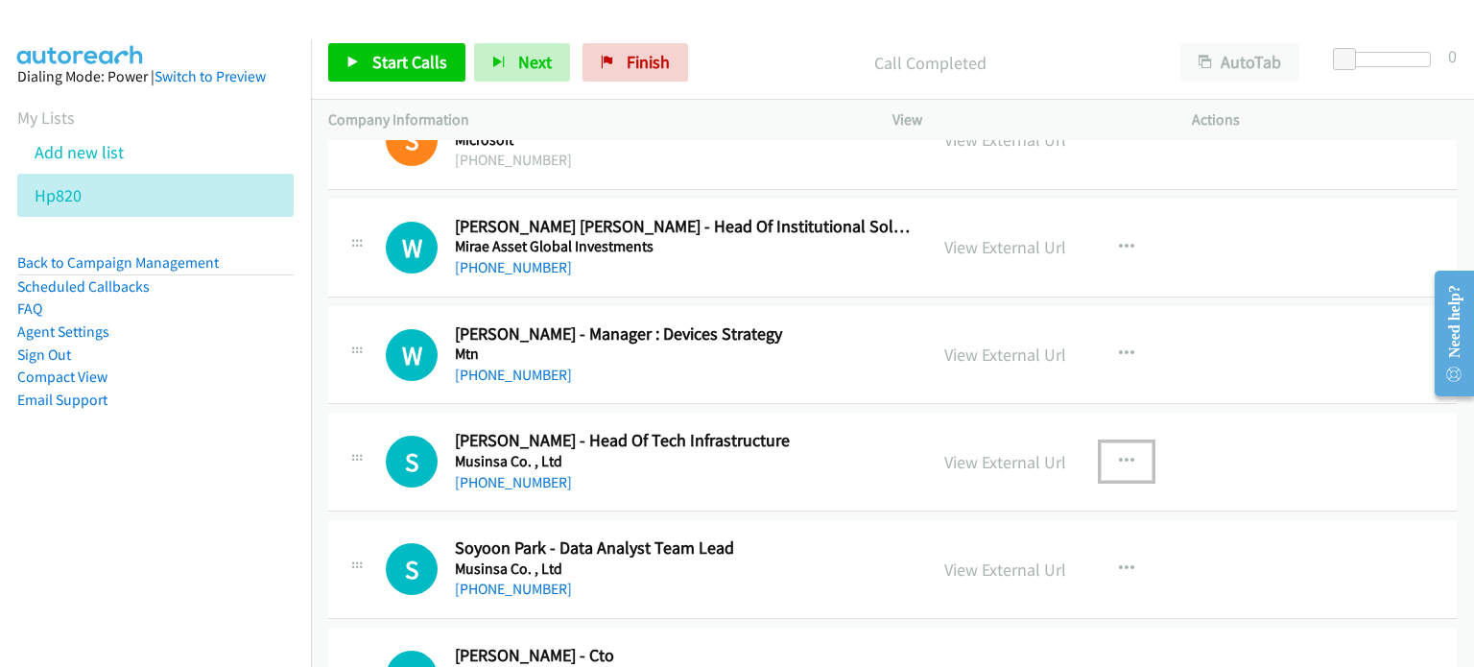
click at [1124, 454] on icon "button" at bounding box center [1126, 461] width 15 height 15
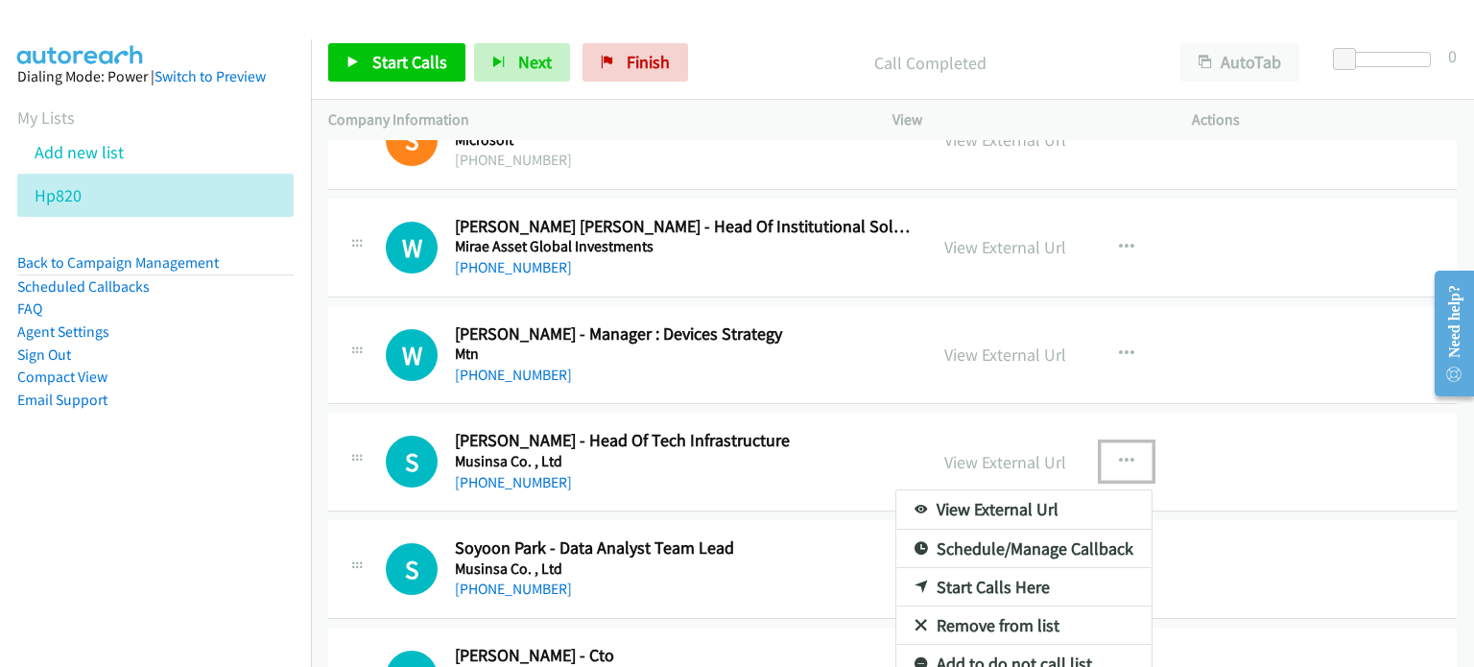
click at [936, 575] on link "Start Calls Here" at bounding box center [1023, 587] width 255 height 38
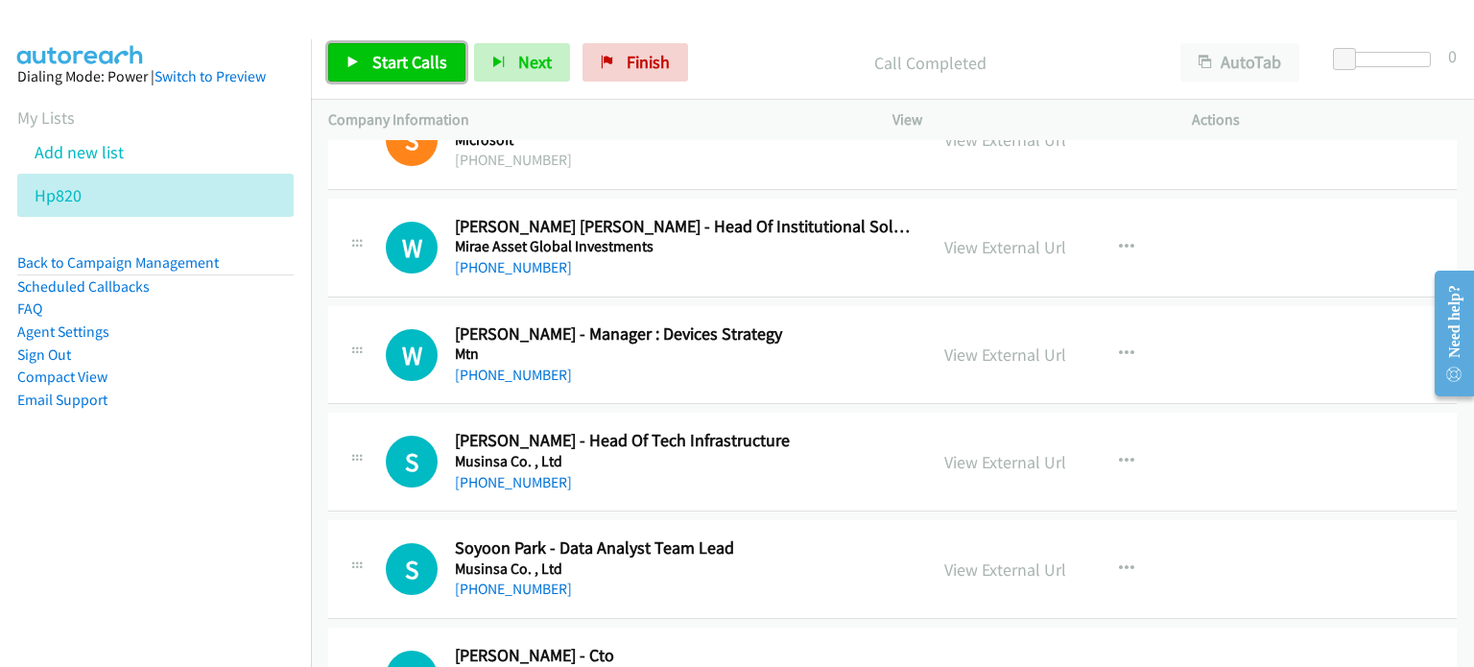
click at [414, 58] on span "Start Calls" at bounding box center [409, 62] width 75 height 22
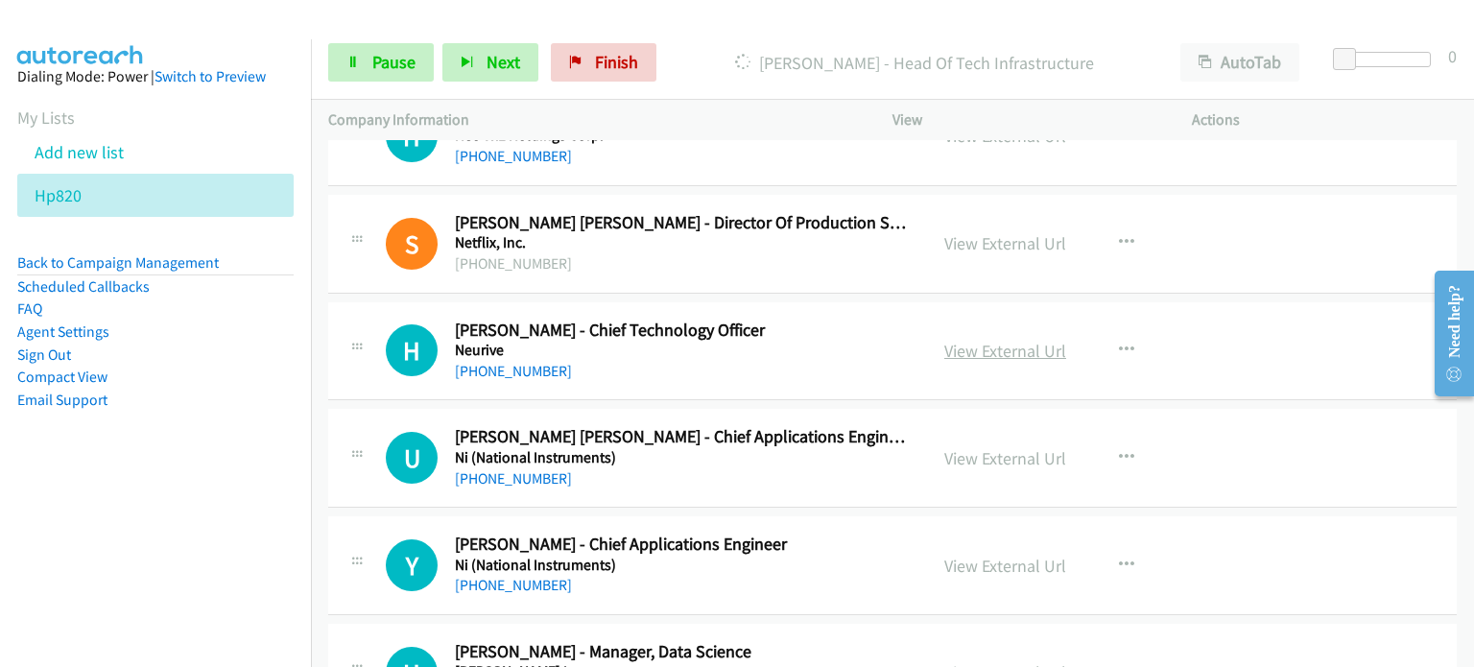
scroll to position [8427, 0]
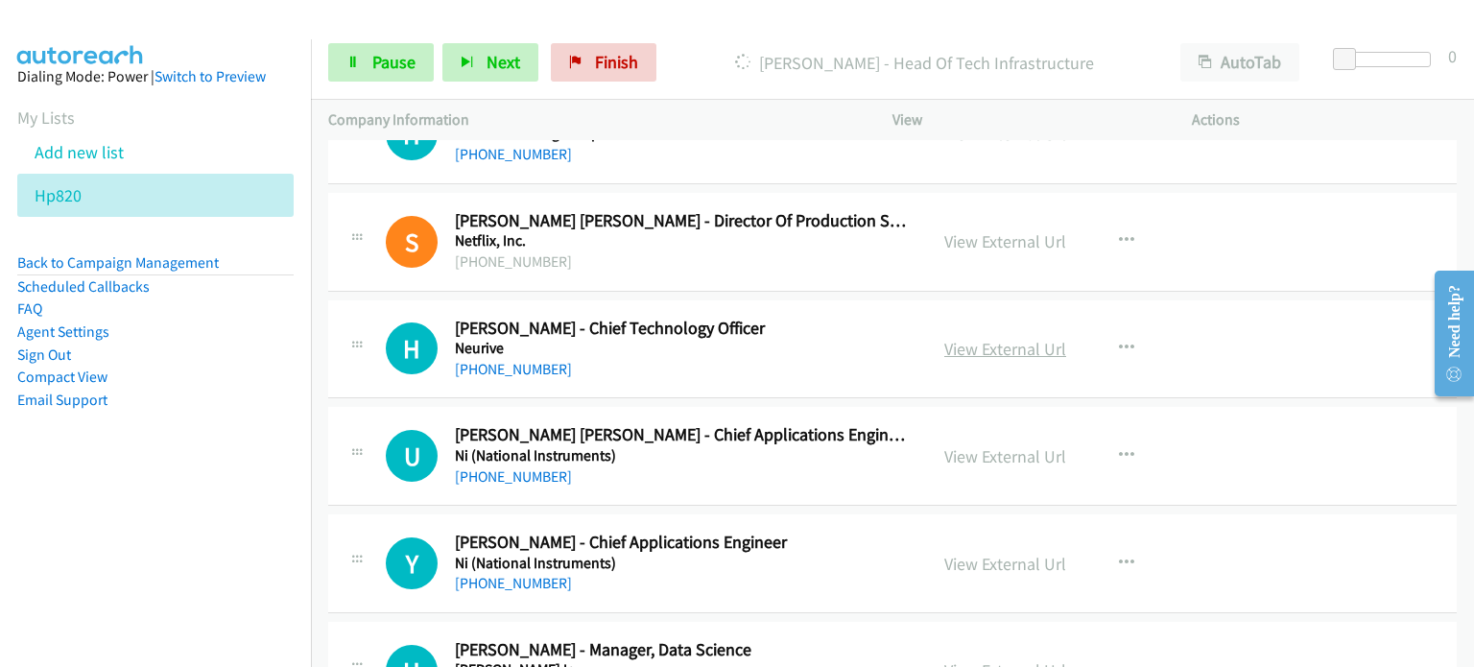
click at [1023, 338] on link "View External Url" at bounding box center [1005, 349] width 122 height 22
click at [948, 445] on link "View External Url" at bounding box center [1005, 456] width 122 height 22
click at [957, 553] on link "View External Url" at bounding box center [1005, 564] width 122 height 22
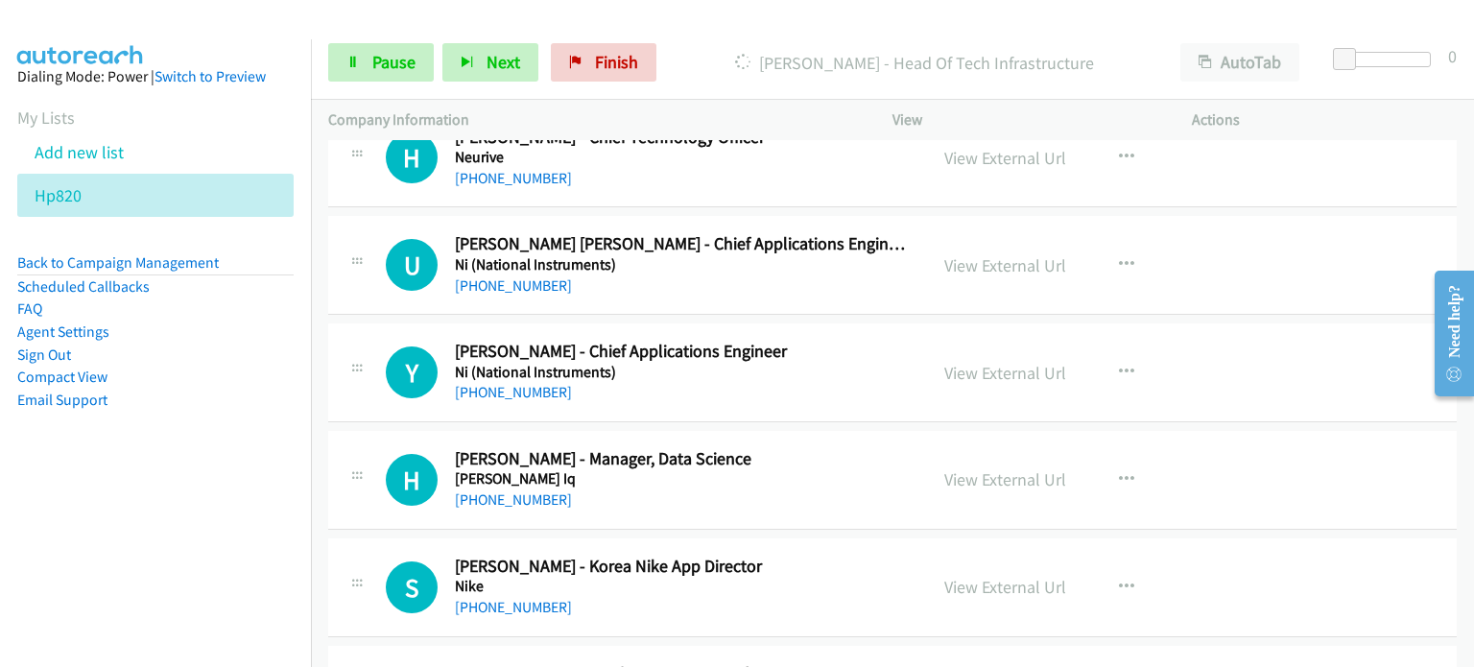
scroll to position [8618, 0]
click at [996, 467] on link "View External Url" at bounding box center [1005, 478] width 122 height 22
click at [959, 575] on link "View External Url" at bounding box center [1005, 586] width 122 height 22
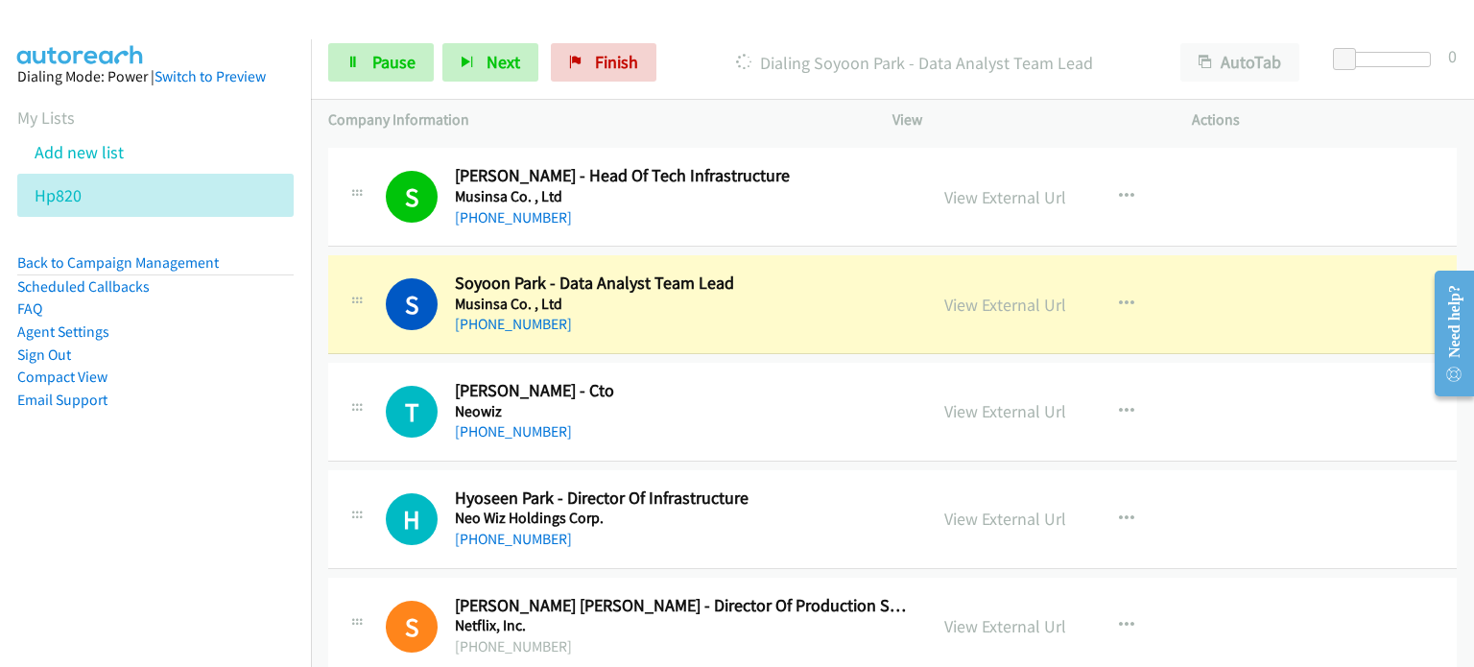
scroll to position [8043, 0]
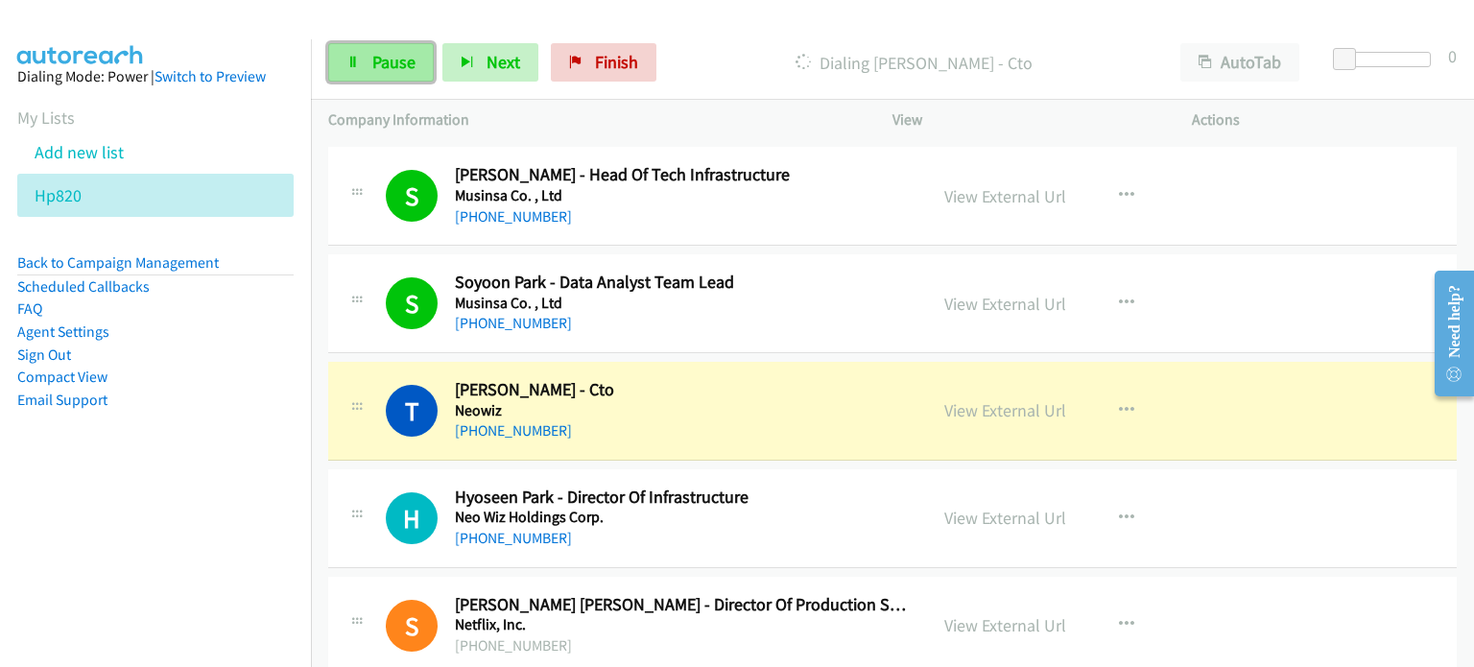
click at [364, 60] on link "Pause" at bounding box center [381, 62] width 106 height 38
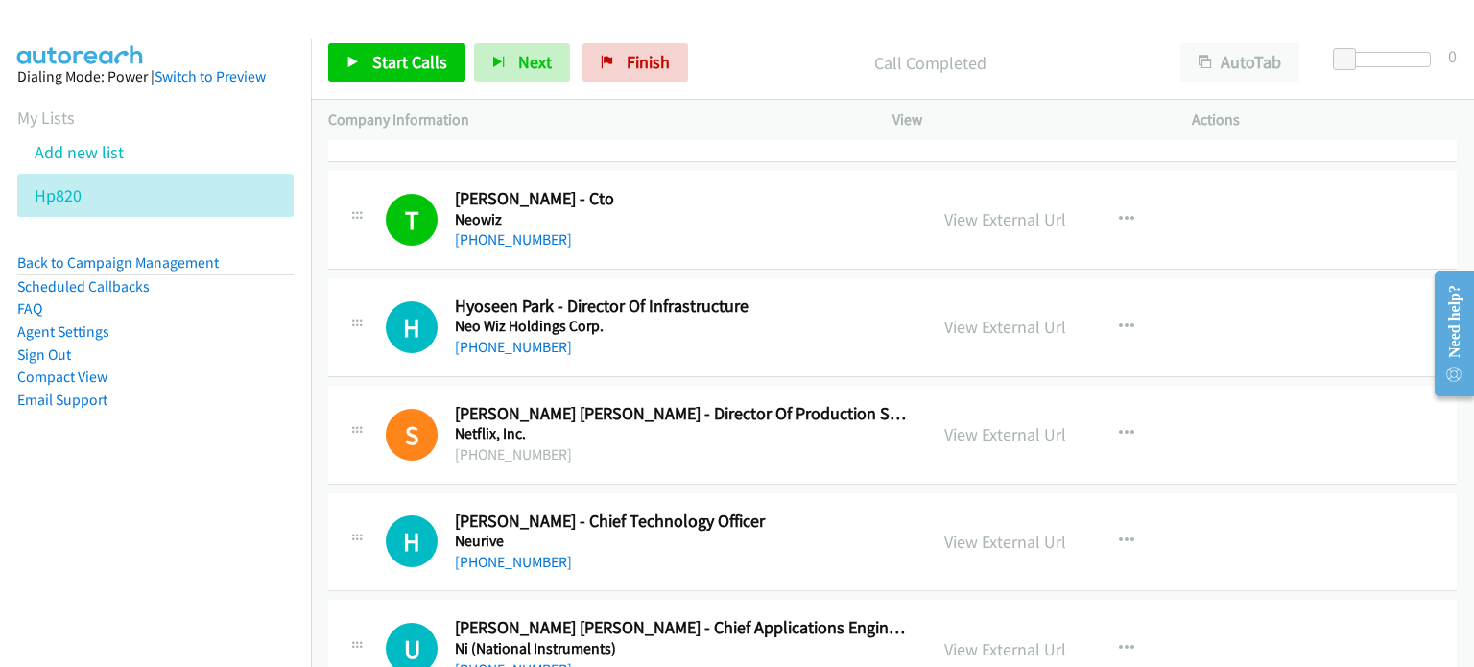
scroll to position [8235, 0]
click at [1127, 307] on button "button" at bounding box center [1126, 326] width 52 height 38
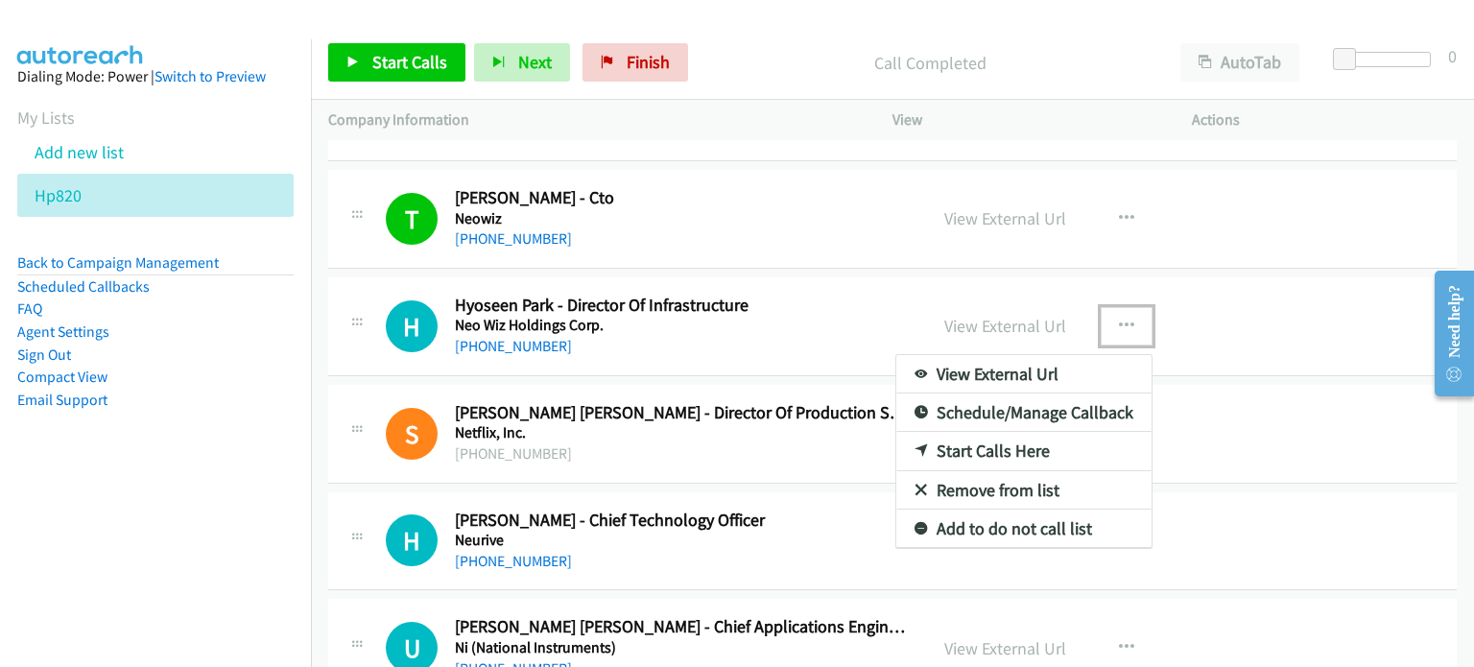
click at [998, 433] on link "Start Calls Here" at bounding box center [1023, 451] width 255 height 38
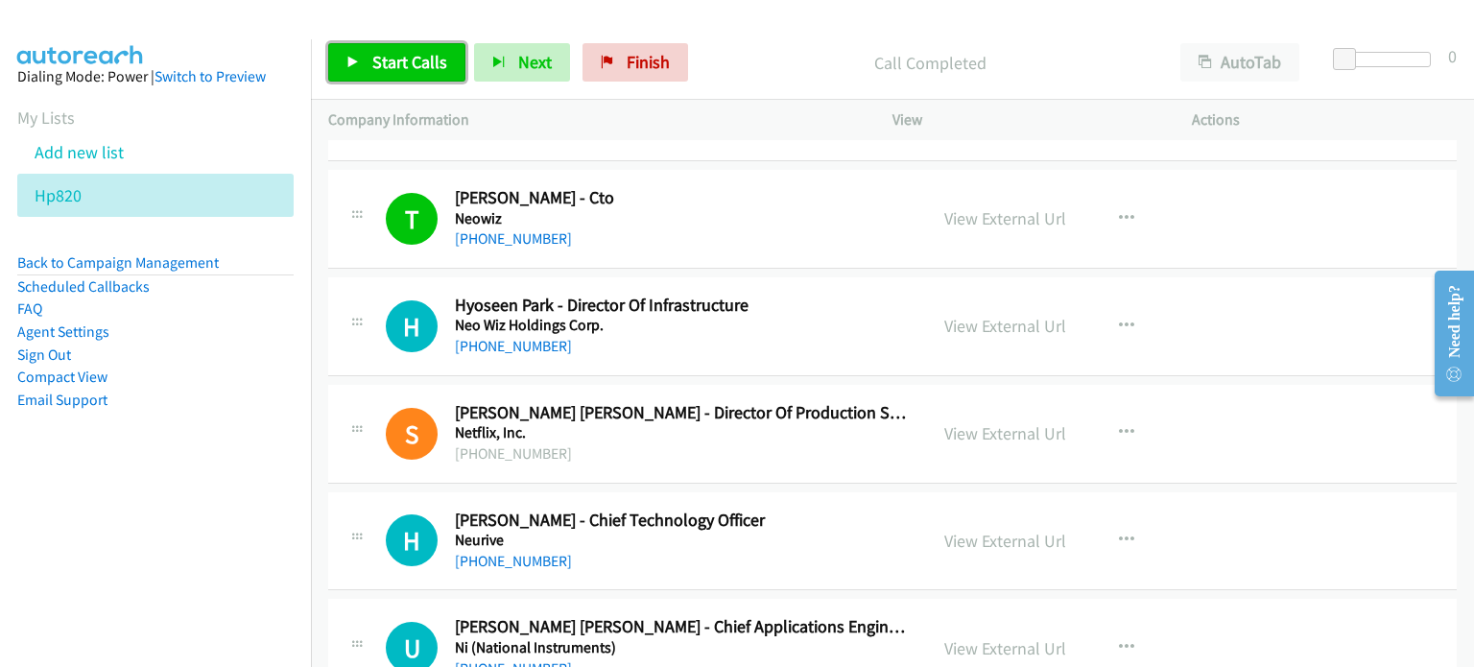
click at [388, 62] on span "Start Calls" at bounding box center [409, 62] width 75 height 22
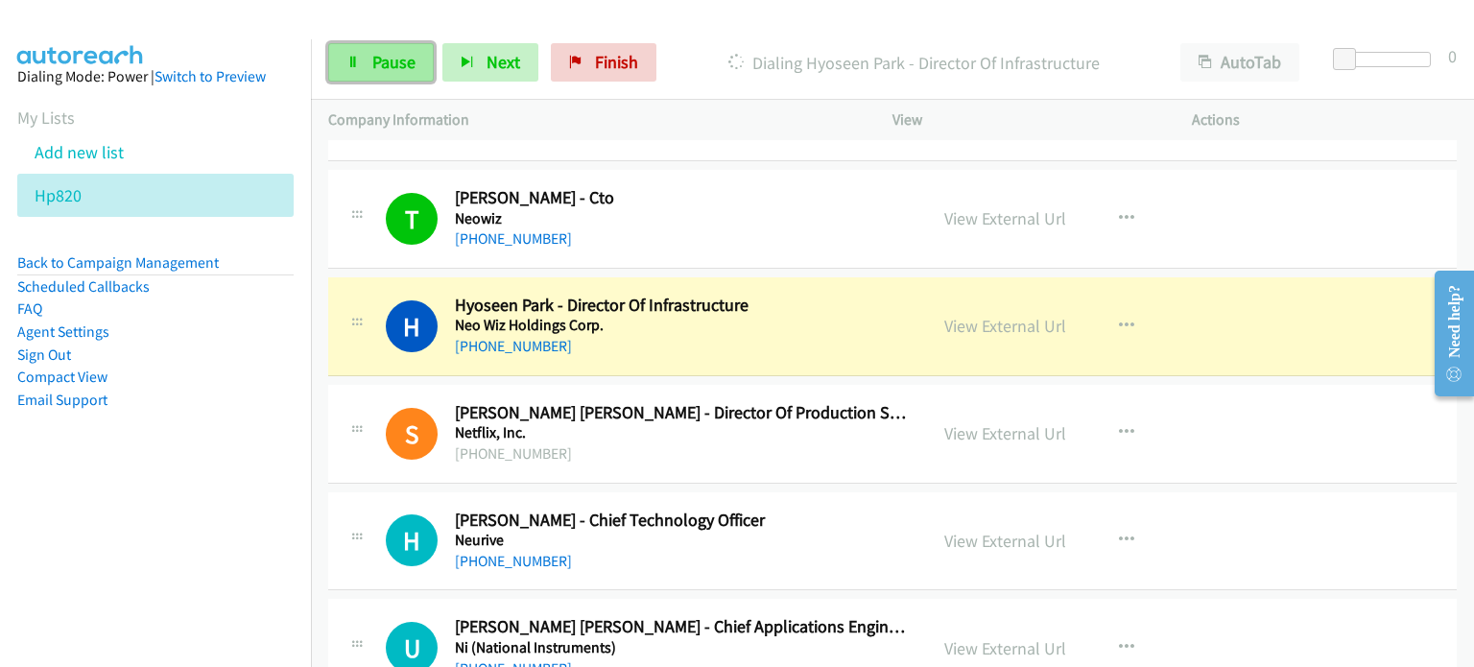
click at [396, 59] on span "Pause" at bounding box center [393, 62] width 43 height 22
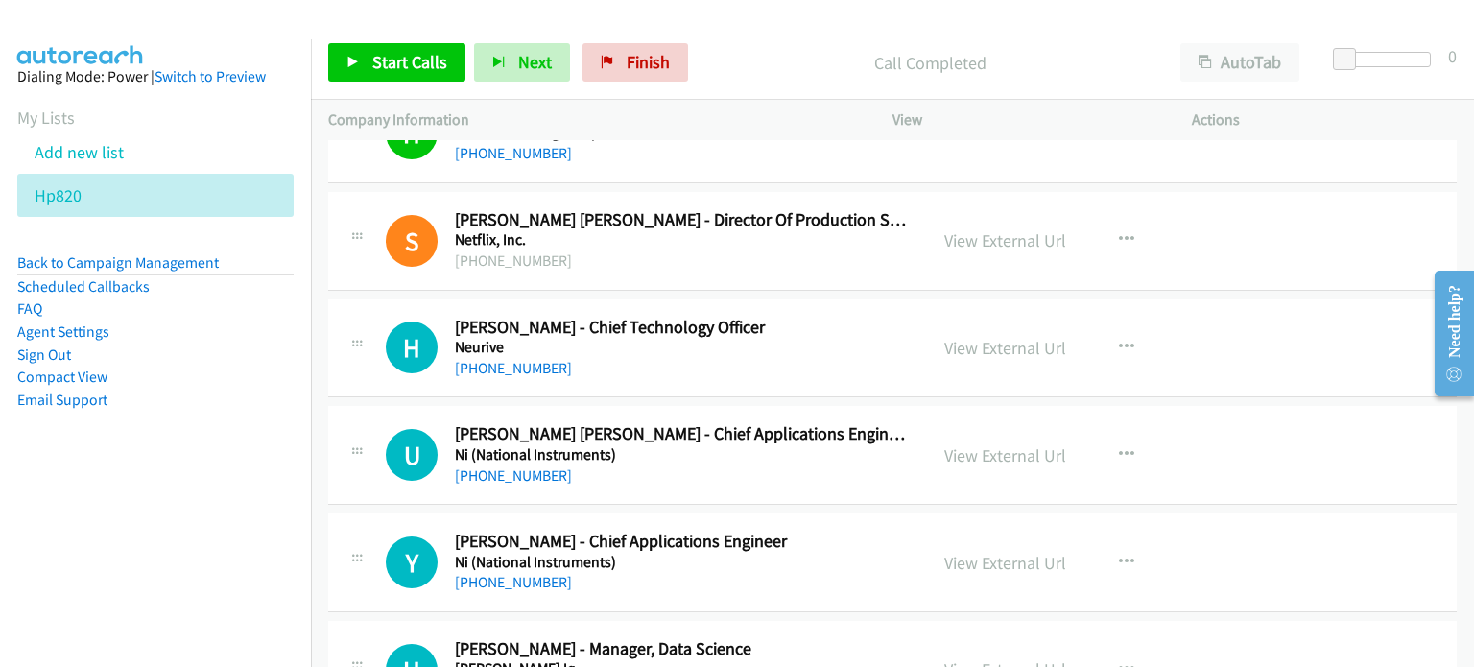
scroll to position [8427, 0]
click at [1119, 341] on icon "button" at bounding box center [1126, 348] width 15 height 15
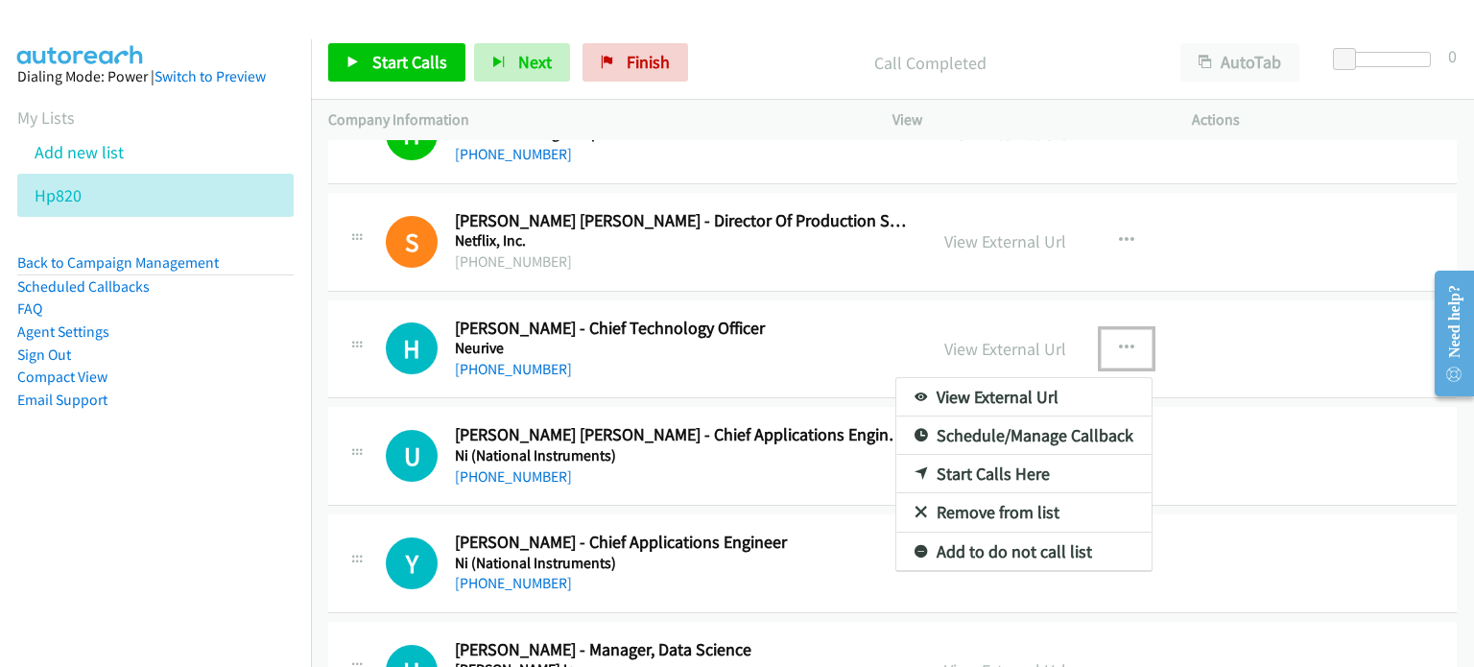
click at [1013, 461] on link "Start Calls Here" at bounding box center [1023, 474] width 255 height 38
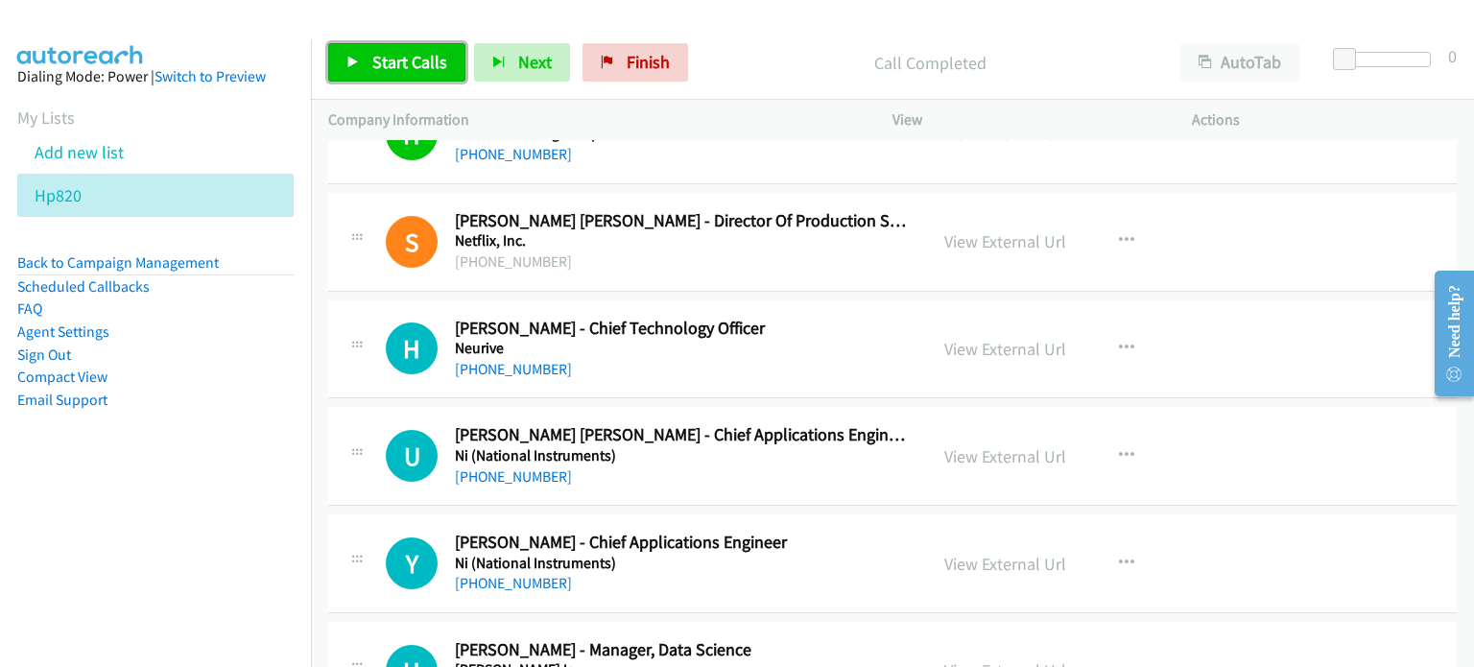
click at [399, 71] on span "Start Calls" at bounding box center [409, 62] width 75 height 22
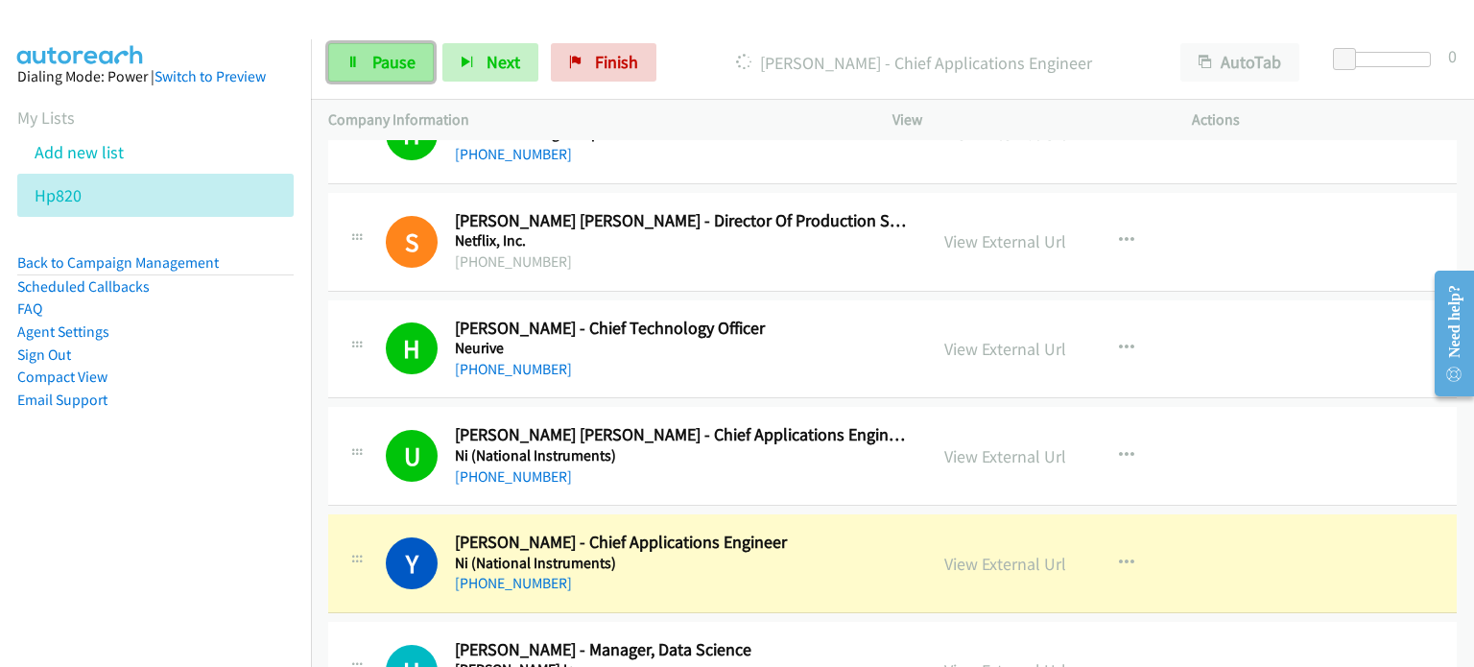
click at [403, 66] on span "Pause" at bounding box center [393, 62] width 43 height 22
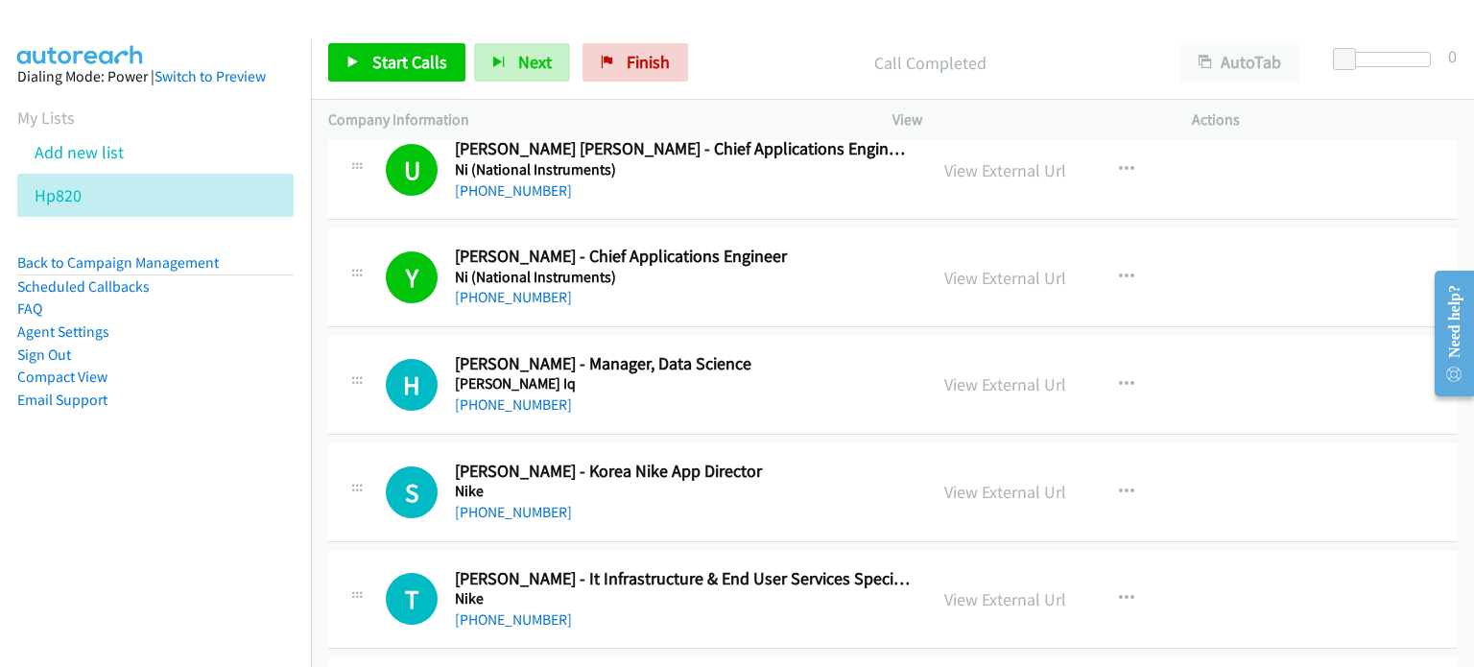
scroll to position [8714, 0]
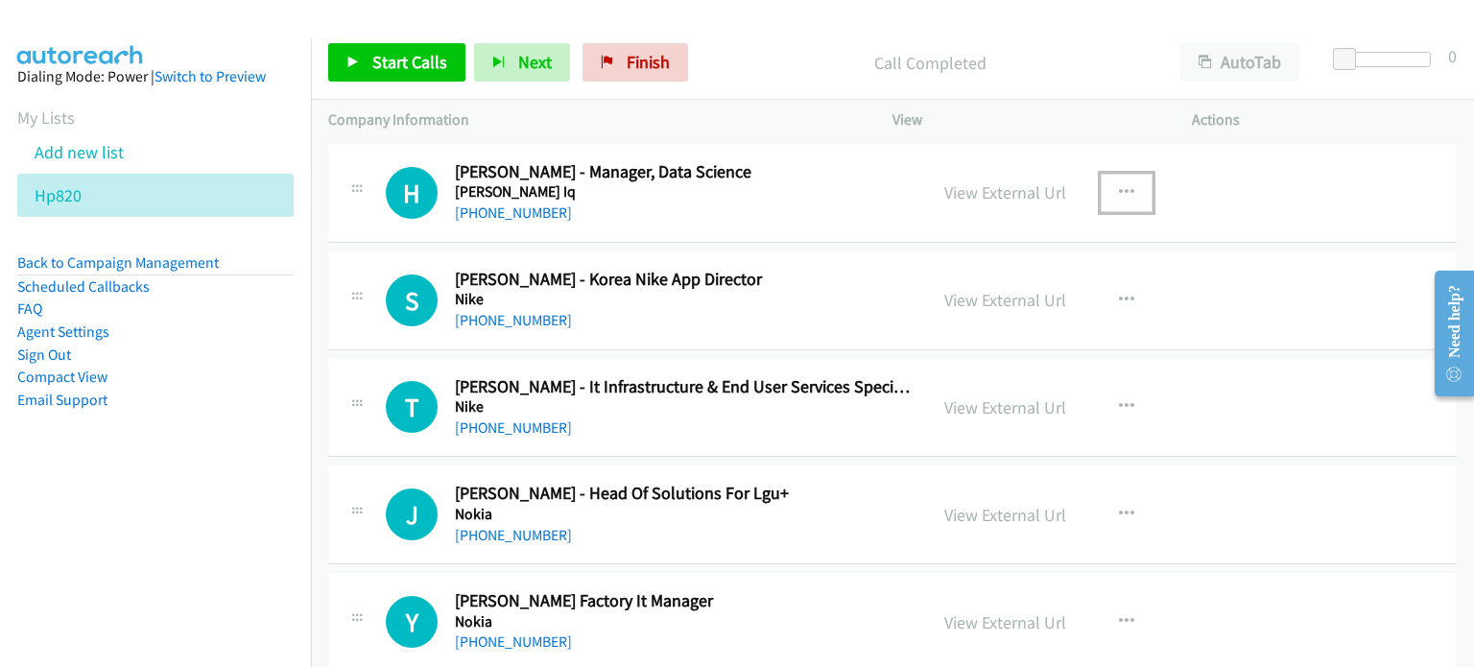
click at [1119, 185] on icon "button" at bounding box center [1126, 192] width 15 height 15
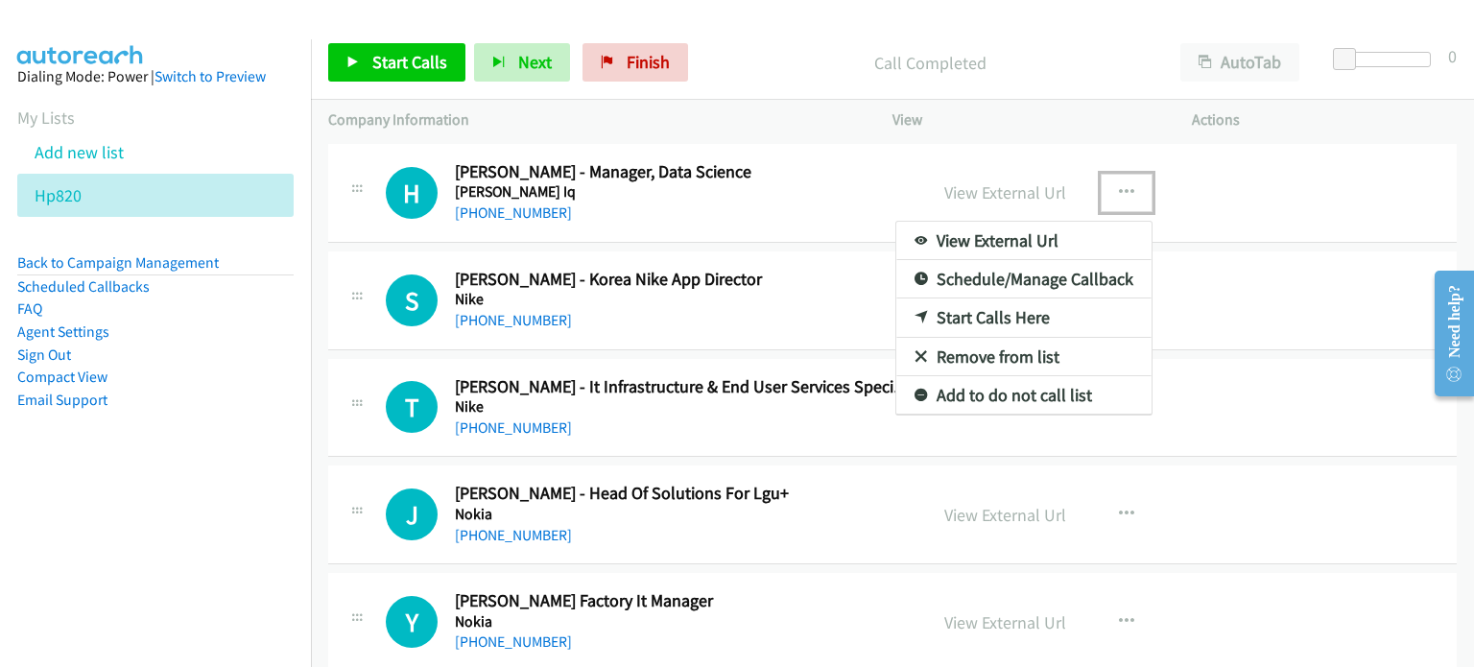
scroll to position [8905, 0]
click at [1001, 297] on link "Start Calls Here" at bounding box center [1023, 316] width 255 height 38
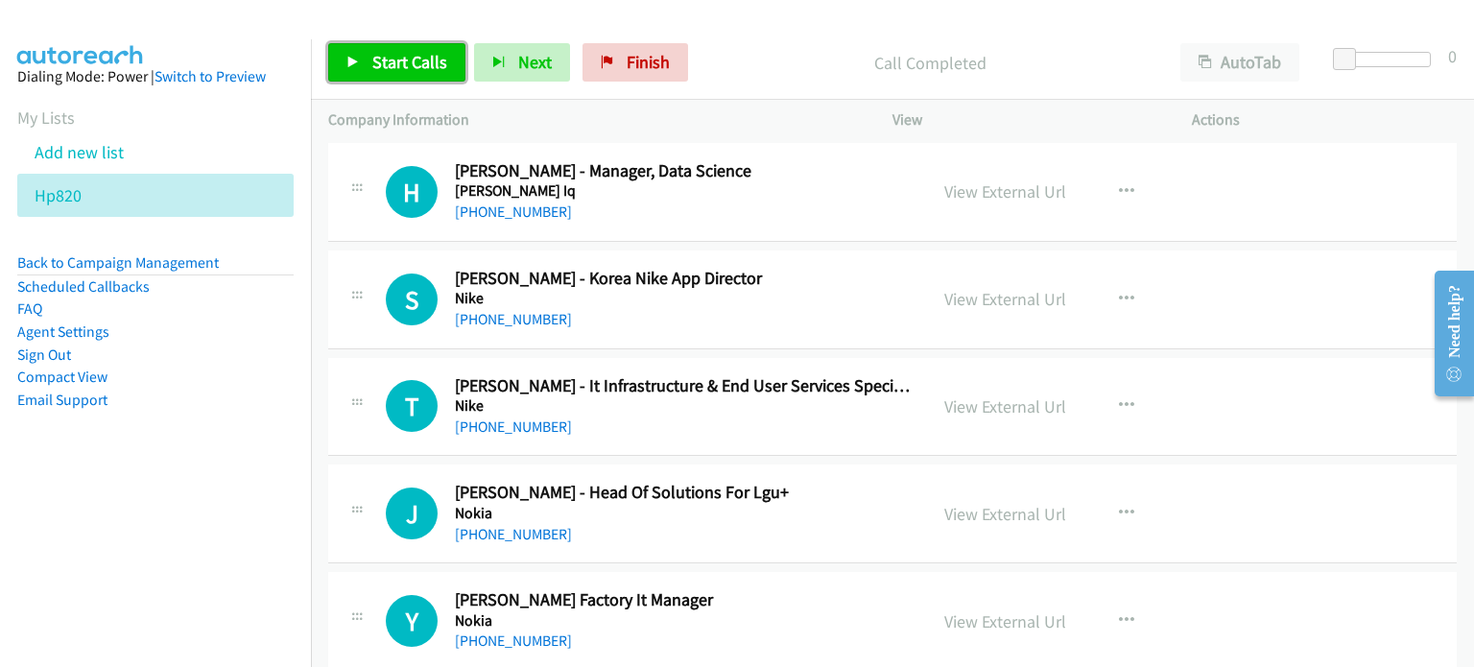
click at [409, 52] on span "Start Calls" at bounding box center [409, 62] width 75 height 22
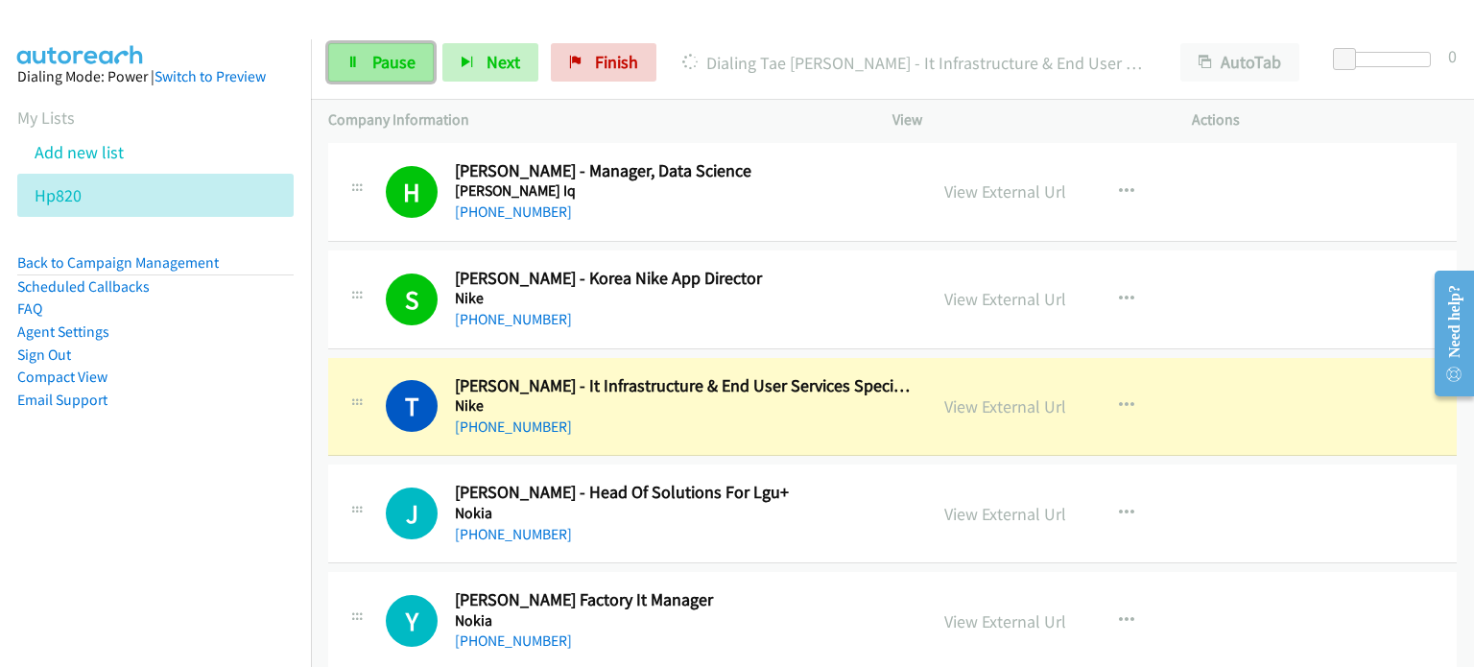
click at [384, 57] on span "Pause" at bounding box center [393, 62] width 43 height 22
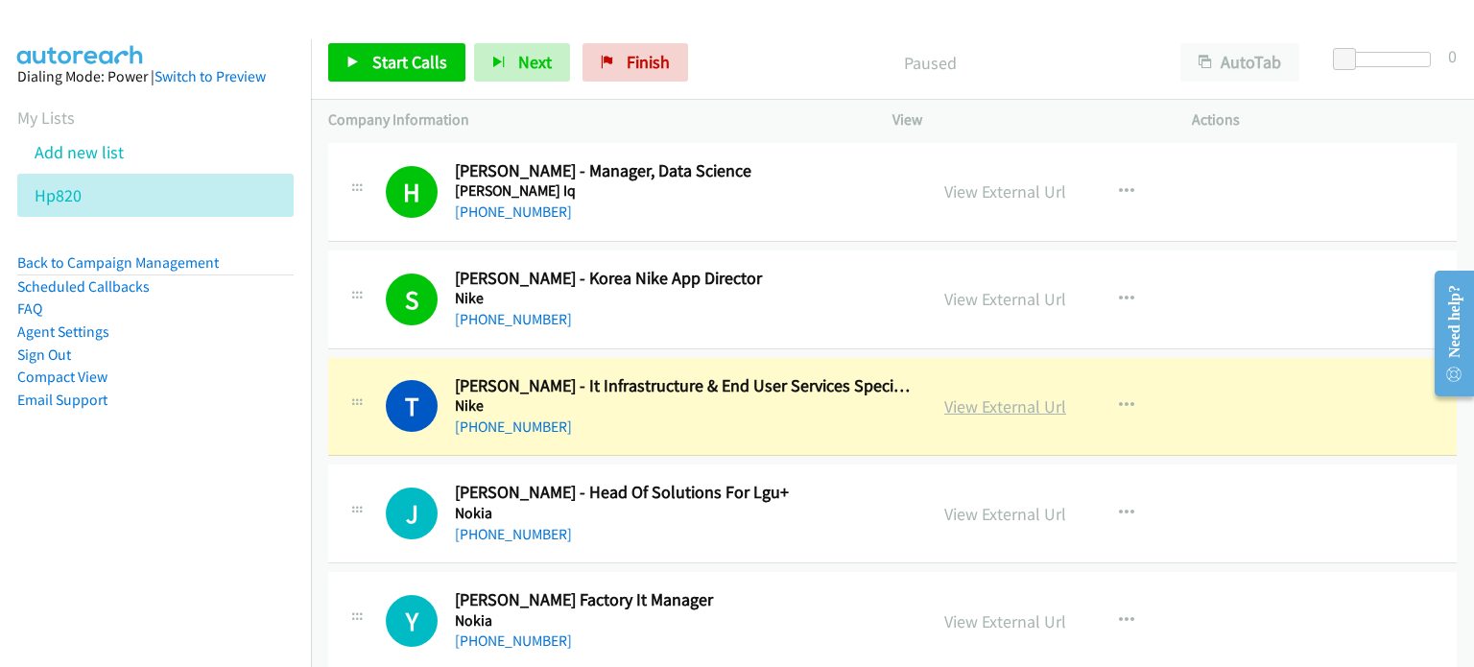
click at [1014, 395] on link "View External Url" at bounding box center [1005, 406] width 122 height 22
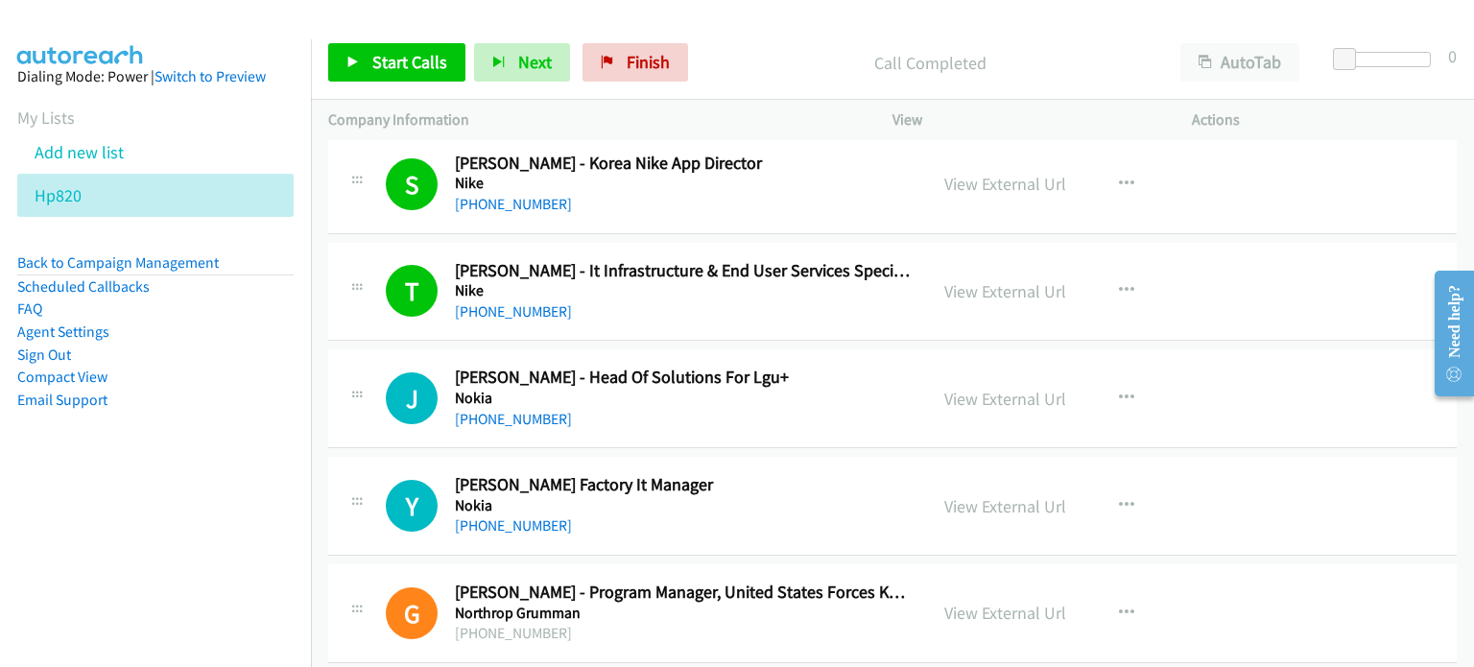
scroll to position [9095, 0]
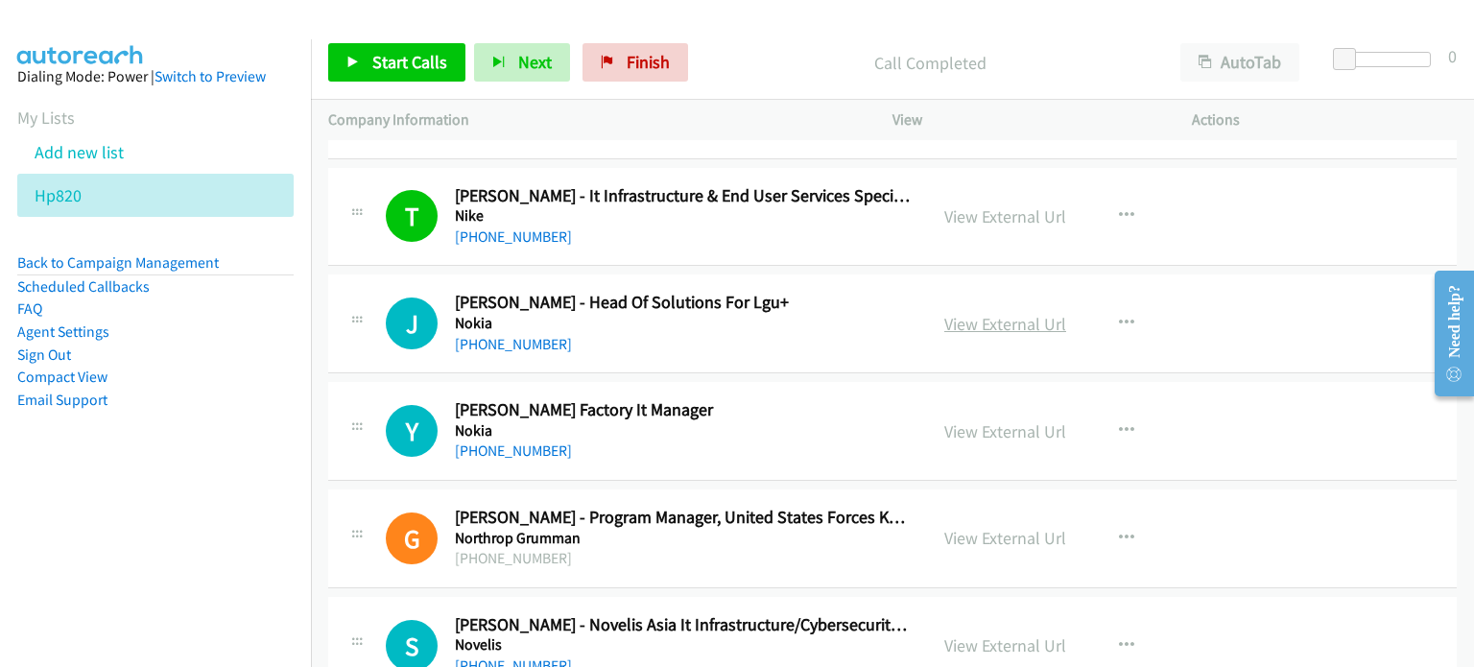
click at [964, 313] on link "View External Url" at bounding box center [1005, 324] width 122 height 22
click at [950, 420] on link "View External Url" at bounding box center [1005, 431] width 122 height 22
click at [1119, 316] on icon "button" at bounding box center [1126, 323] width 15 height 15
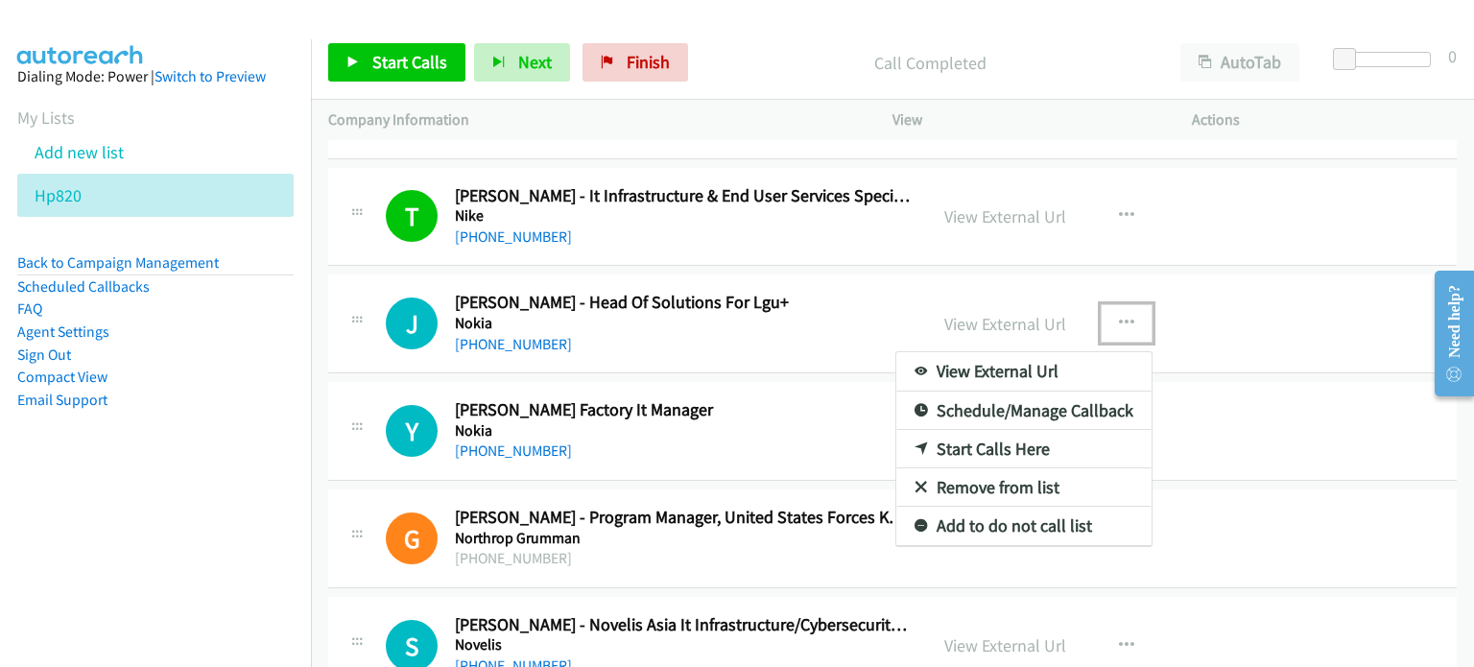
click at [959, 430] on link "Start Calls Here" at bounding box center [1023, 449] width 255 height 38
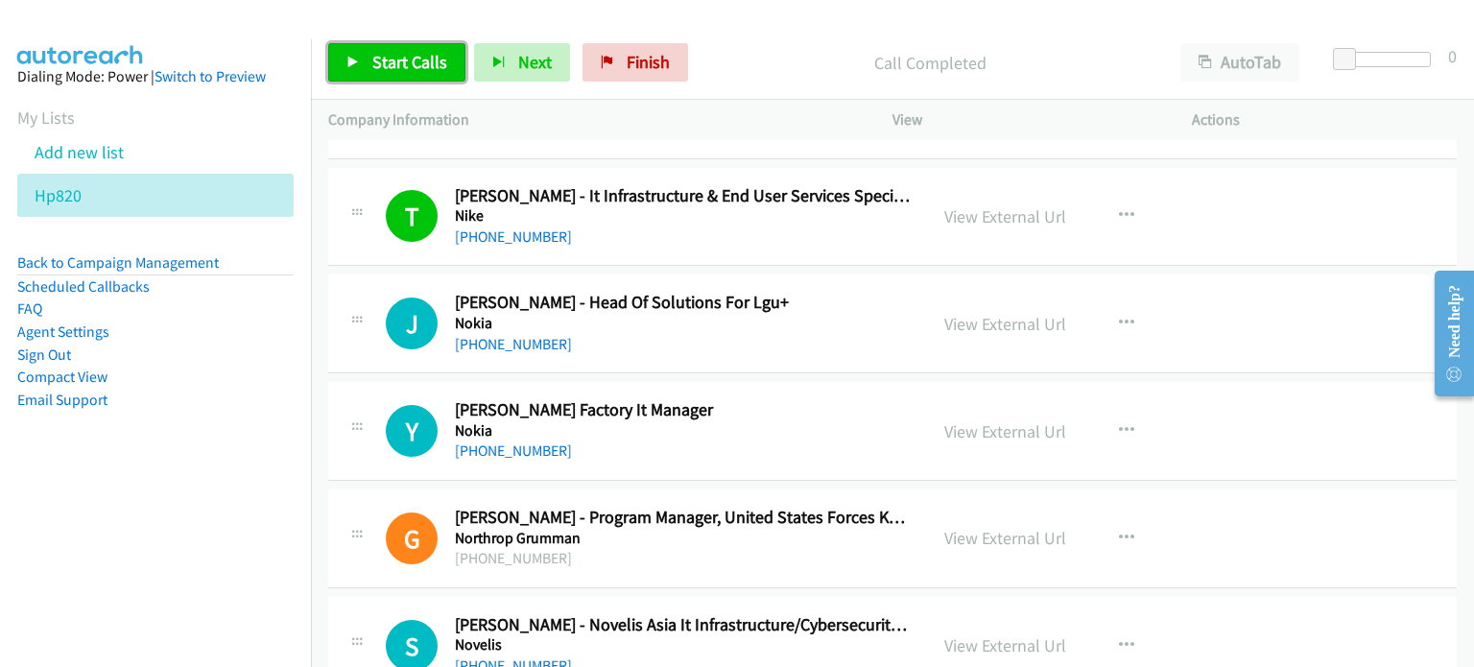
click at [418, 51] on span "Start Calls" at bounding box center [409, 62] width 75 height 22
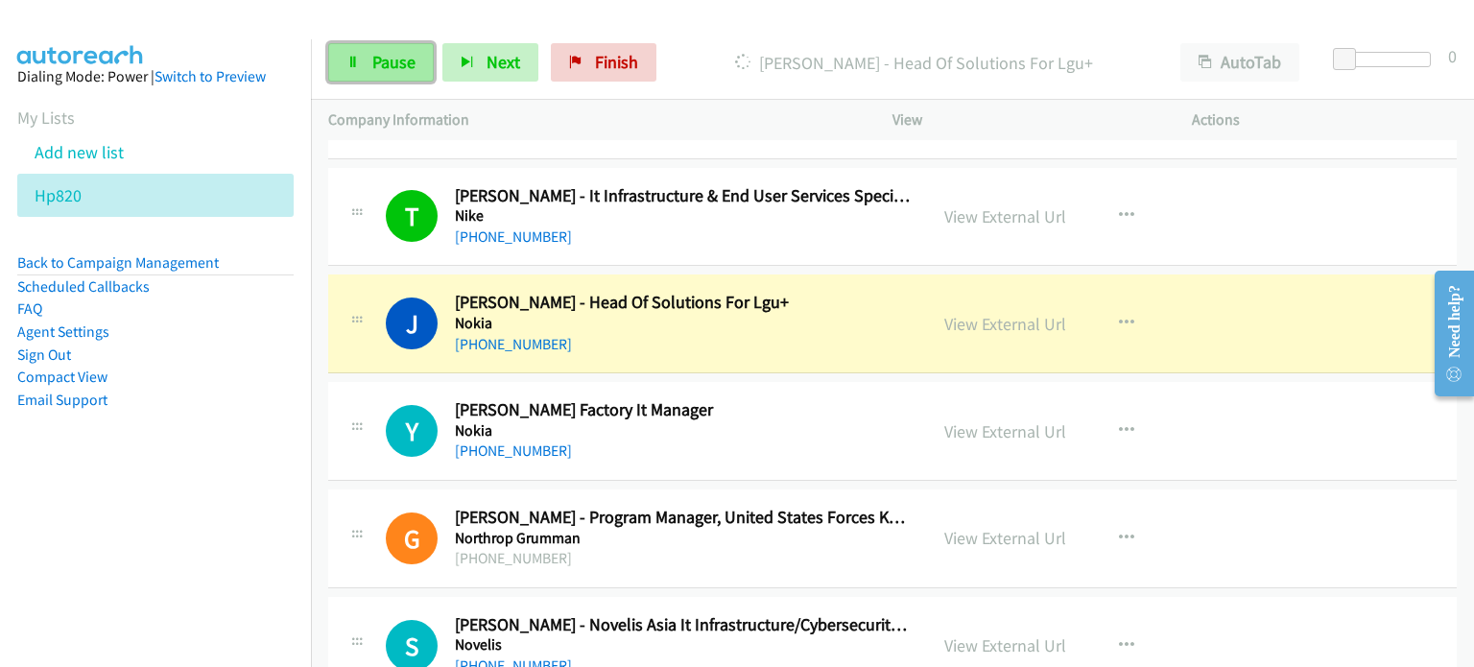
click at [401, 57] on span "Pause" at bounding box center [393, 62] width 43 height 22
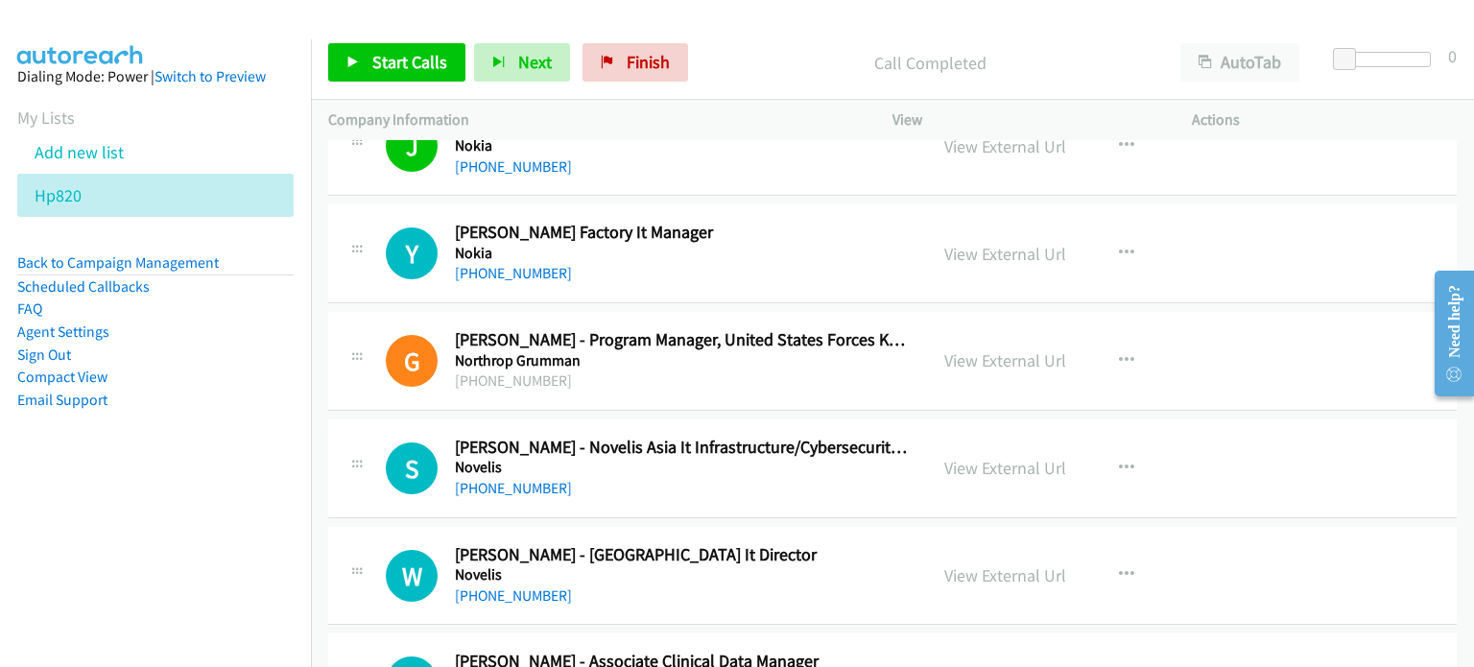
scroll to position [9286, 0]
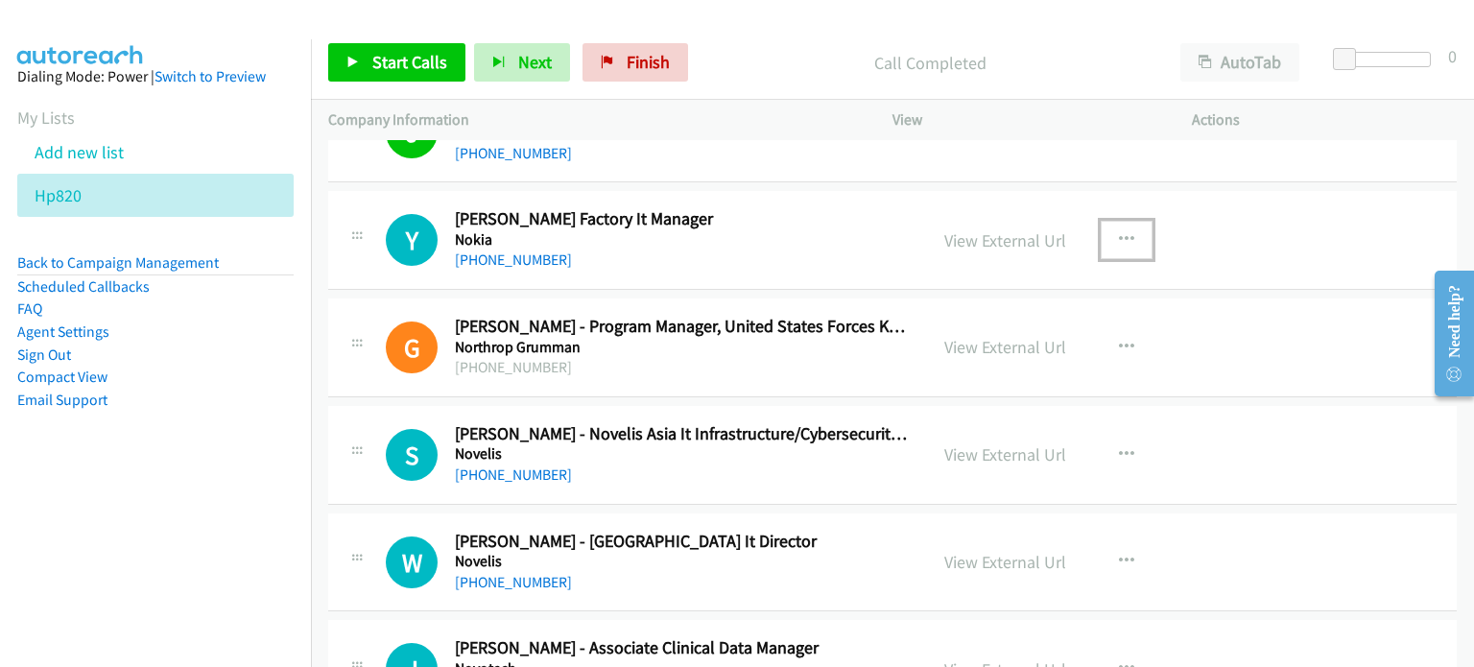
click at [1119, 232] on icon "button" at bounding box center [1126, 239] width 15 height 15
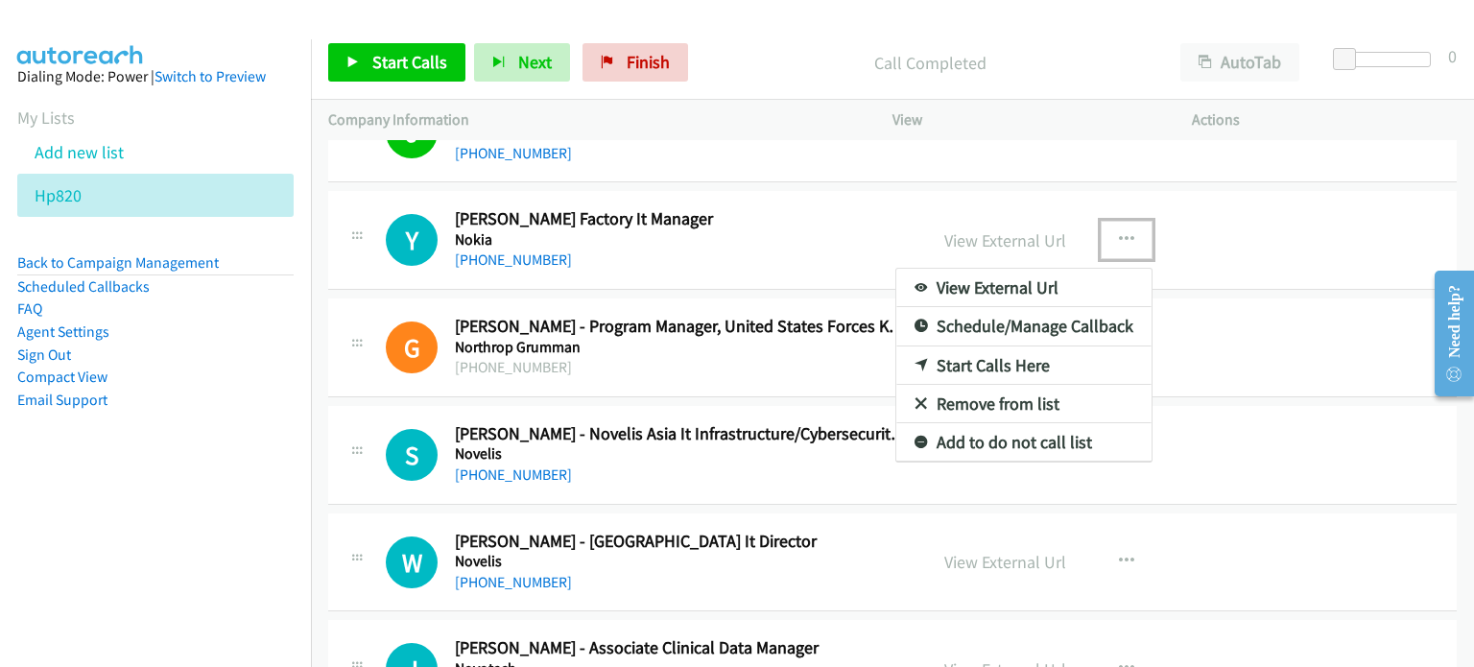
click at [950, 355] on link "Start Calls Here" at bounding box center [1023, 365] width 255 height 38
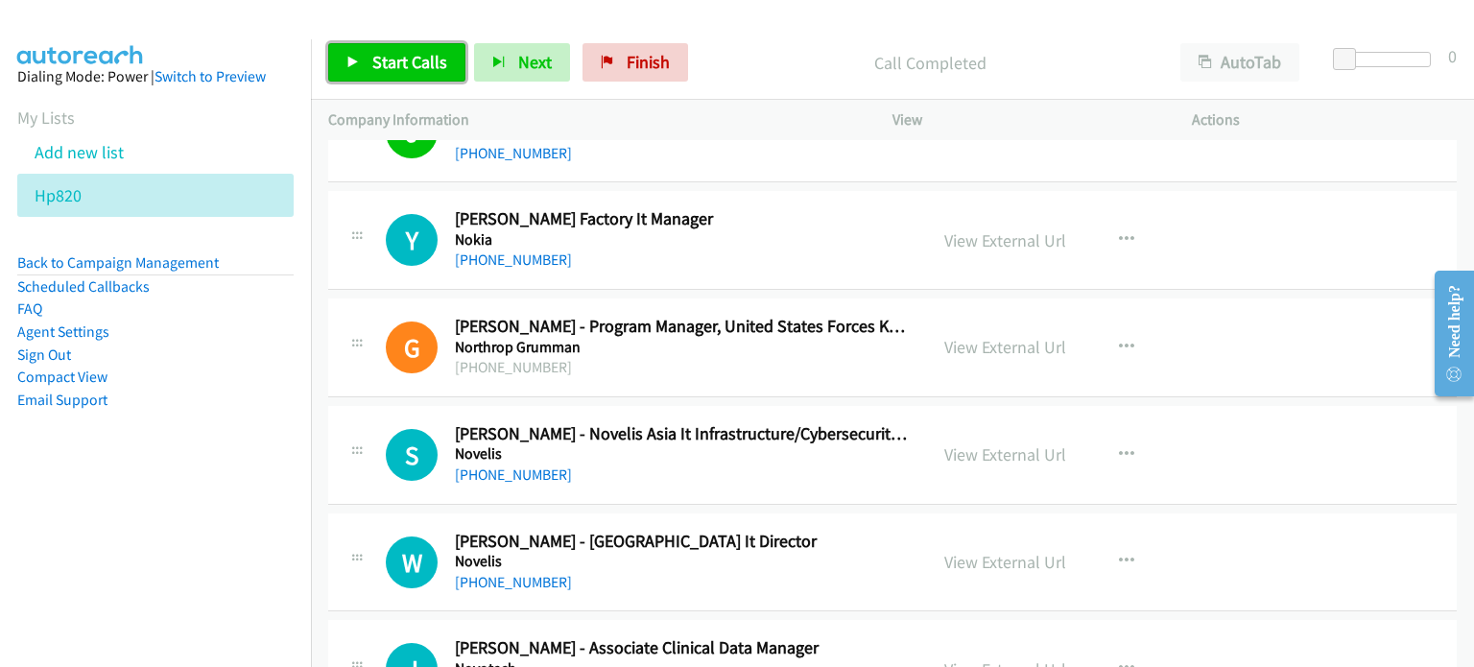
click at [376, 51] on span "Start Calls" at bounding box center [409, 62] width 75 height 22
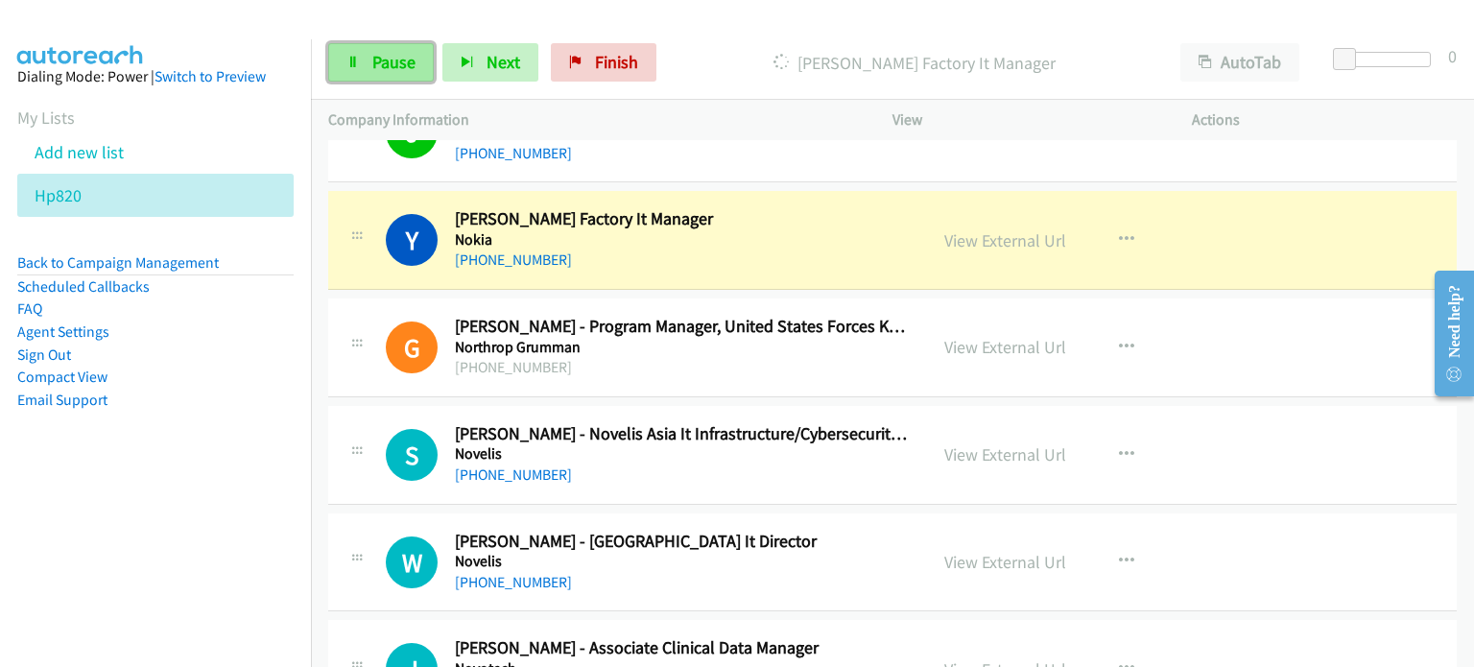
click at [373, 68] on span "Pause" at bounding box center [393, 62] width 43 height 22
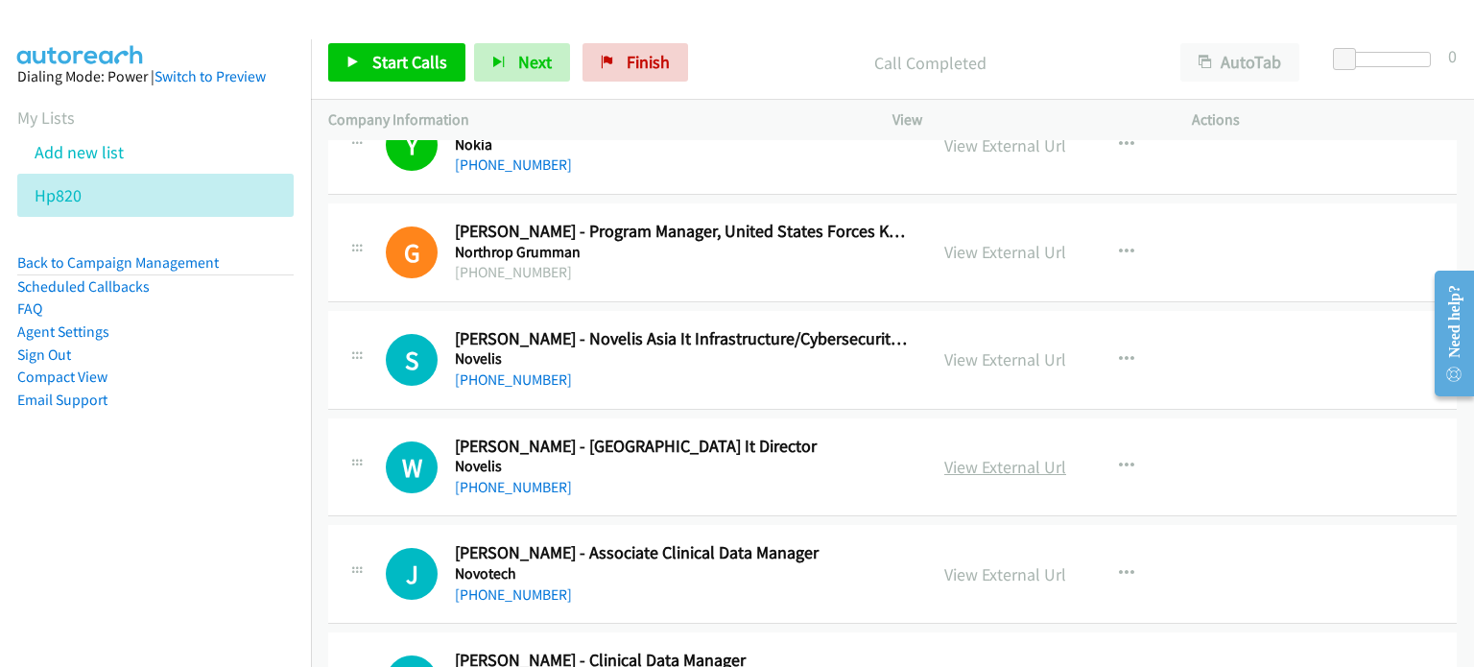
scroll to position [9382, 0]
click at [995, 347] on link "View External Url" at bounding box center [1005, 358] width 122 height 22
click at [981, 455] on link "View External Url" at bounding box center [1005, 466] width 122 height 22
click at [997, 562] on link "View External Url" at bounding box center [1005, 573] width 122 height 22
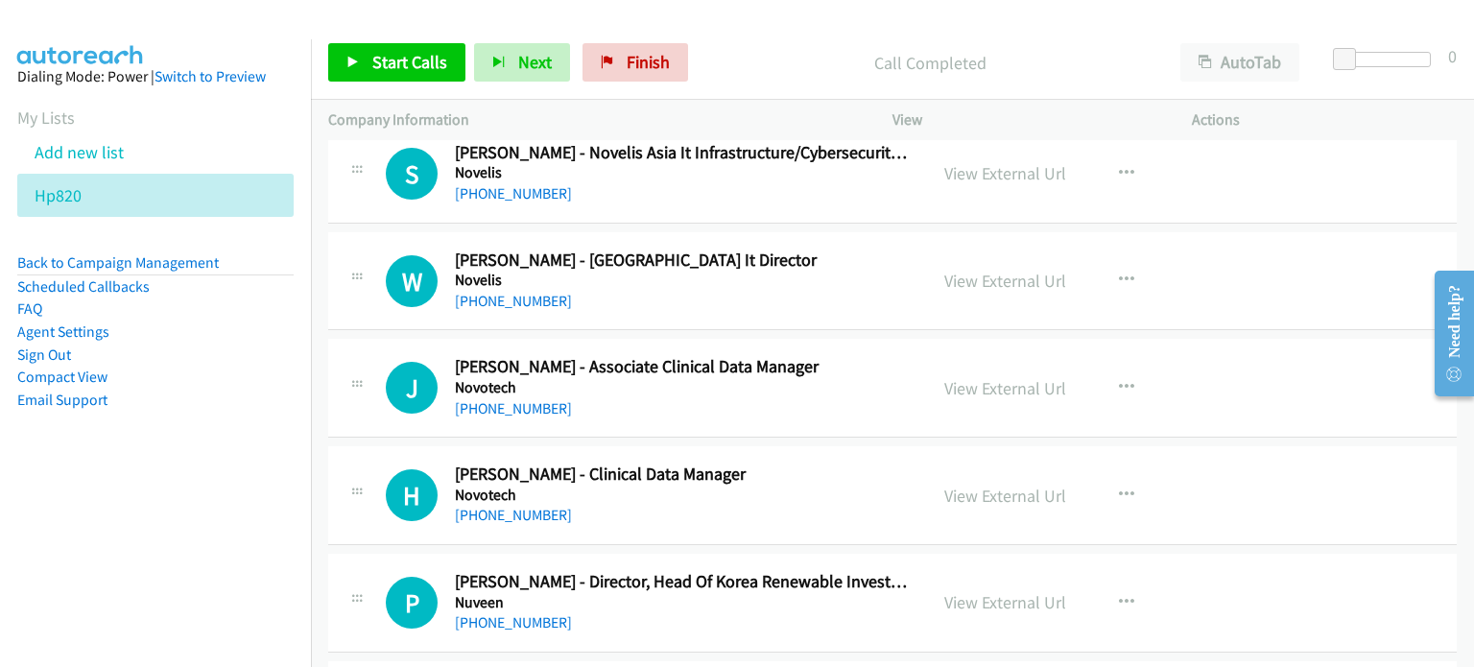
scroll to position [9573, 0]
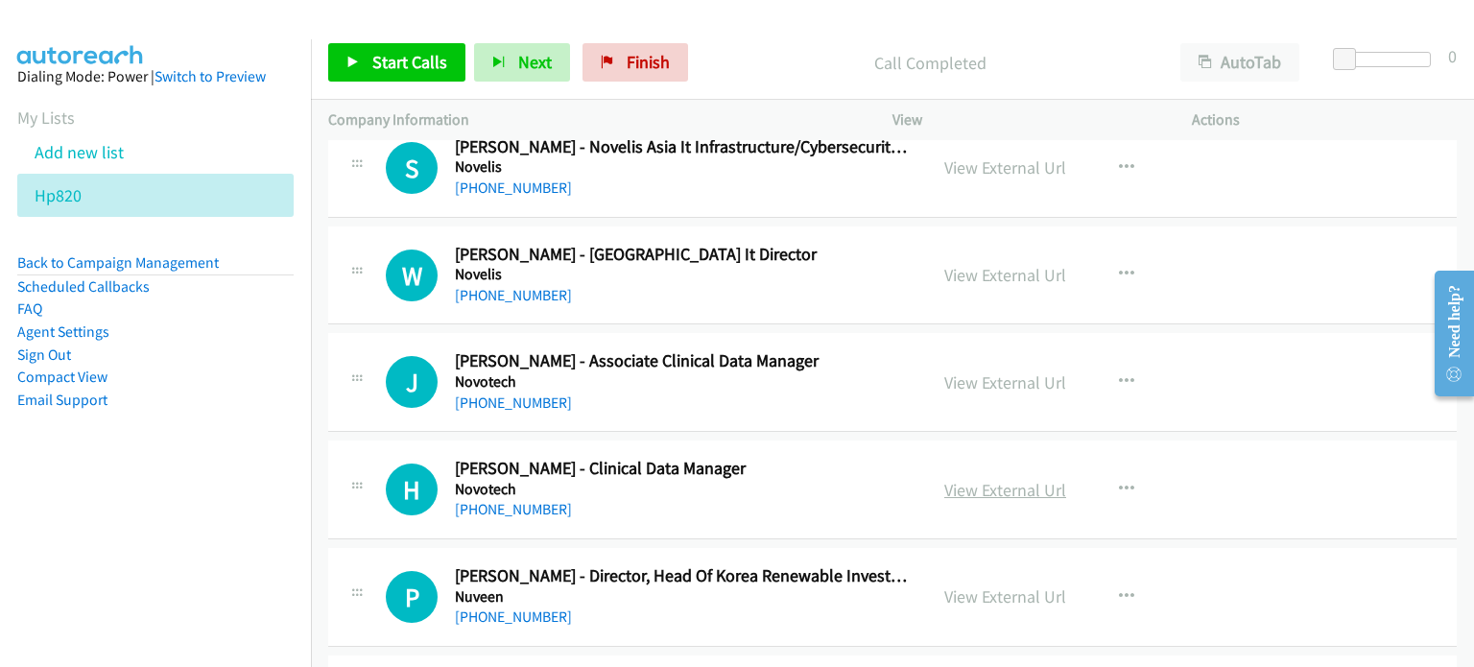
click at [994, 479] on link "View External Url" at bounding box center [1005, 490] width 122 height 22
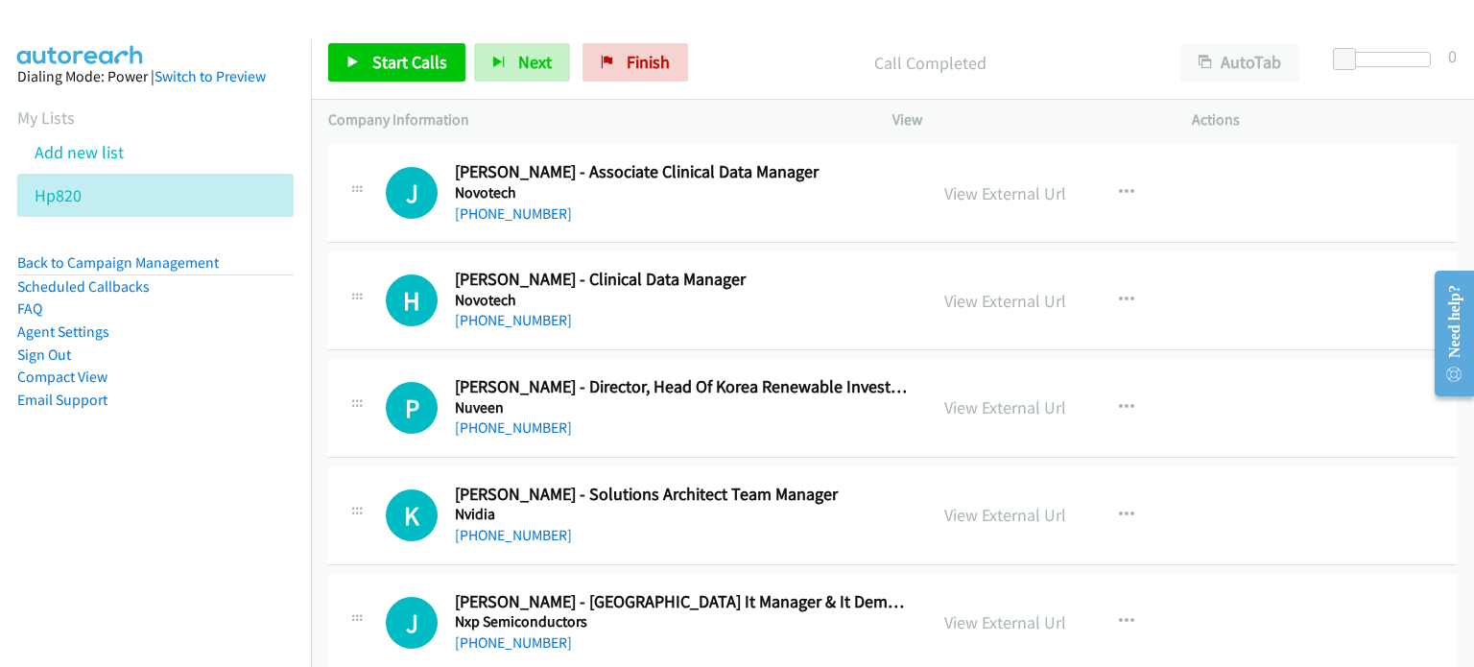
scroll to position [9765, 0]
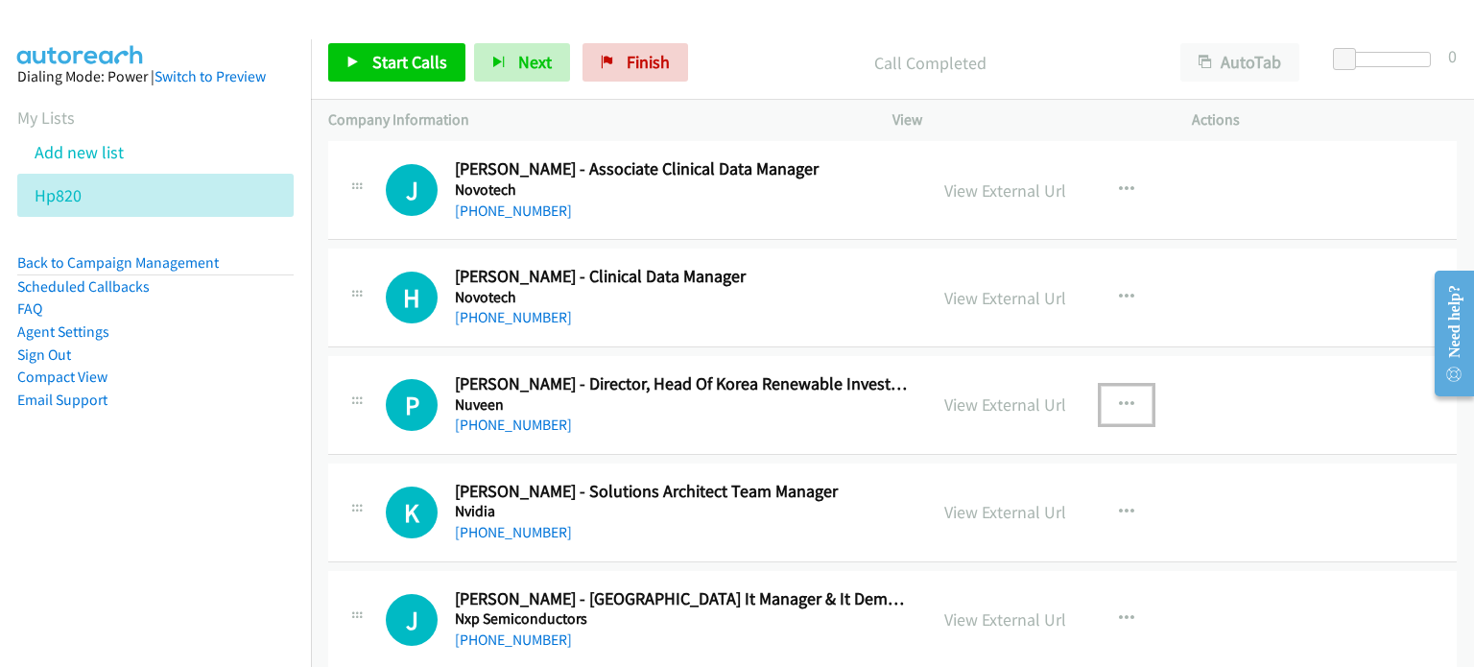
click at [1119, 397] on icon "button" at bounding box center [1126, 404] width 15 height 15
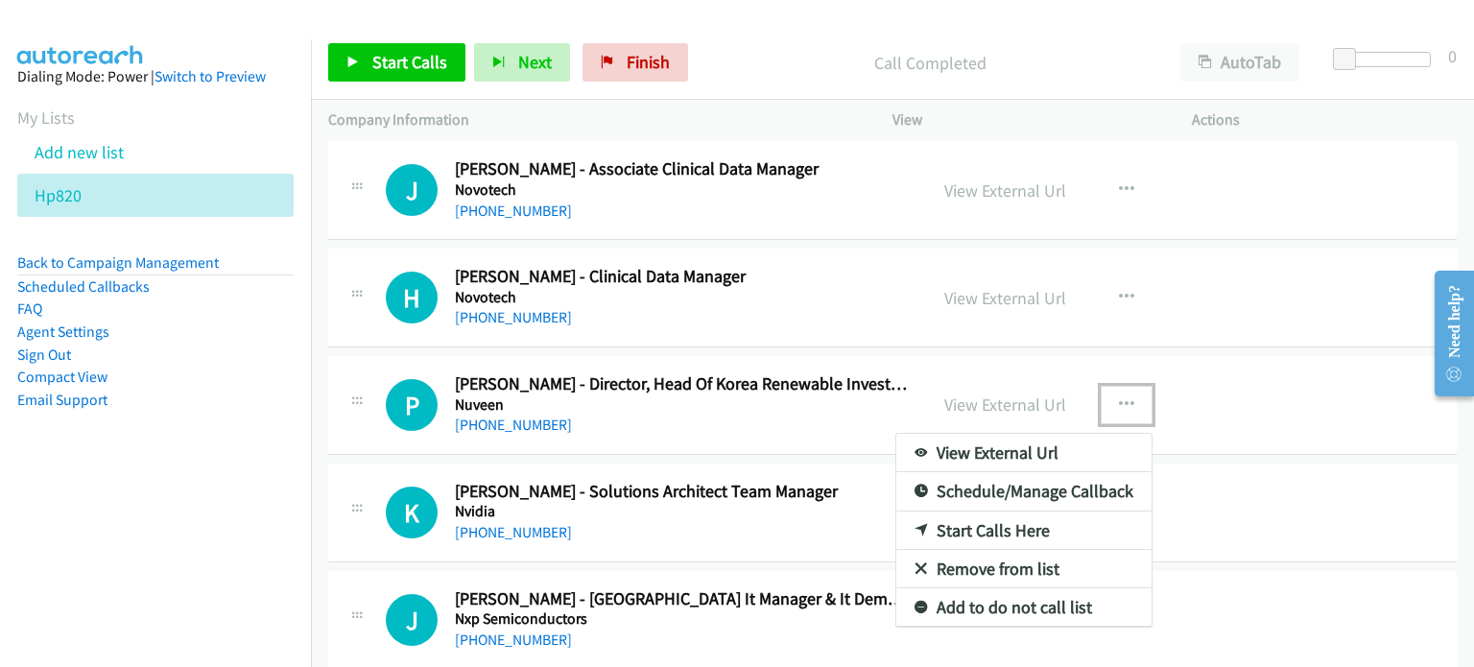
click at [1014, 550] on link "Remove from list" at bounding box center [1023, 569] width 255 height 38
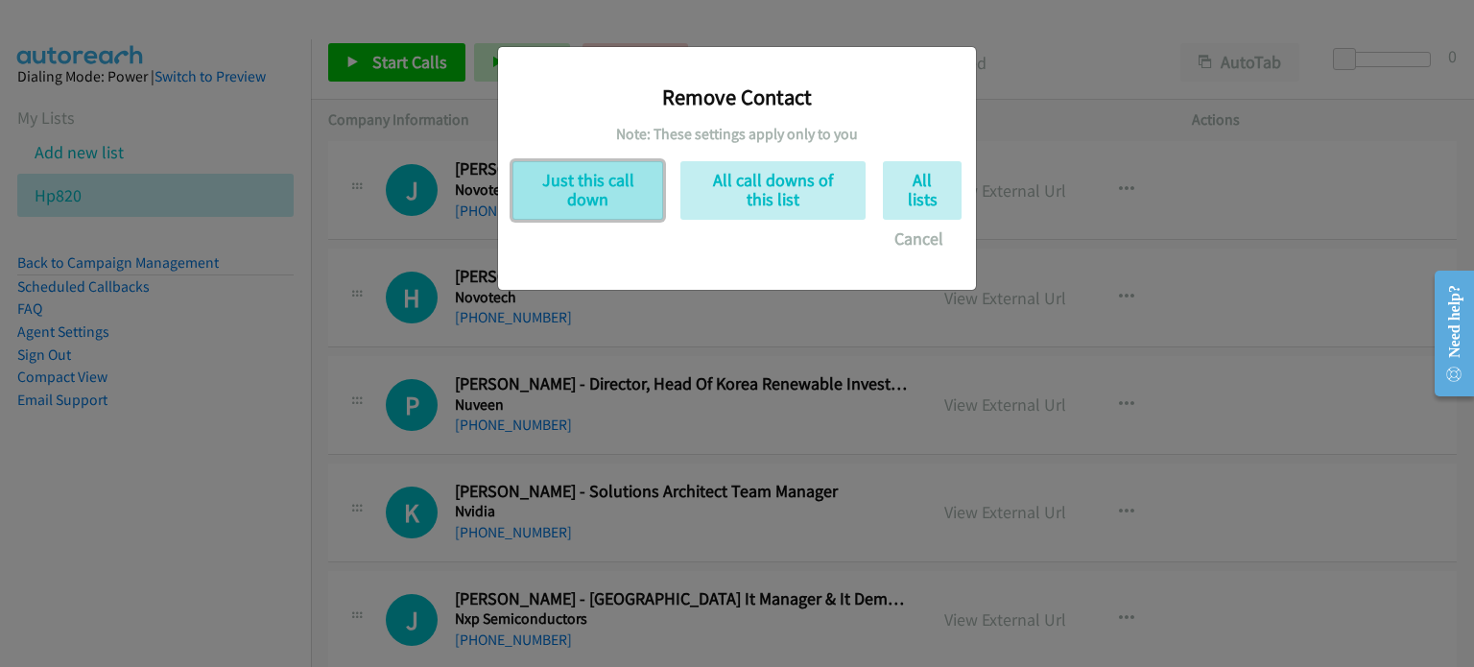
click at [601, 197] on button "Just this call down" at bounding box center [587, 190] width 151 height 59
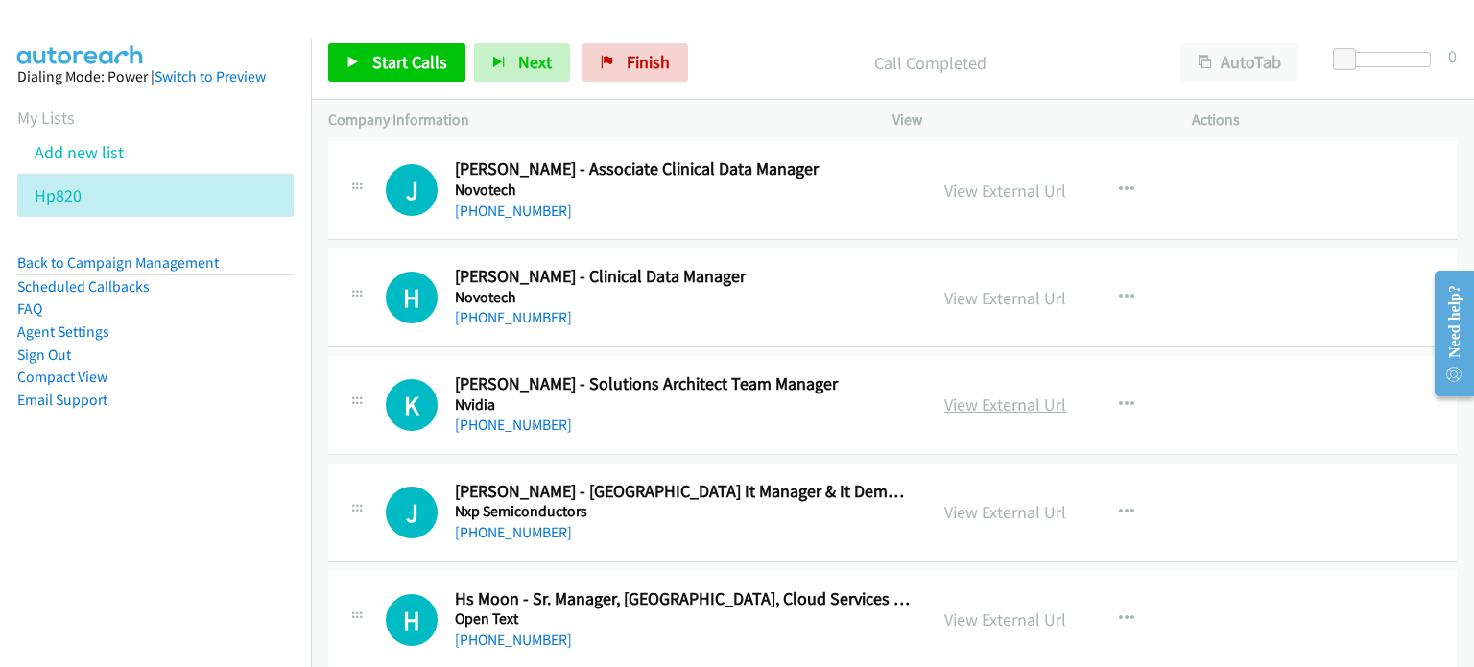
click at [994, 393] on link "View External Url" at bounding box center [1005, 404] width 122 height 22
click at [985, 501] on link "View External Url" at bounding box center [1005, 512] width 122 height 22
click at [984, 608] on link "View External Url" at bounding box center [1005, 619] width 122 height 22
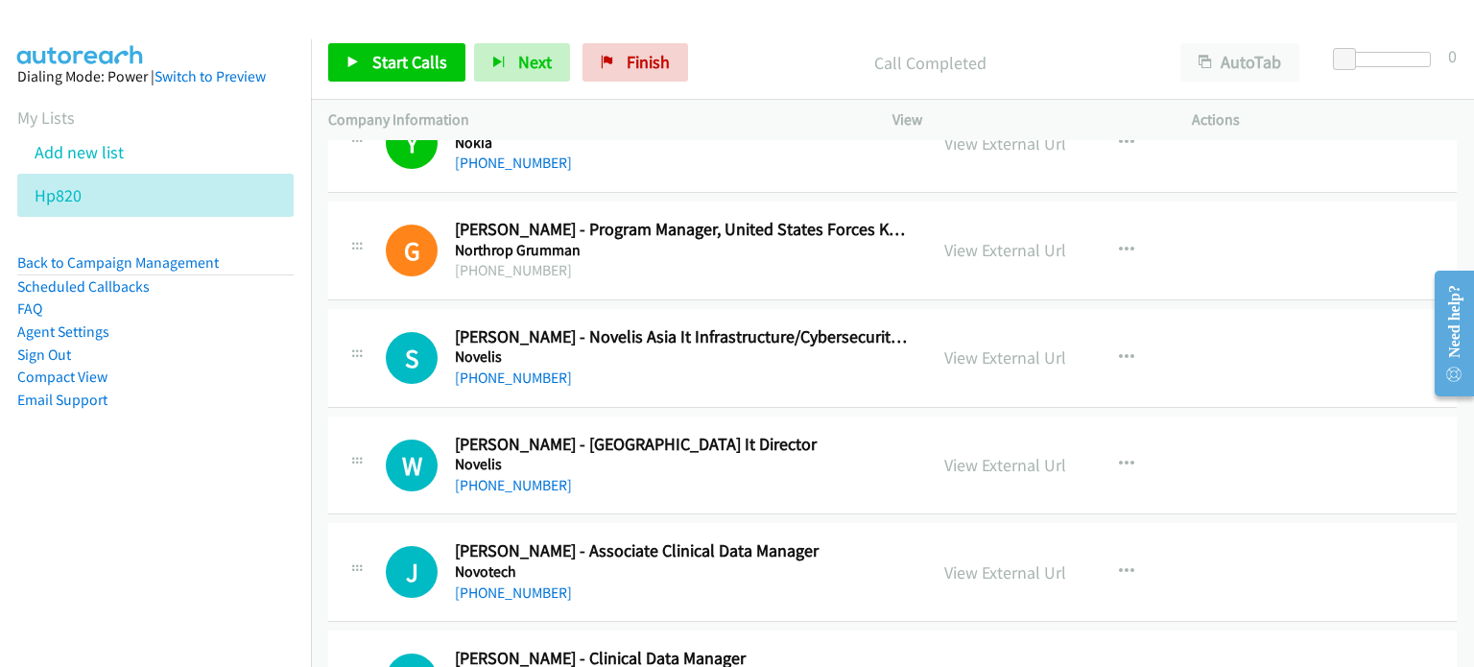
scroll to position [9382, 0]
click at [1104, 340] on button "button" at bounding box center [1126, 359] width 52 height 38
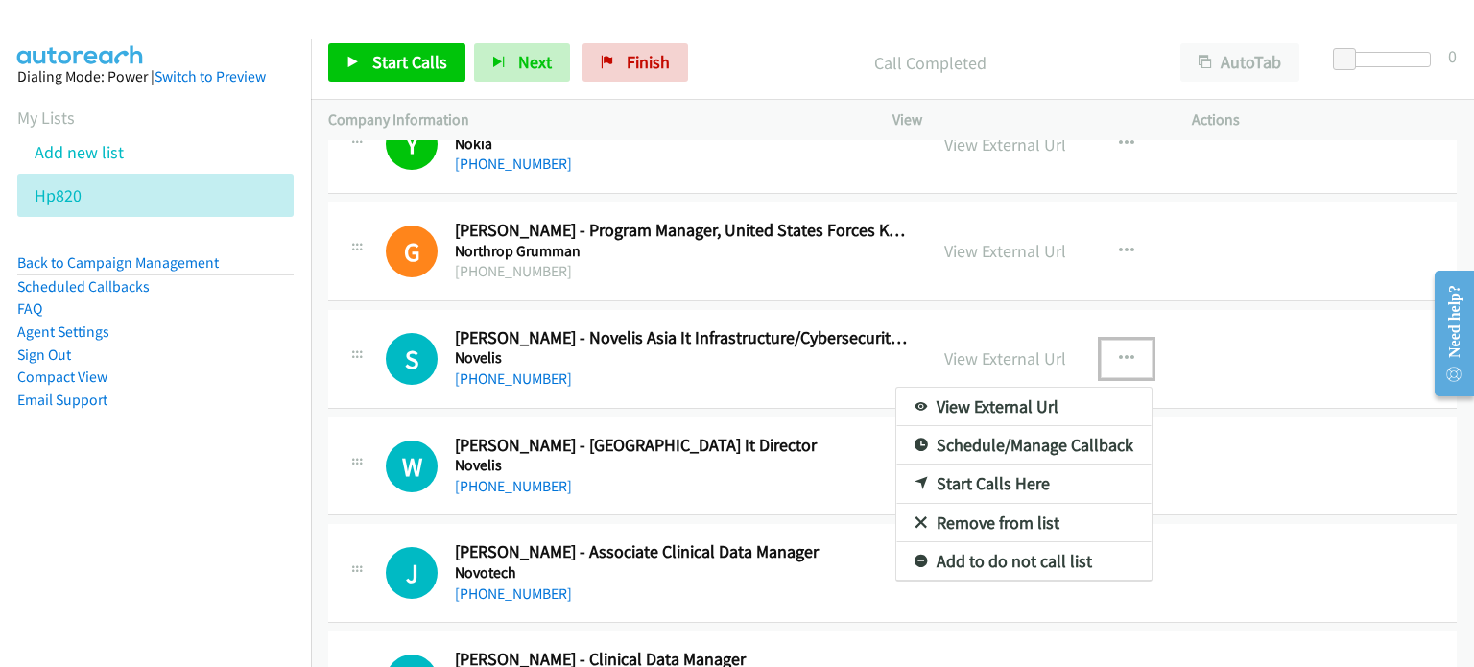
click at [1001, 464] on link "Start Calls Here" at bounding box center [1023, 483] width 255 height 38
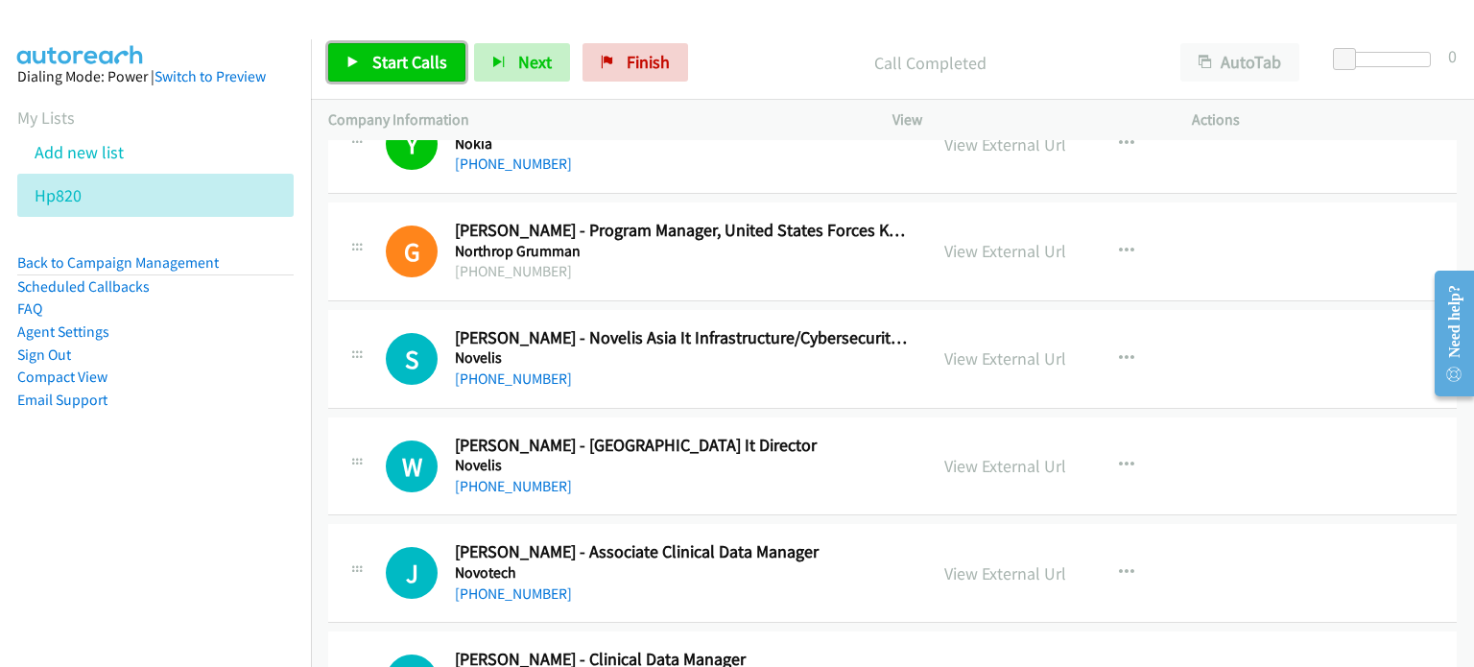
click at [375, 63] on span "Start Calls" at bounding box center [409, 62] width 75 height 22
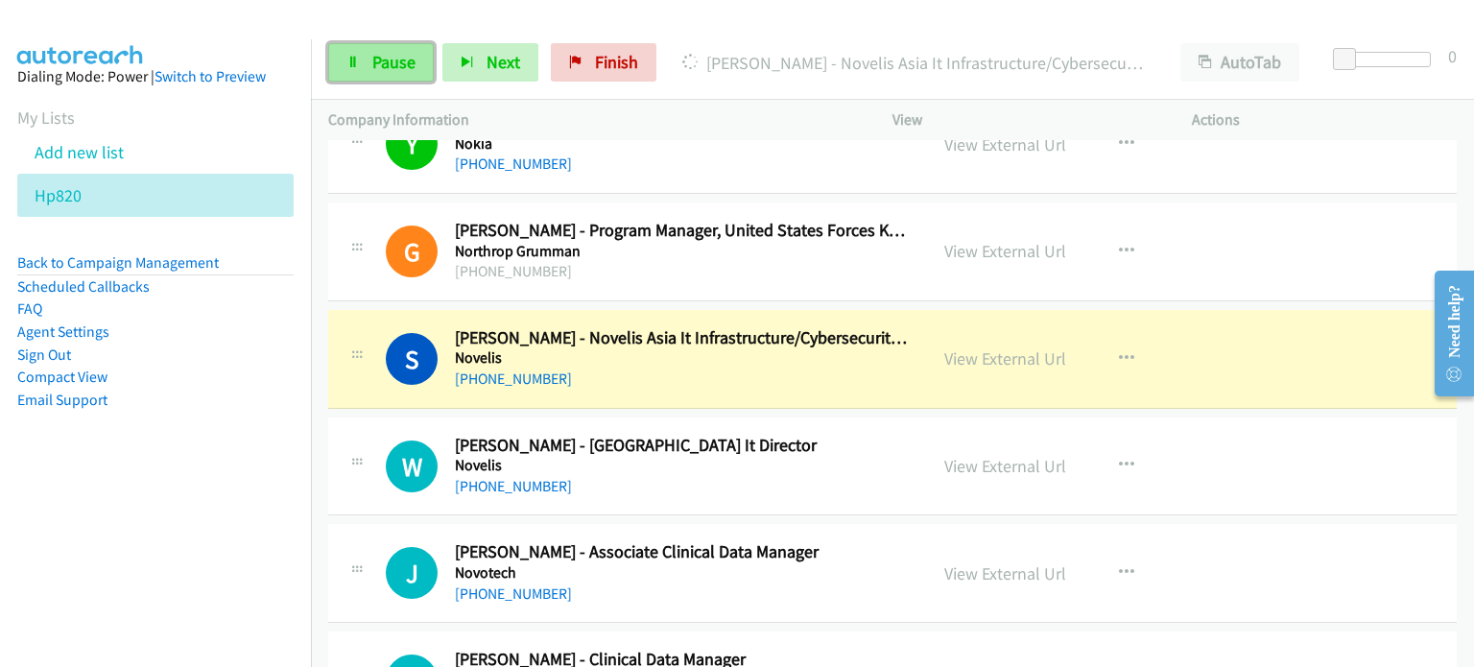
click at [391, 64] on span "Pause" at bounding box center [393, 62] width 43 height 22
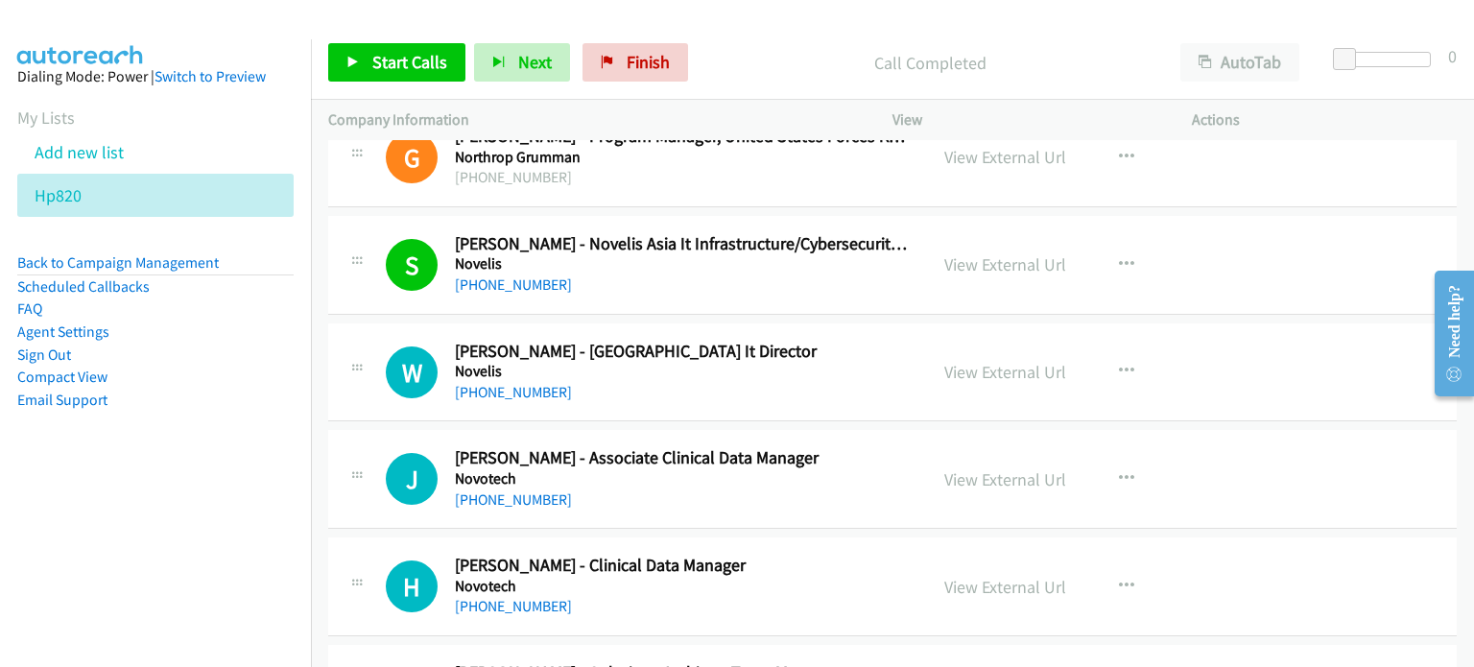
scroll to position [9477, 0]
click at [1105, 351] on button "button" at bounding box center [1126, 370] width 52 height 38
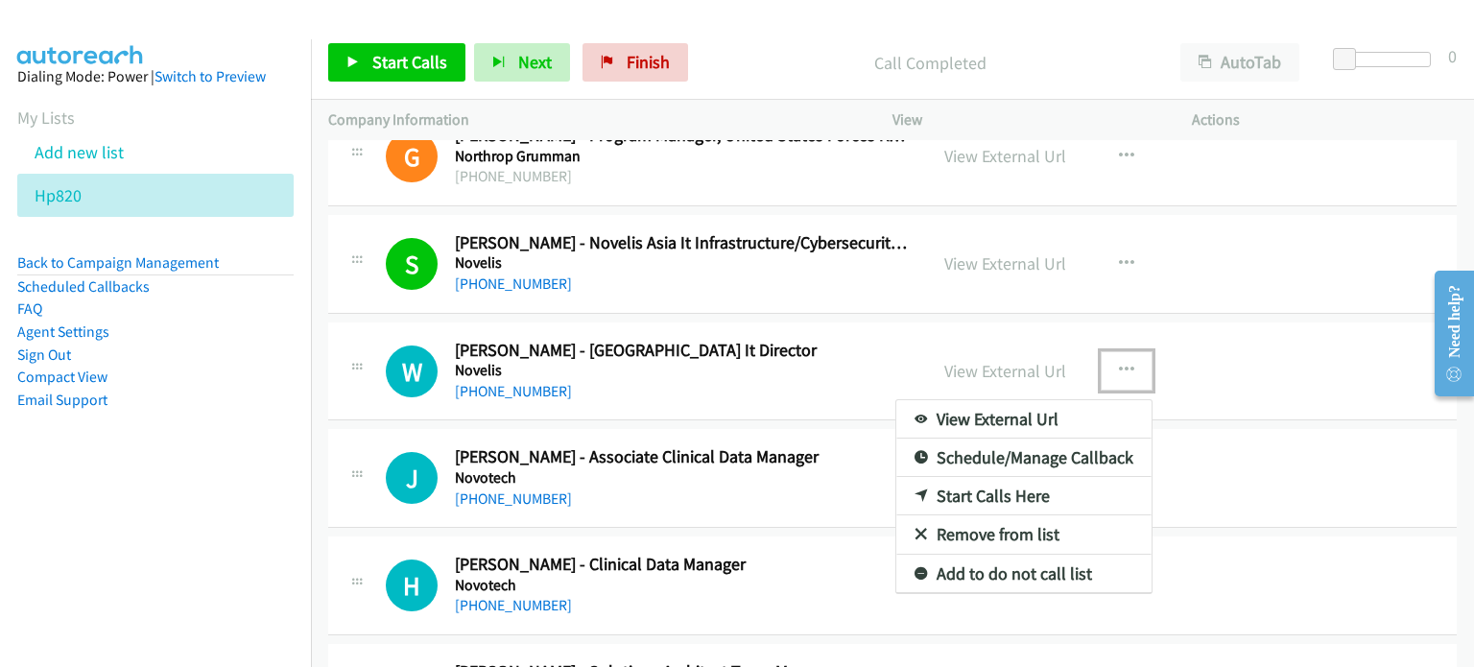
click at [985, 479] on link "Start Calls Here" at bounding box center [1023, 496] width 255 height 38
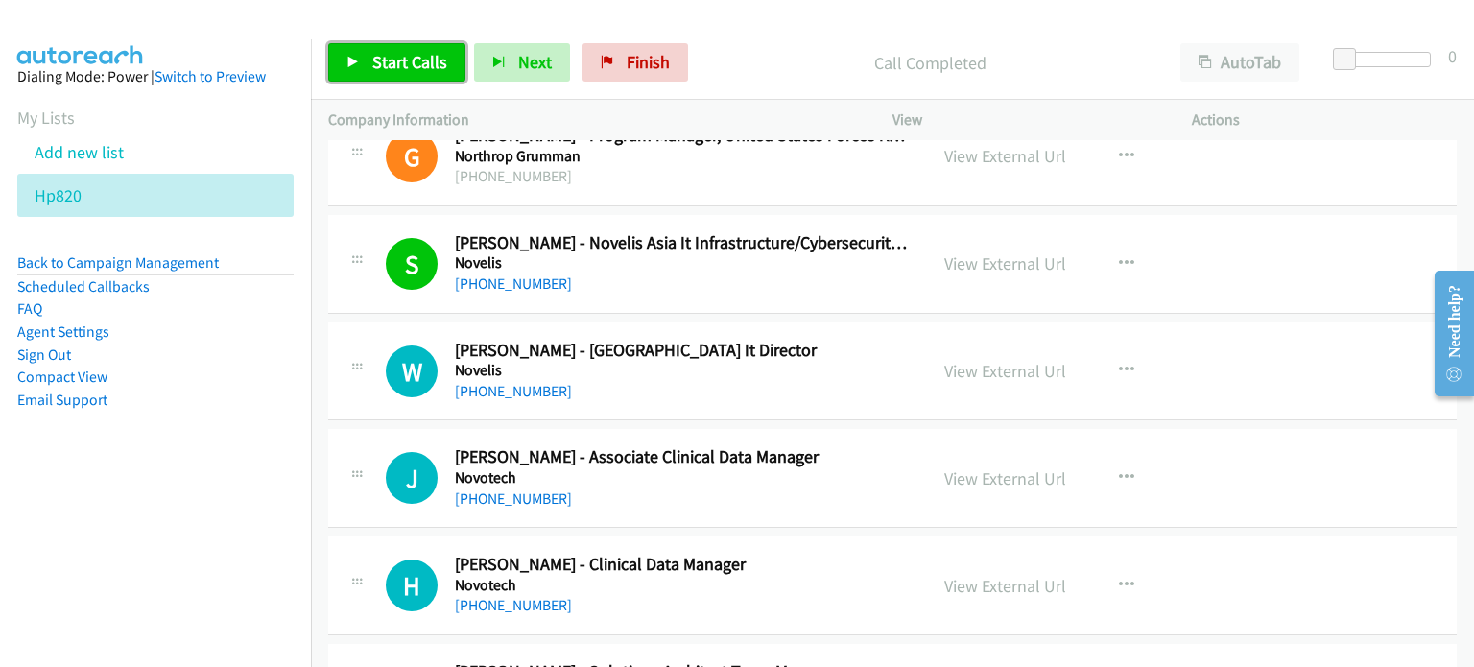
click at [410, 68] on span "Start Calls" at bounding box center [409, 62] width 75 height 22
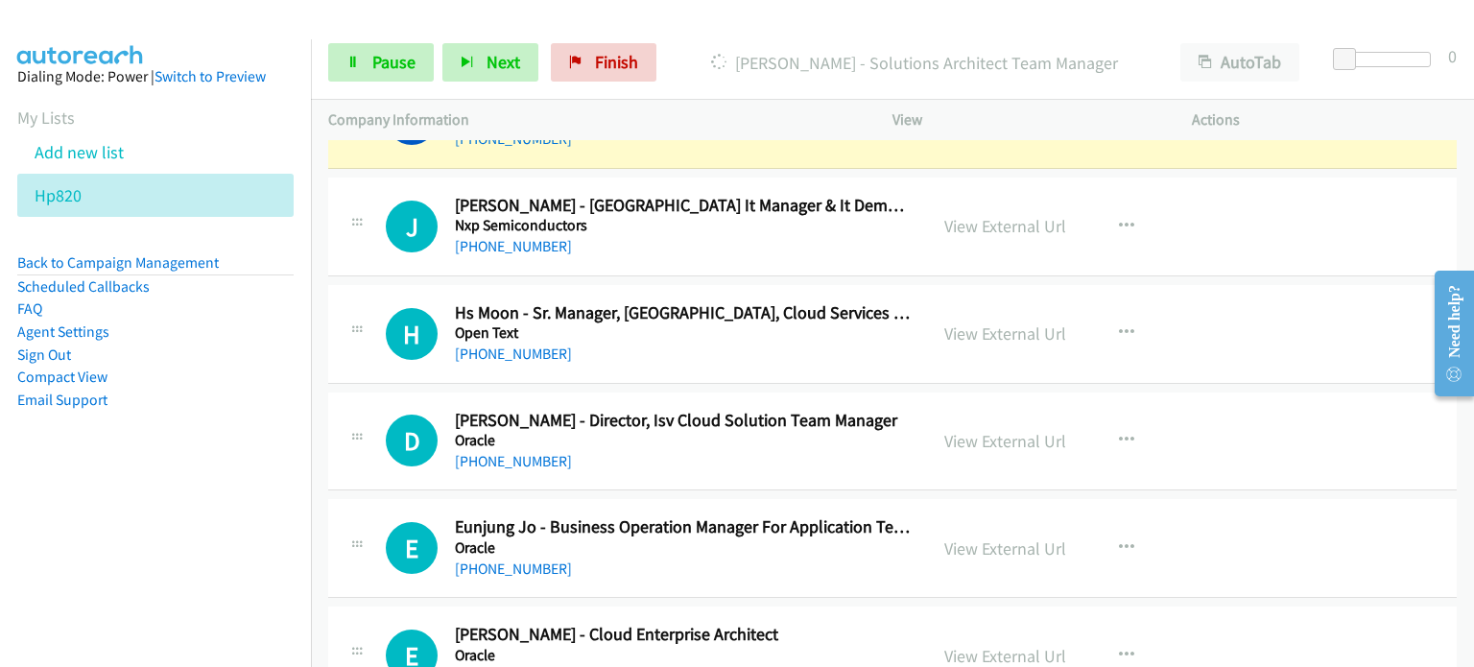
scroll to position [10052, 0]
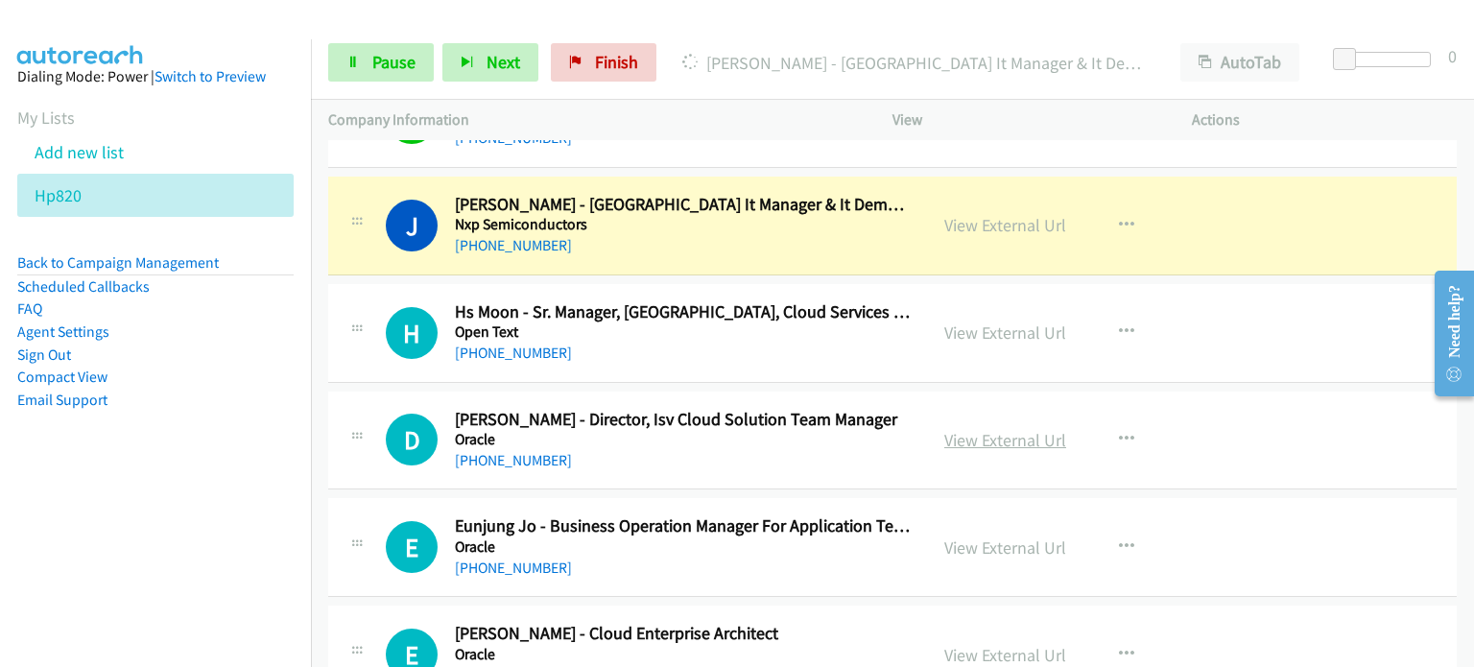
click at [1040, 429] on link "View External Url" at bounding box center [1005, 440] width 122 height 22
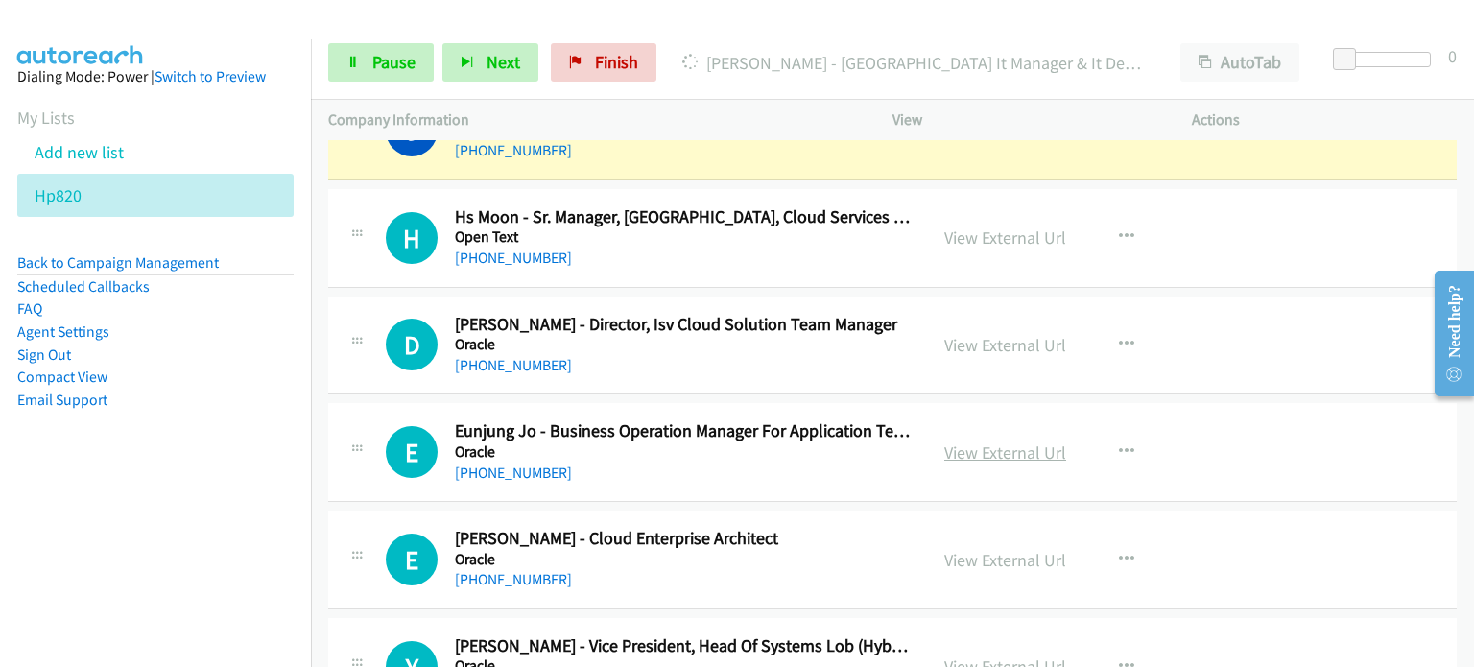
scroll to position [10147, 0]
click at [1119, 444] on icon "button" at bounding box center [1126, 451] width 15 height 15
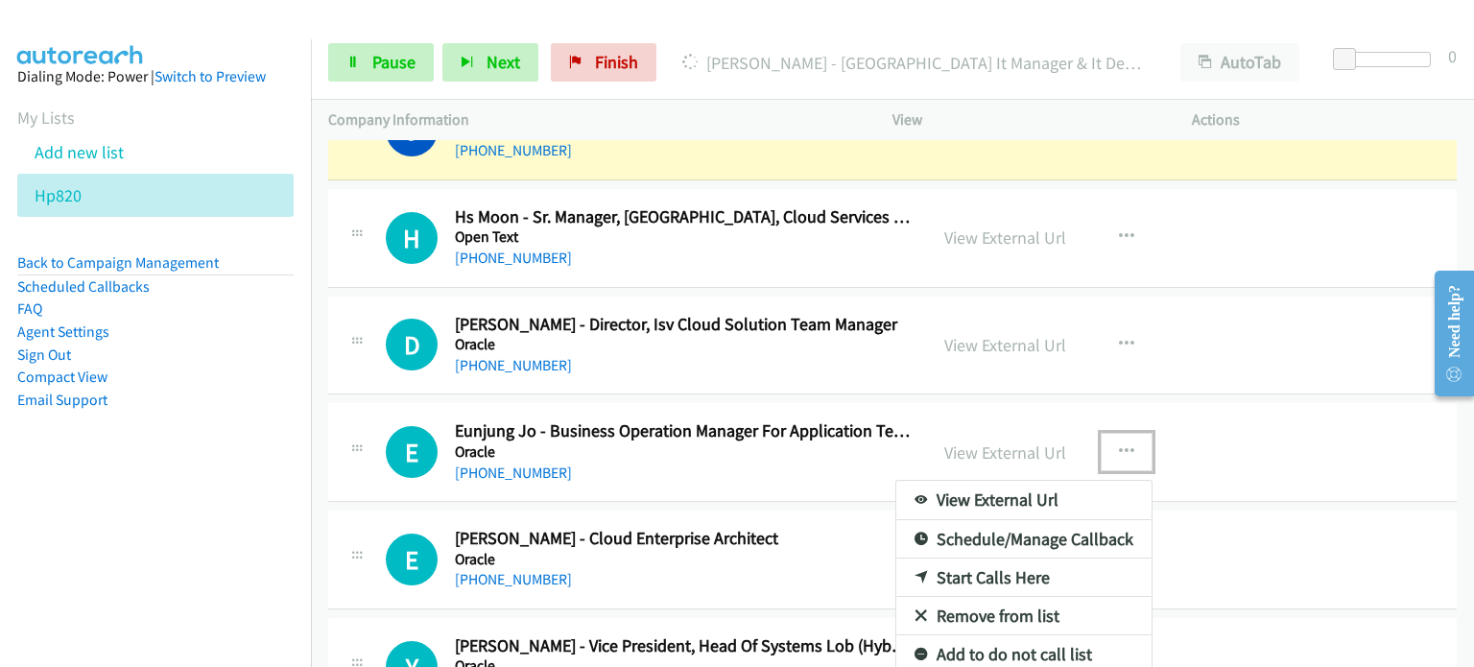
click at [990, 599] on link "Remove from list" at bounding box center [1023, 616] width 255 height 38
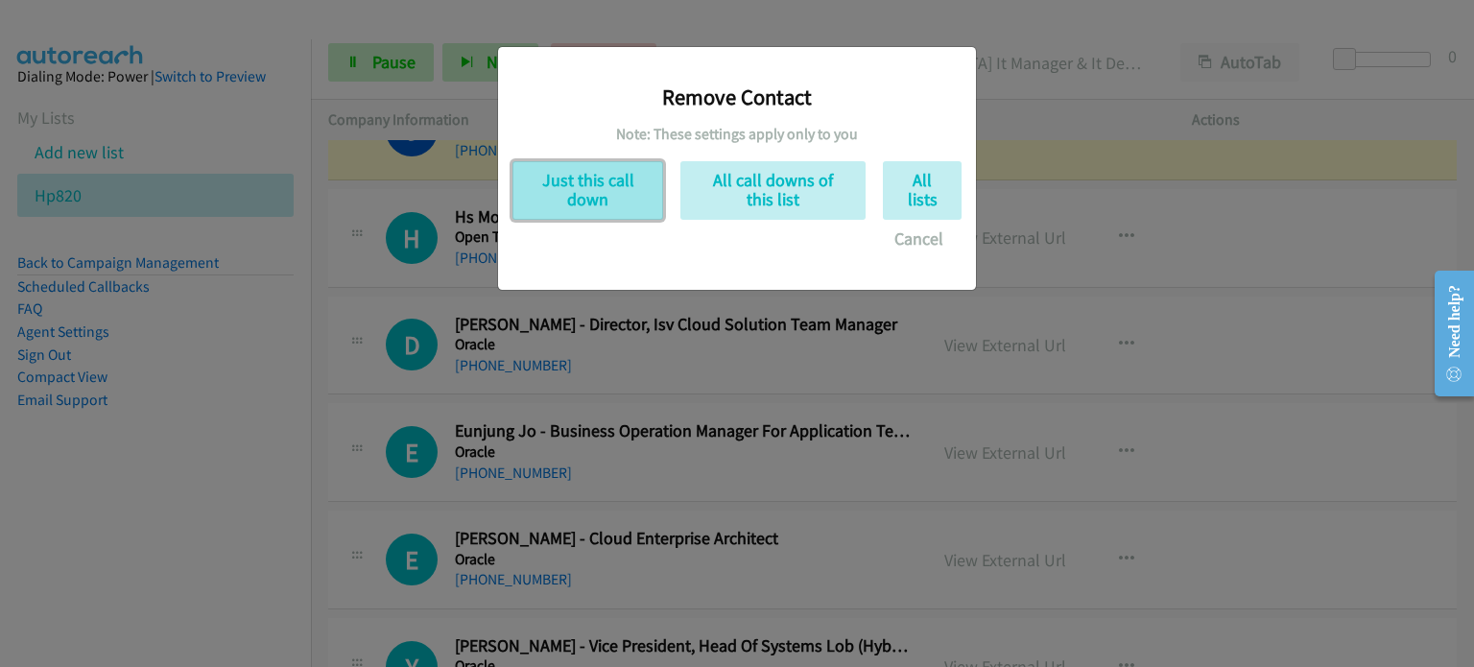
click at [593, 206] on button "Just this call down" at bounding box center [587, 190] width 151 height 59
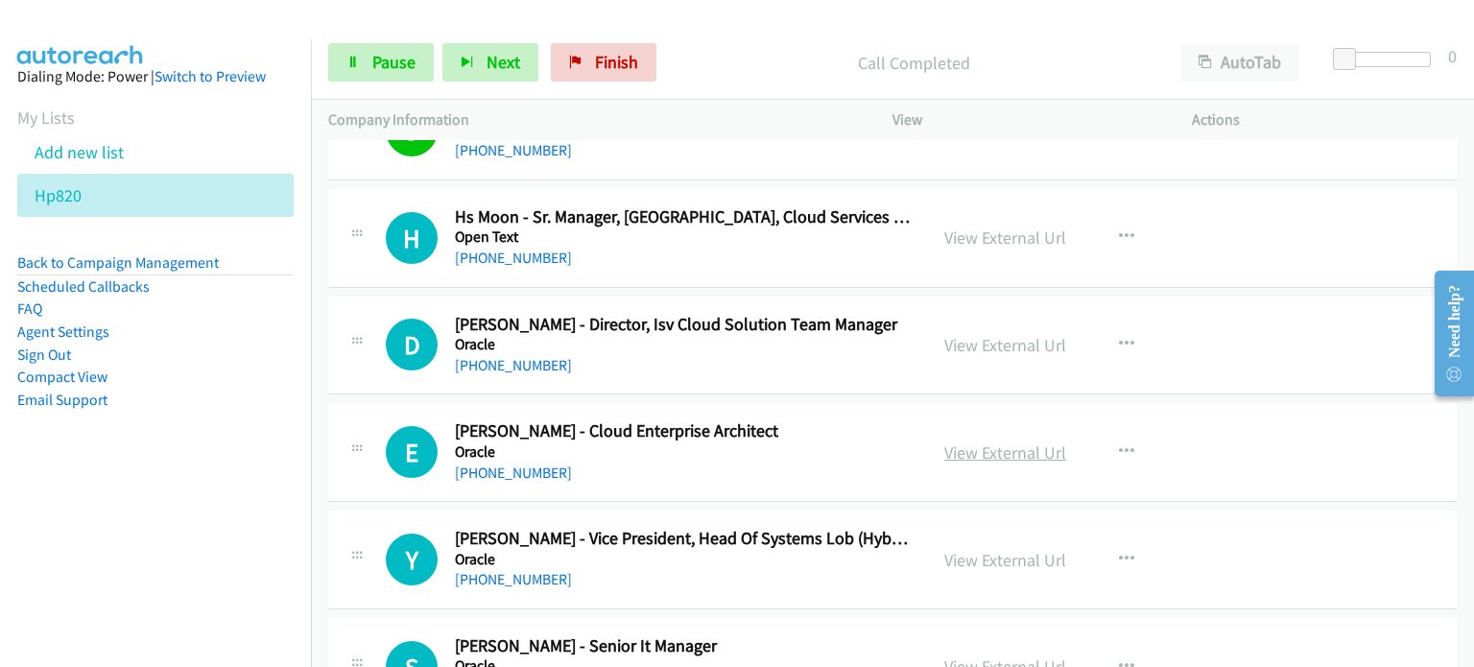
click at [997, 441] on link "View External Url" at bounding box center [1005, 452] width 122 height 22
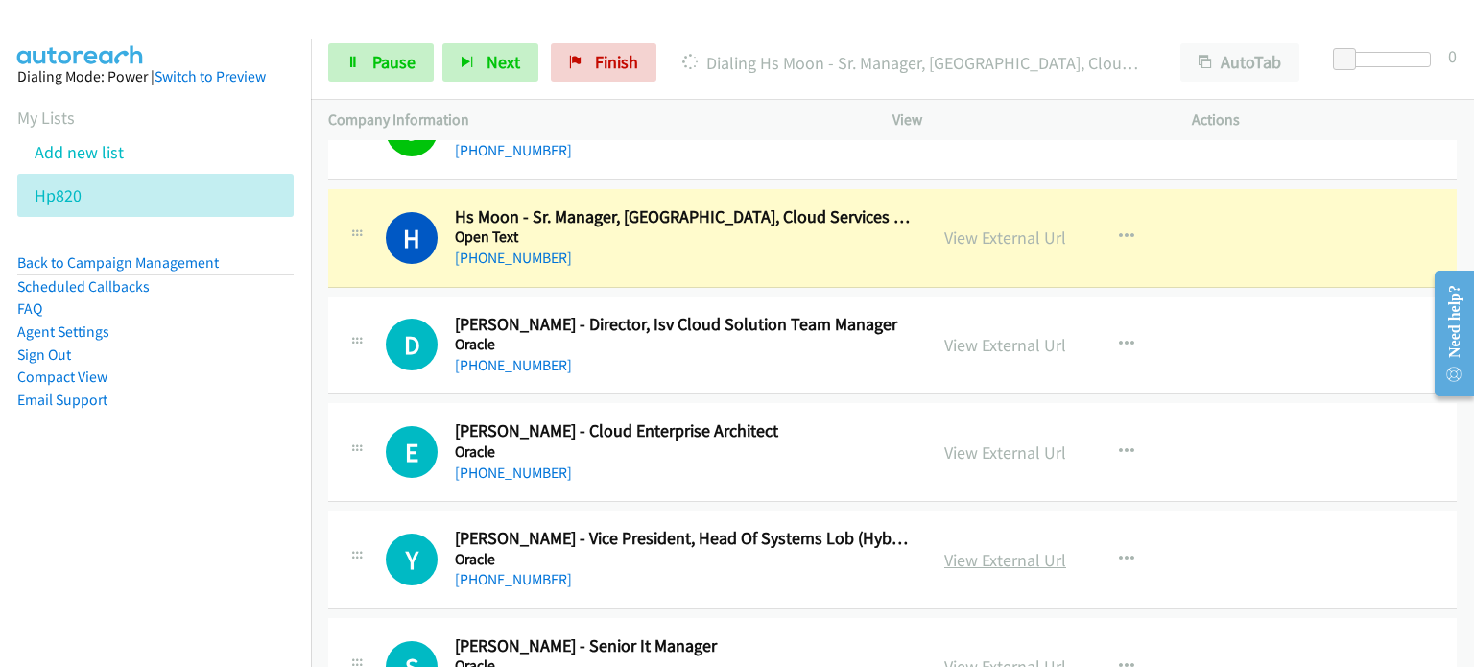
click at [979, 549] on link "View External Url" at bounding box center [1005, 560] width 122 height 22
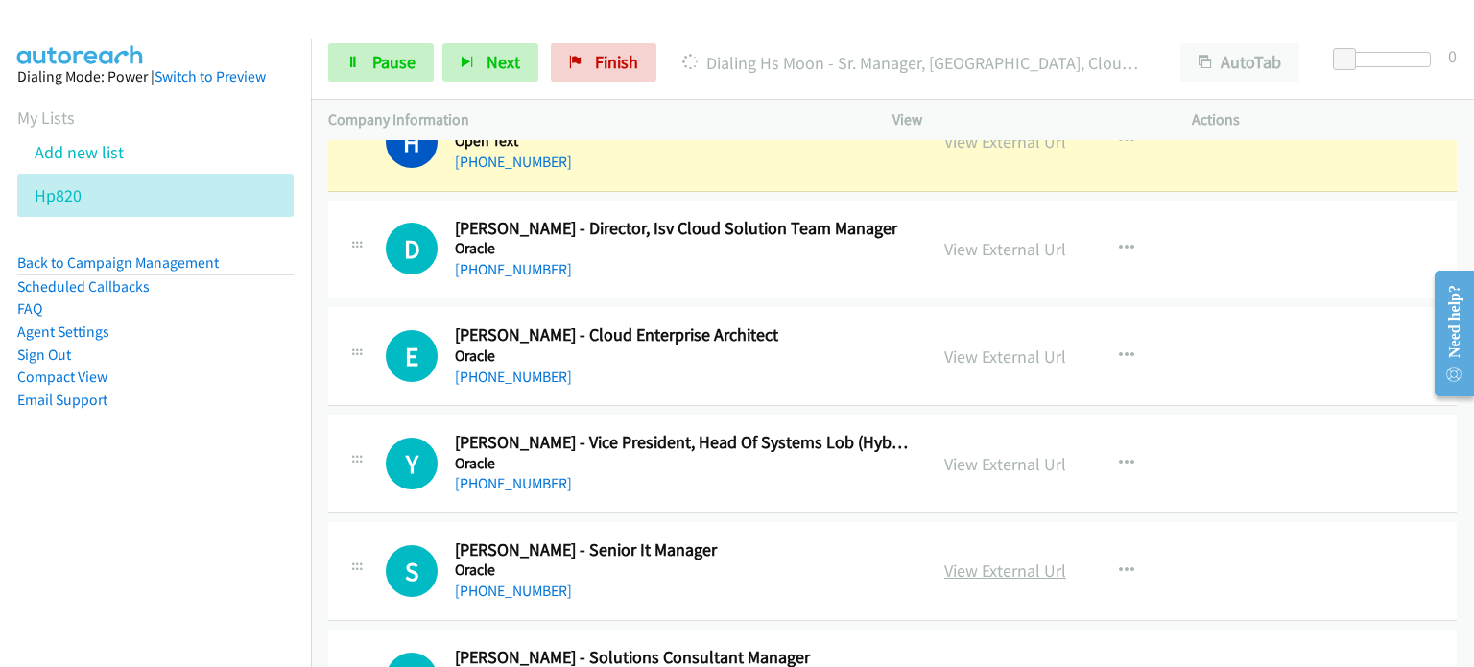
scroll to position [10243, 0]
click at [965, 559] on link "View External Url" at bounding box center [1005, 570] width 122 height 22
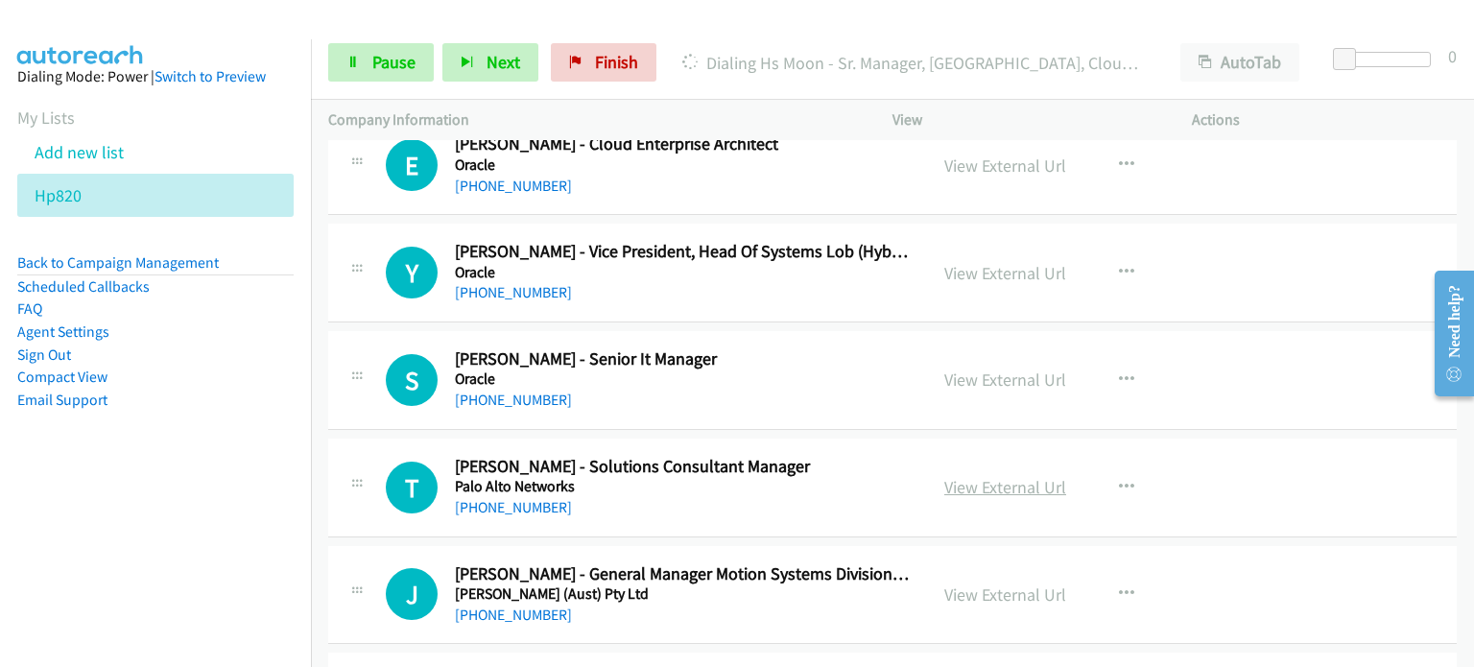
scroll to position [10435, 0]
click at [1002, 475] on link "View External Url" at bounding box center [1005, 486] width 122 height 22
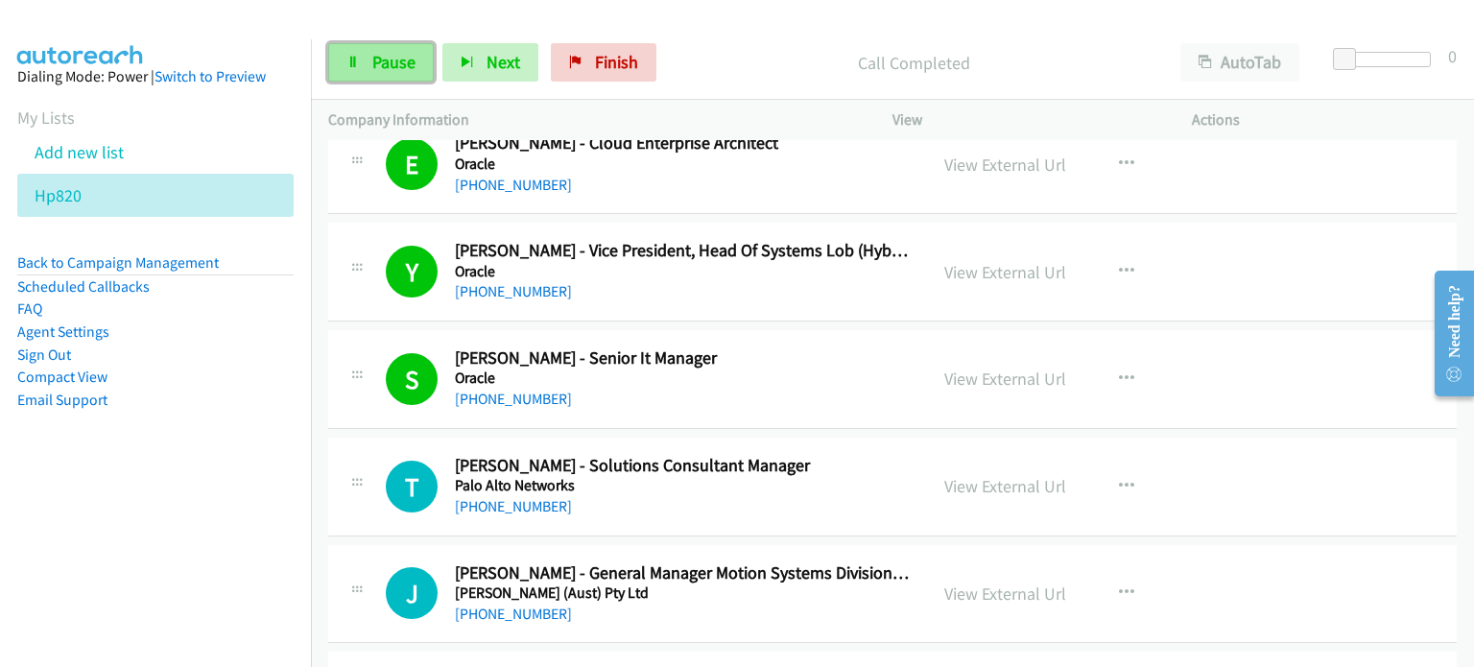
click at [389, 58] on span "Pause" at bounding box center [393, 62] width 43 height 22
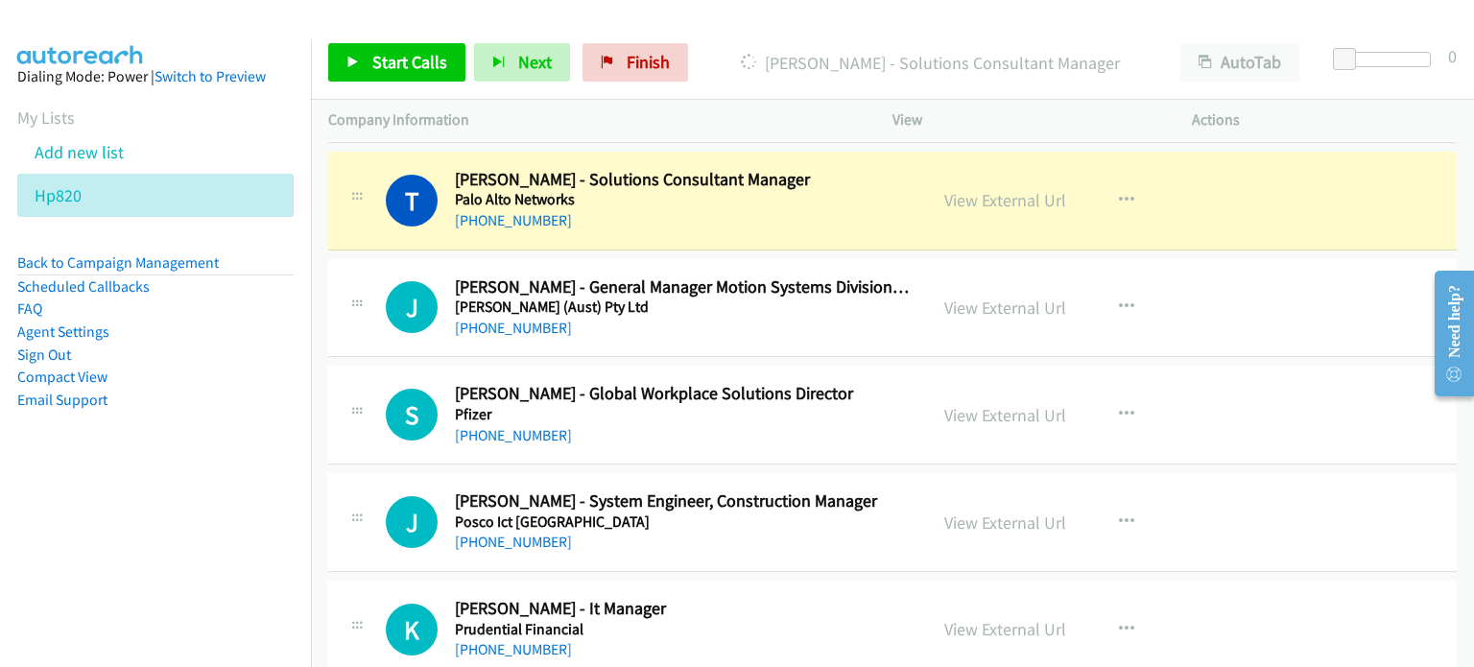
scroll to position [10722, 0]
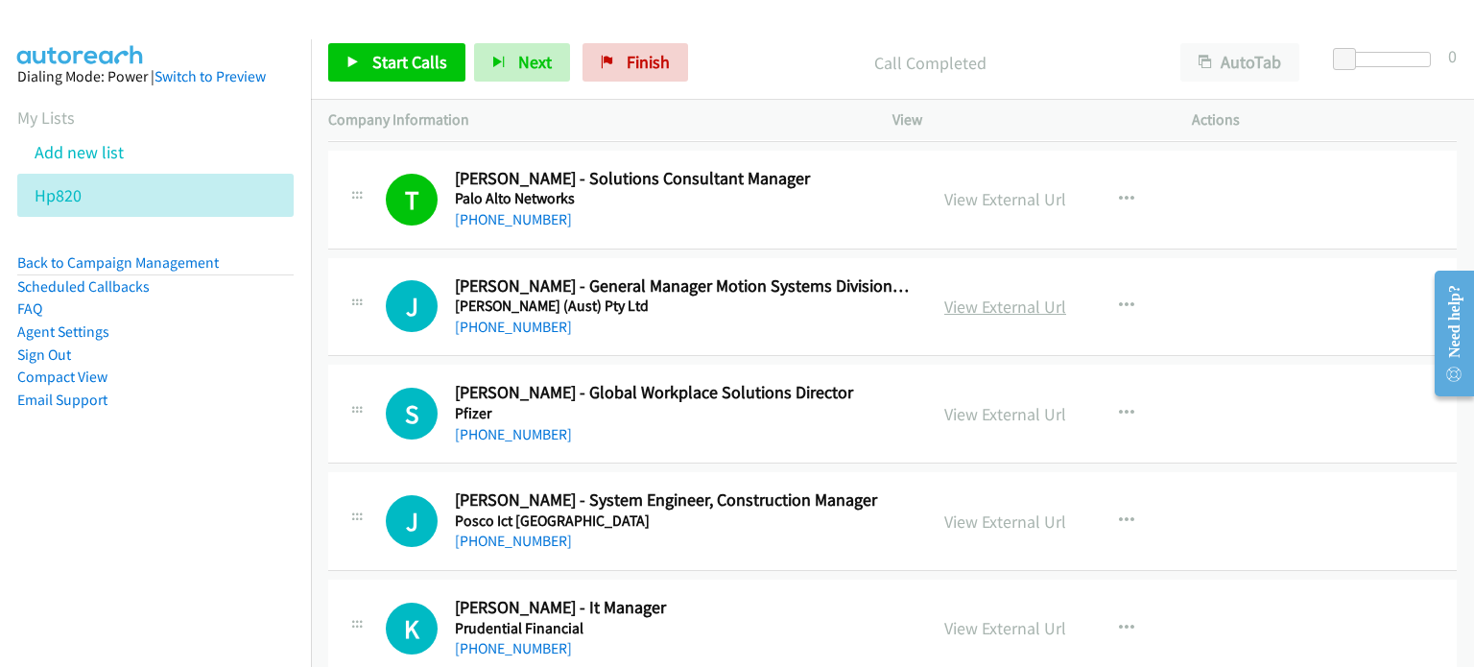
click at [985, 296] on link "View External Url" at bounding box center [1005, 307] width 122 height 22
click at [981, 404] on div "View External Url" at bounding box center [1005, 414] width 122 height 26
click at [963, 403] on link "View External Url" at bounding box center [1005, 414] width 122 height 22
click at [1005, 510] on link "View External Url" at bounding box center [1005, 521] width 122 height 22
click at [982, 617] on link "View External Url" at bounding box center [1005, 628] width 122 height 22
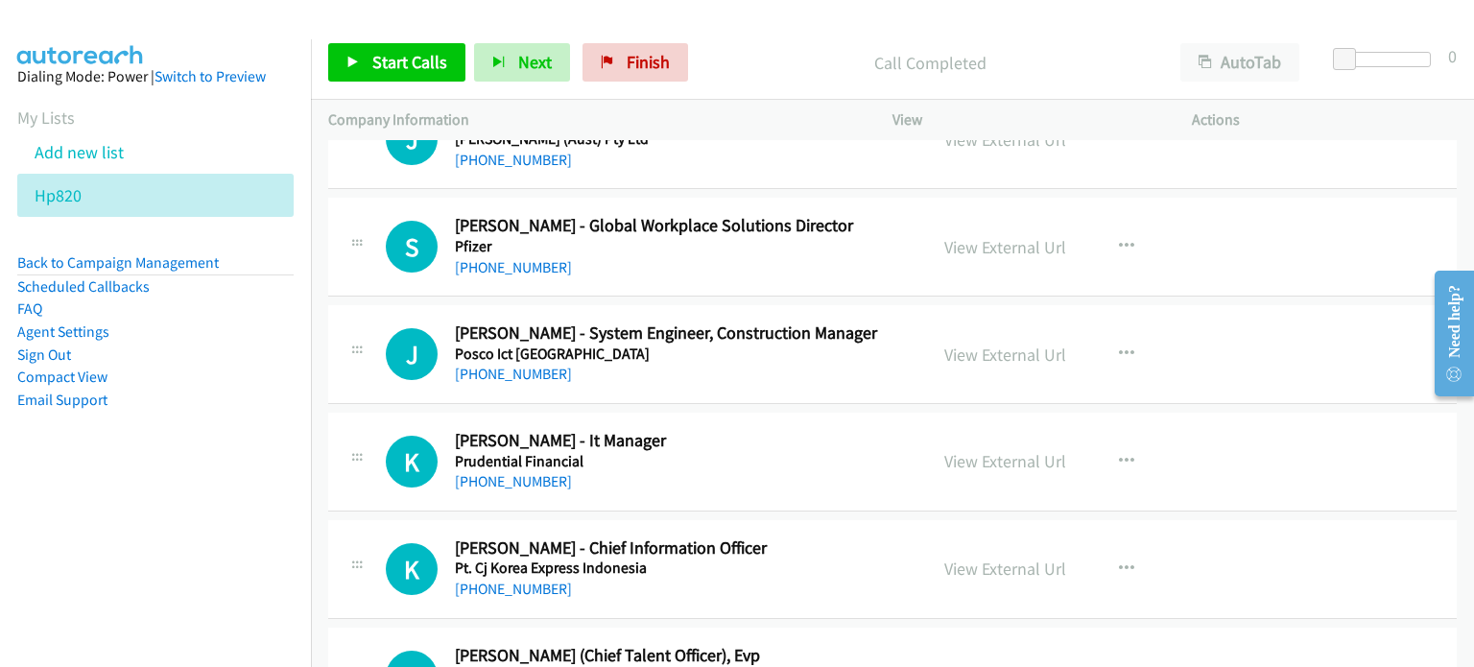
scroll to position [11008, 0]
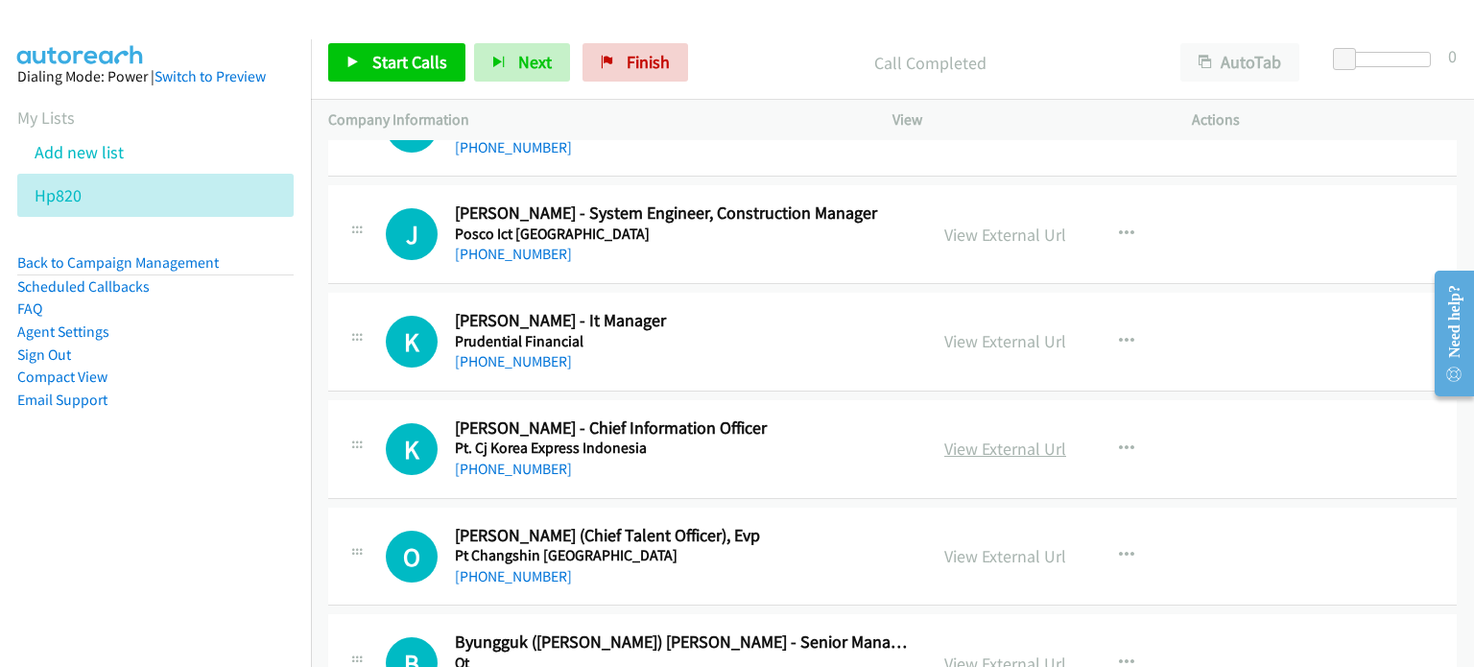
click at [963, 437] on link "View External Url" at bounding box center [1005, 448] width 122 height 22
click at [1019, 545] on link "View External Url" at bounding box center [1005, 556] width 122 height 22
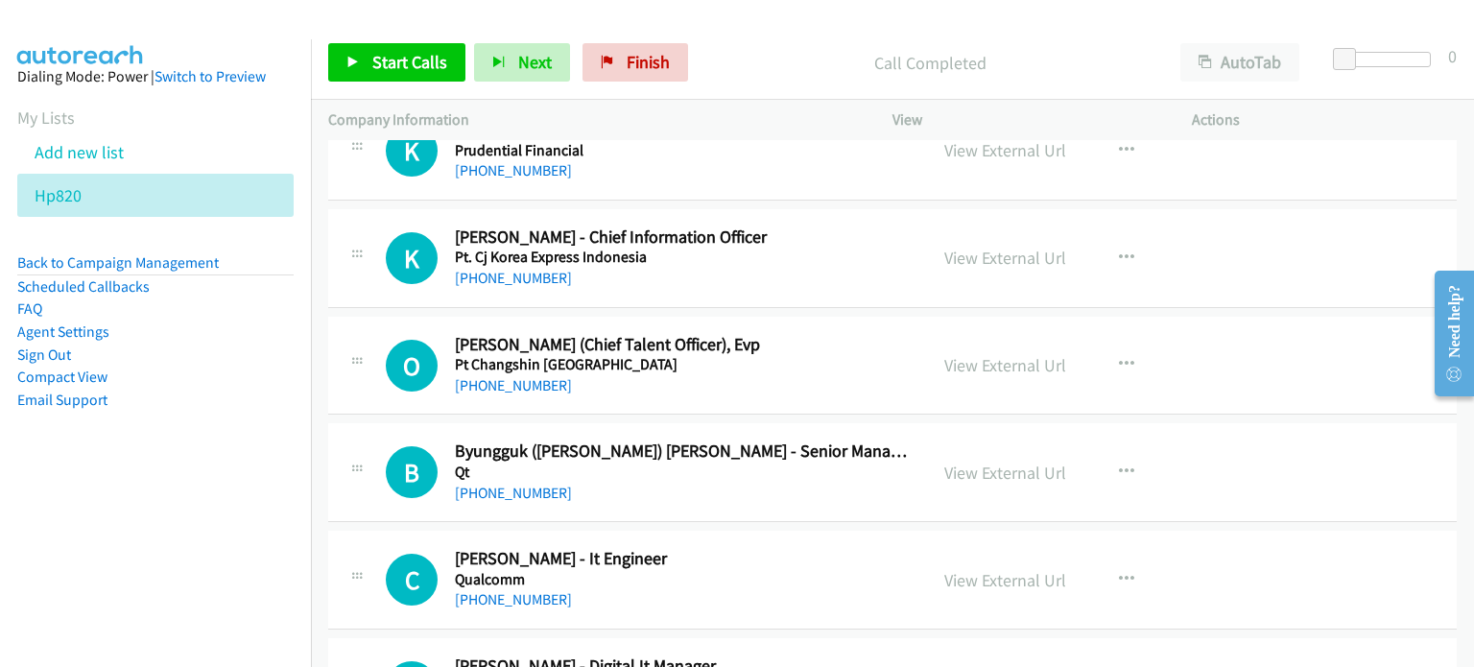
scroll to position [11200, 0]
click at [982, 461] on link "View External Url" at bounding box center [1005, 472] width 122 height 22
click at [956, 568] on link "View External Url" at bounding box center [1005, 579] width 122 height 22
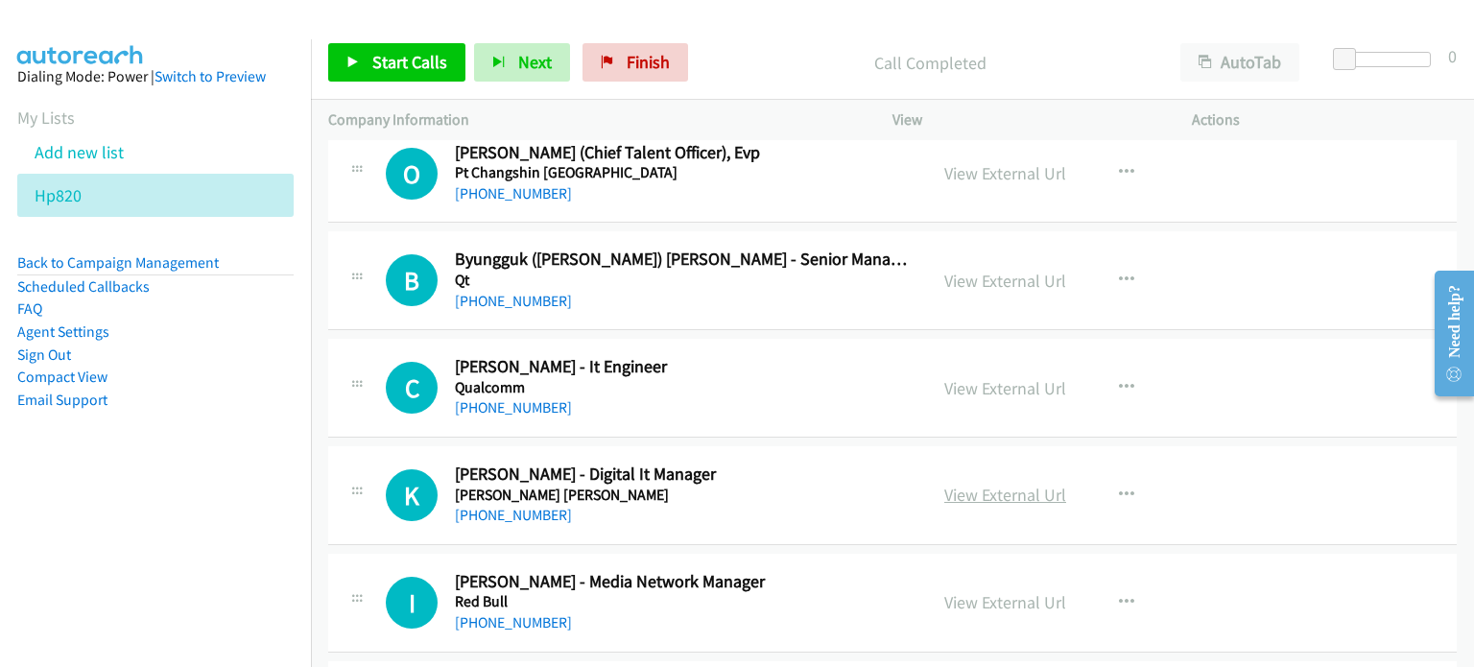
scroll to position [11392, 0]
click at [993, 483] on link "View External Url" at bounding box center [1005, 494] width 122 height 22
click at [956, 590] on link "View External Url" at bounding box center [1005, 601] width 122 height 22
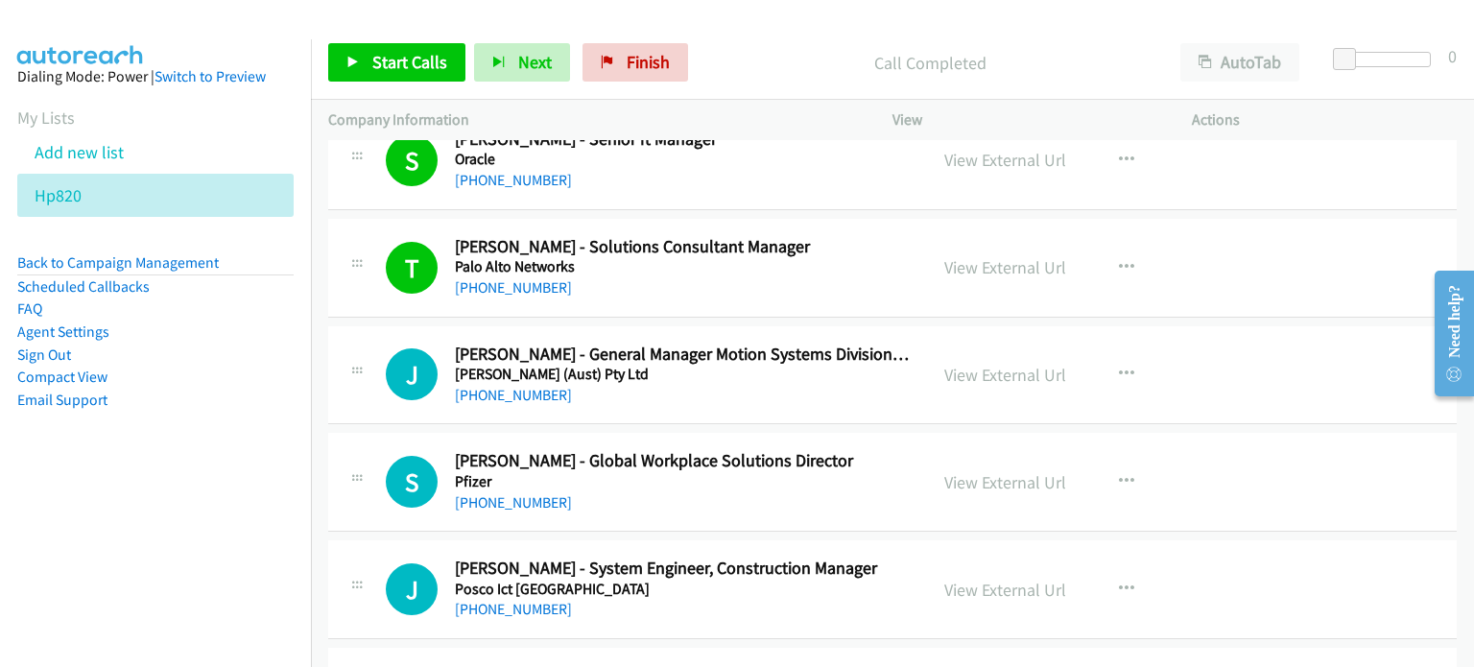
scroll to position [10721, 0]
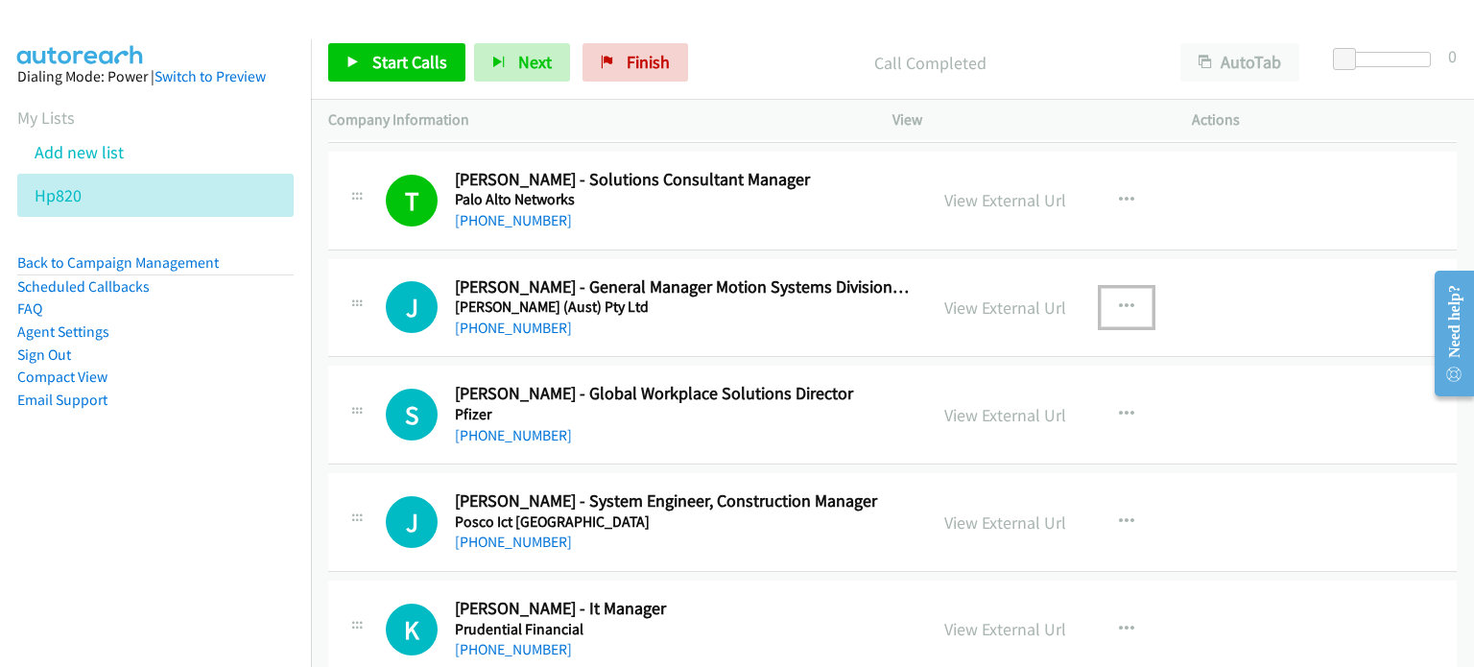
click at [1122, 299] on icon "button" at bounding box center [1126, 306] width 15 height 15
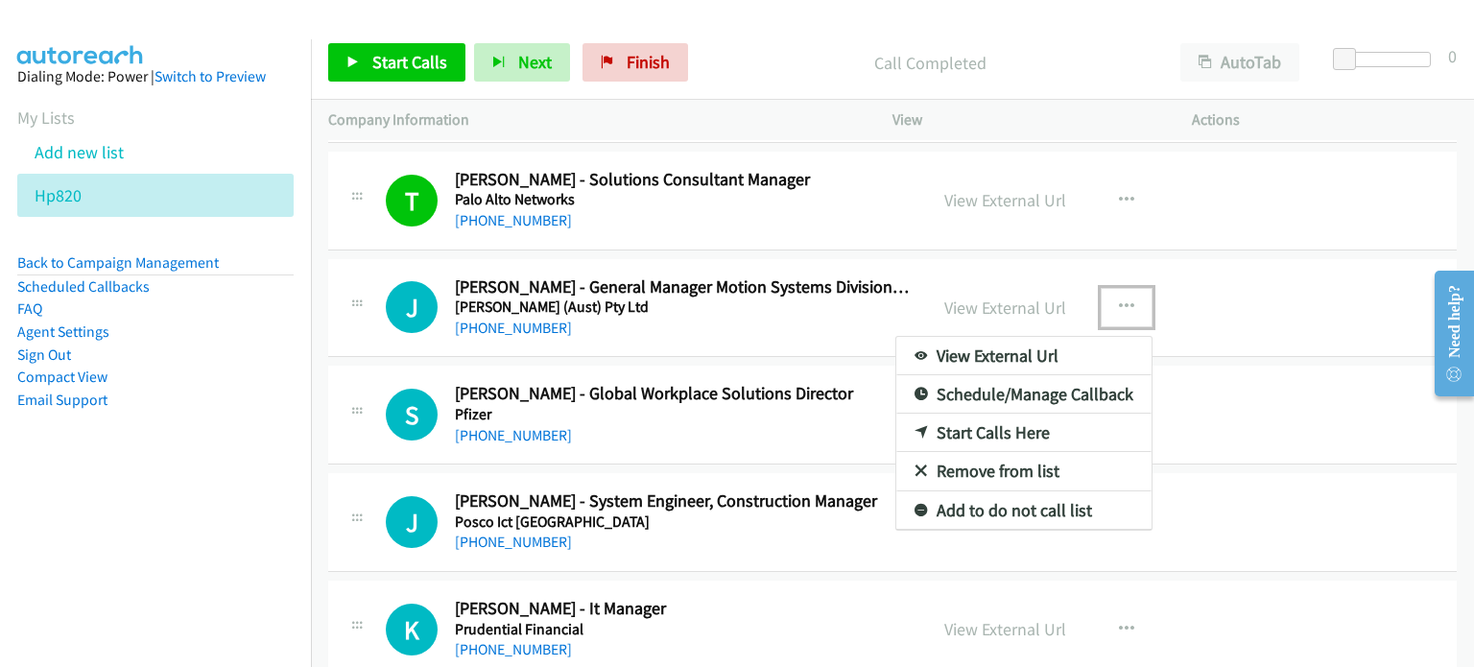
click at [984, 417] on link "Start Calls Here" at bounding box center [1023, 433] width 255 height 38
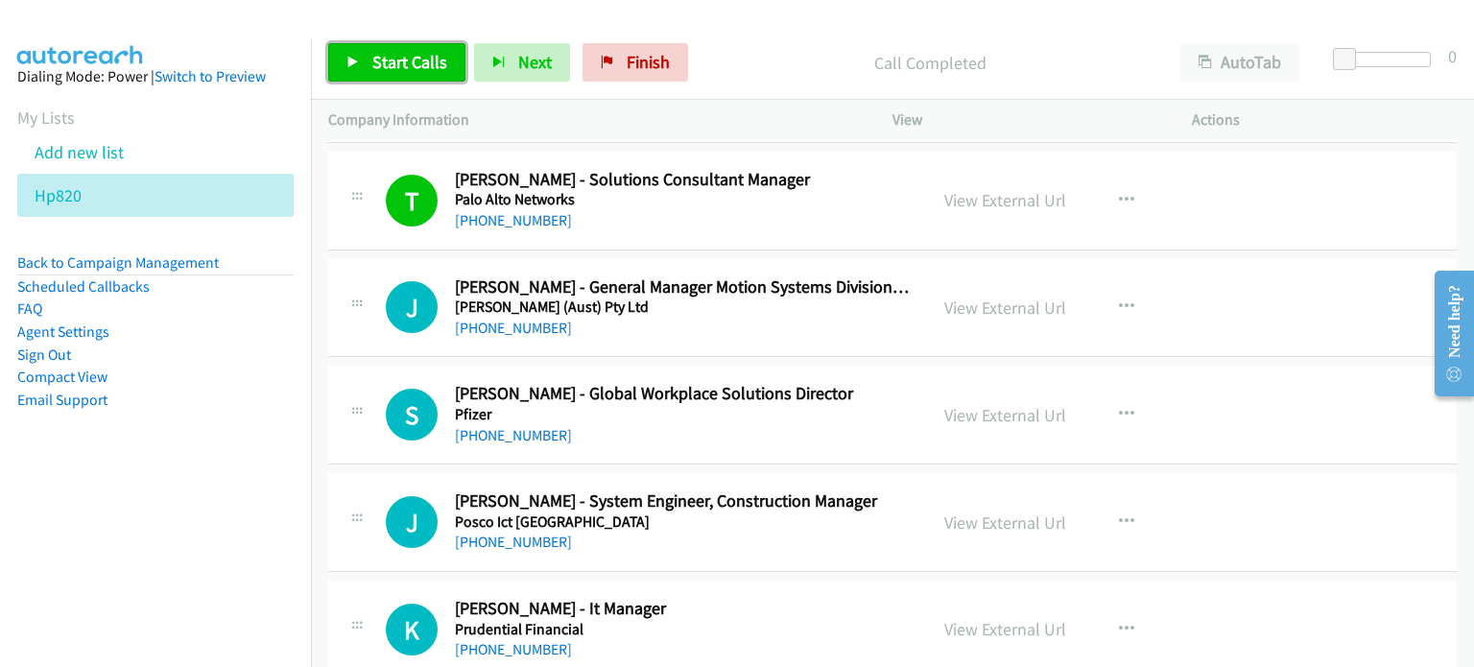
click at [366, 60] on link "Start Calls" at bounding box center [396, 62] width 137 height 38
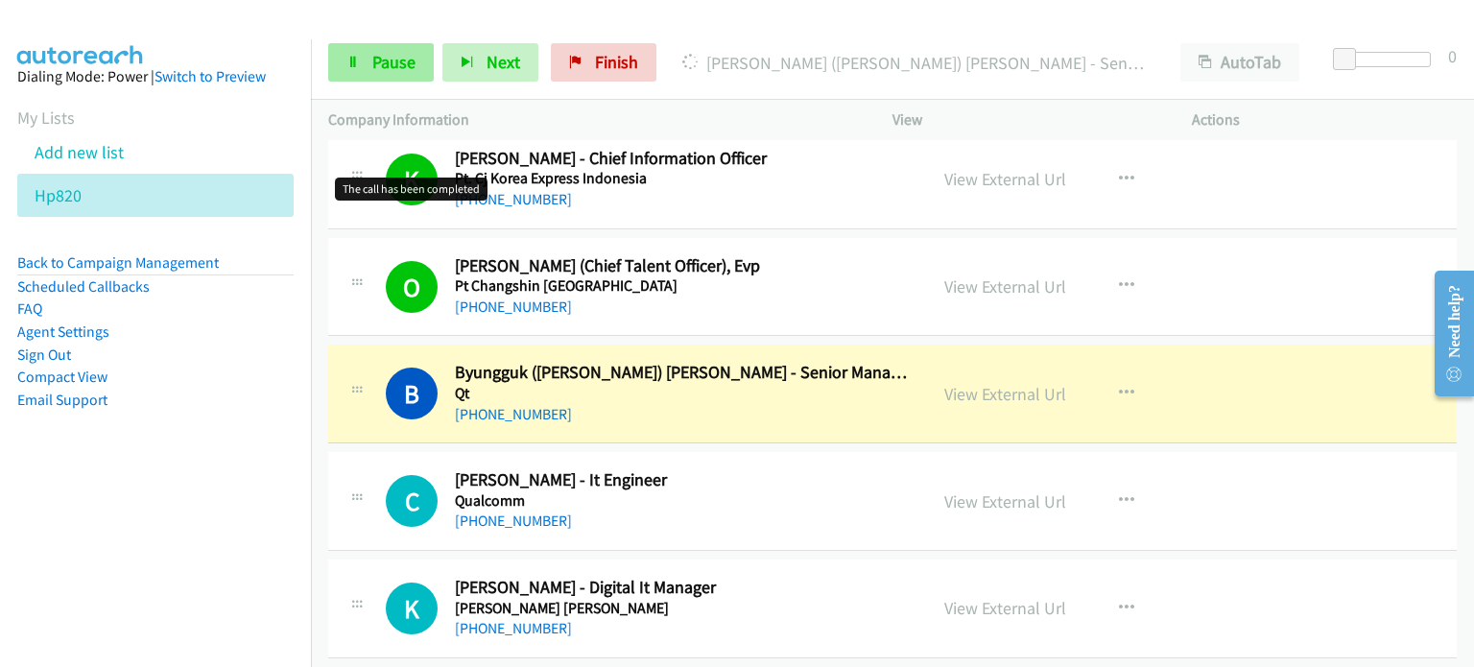
scroll to position [11294, 0]
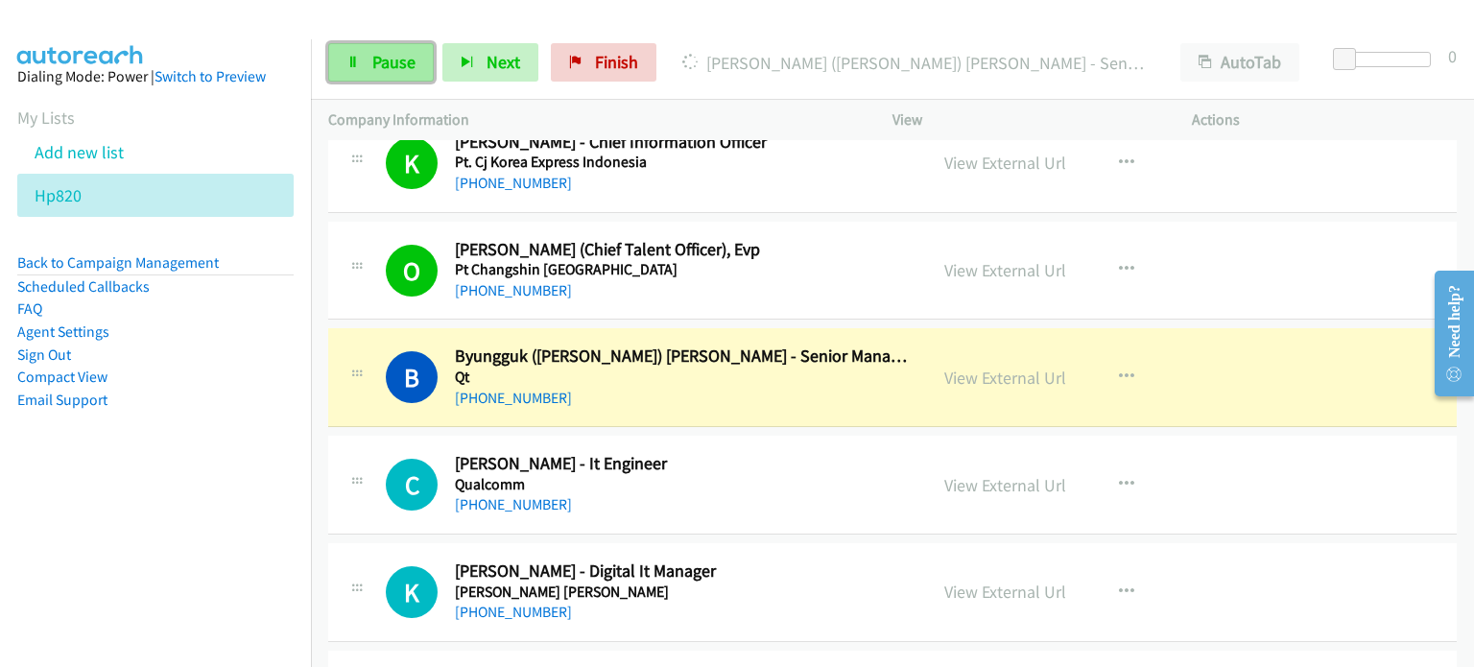
drag, startPoint x: 394, startPoint y: 64, endPoint x: 391, endPoint y: 55, distance: 10.0
click at [394, 64] on span "Pause" at bounding box center [393, 62] width 43 height 22
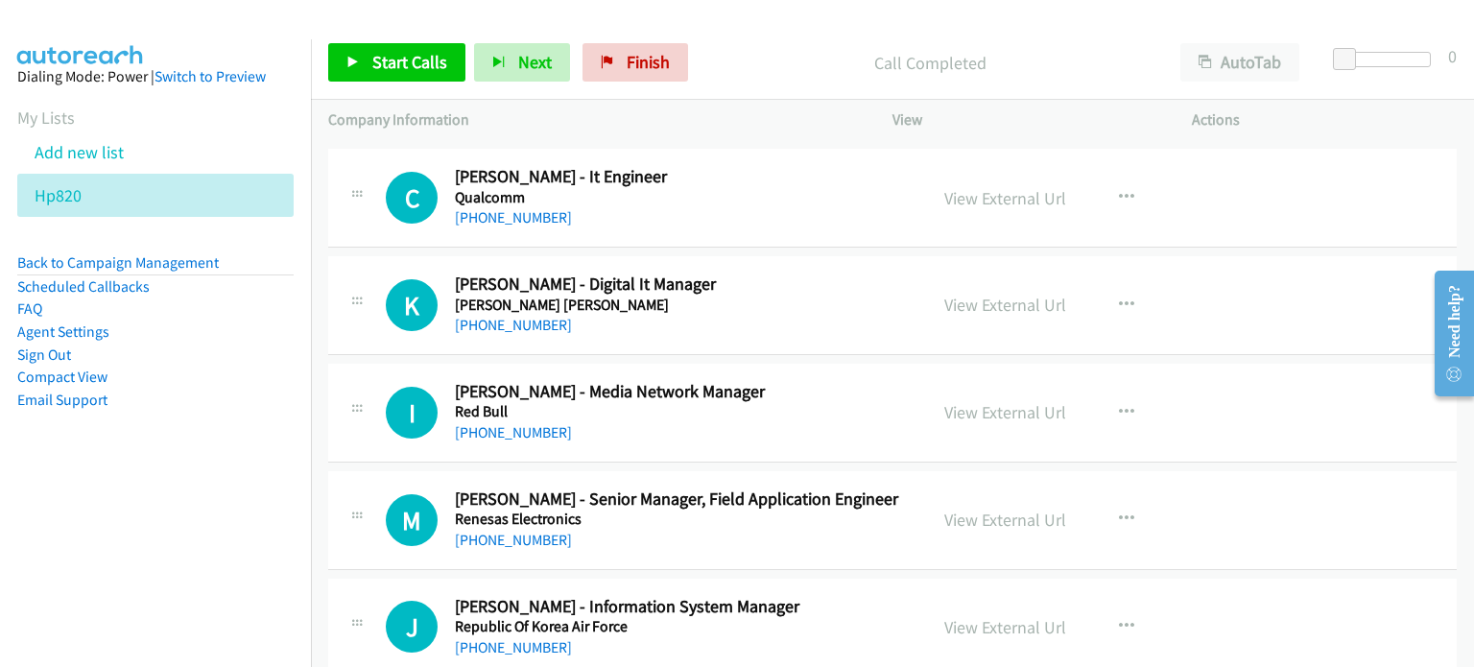
scroll to position [11582, 0]
click at [1119, 189] on icon "button" at bounding box center [1126, 196] width 15 height 15
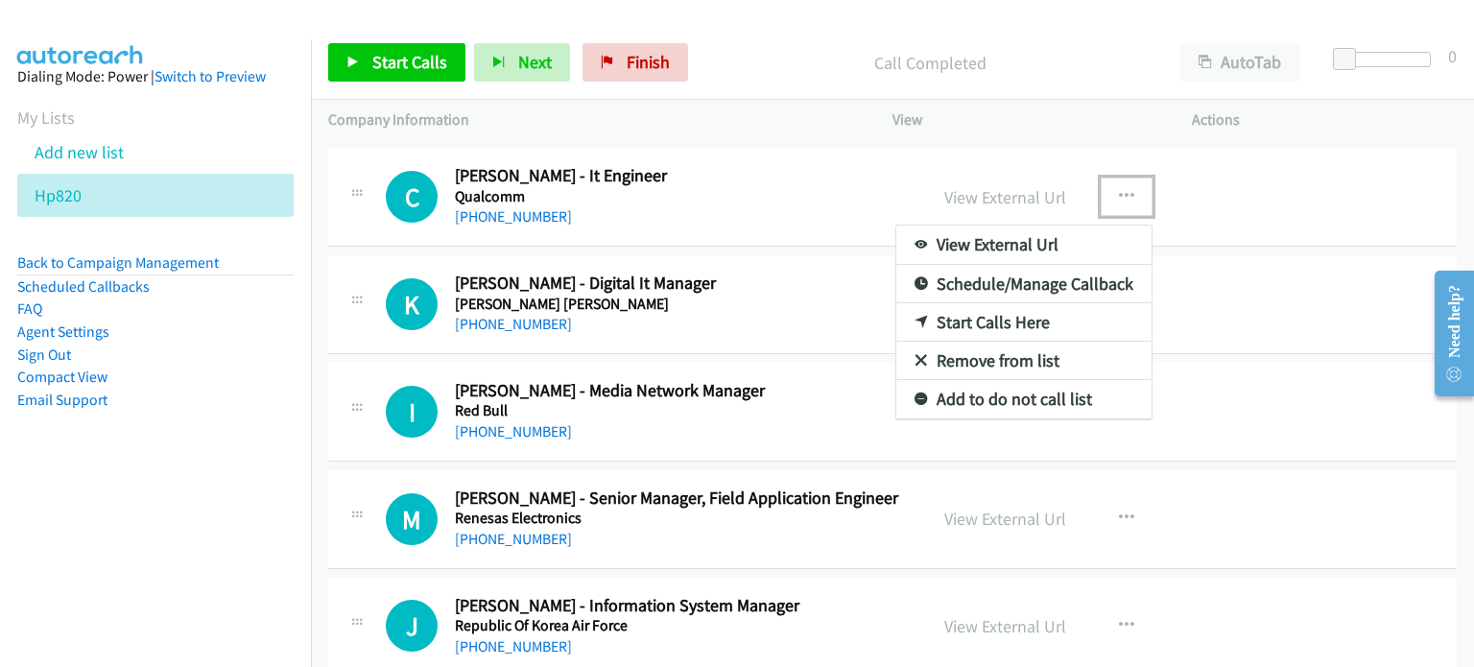
click at [1031, 303] on link "Start Calls Here" at bounding box center [1023, 322] width 255 height 38
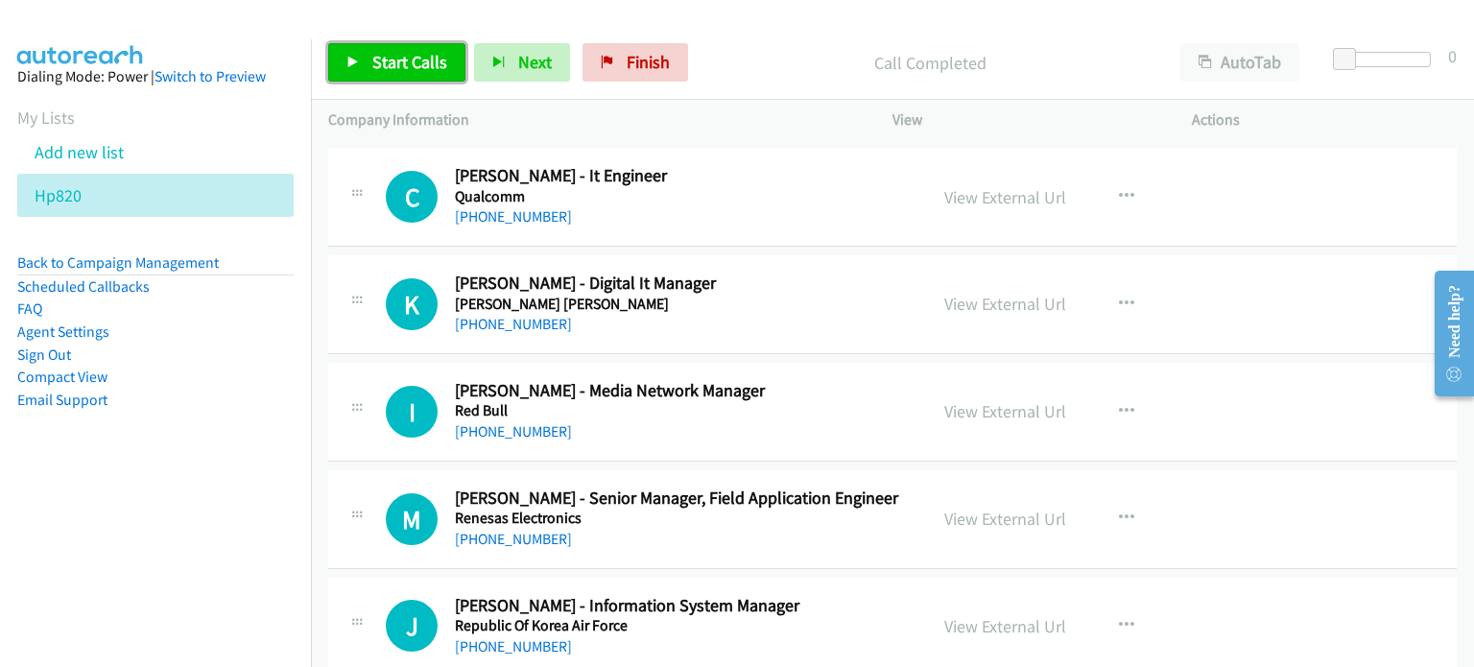
click at [391, 64] on span "Start Calls" at bounding box center [409, 62] width 75 height 22
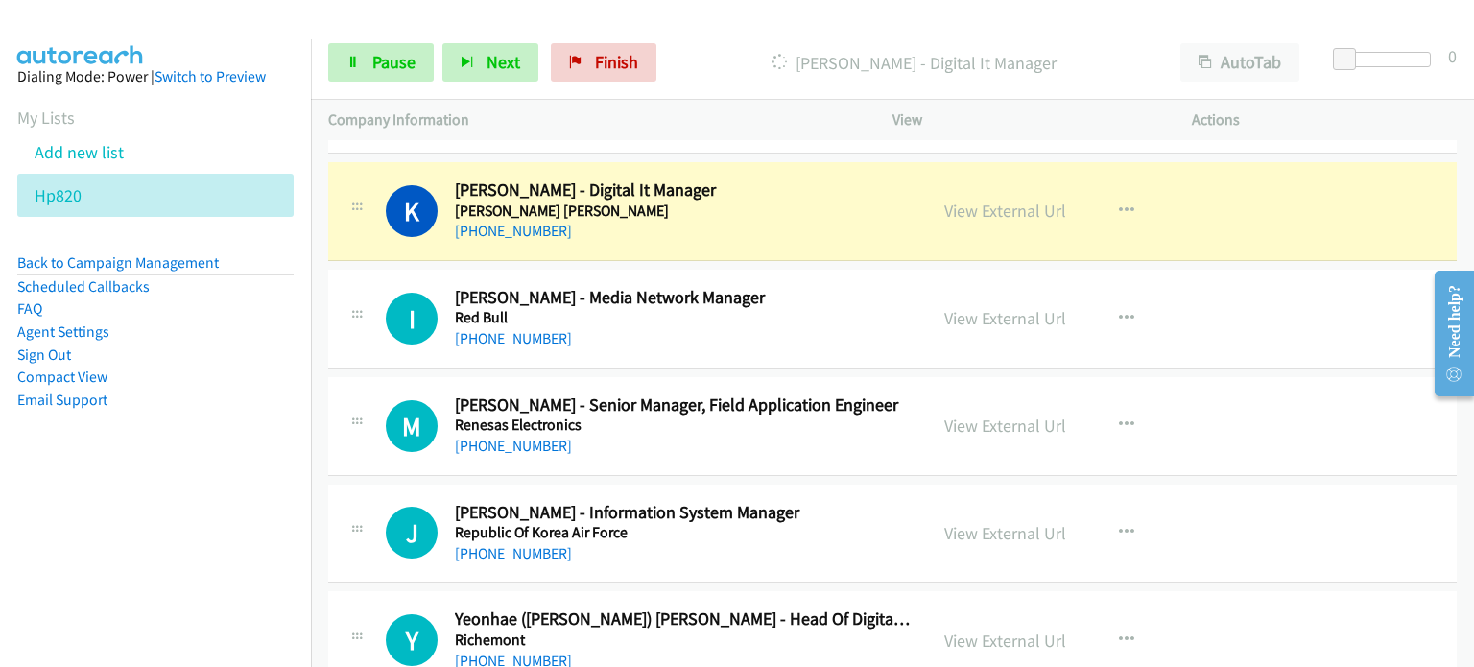
scroll to position [11676, 0]
click at [994, 414] on link "View External Url" at bounding box center [1005, 425] width 122 height 22
click at [963, 521] on link "View External Url" at bounding box center [1005, 532] width 122 height 22
click at [1017, 628] on link "View External Url" at bounding box center [1005, 639] width 122 height 22
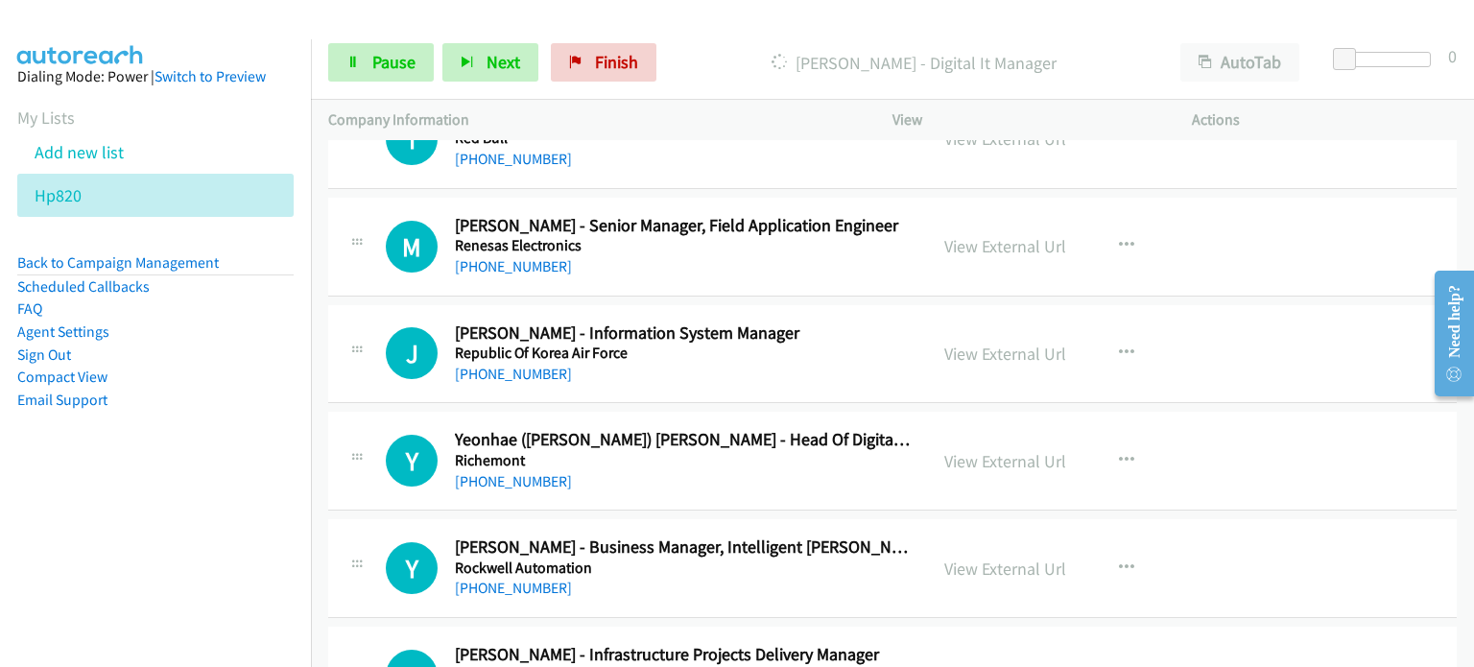
scroll to position [11868, 0]
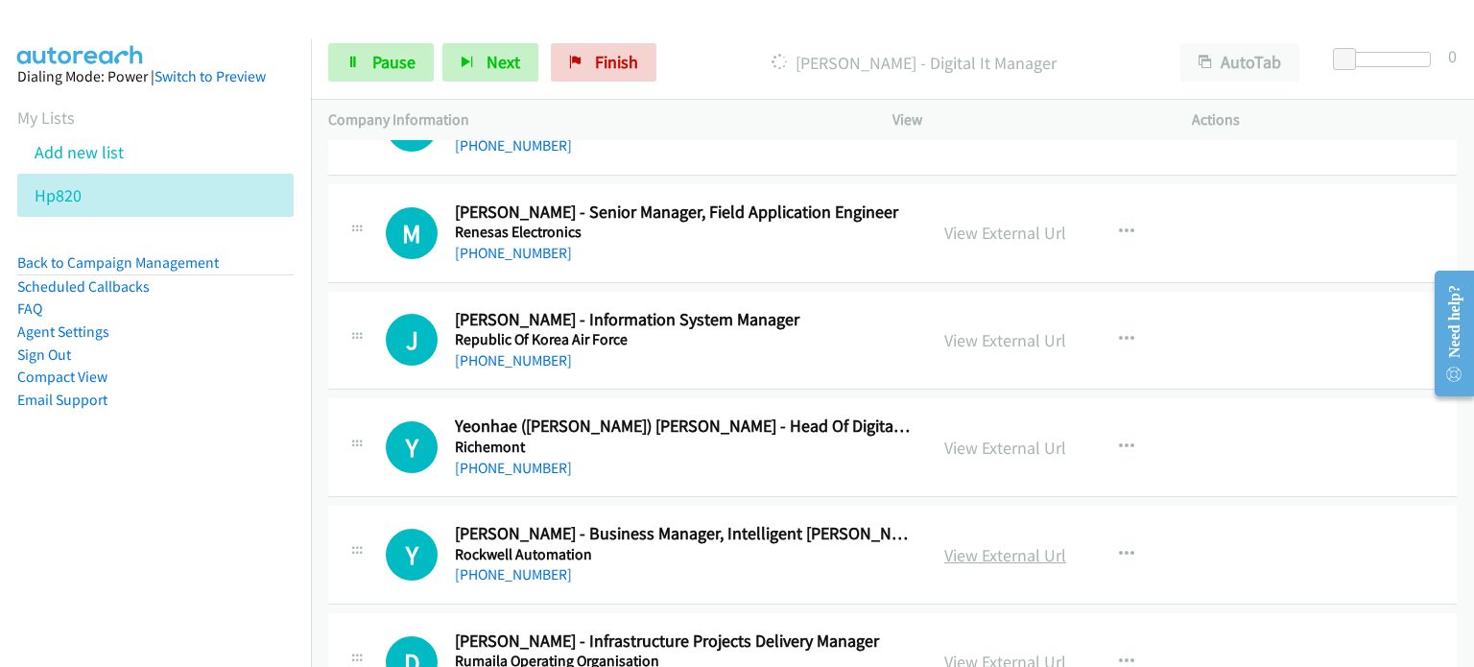
click at [988, 544] on link "View External Url" at bounding box center [1005, 555] width 122 height 22
click at [995, 650] on link "View External Url" at bounding box center [1005, 661] width 122 height 22
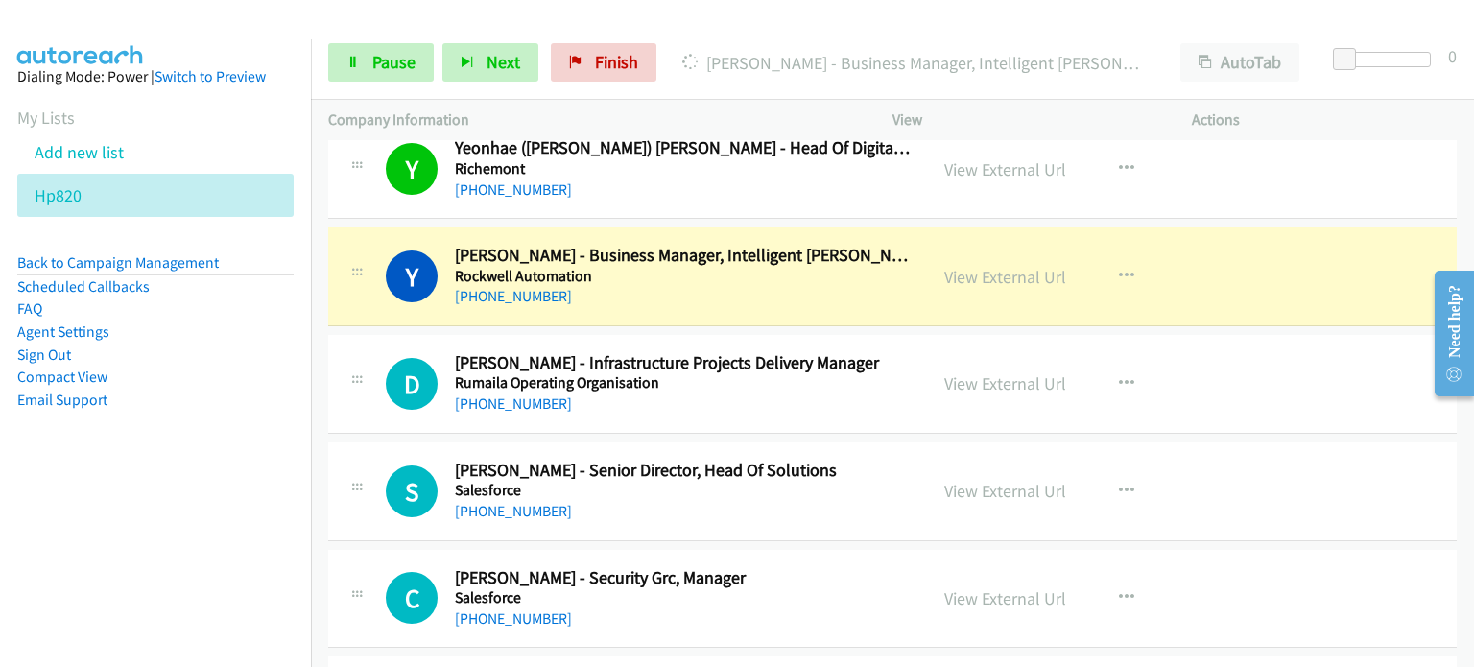
scroll to position [12150, 0]
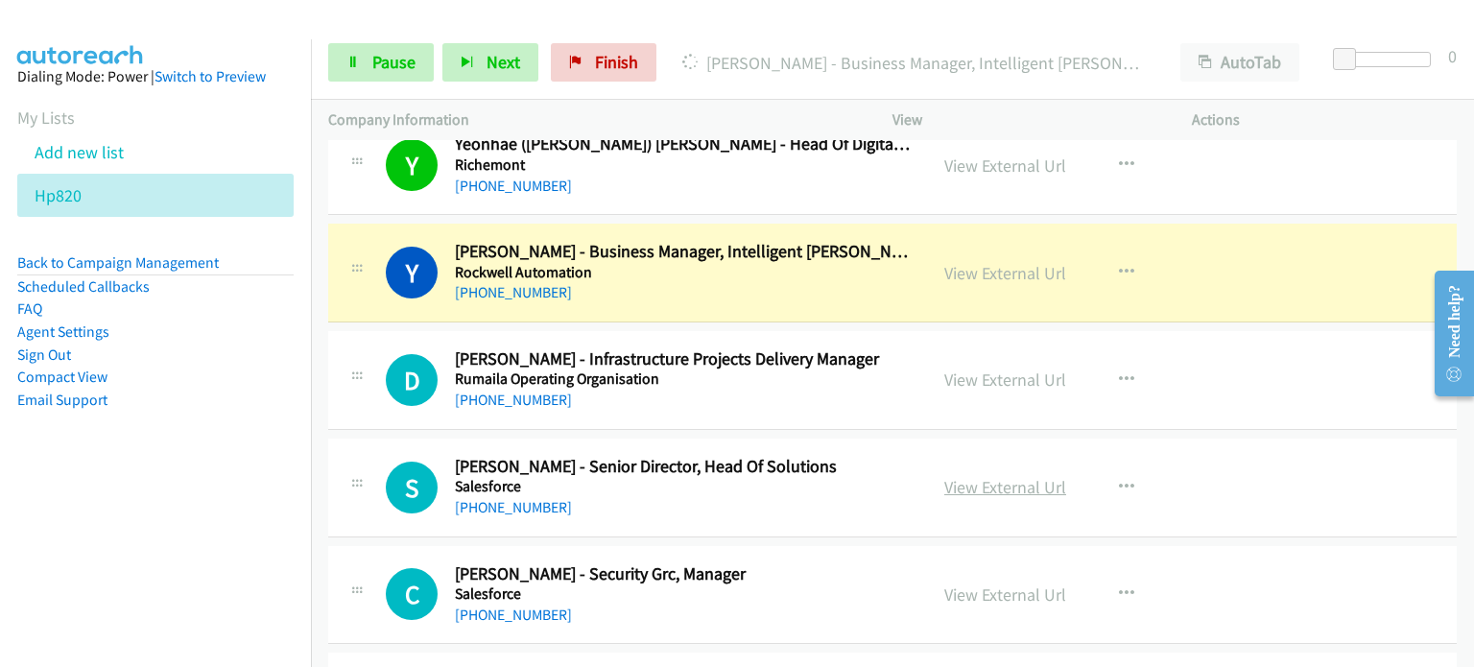
click at [997, 476] on link "View External Url" at bounding box center [1005, 487] width 122 height 22
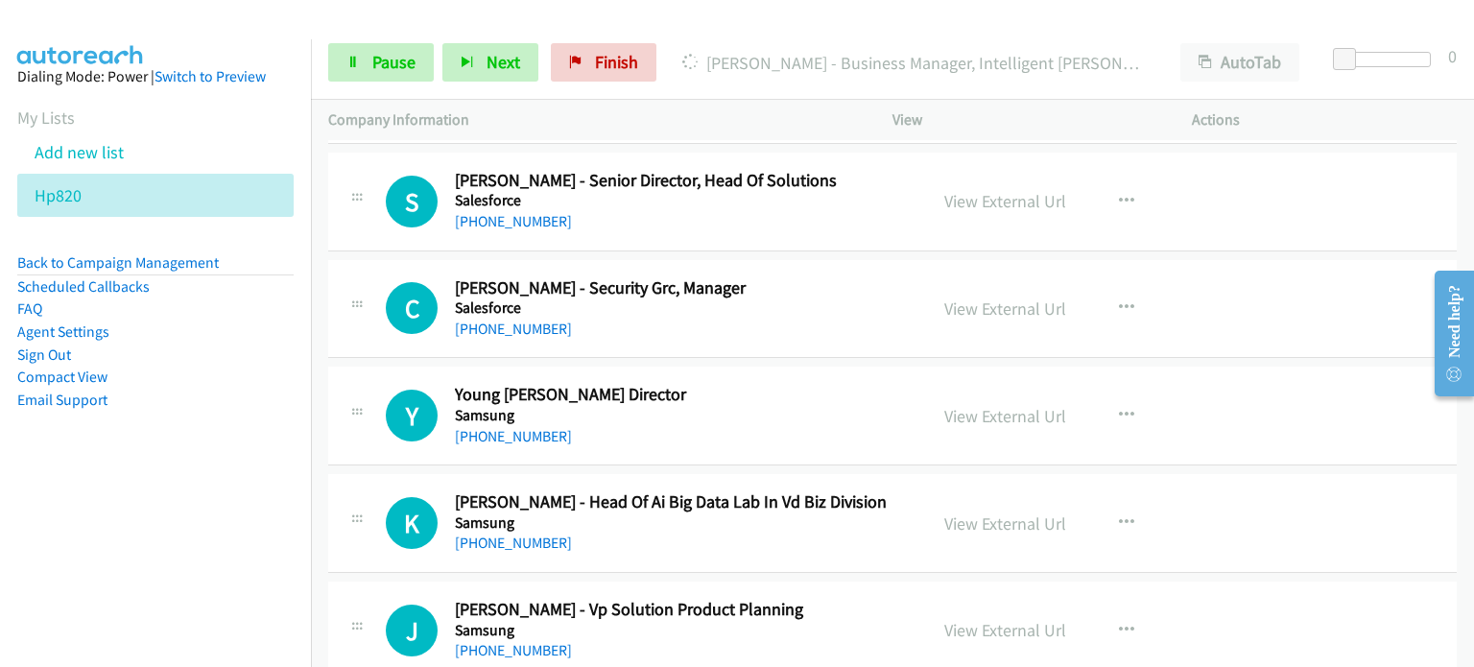
scroll to position [12438, 0]
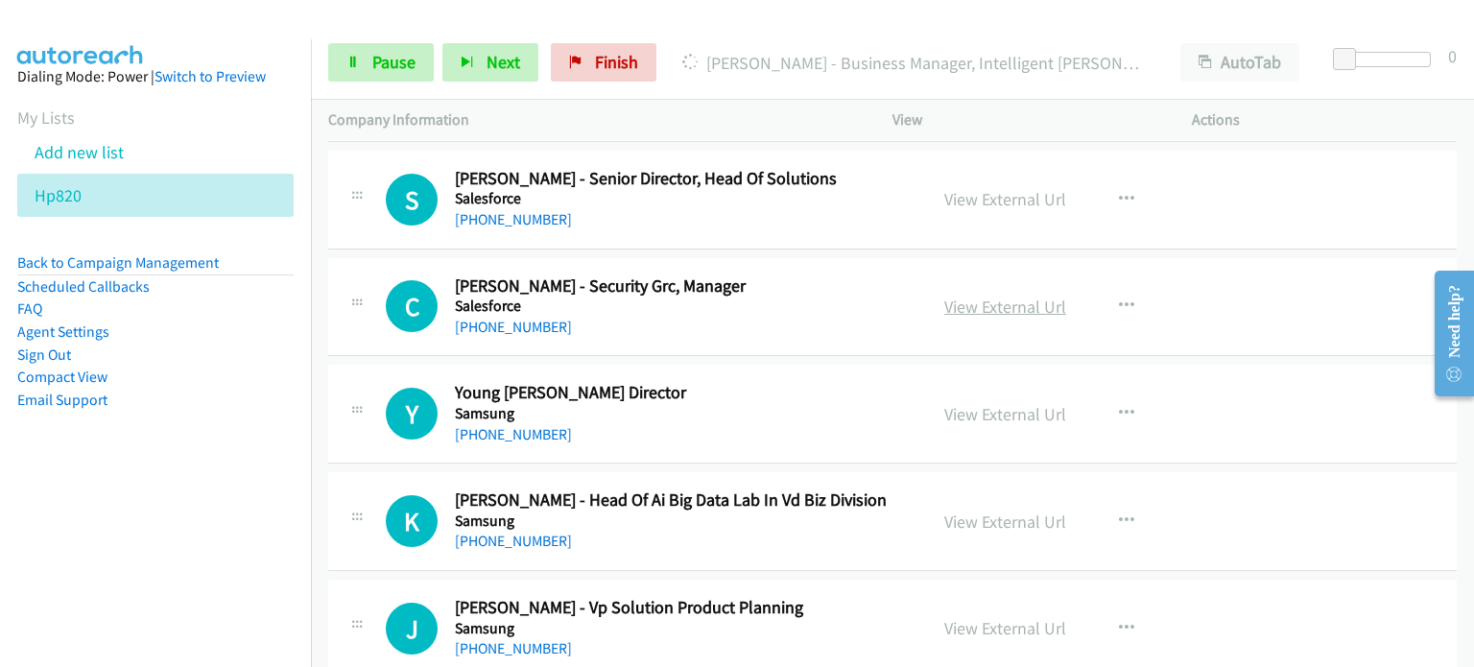
click at [976, 296] on link "View External Url" at bounding box center [1005, 307] width 122 height 22
click at [969, 403] on link "View External Url" at bounding box center [1005, 414] width 122 height 22
click at [1054, 510] on link "View External Url" at bounding box center [1005, 521] width 122 height 22
click at [944, 617] on link "View External Url" at bounding box center [1005, 628] width 122 height 22
click at [380, 68] on span "Pause" at bounding box center [393, 62] width 43 height 22
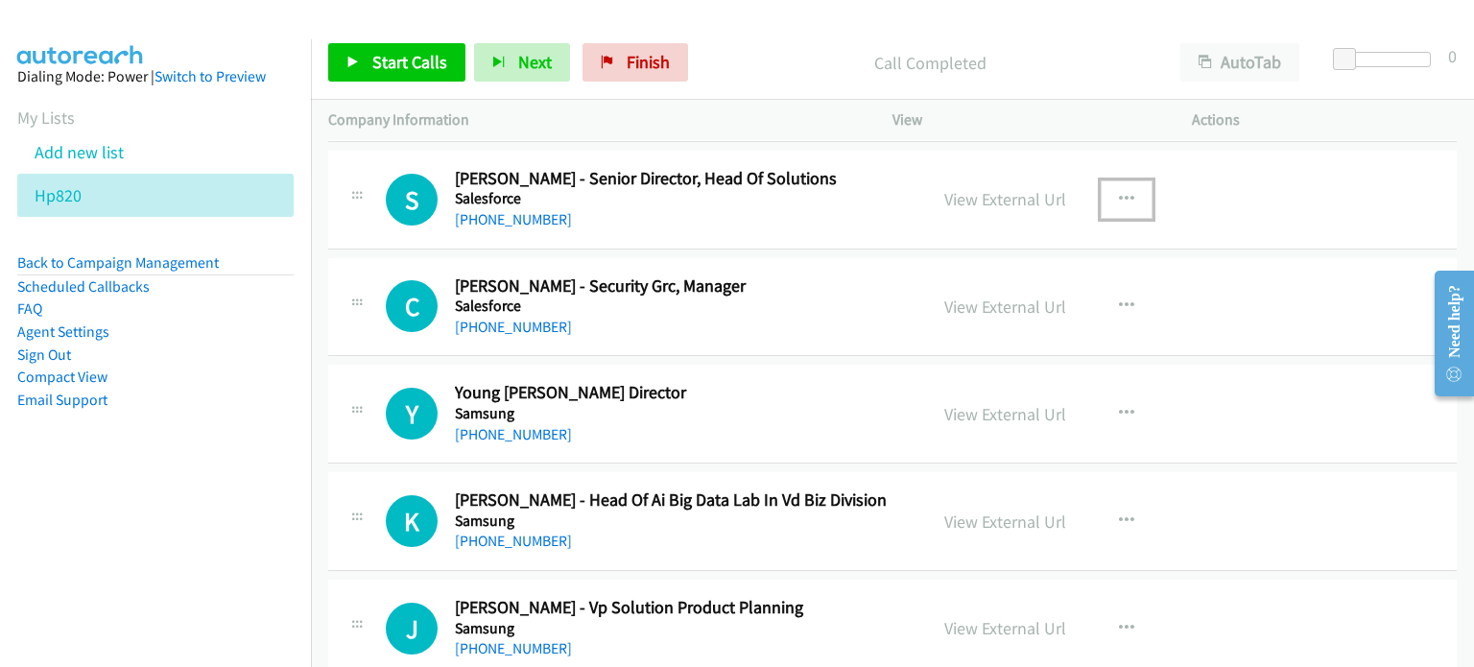
drag, startPoint x: 1123, startPoint y: 176, endPoint x: 1104, endPoint y: 179, distance: 19.6
click at [1123, 192] on icon "button" at bounding box center [1126, 199] width 15 height 15
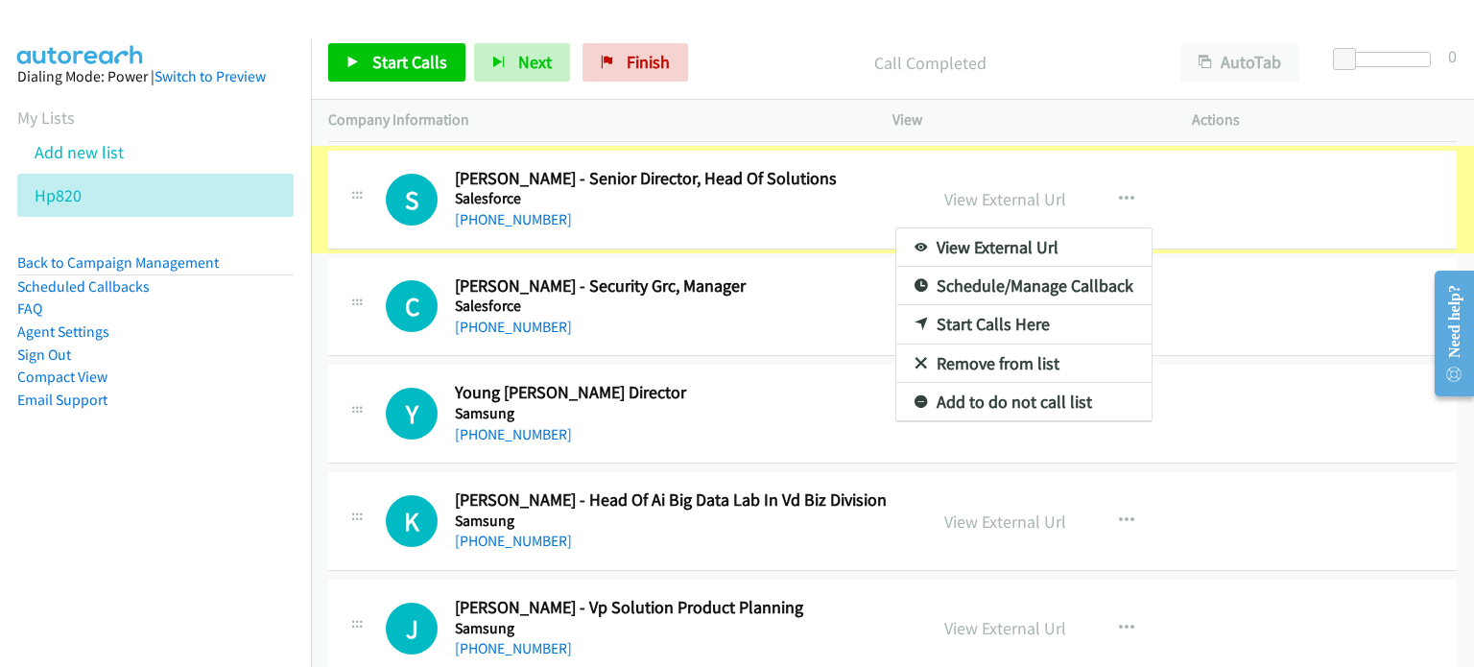
scroll to position [12365, 0]
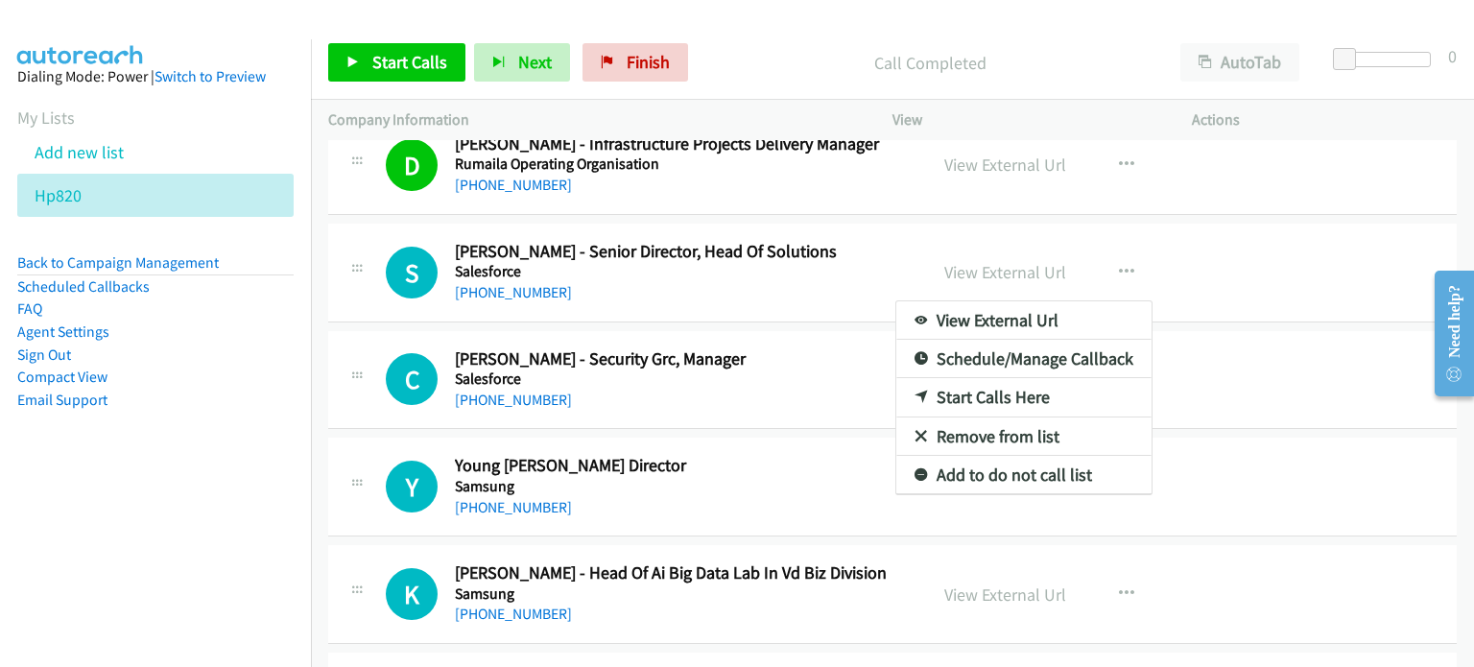
click at [970, 378] on link "Start Calls Here" at bounding box center [1023, 397] width 255 height 38
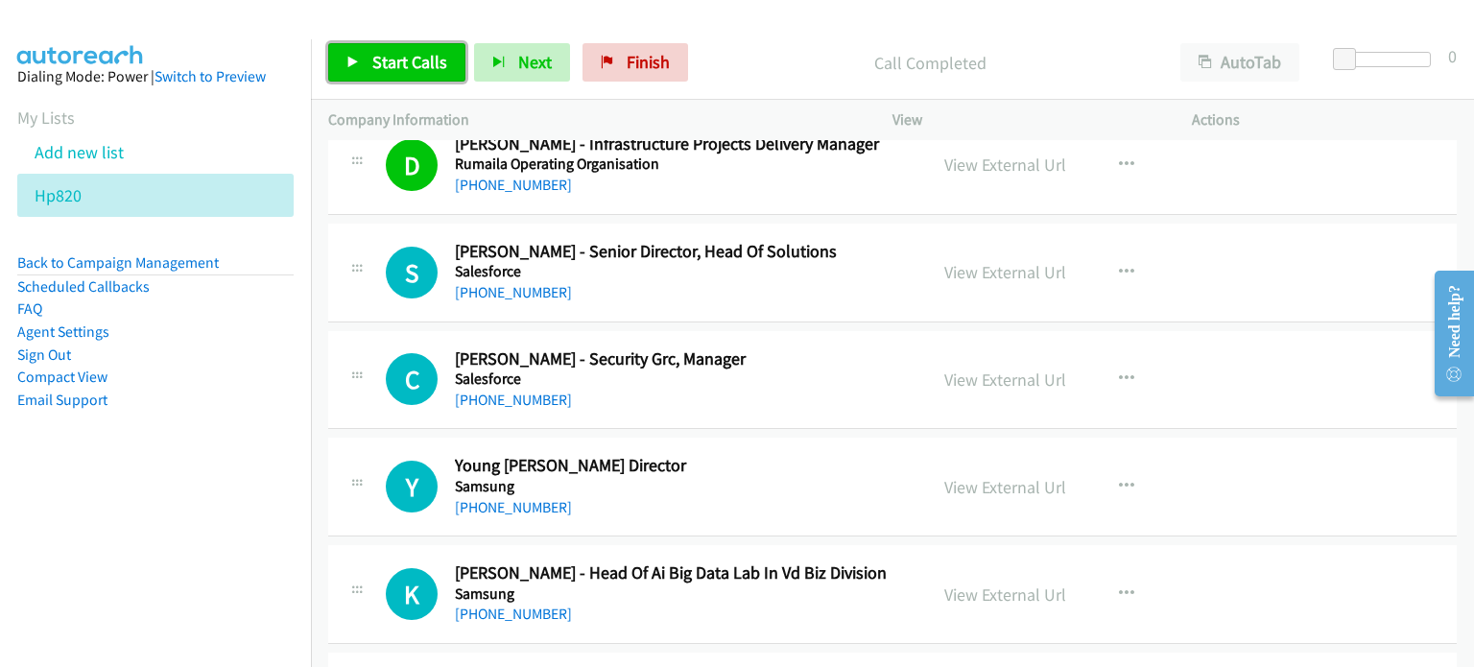
click at [361, 63] on link "Start Calls" at bounding box center [396, 62] width 137 height 38
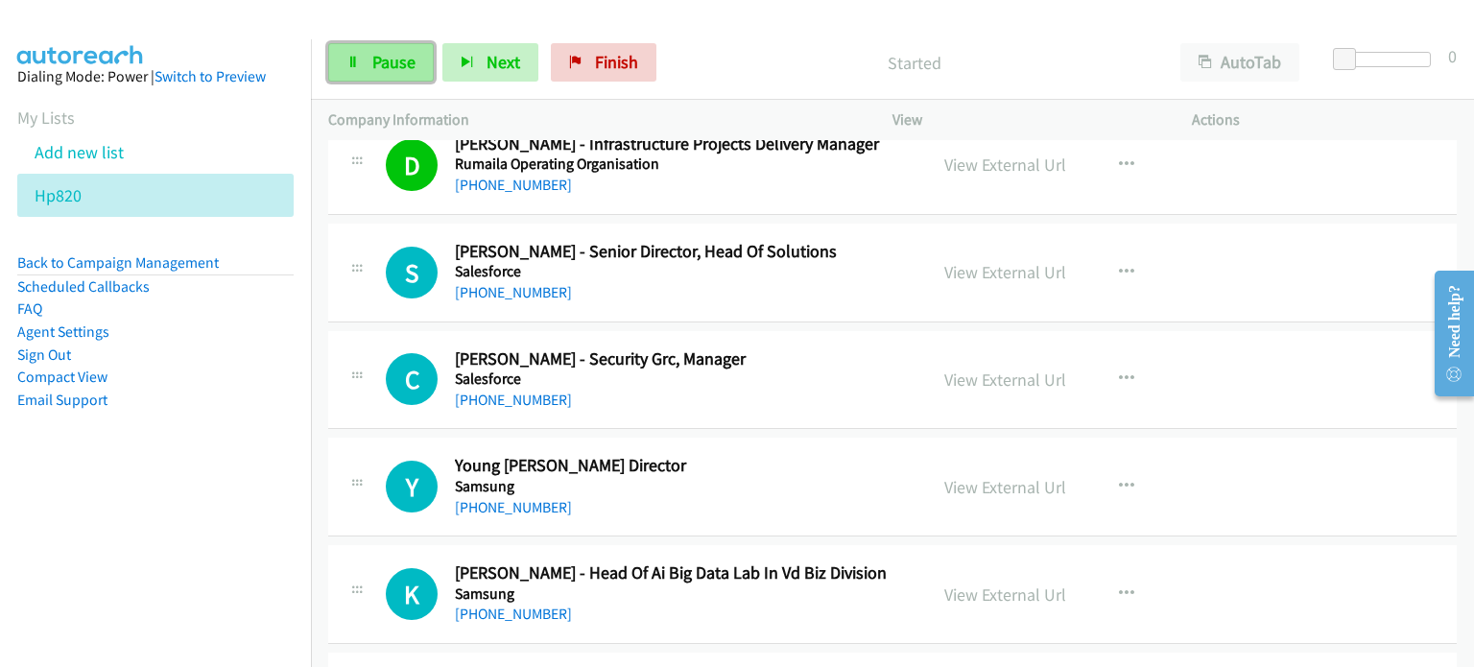
click at [362, 80] on link "Pause" at bounding box center [381, 62] width 106 height 38
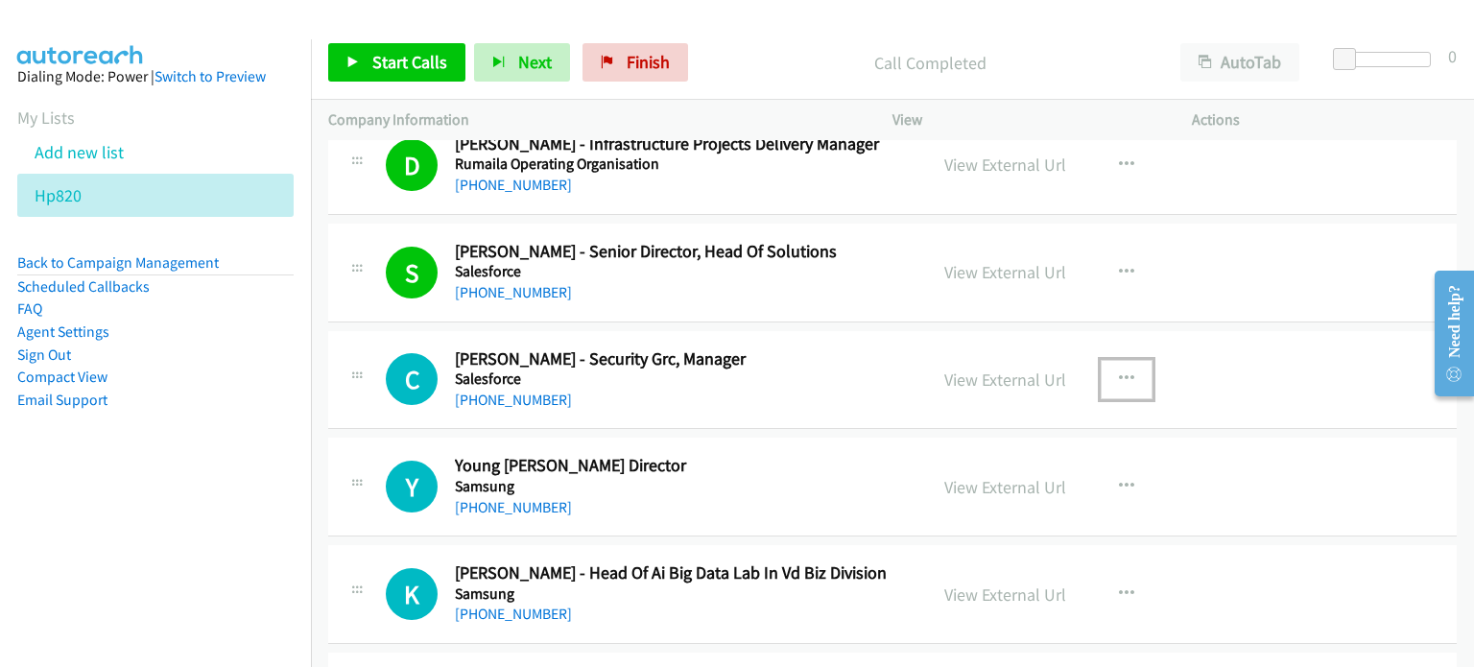
click at [1119, 371] on icon "button" at bounding box center [1126, 378] width 15 height 15
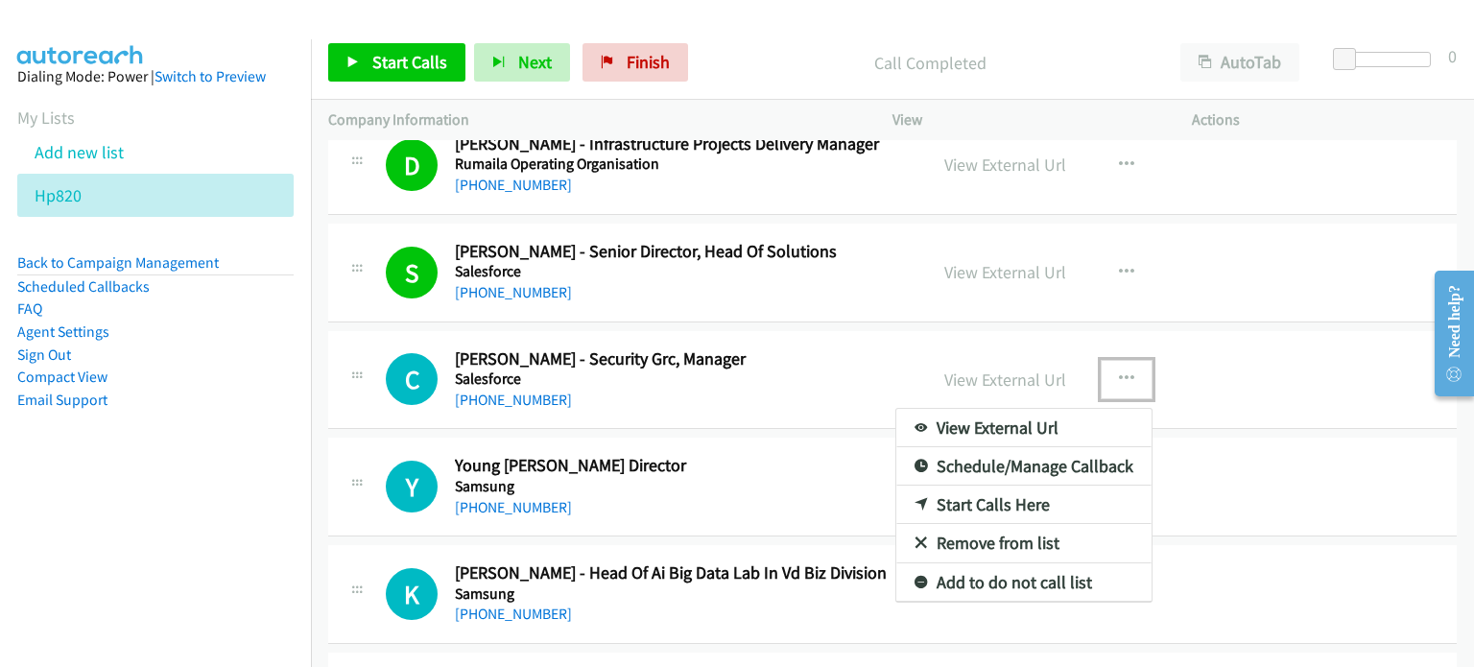
click at [1002, 485] on link "Start Calls Here" at bounding box center [1023, 504] width 255 height 38
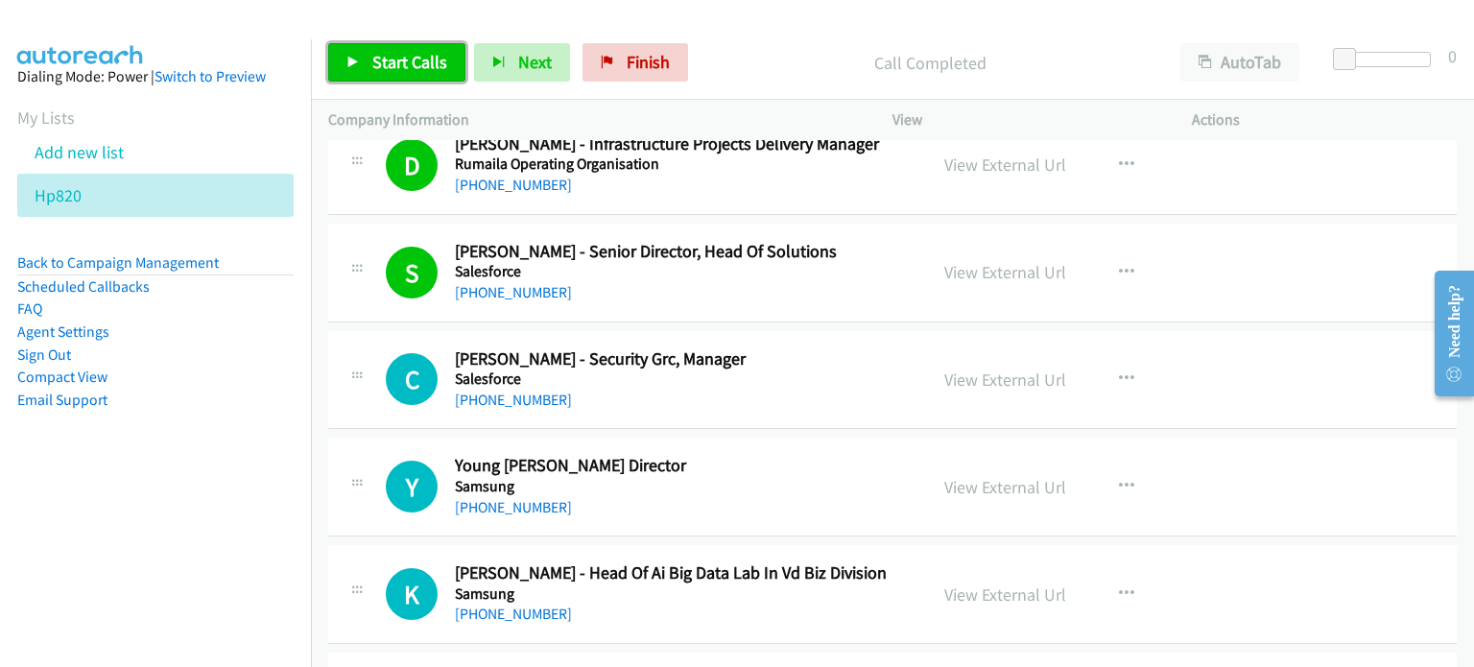
drag, startPoint x: 373, startPoint y: 75, endPoint x: 419, endPoint y: 39, distance: 58.1
click at [373, 74] on link "Start Calls" at bounding box center [396, 62] width 137 height 38
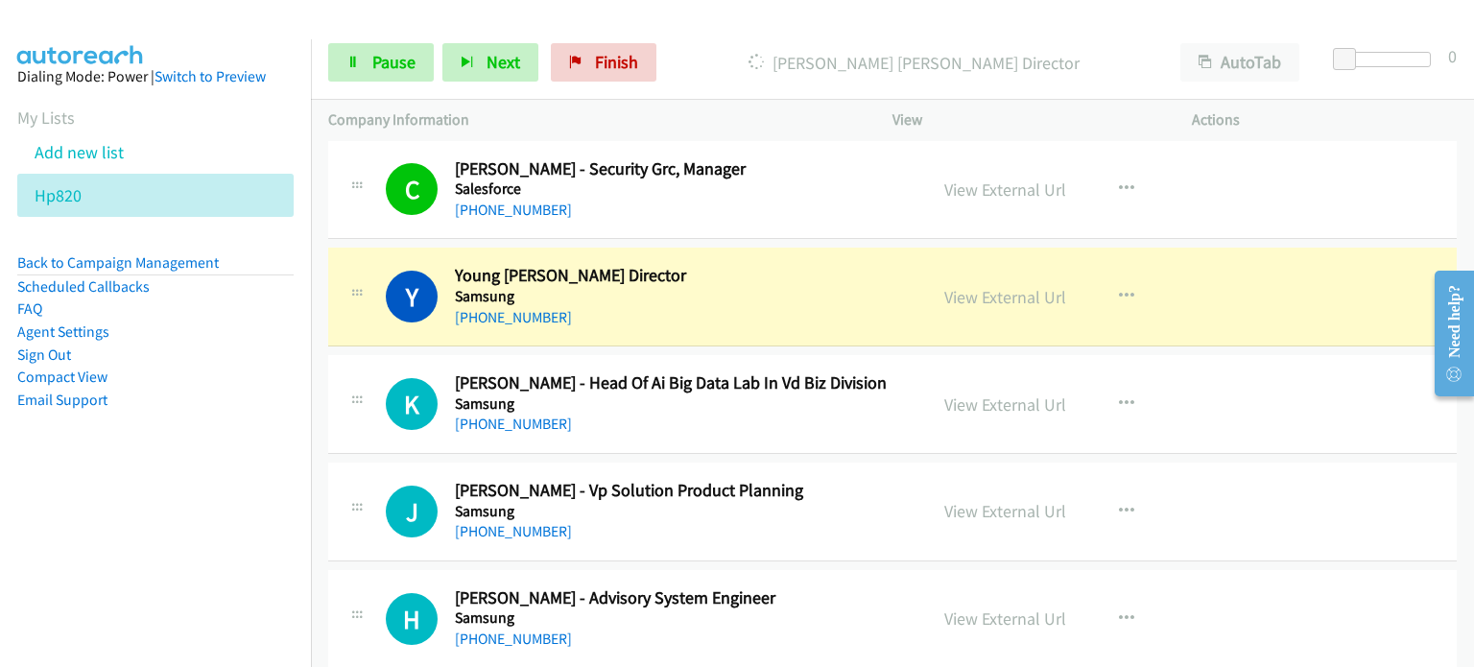
scroll to position [12557, 0]
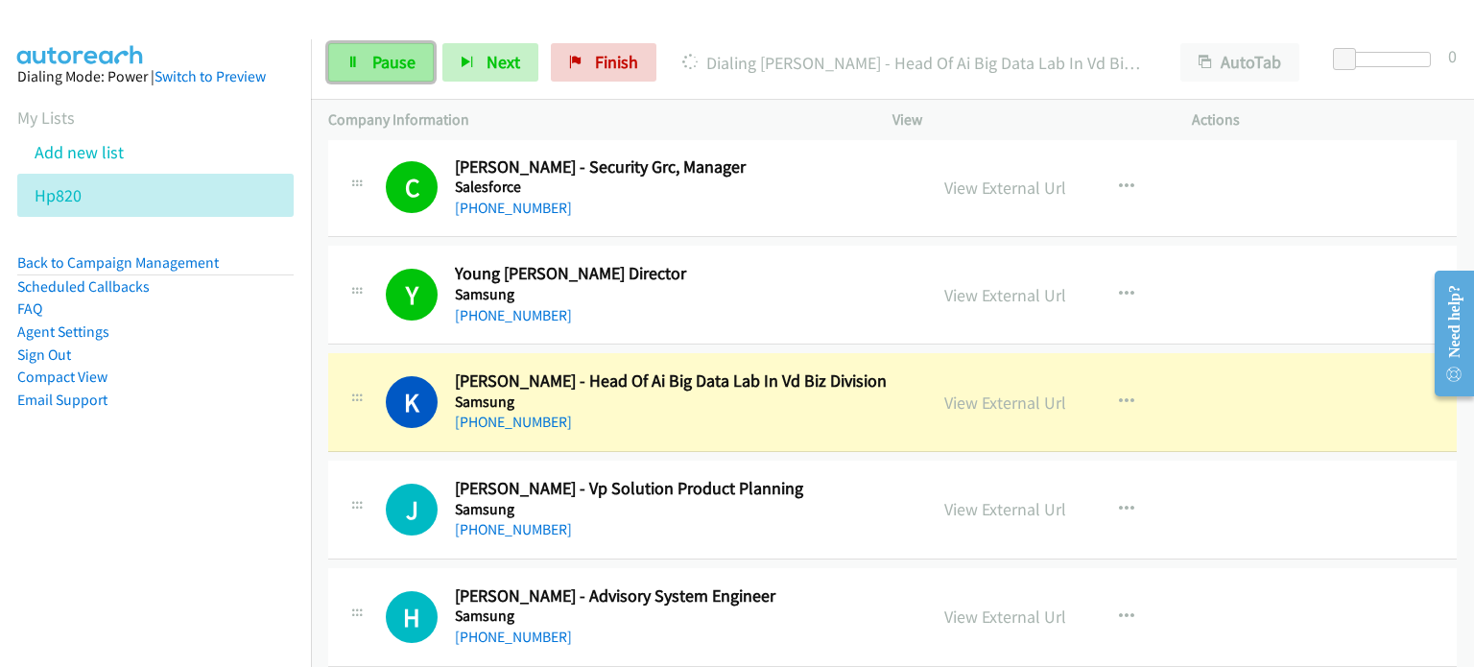
click at [367, 73] on link "Pause" at bounding box center [381, 62] width 106 height 38
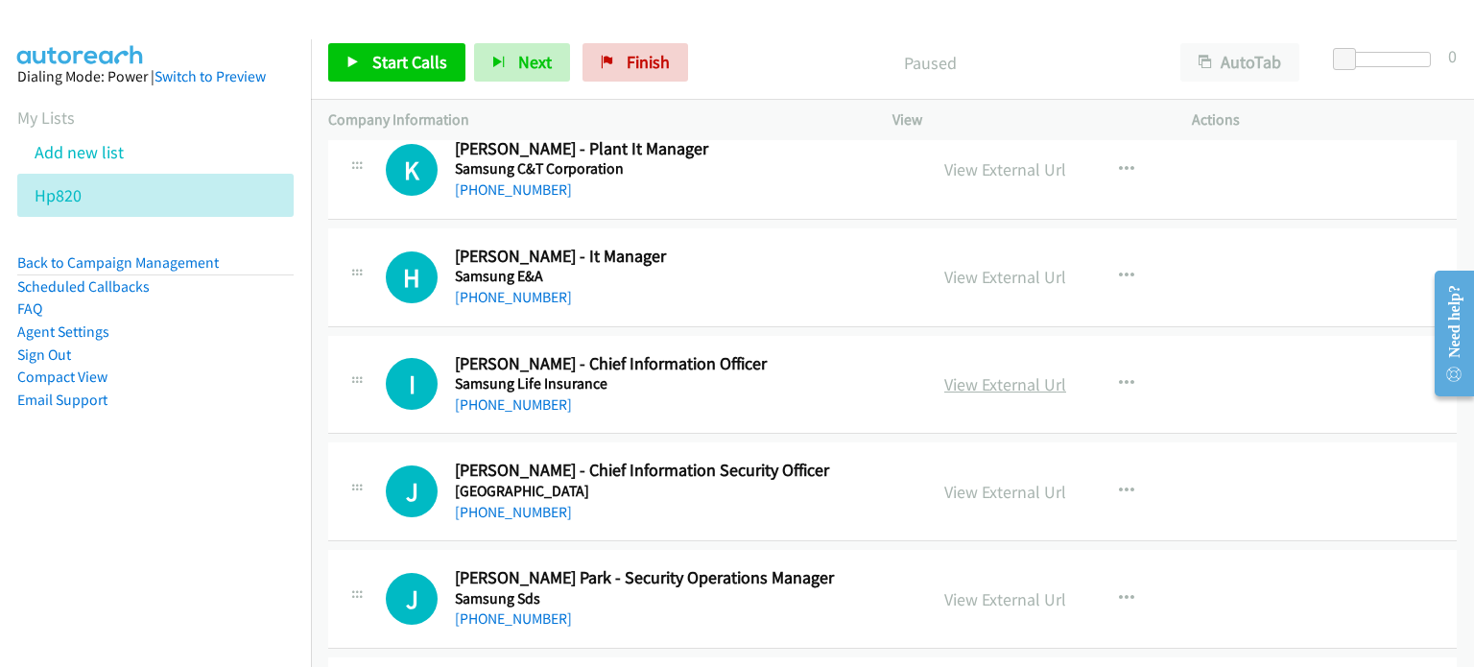
scroll to position [16972, 0]
click at [975, 374] on link "View External Url" at bounding box center [1005, 385] width 122 height 22
click at [960, 482] on link "View External Url" at bounding box center [1005, 493] width 122 height 22
click at [974, 589] on link "View External Url" at bounding box center [1005, 600] width 122 height 22
click at [1126, 366] on button "button" at bounding box center [1126, 385] width 52 height 38
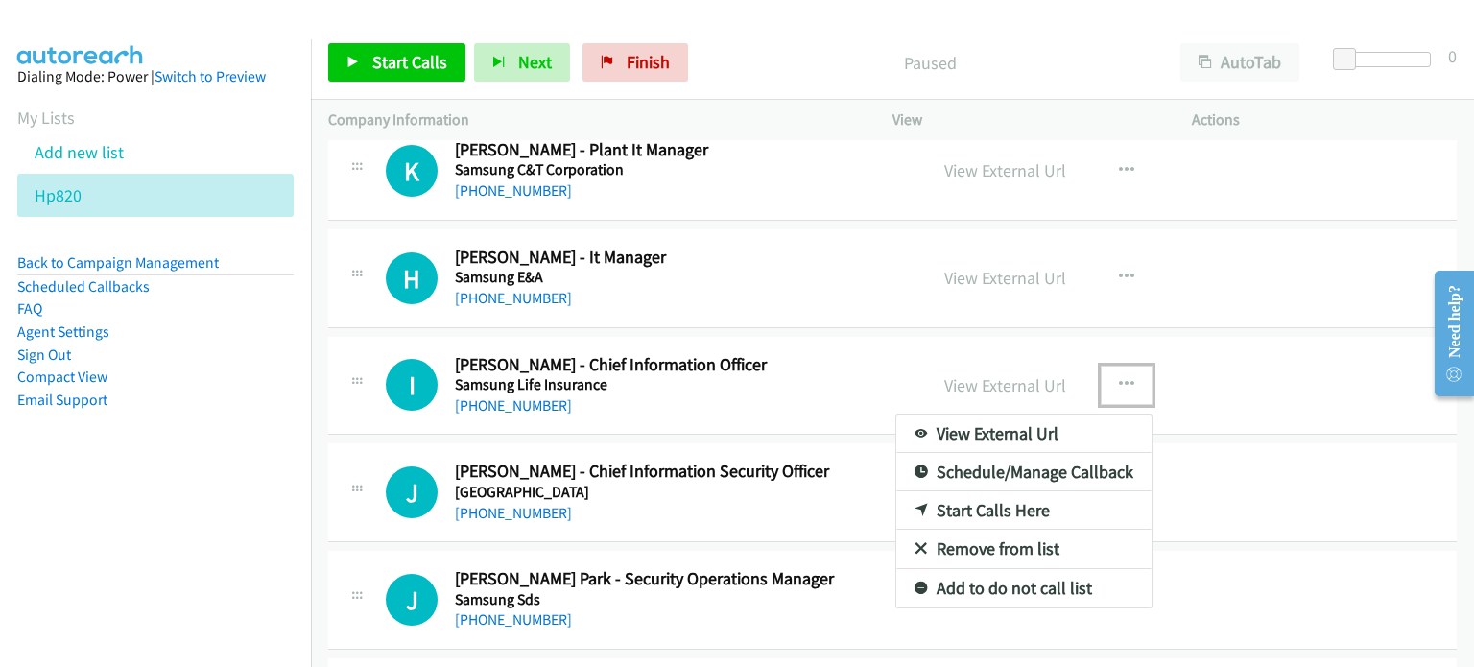
click at [986, 491] on link "Start Calls Here" at bounding box center [1023, 510] width 255 height 38
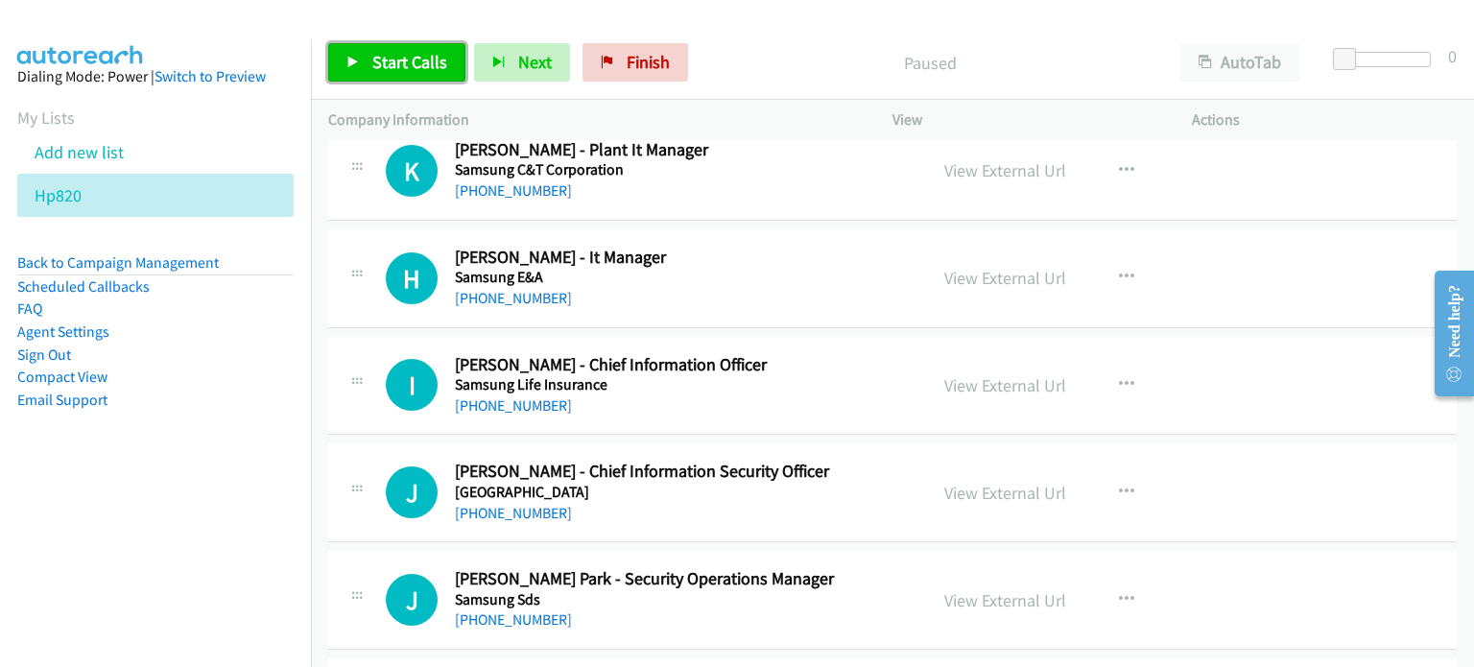
click at [395, 51] on span "Start Calls" at bounding box center [409, 62] width 75 height 22
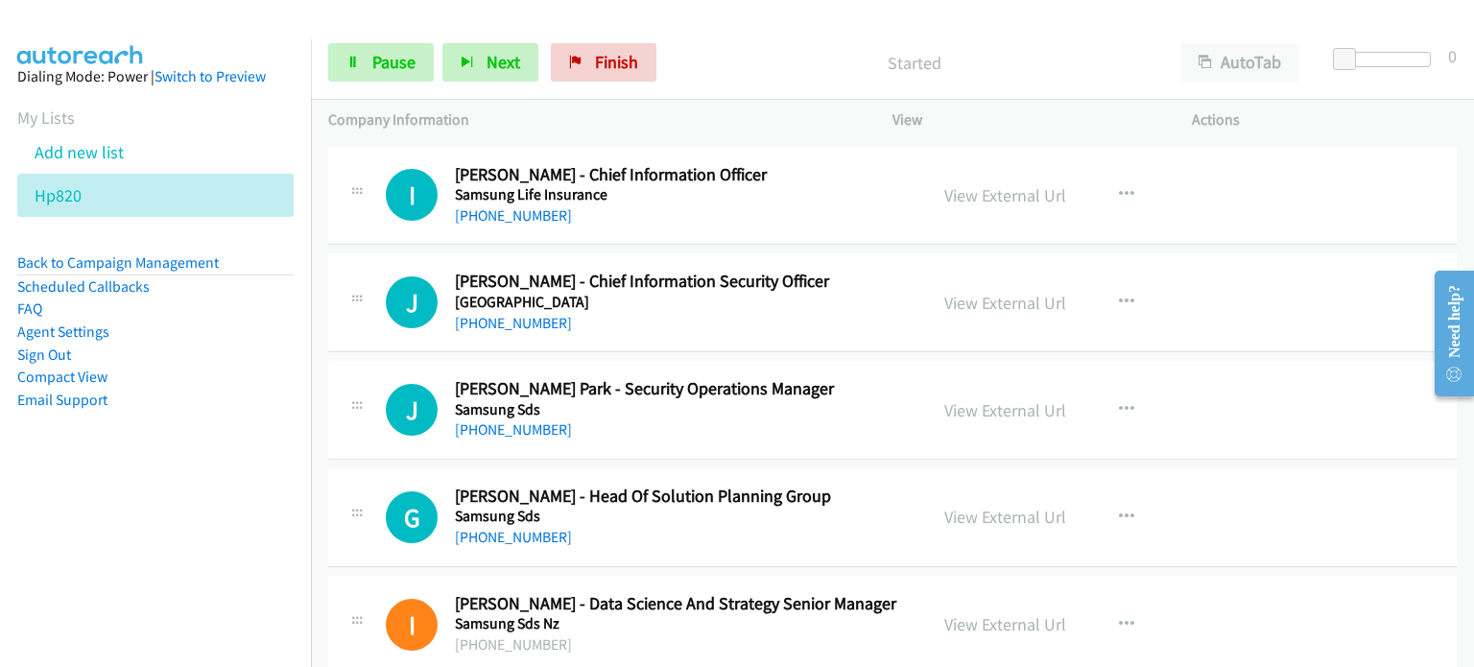
scroll to position [17162, 0]
click at [972, 506] on link "View External Url" at bounding box center [1005, 517] width 122 height 22
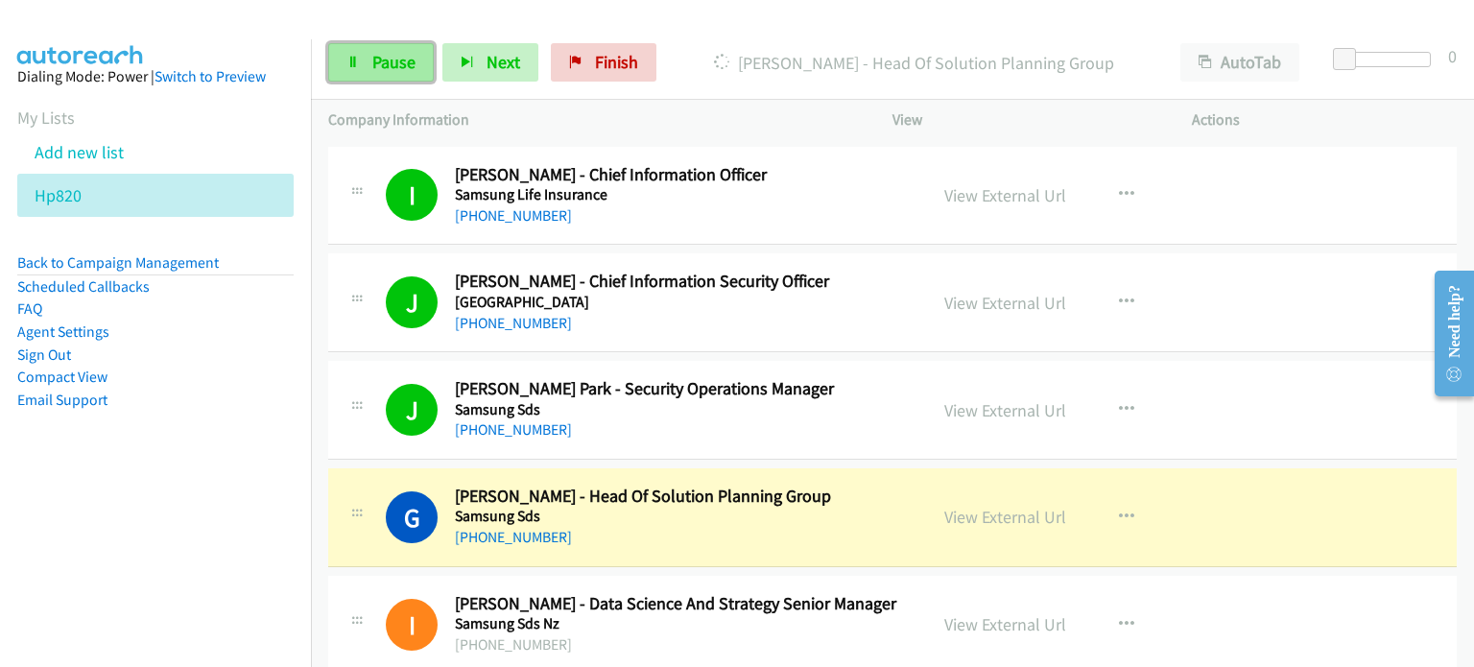
click at [346, 61] on icon at bounding box center [352, 63] width 13 height 13
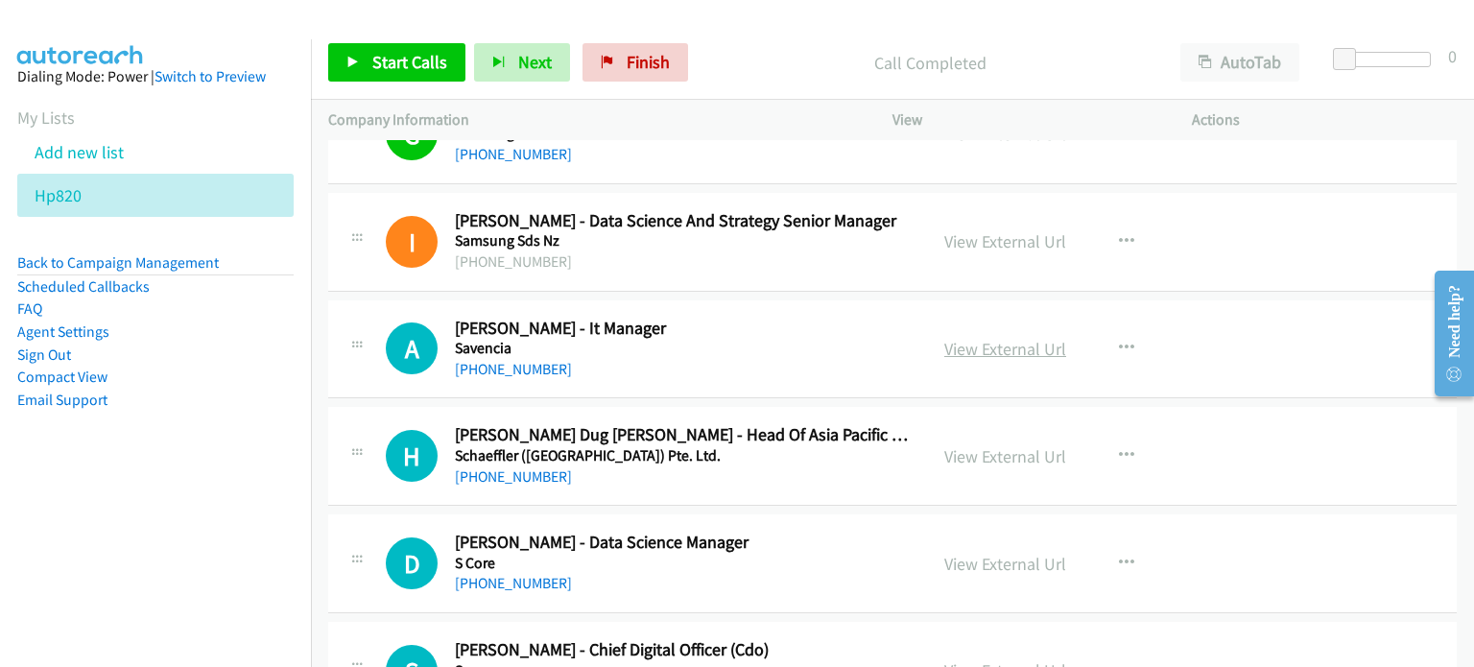
scroll to position [17546, 0]
click at [1019, 337] on link "View External Url" at bounding box center [1005, 348] width 122 height 22
click at [963, 444] on link "View External Url" at bounding box center [1005, 455] width 122 height 22
click at [1028, 552] on link "View External Url" at bounding box center [1005, 563] width 122 height 22
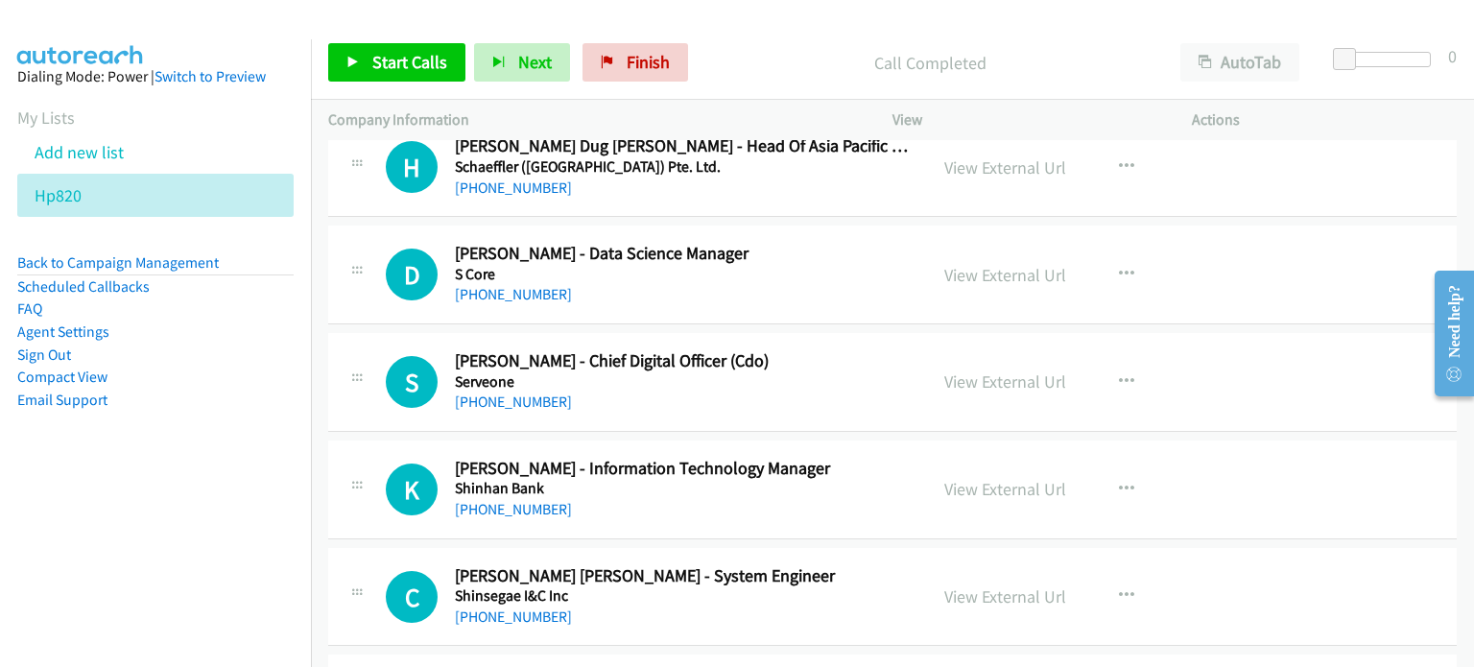
scroll to position [17834, 0]
click at [961, 370] on link "View External Url" at bounding box center [1005, 381] width 122 height 22
click at [953, 478] on link "View External Url" at bounding box center [1005, 489] width 122 height 22
click at [974, 585] on link "View External Url" at bounding box center [1005, 596] width 122 height 22
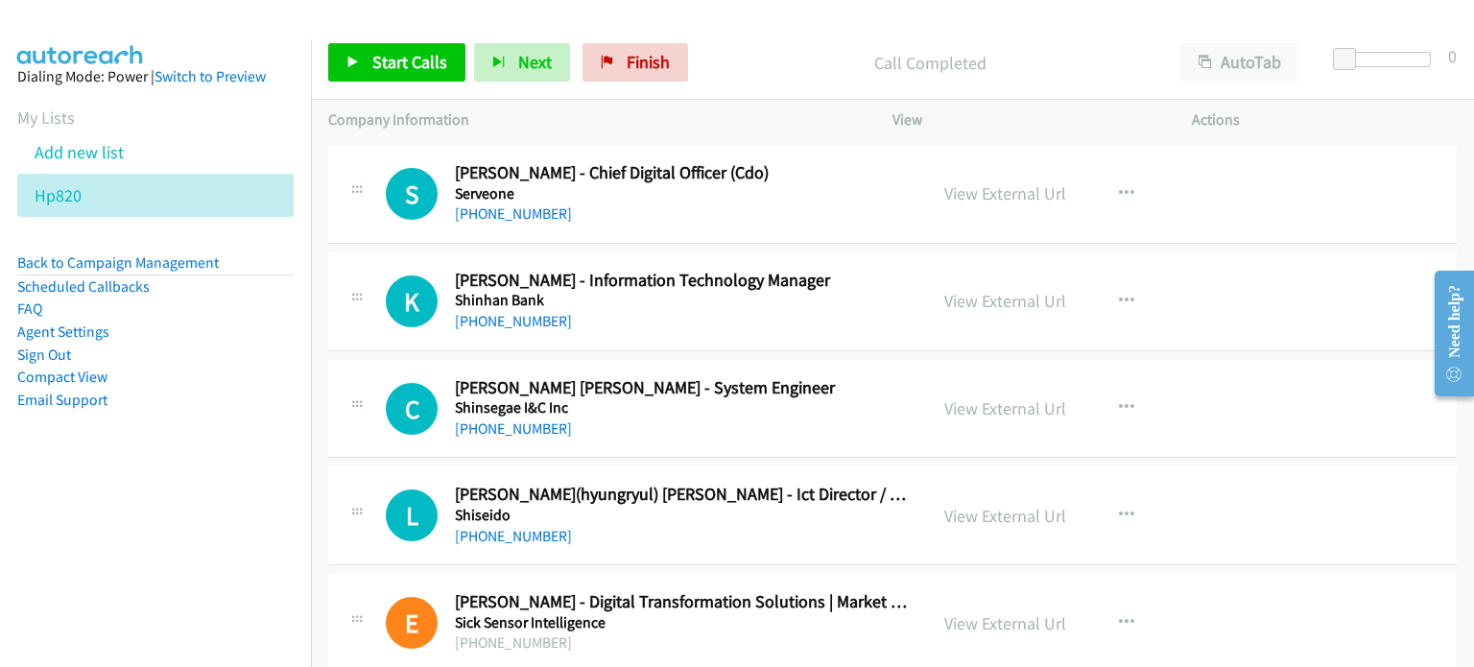
scroll to position [18023, 0]
click at [987, 504] on link "View External Url" at bounding box center [1005, 515] width 122 height 22
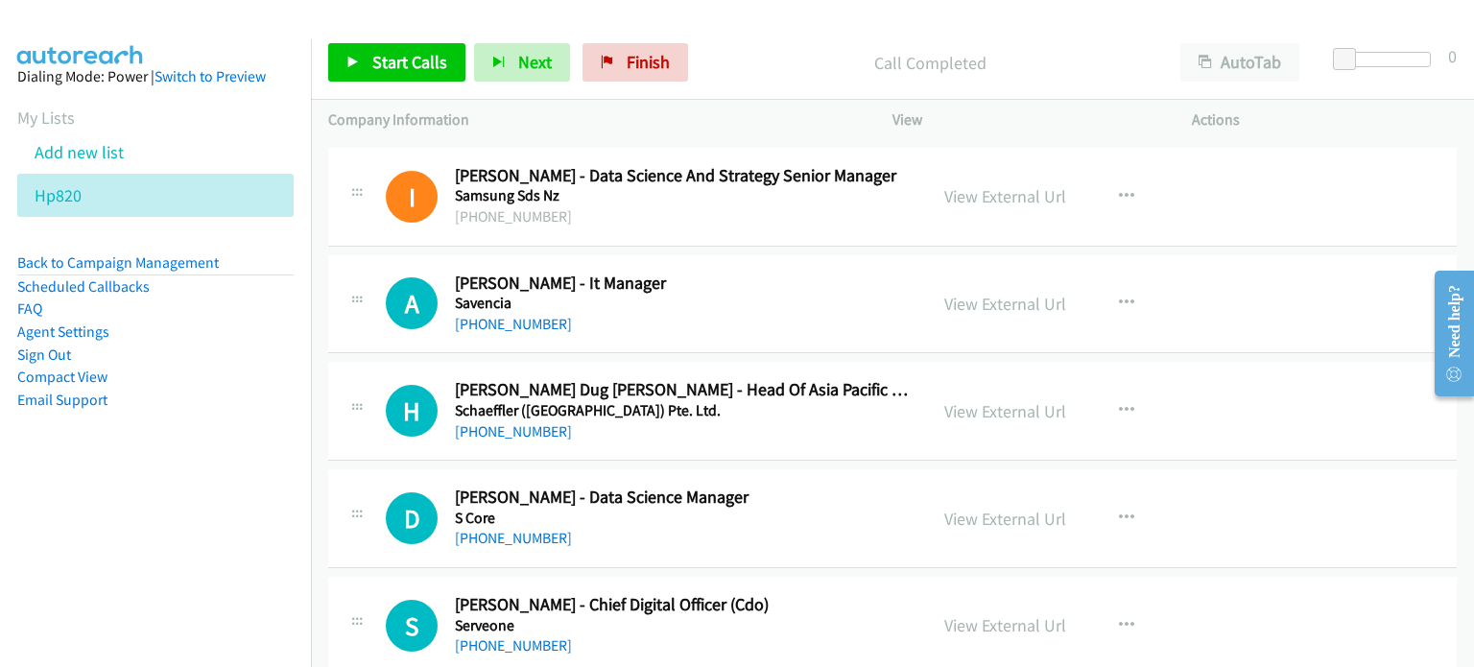
scroll to position [17639, 0]
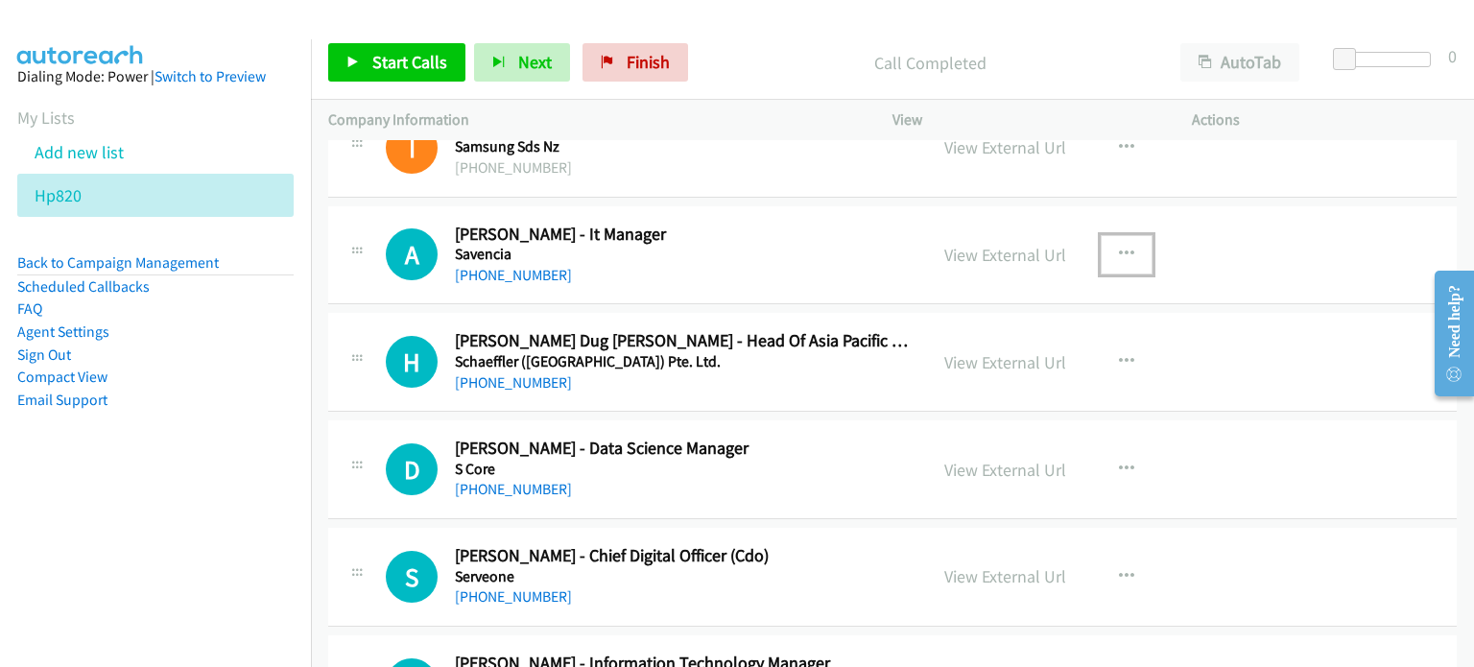
click at [1119, 247] on icon "button" at bounding box center [1126, 254] width 15 height 15
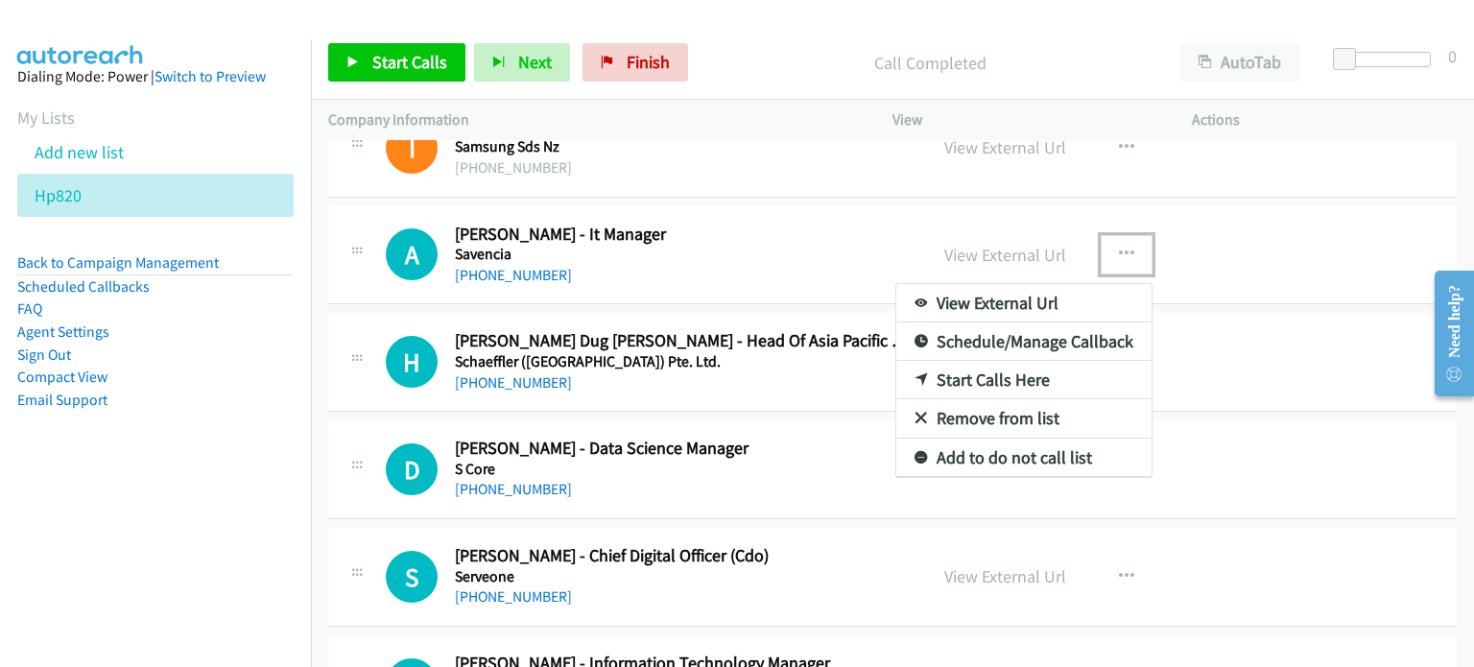
click at [1002, 361] on link "Start Calls Here" at bounding box center [1023, 380] width 255 height 38
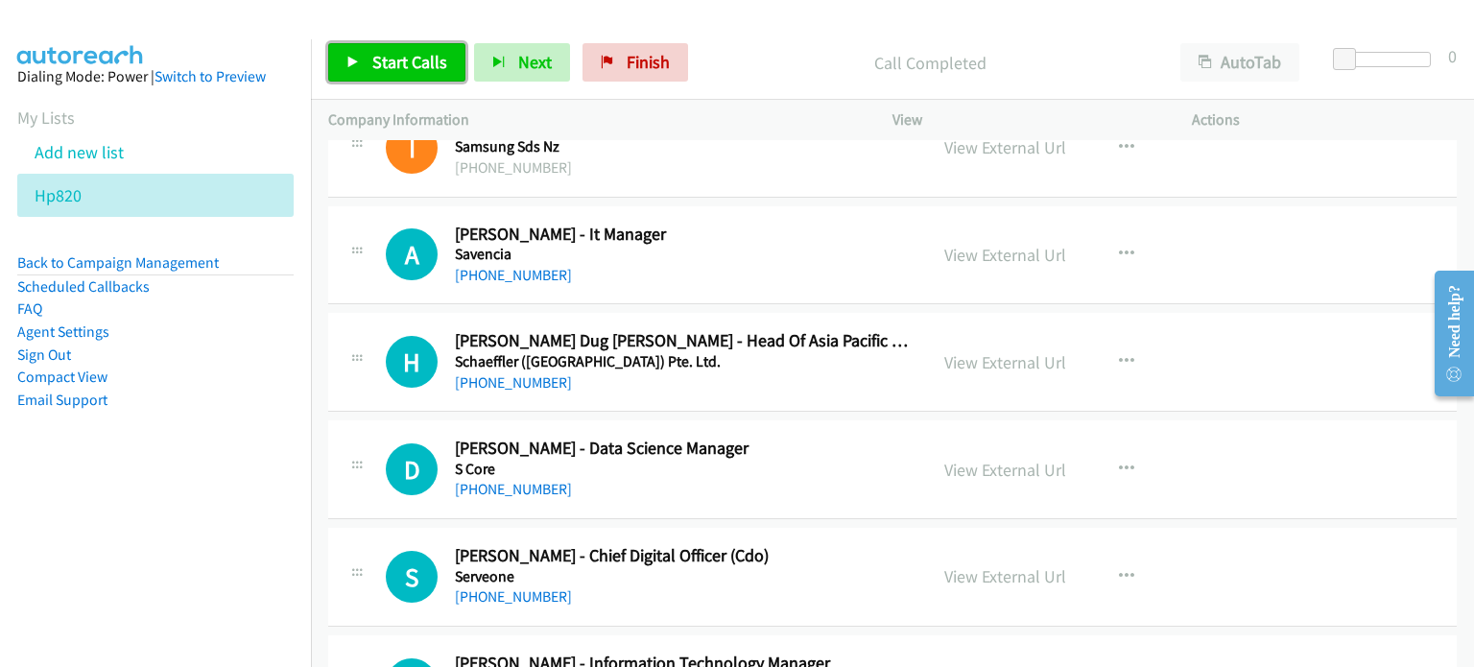
click at [383, 69] on span "Start Calls" at bounding box center [409, 62] width 75 height 22
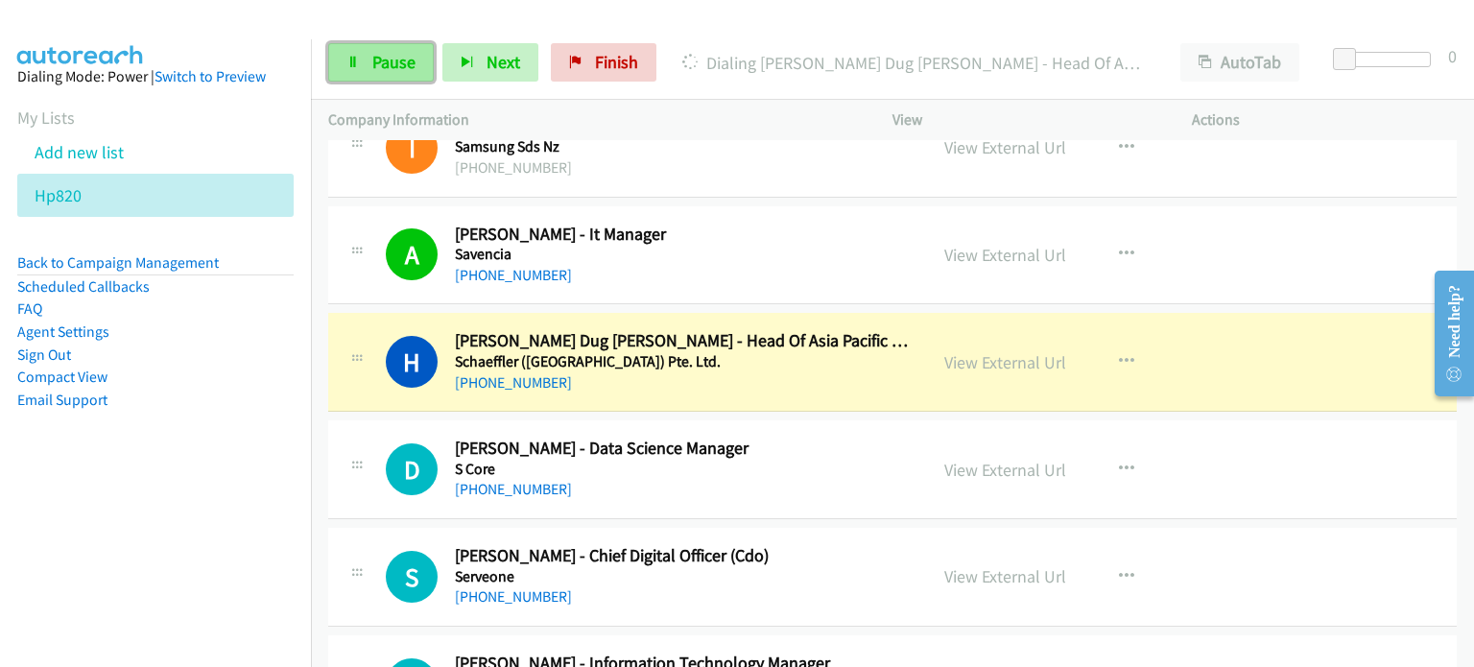
click at [375, 62] on span "Pause" at bounding box center [393, 62] width 43 height 22
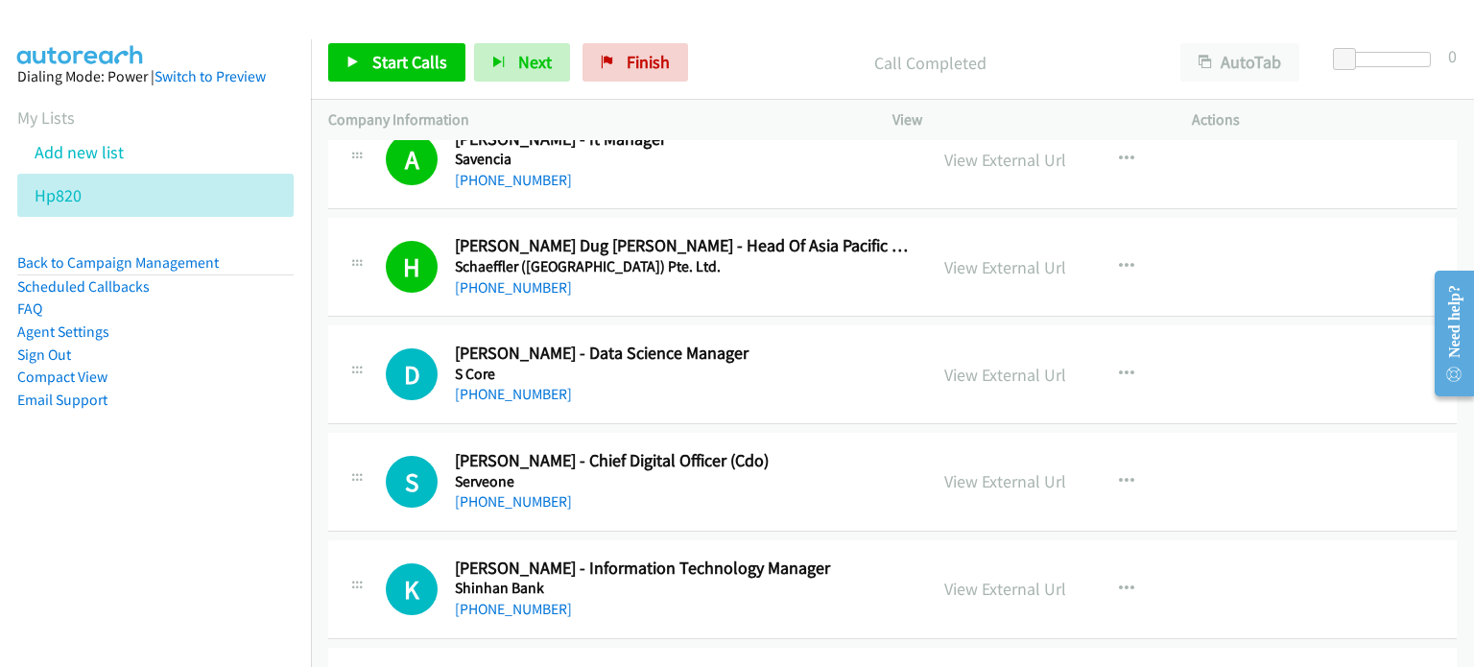
scroll to position [17734, 0]
drag, startPoint x: 1118, startPoint y: 337, endPoint x: 1105, endPoint y: 341, distance: 13.0
click at [1119, 366] on icon "button" at bounding box center [1126, 373] width 15 height 15
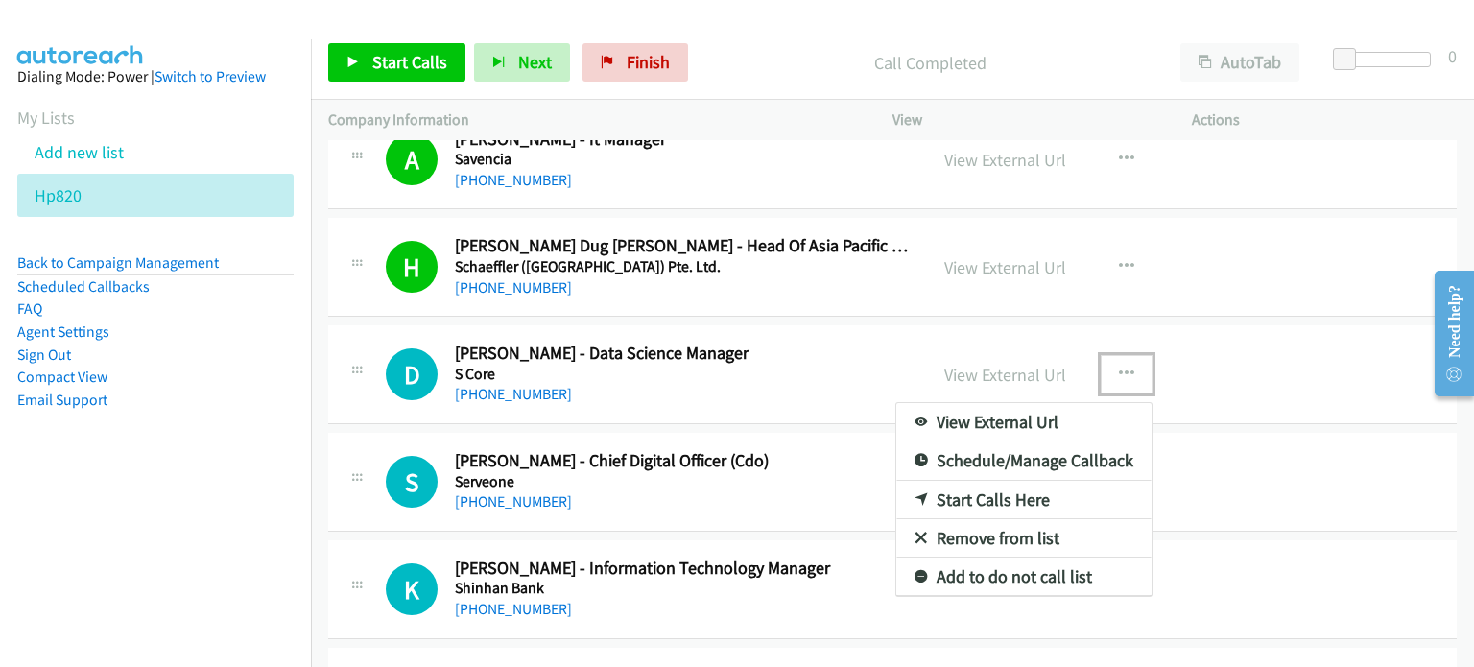
click at [979, 481] on link "Start Calls Here" at bounding box center [1023, 500] width 255 height 38
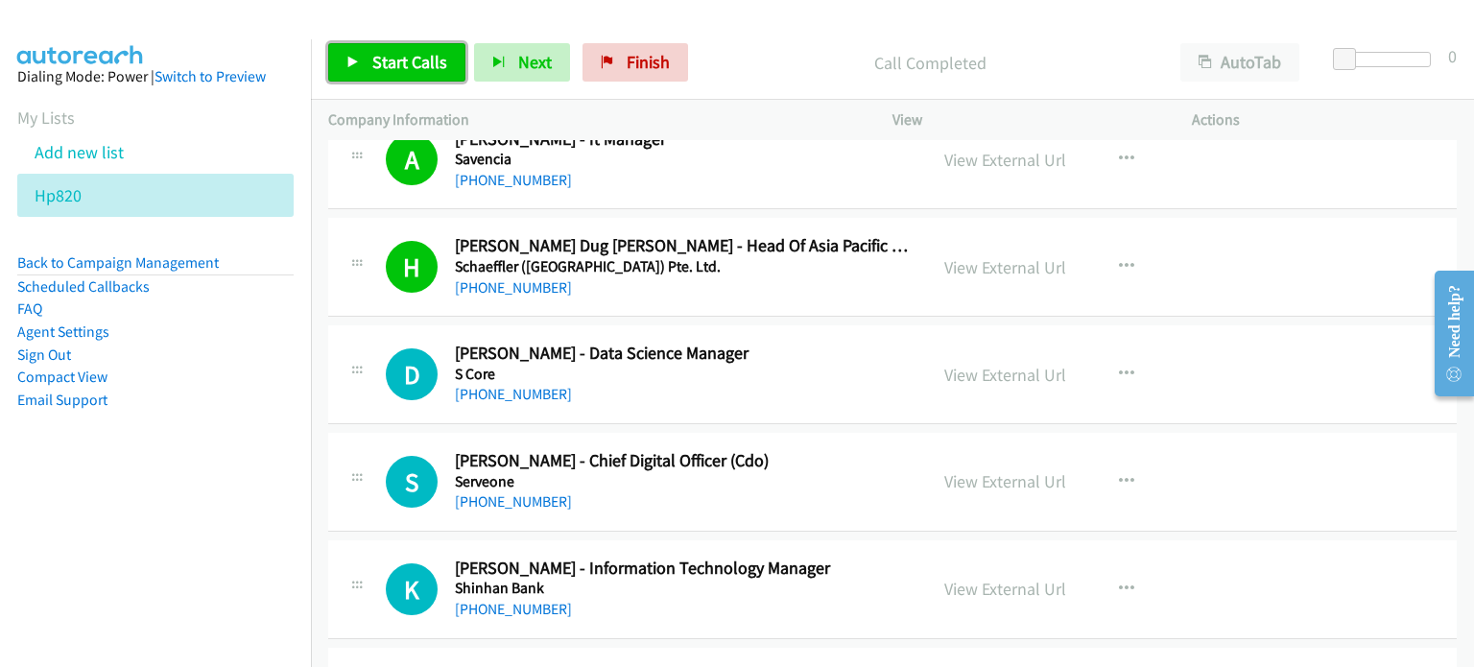
click at [402, 59] on span "Start Calls" at bounding box center [409, 62] width 75 height 22
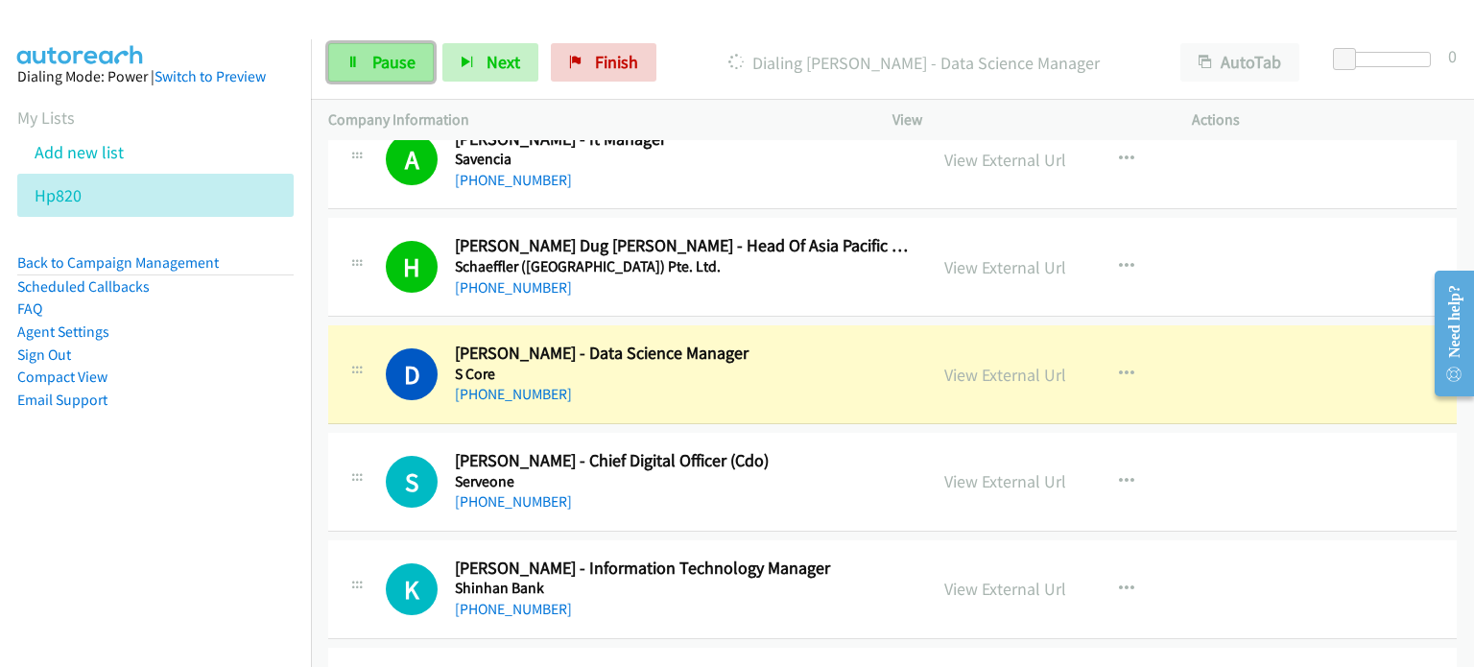
click at [377, 63] on span "Pause" at bounding box center [393, 62] width 43 height 22
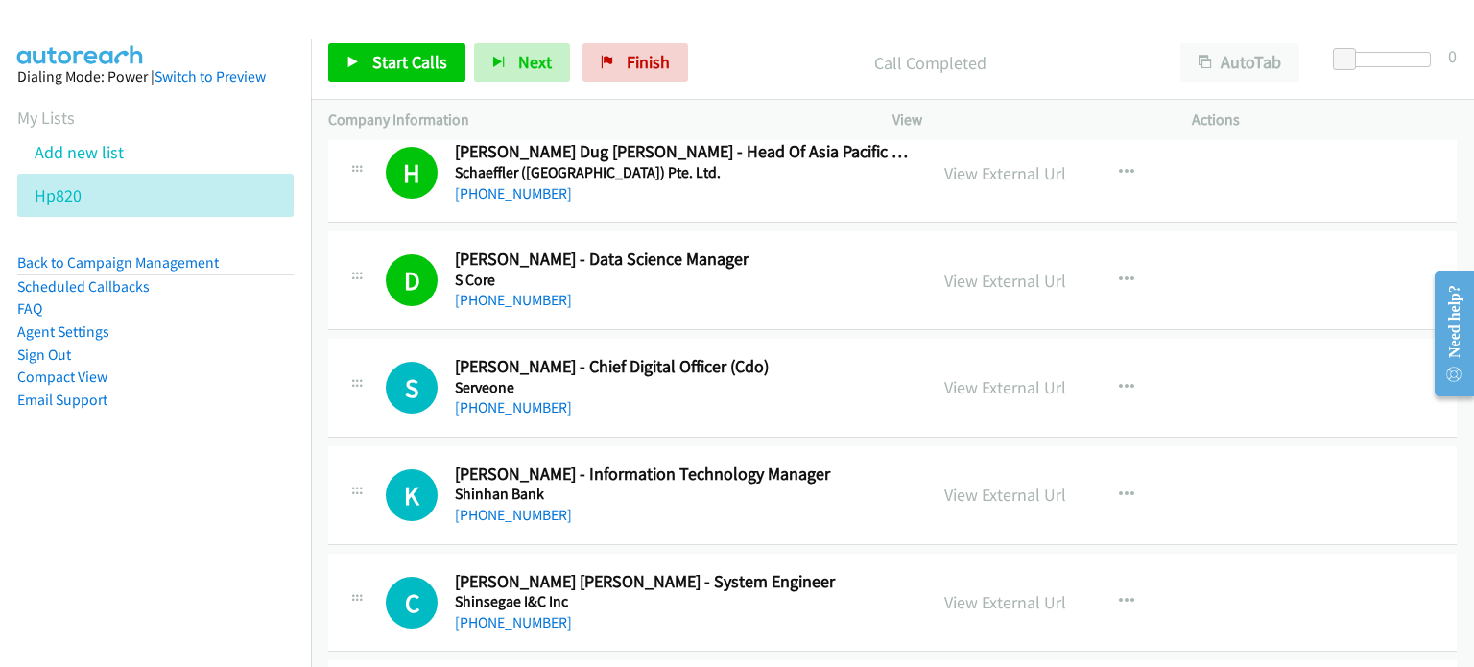
scroll to position [17830, 0]
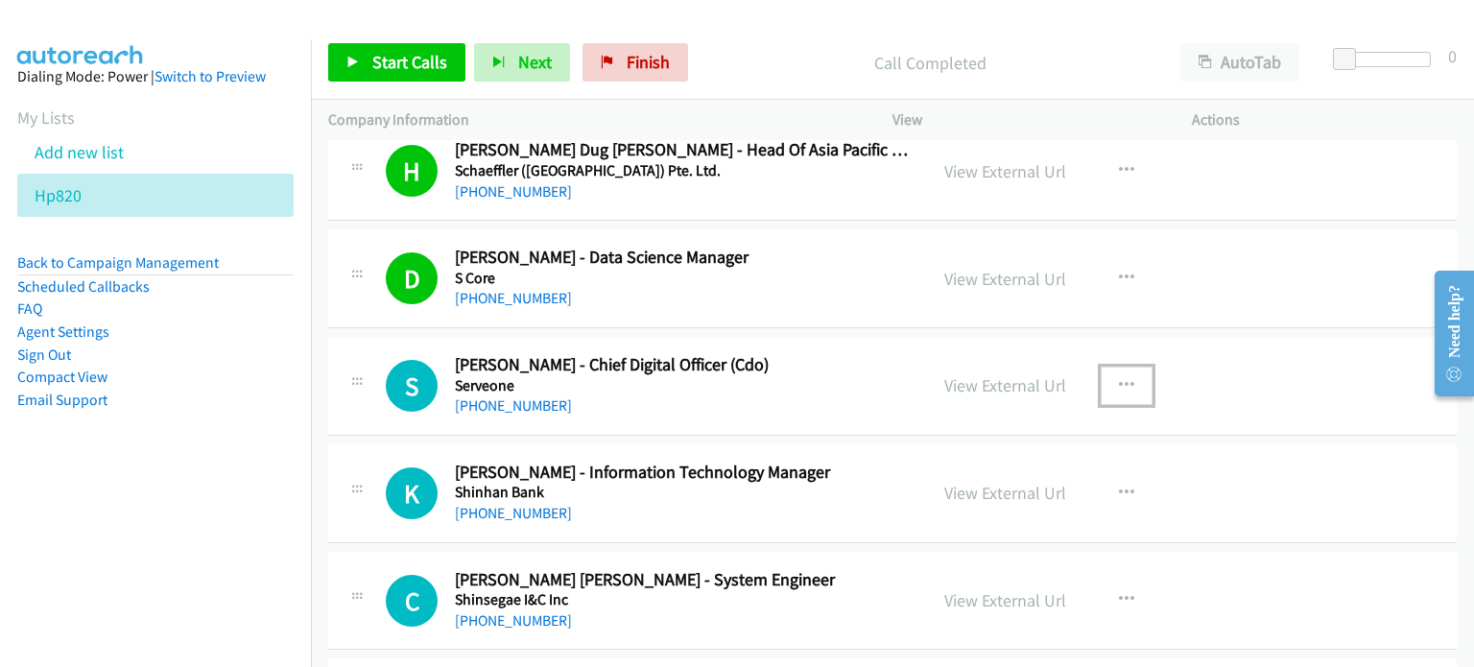
click at [1119, 378] on icon "button" at bounding box center [1126, 385] width 15 height 15
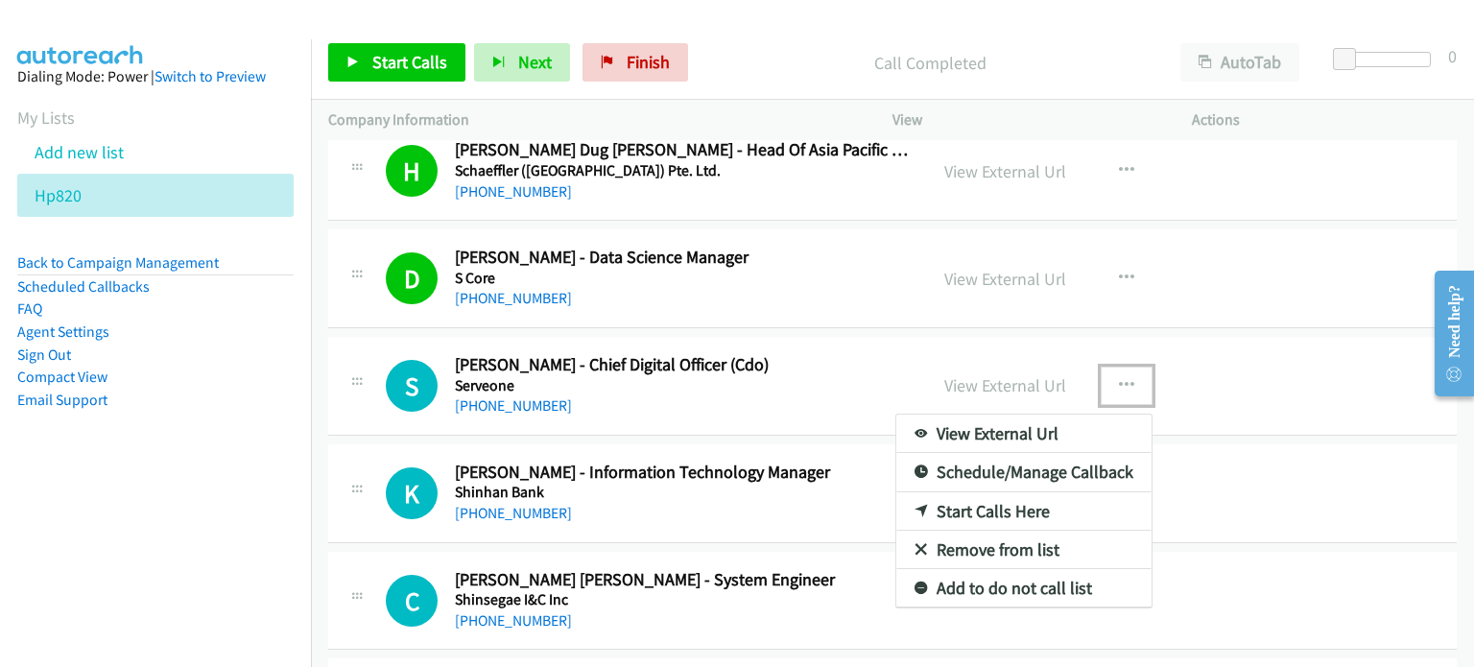
drag, startPoint x: 962, startPoint y: 475, endPoint x: 821, endPoint y: 413, distance: 154.2
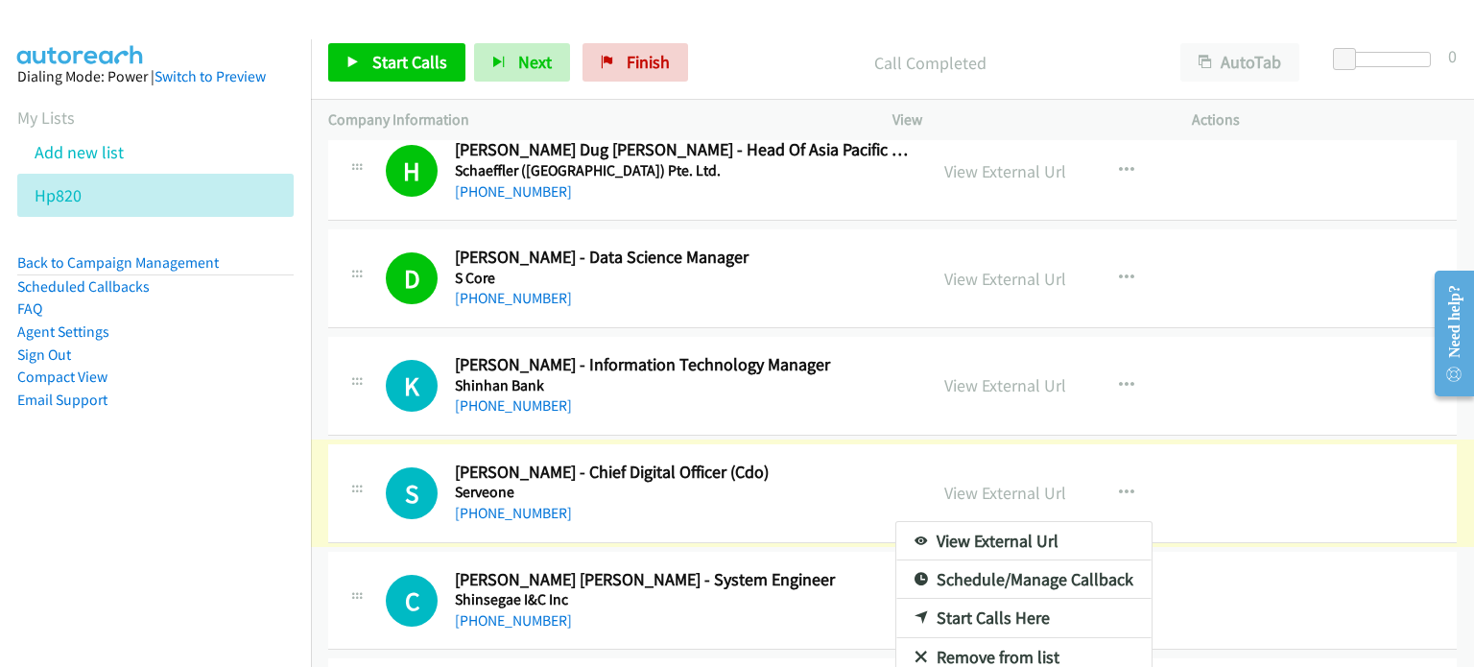
click at [1117, 349] on div at bounding box center [737, 333] width 1474 height 667
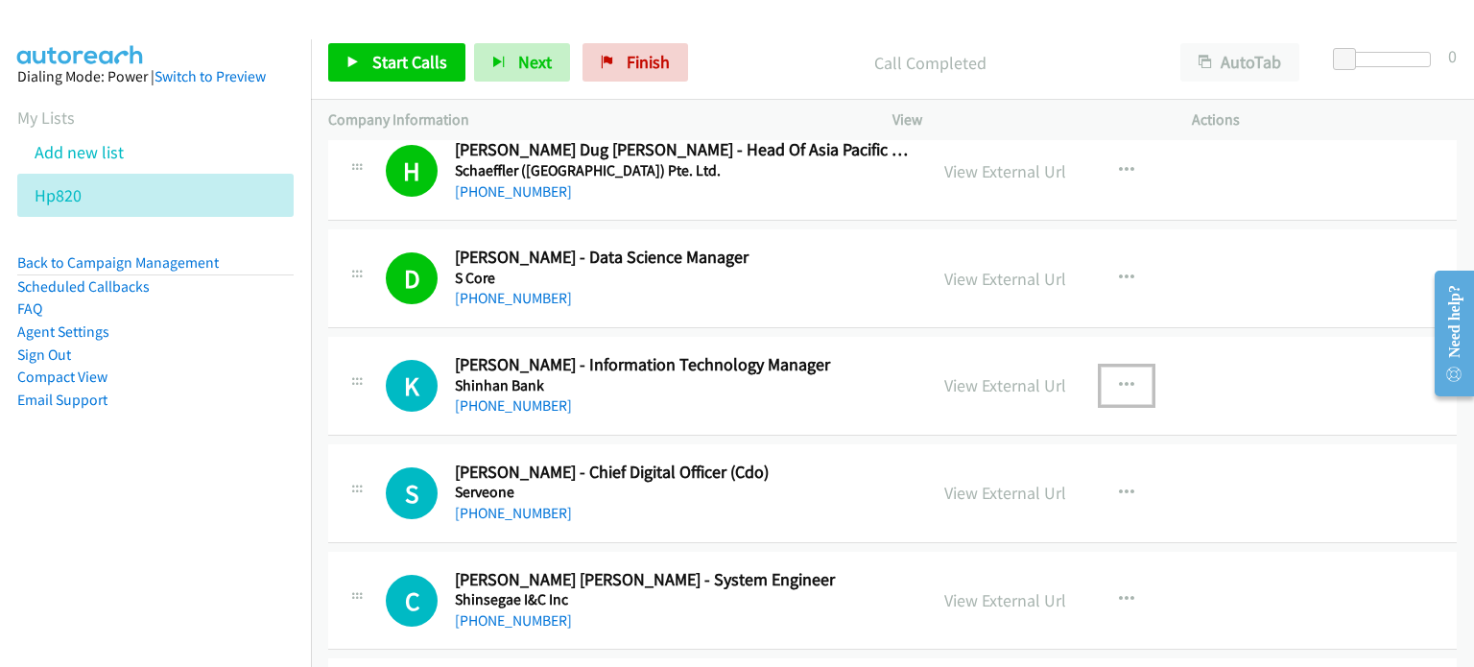
click at [1121, 378] on icon "button" at bounding box center [1126, 385] width 15 height 15
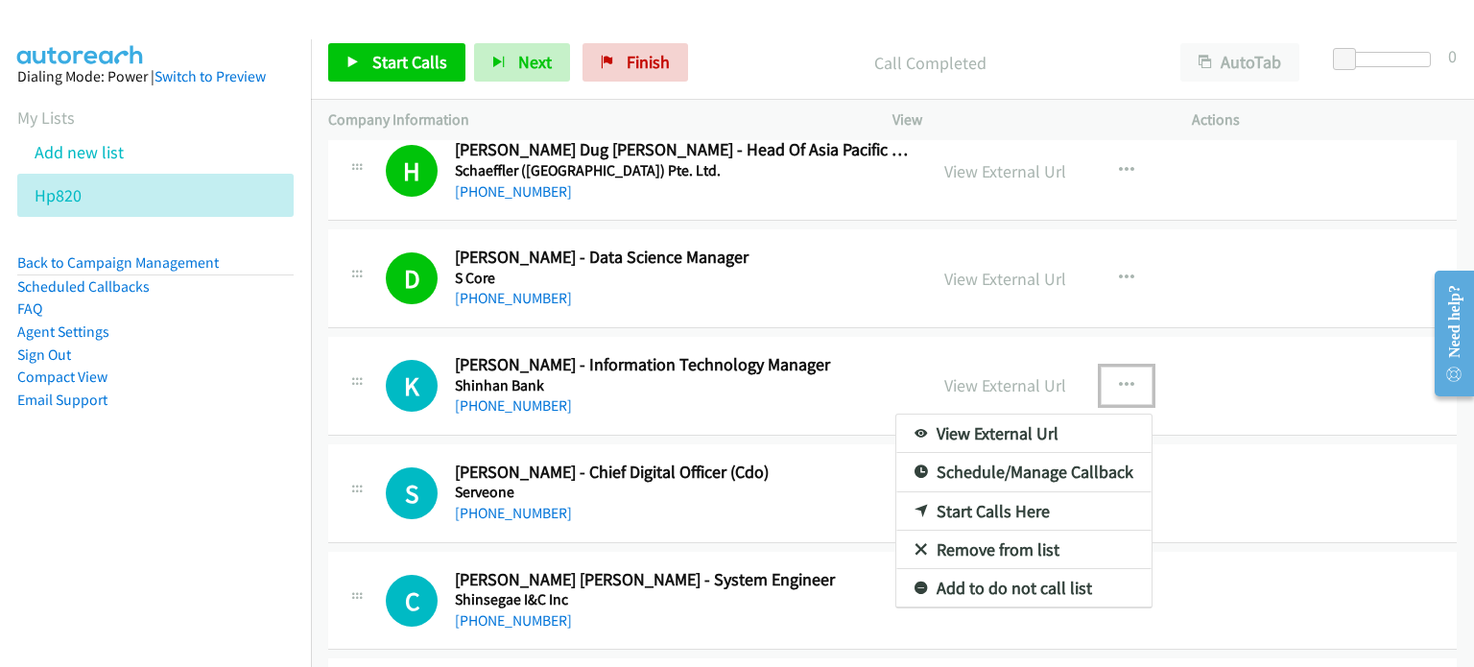
click at [986, 492] on link "Start Calls Here" at bounding box center [1023, 511] width 255 height 38
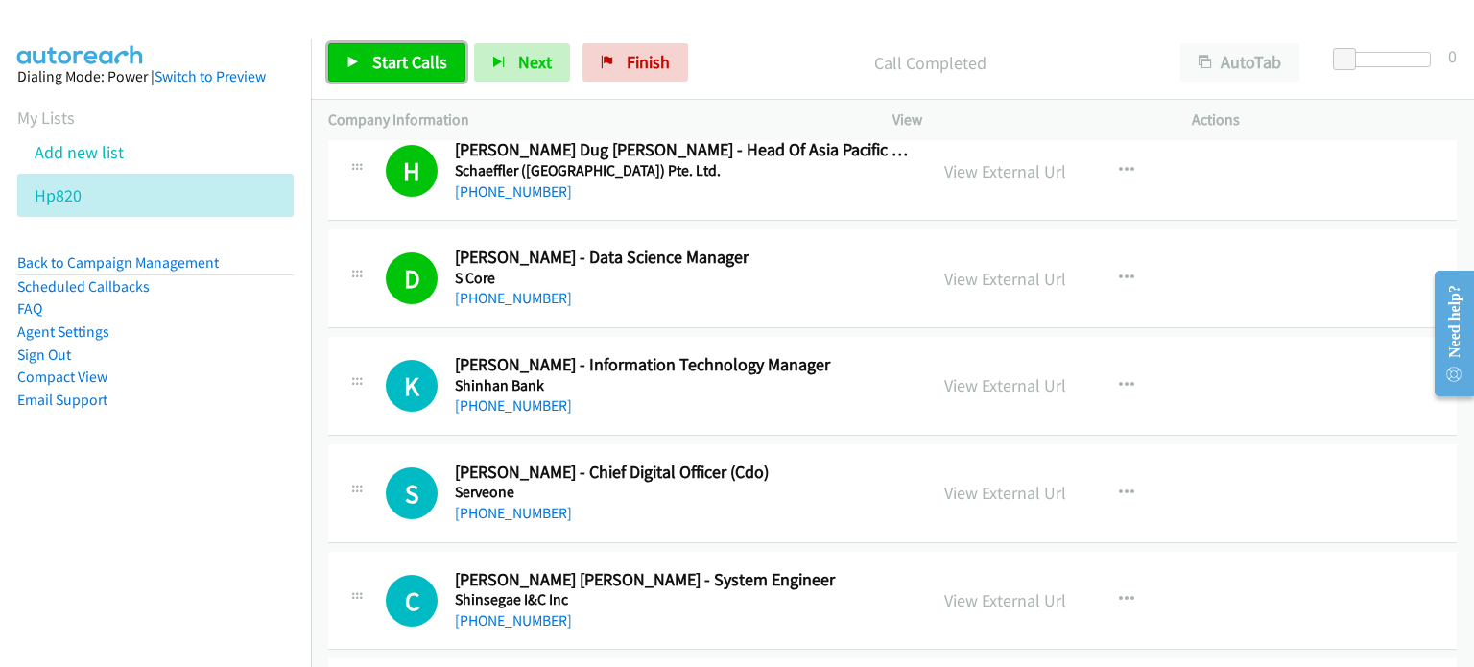
click at [376, 65] on span "Start Calls" at bounding box center [409, 62] width 75 height 22
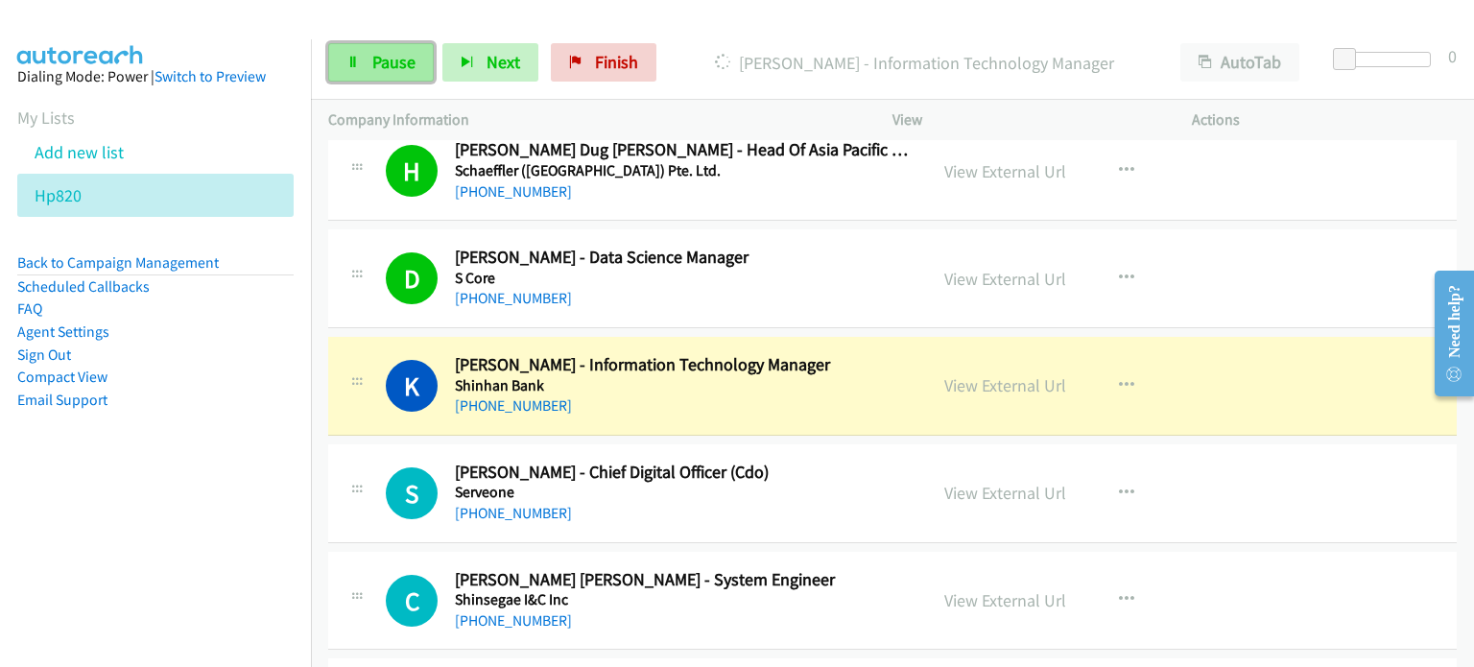
click at [384, 67] on span "Pause" at bounding box center [393, 62] width 43 height 22
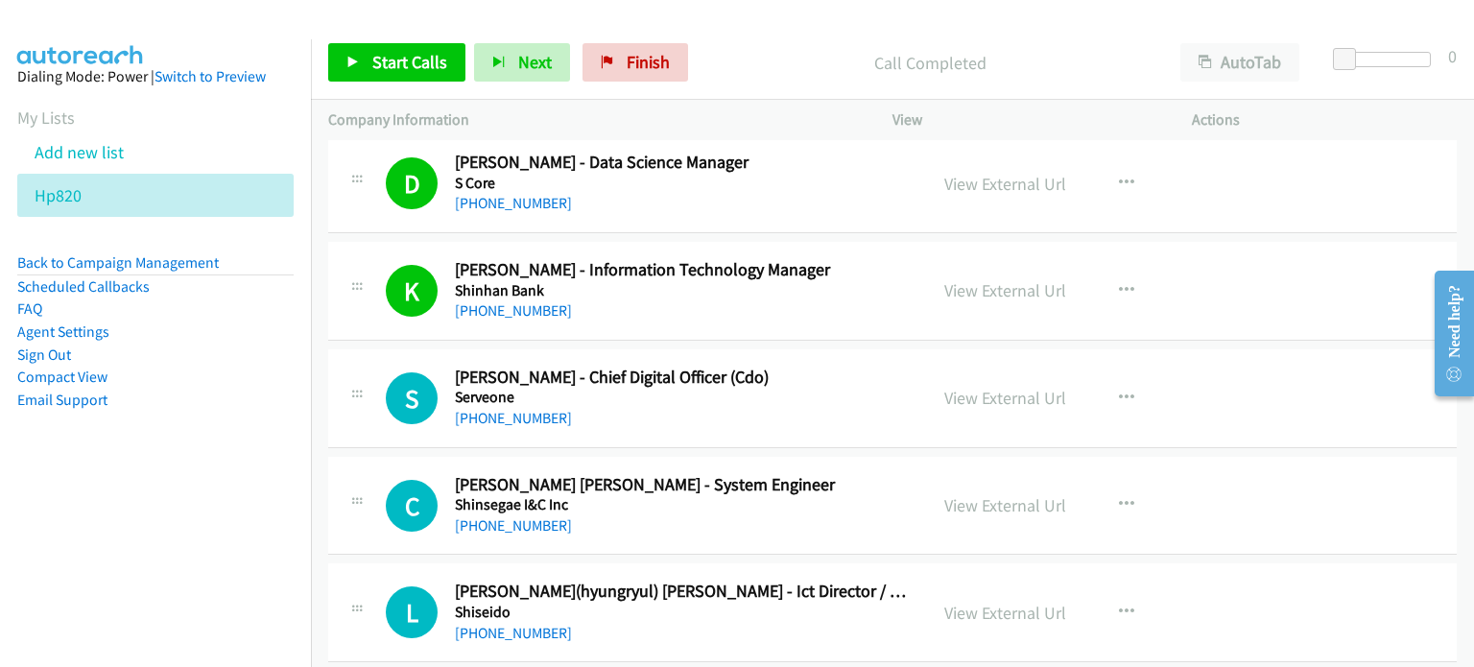
scroll to position [17926, 0]
click at [1119, 390] on icon "button" at bounding box center [1126, 397] width 15 height 15
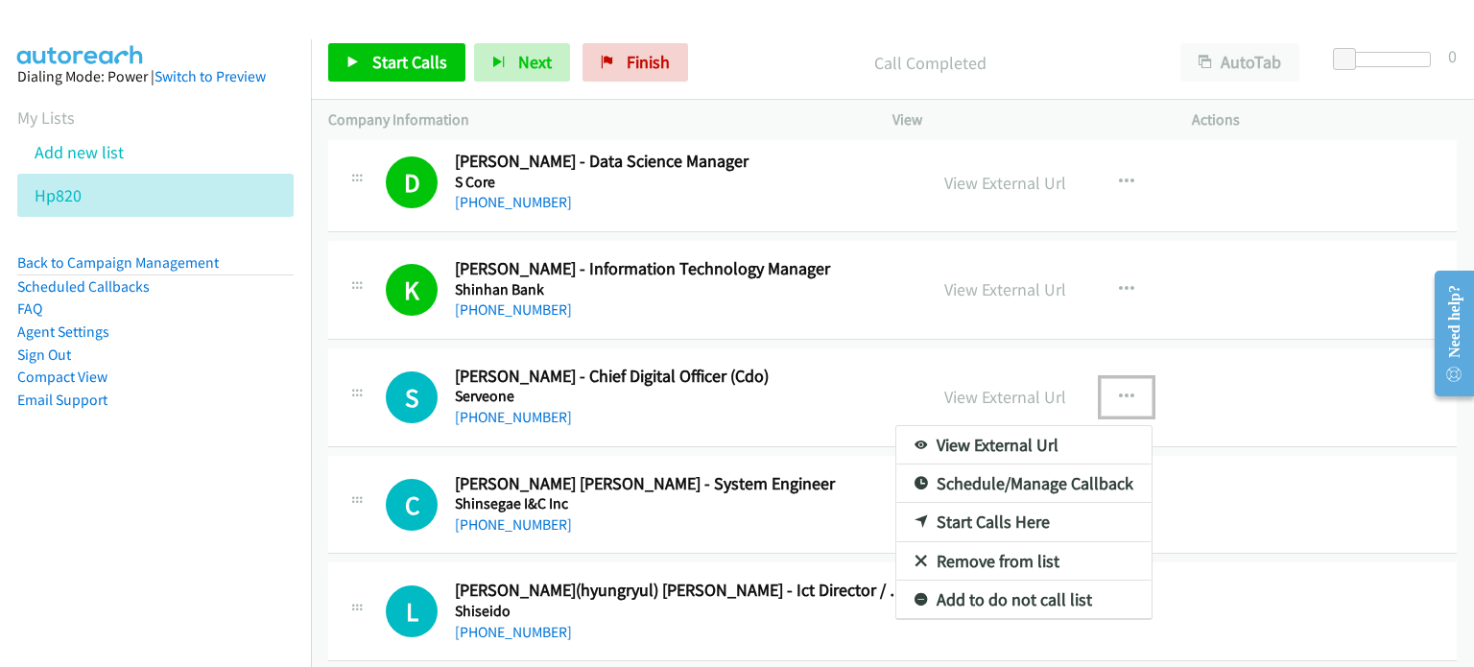
click at [997, 503] on link "Start Calls Here" at bounding box center [1023, 522] width 255 height 38
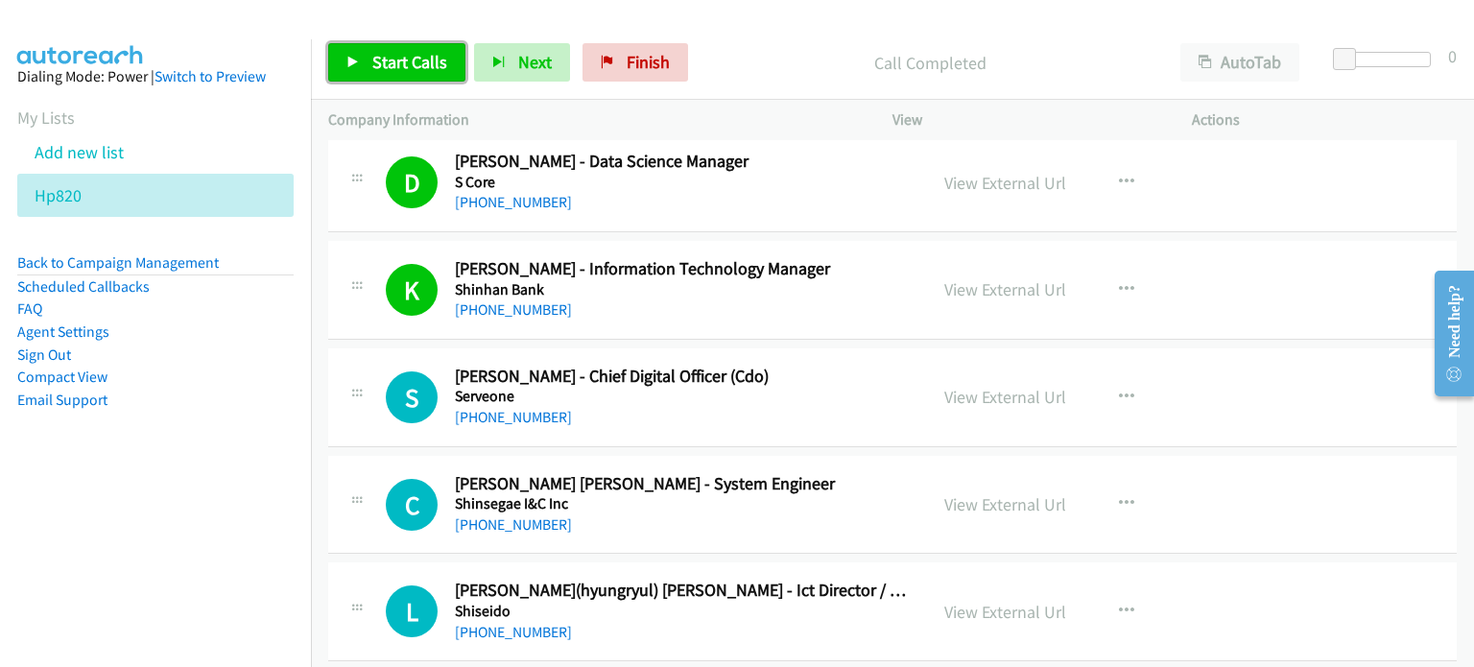
click at [372, 68] on span "Start Calls" at bounding box center [409, 62] width 75 height 22
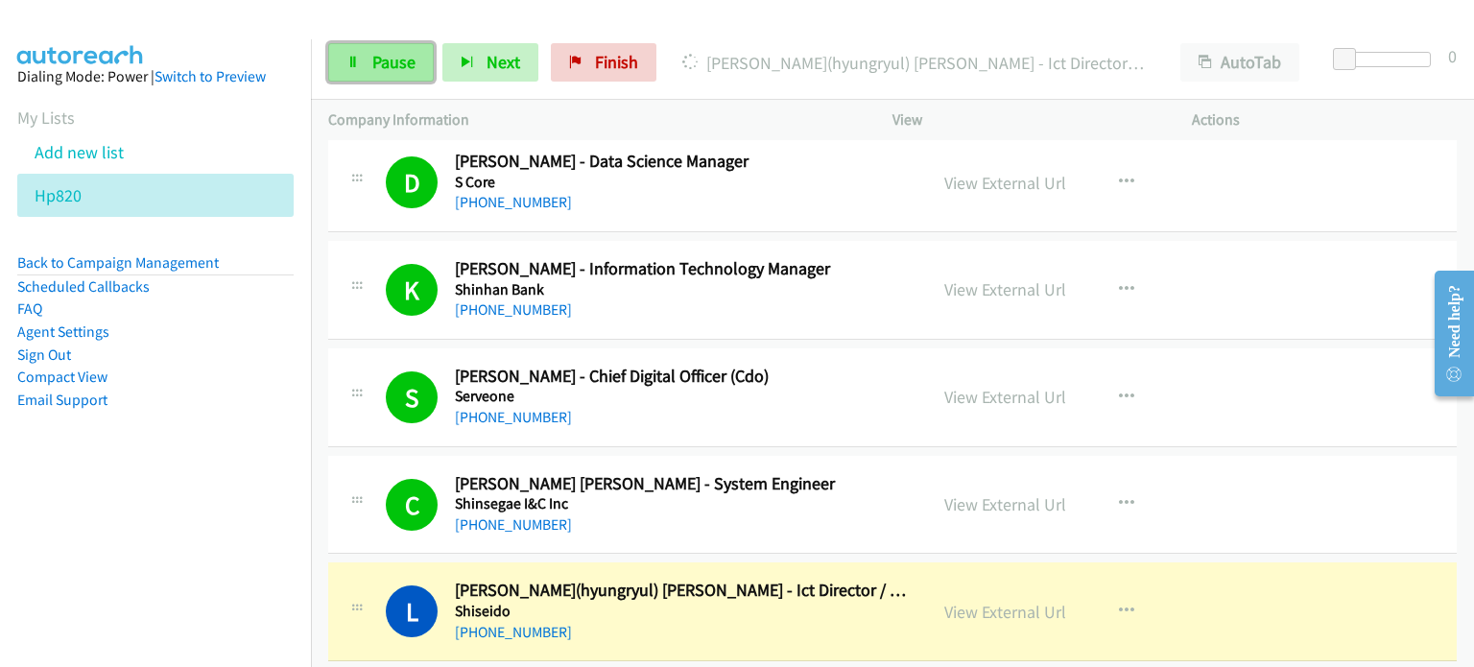
click at [368, 75] on link "Pause" at bounding box center [381, 62] width 106 height 38
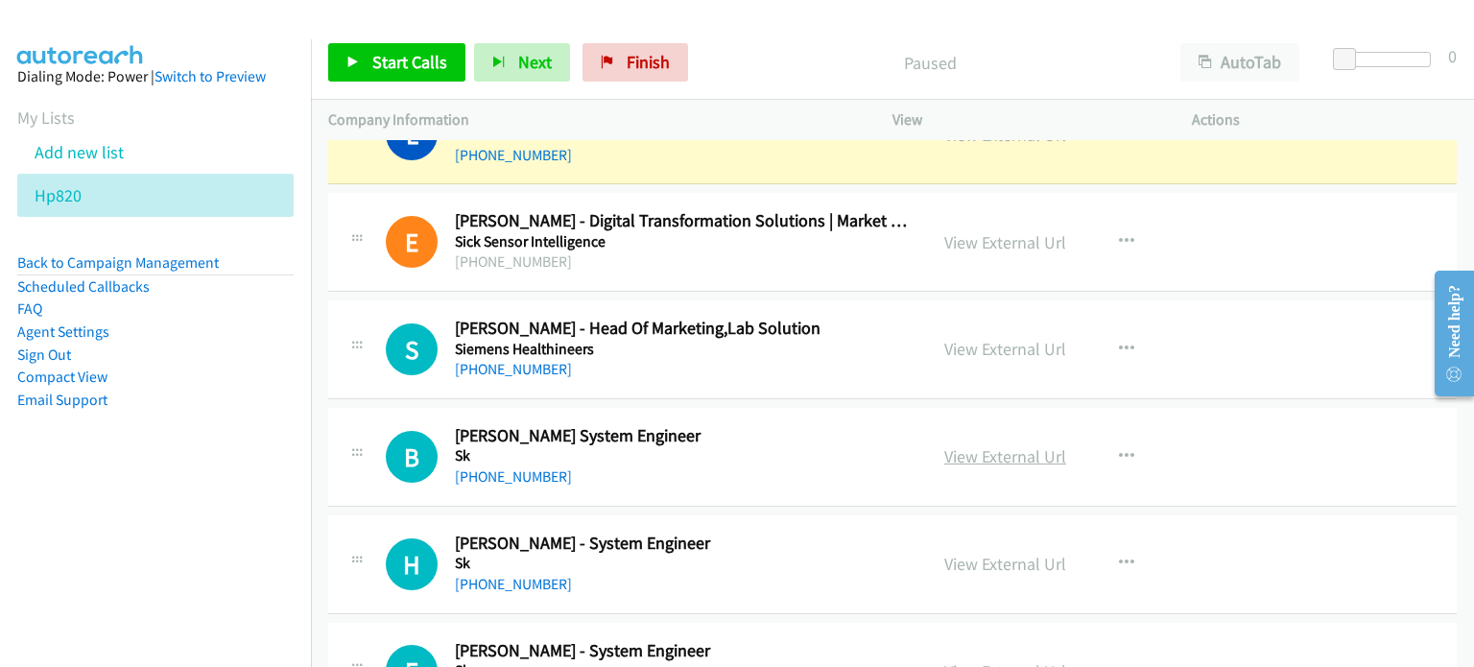
scroll to position [18404, 0]
click at [1012, 444] on link "View External Url" at bounding box center [1005, 455] width 122 height 22
click at [994, 552] on link "View External Url" at bounding box center [1005, 563] width 122 height 22
click at [968, 659] on link "View External Url" at bounding box center [1005, 670] width 122 height 22
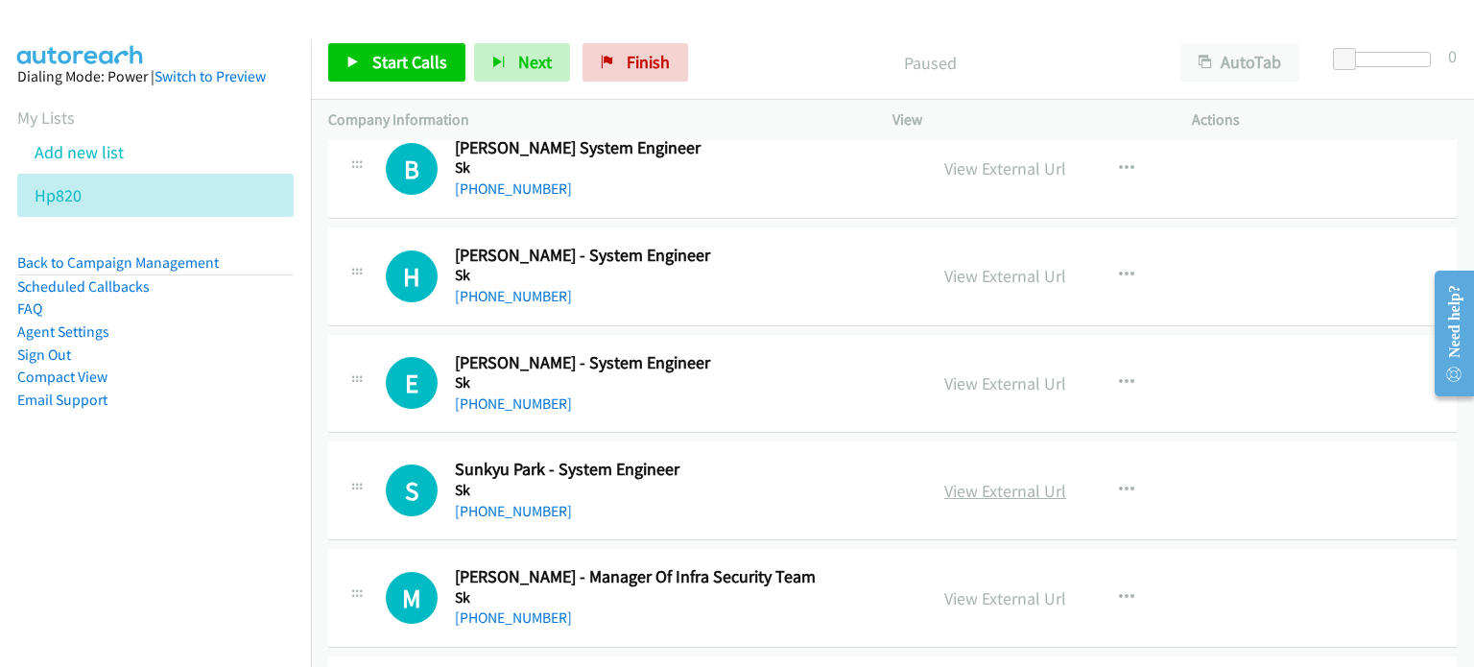
scroll to position [18691, 0]
click at [1040, 479] on link "View External Url" at bounding box center [1005, 490] width 122 height 22
click at [979, 586] on link "View External Url" at bounding box center [1005, 597] width 122 height 22
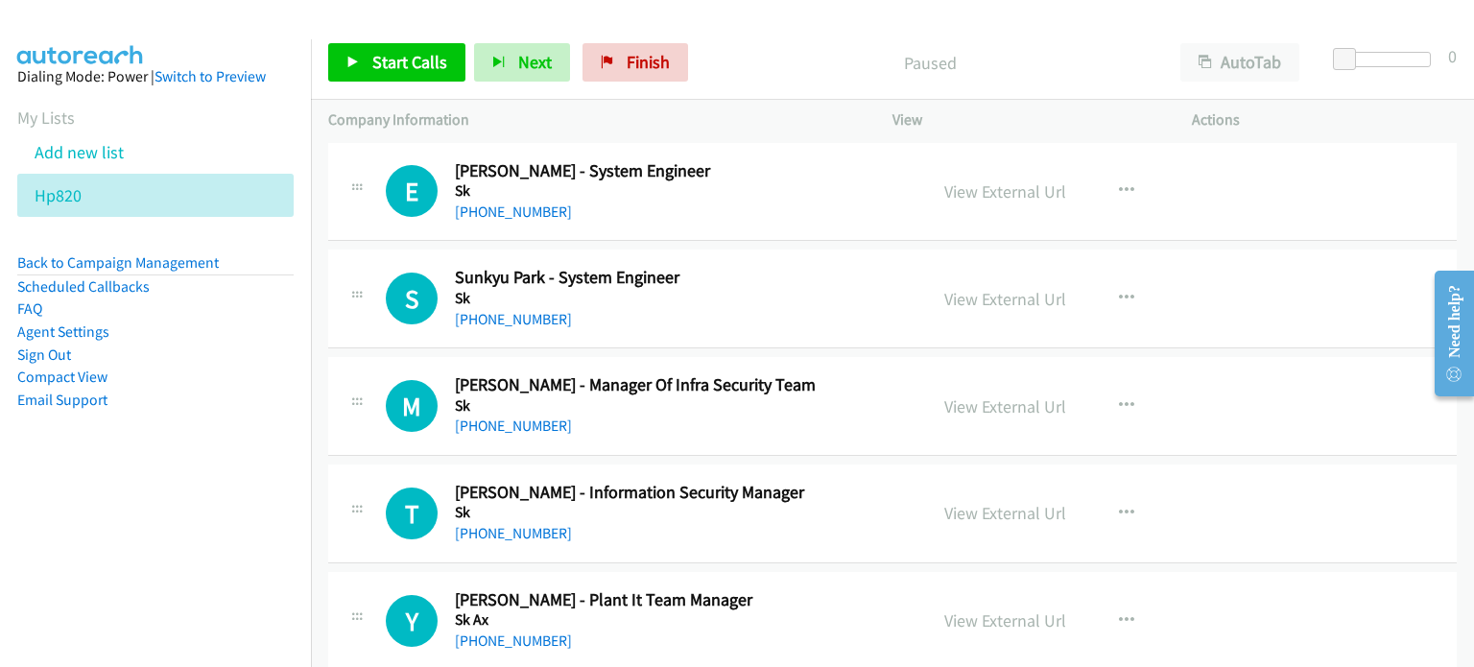
scroll to position [18883, 0]
click at [967, 501] on link "View External Url" at bounding box center [1005, 512] width 122 height 22
click at [1015, 608] on link "View External Url" at bounding box center [1005, 619] width 122 height 22
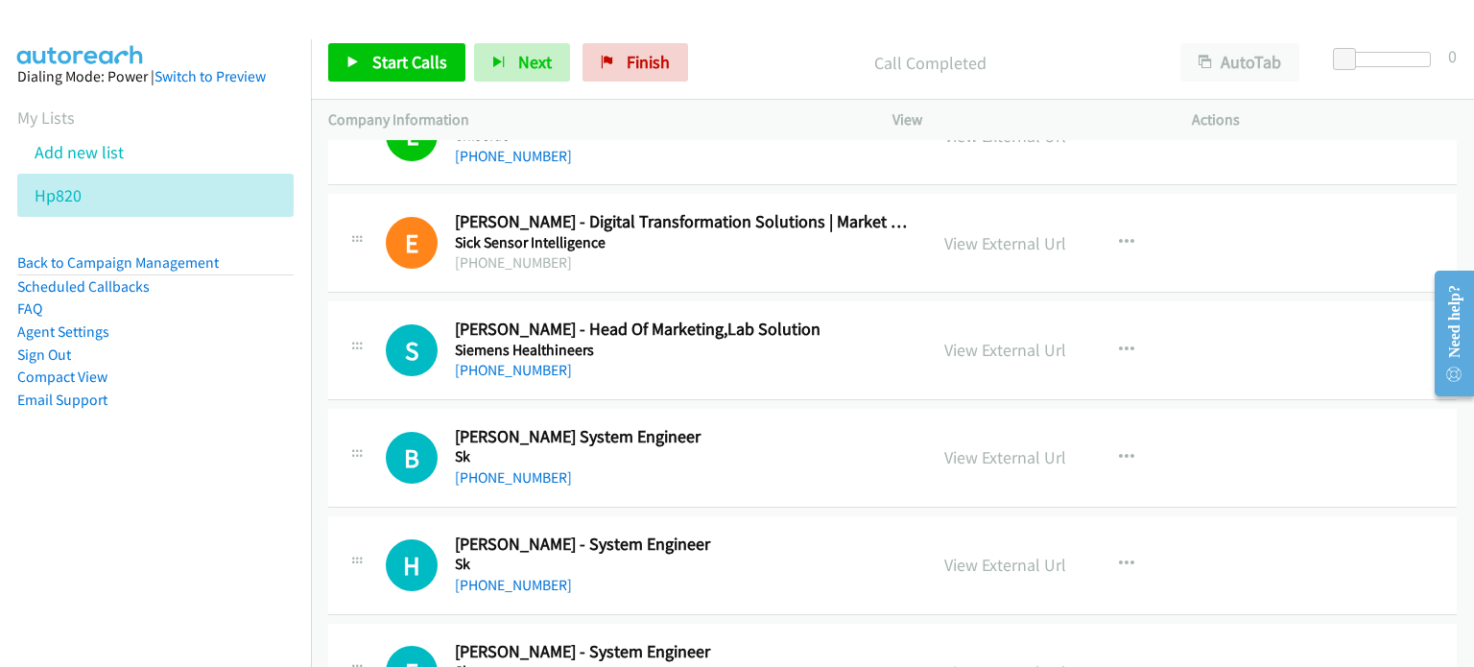
scroll to position [18403, 0]
click at [1120, 449] on icon "button" at bounding box center [1126, 456] width 15 height 15
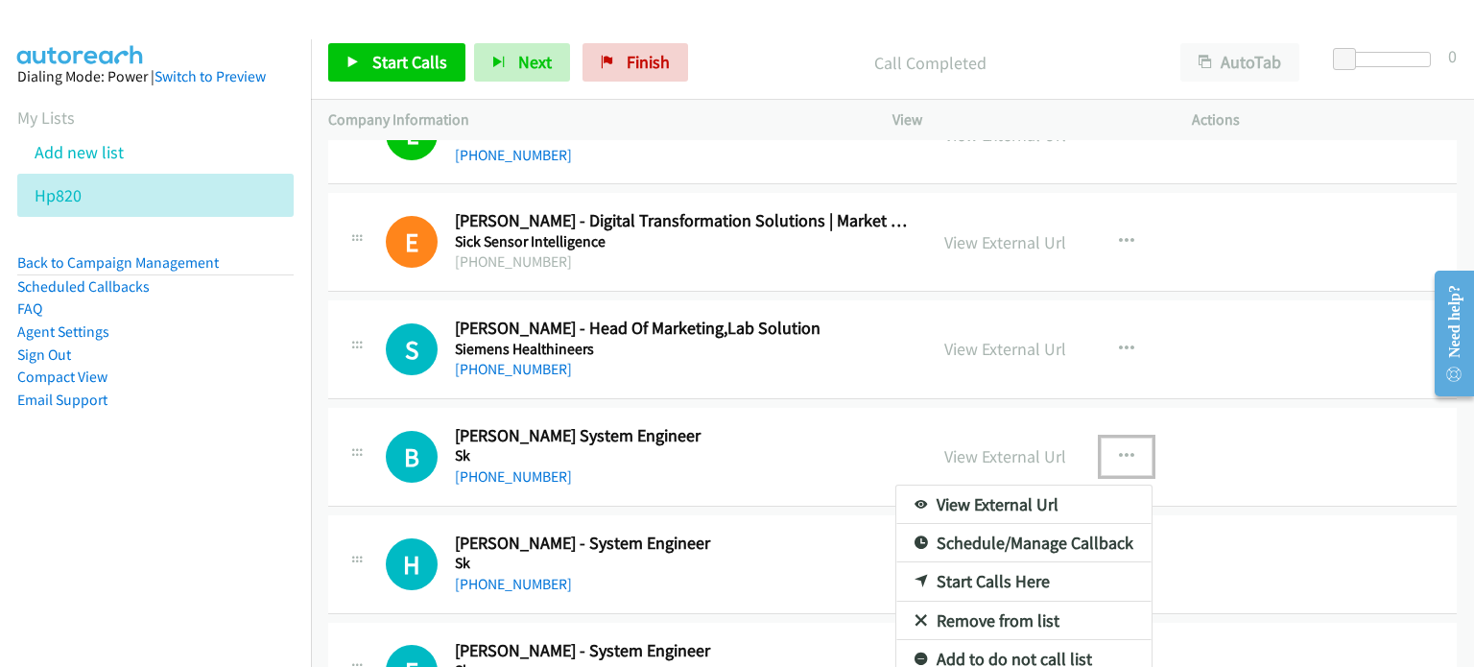
click at [992, 562] on link "Start Calls Here" at bounding box center [1023, 581] width 255 height 38
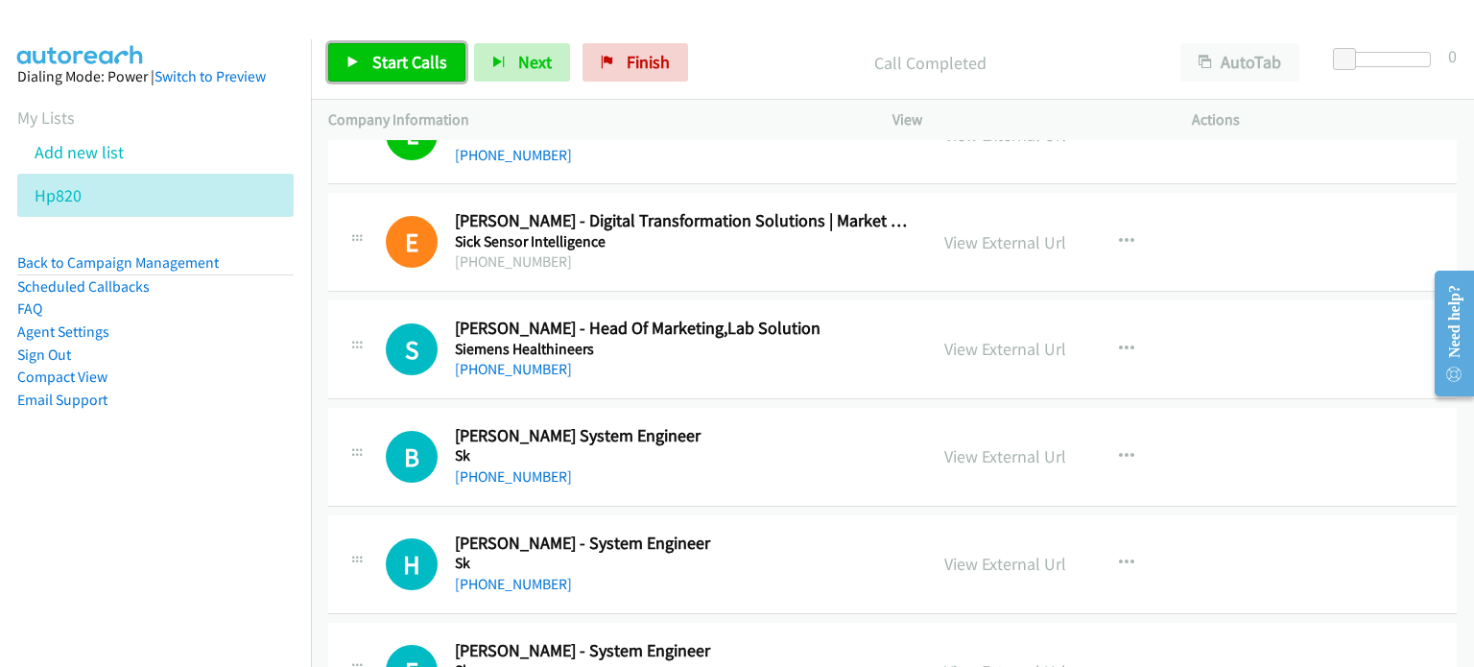
click at [411, 66] on span "Start Calls" at bounding box center [409, 62] width 75 height 22
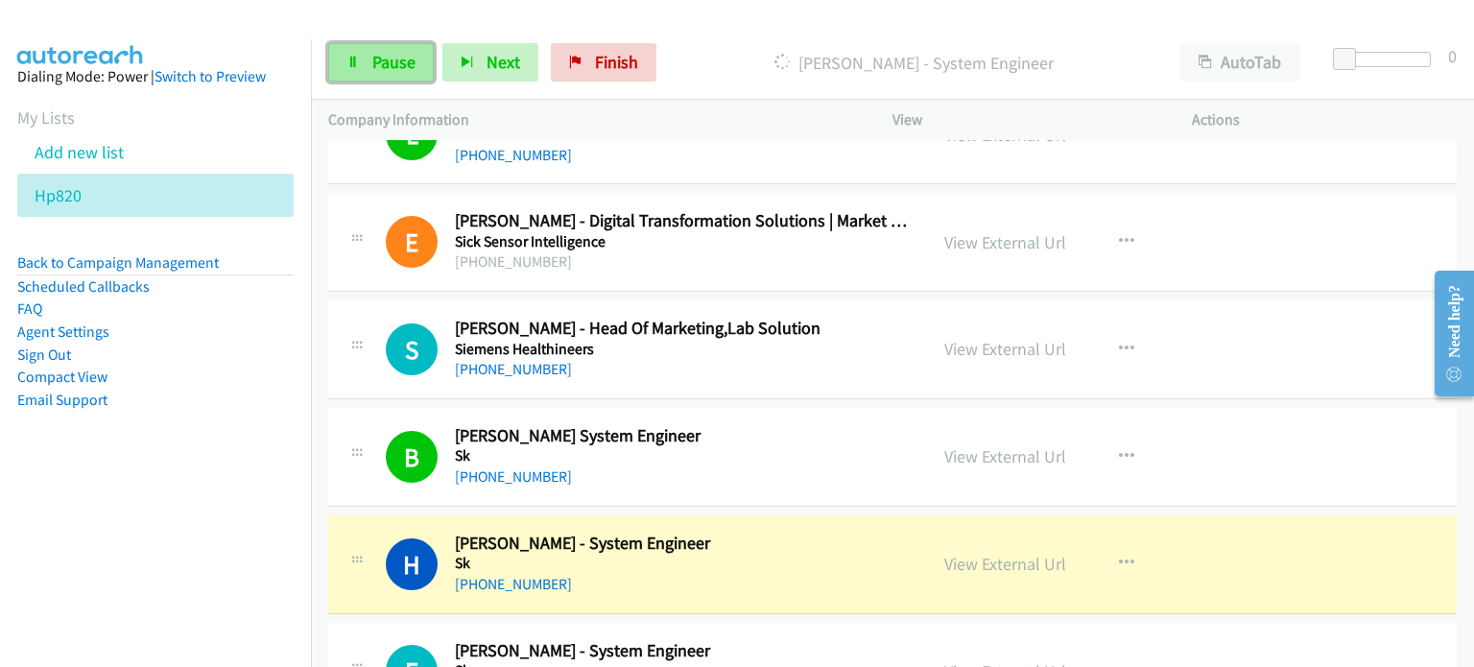
click at [354, 68] on link "Pause" at bounding box center [381, 62] width 106 height 38
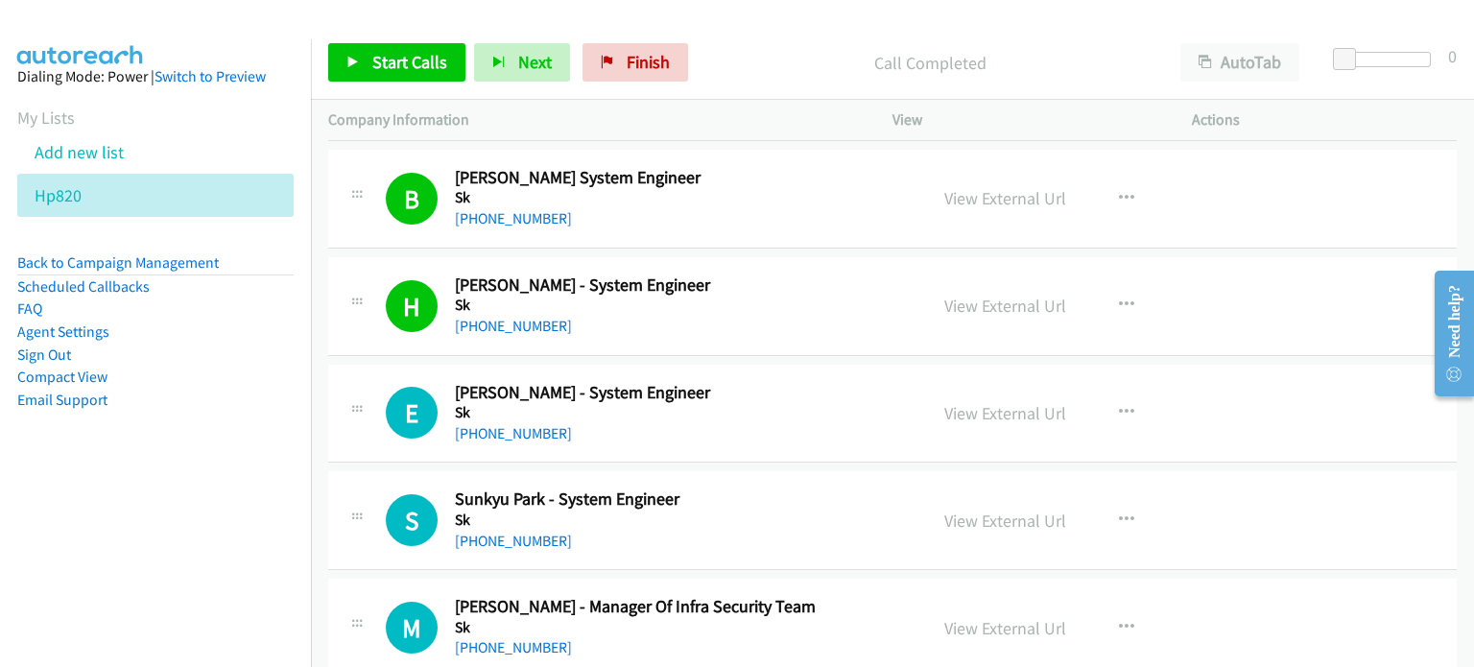
scroll to position [18690, 0]
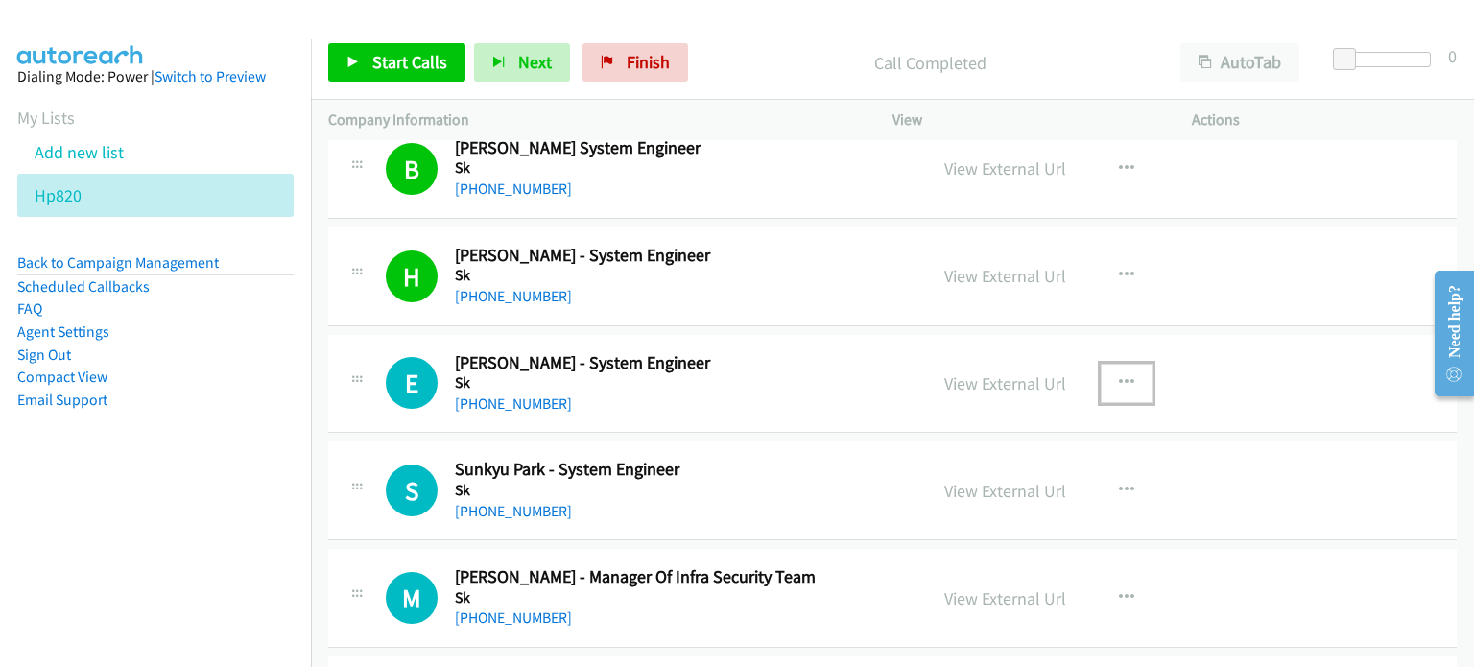
drag, startPoint x: 1134, startPoint y: 345, endPoint x: 1121, endPoint y: 347, distance: 13.6
click at [1134, 364] on button "button" at bounding box center [1126, 383] width 52 height 38
